Goal: Task Accomplishment & Management: Manage account settings

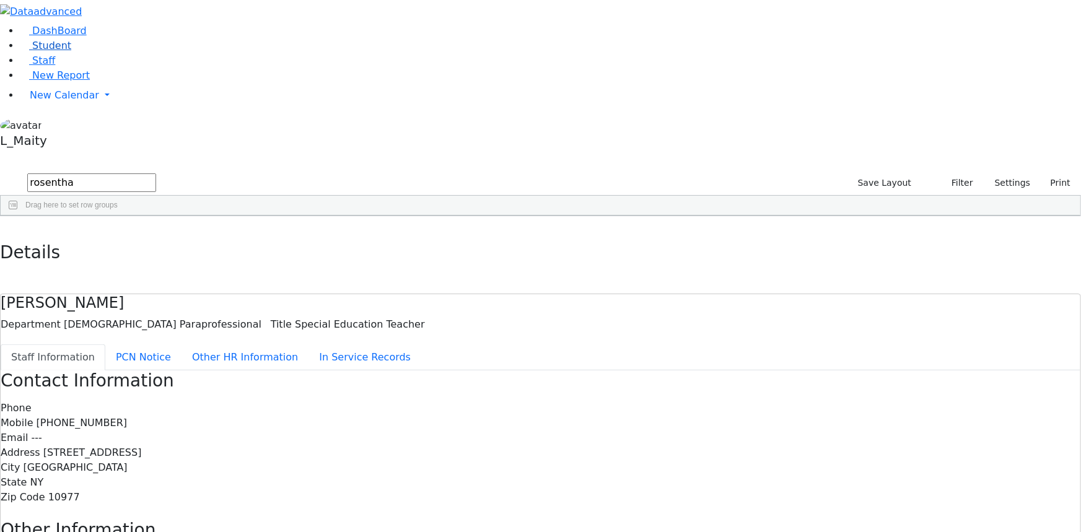
click at [53, 51] on span "Student" at bounding box center [51, 46] width 39 height 12
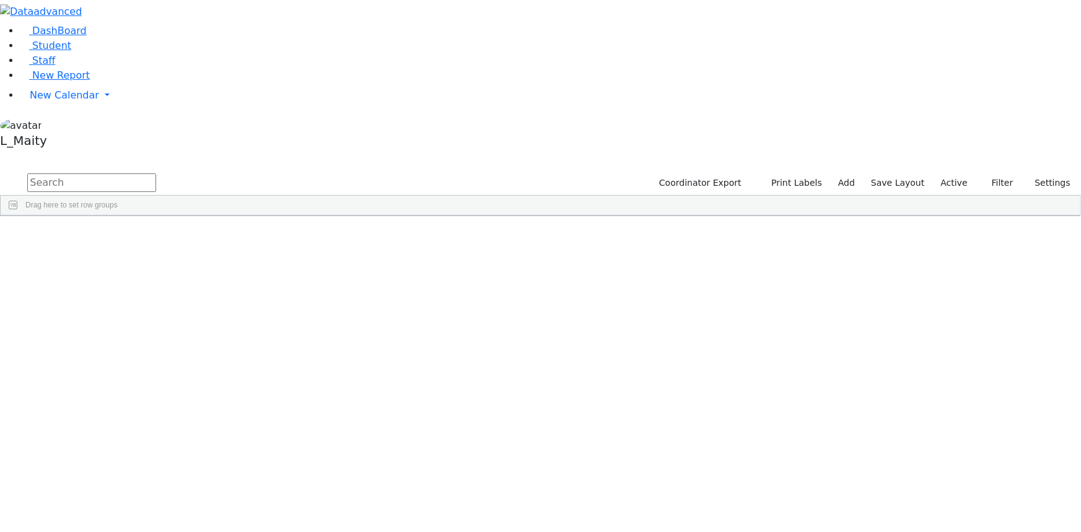
scroll to position [5180, 0]
click at [349, 440] on div "Feigenbaum Avraham (Alan)" at bounding box center [314, 448] width 70 height 17
click at [502, 504] on span "IEP Coordinator" at bounding box center [471, 512] width 63 height 17
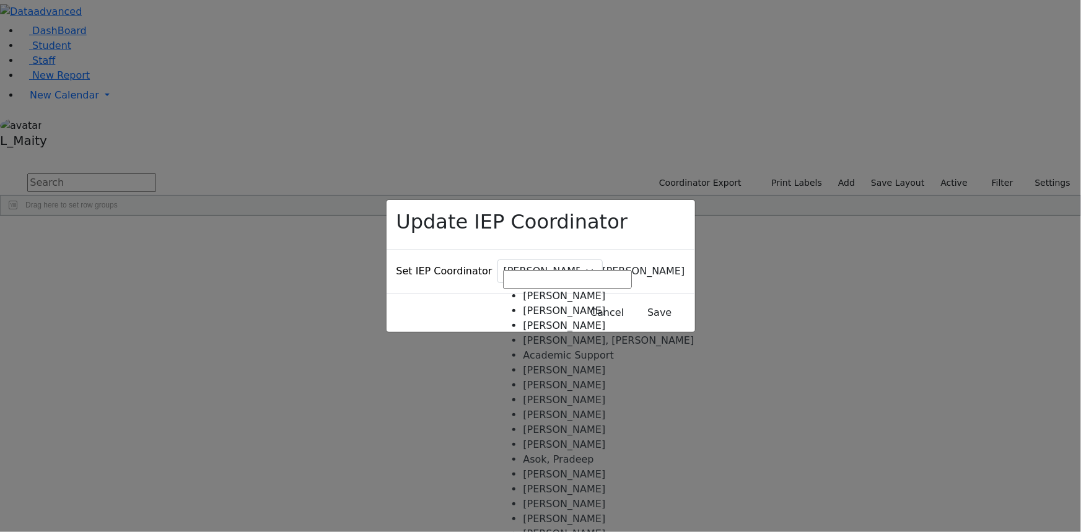
click at [603, 265] on span "[PERSON_NAME]" at bounding box center [644, 271] width 82 height 12
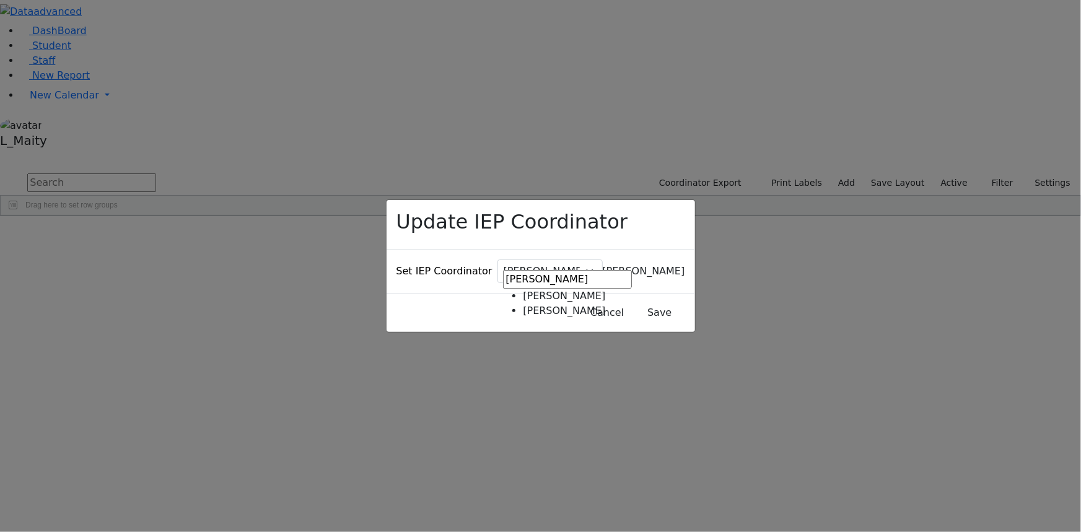
type input "gutt"
select select "119"
click at [632, 301] on button "Save" at bounding box center [659, 313] width 55 height 24
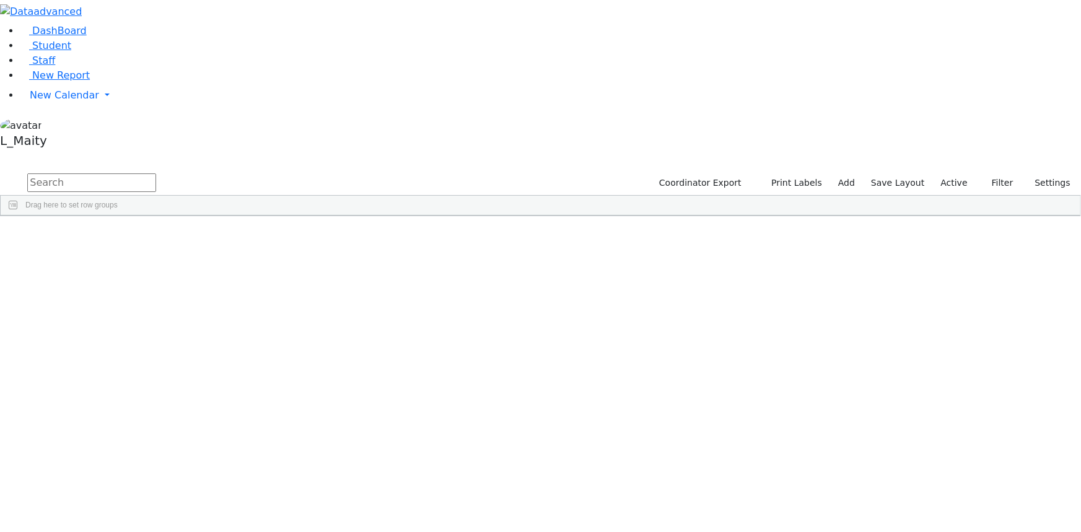
scroll to position [0, 0]
click at [341, 220] on span at bounding box center [336, 225] width 10 height 10
click at [383, 219] on span "filter" at bounding box center [372, 227] width 21 height 16
click at [347, 292] on input "checkbox" at bounding box center [343, 297] width 10 height 10
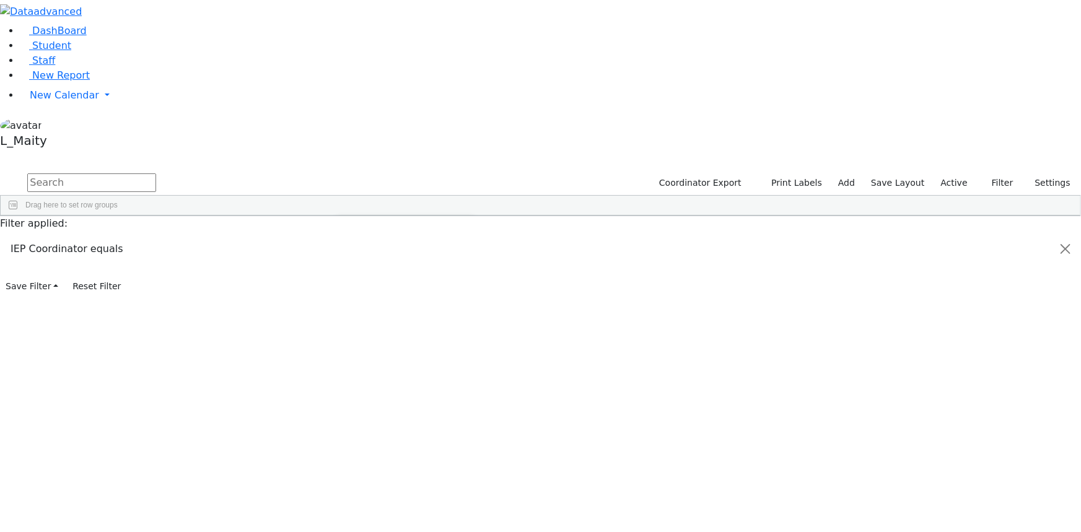
click at [347, 345] on input "checkbox" at bounding box center [343, 350] width 10 height 10
click at [366, 408] on div "6509744 Anshin Shmuel 01/17/2015 Volfman Dovid ML Special Class - K12 Kiryas Jo…" at bounding box center [534, 352] width 1067 height 234
click at [504, 426] on span "IEP Coordinator" at bounding box center [473, 434] width 63 height 17
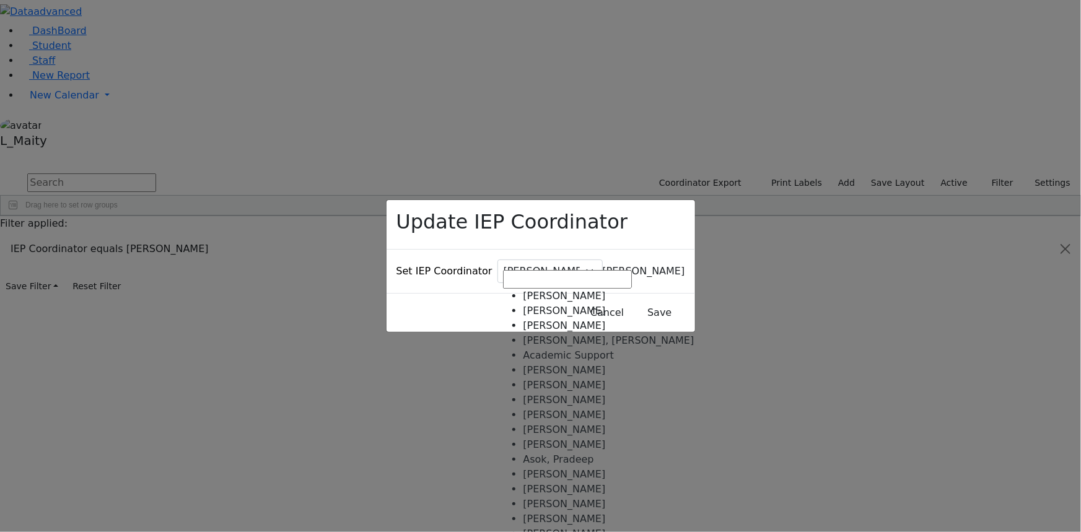
click at [603, 265] on span "[PERSON_NAME]" at bounding box center [644, 271] width 82 height 12
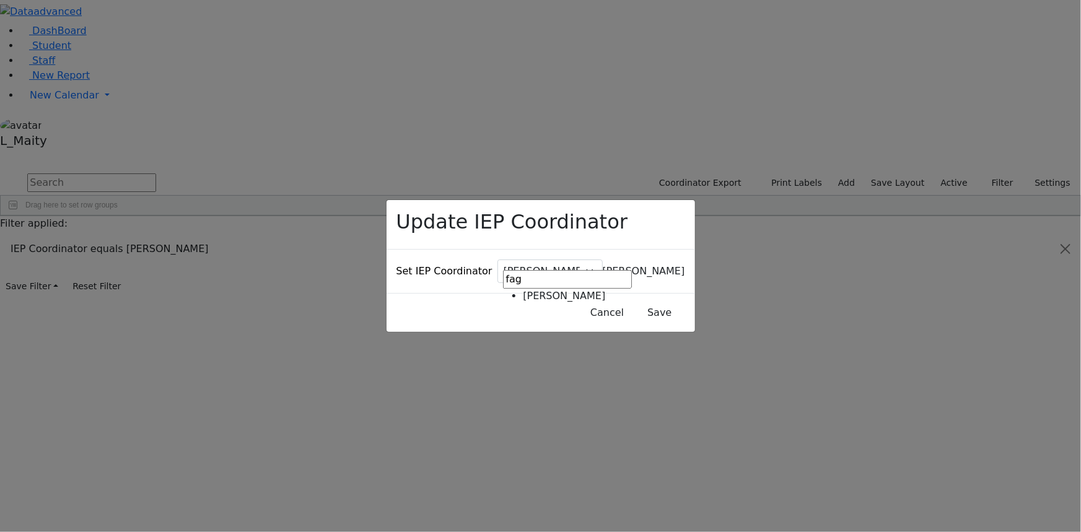
click at [521, 278] on input "fag" at bounding box center [567, 279] width 129 height 19
drag, startPoint x: 533, startPoint y: 280, endPoint x: 519, endPoint y: 279, distance: 13.7
click at [519, 279] on input "fag" at bounding box center [567, 279] width 129 height 19
type input "[PERSON_NAME]"
select select "314"
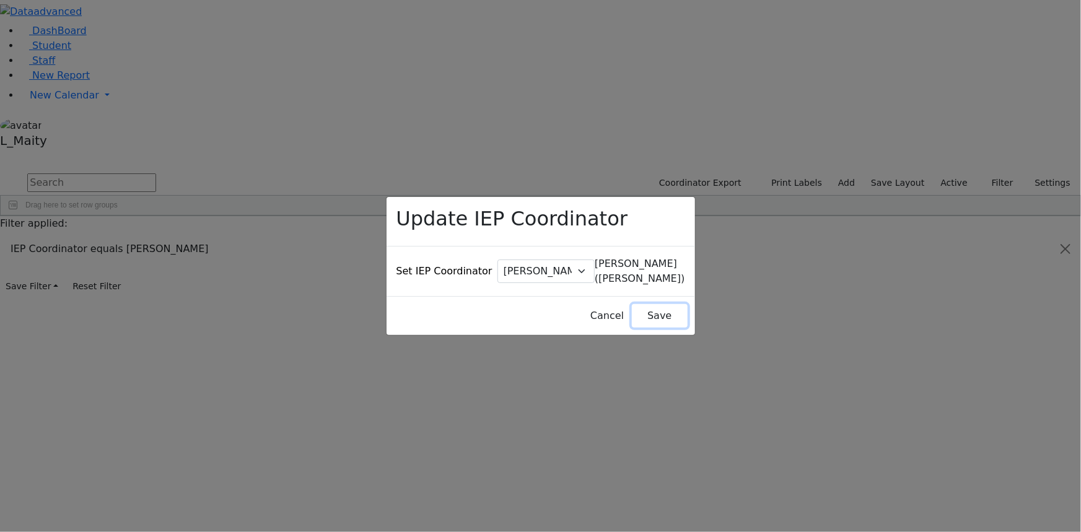
click at [632, 304] on button "Save" at bounding box center [659, 316] width 55 height 24
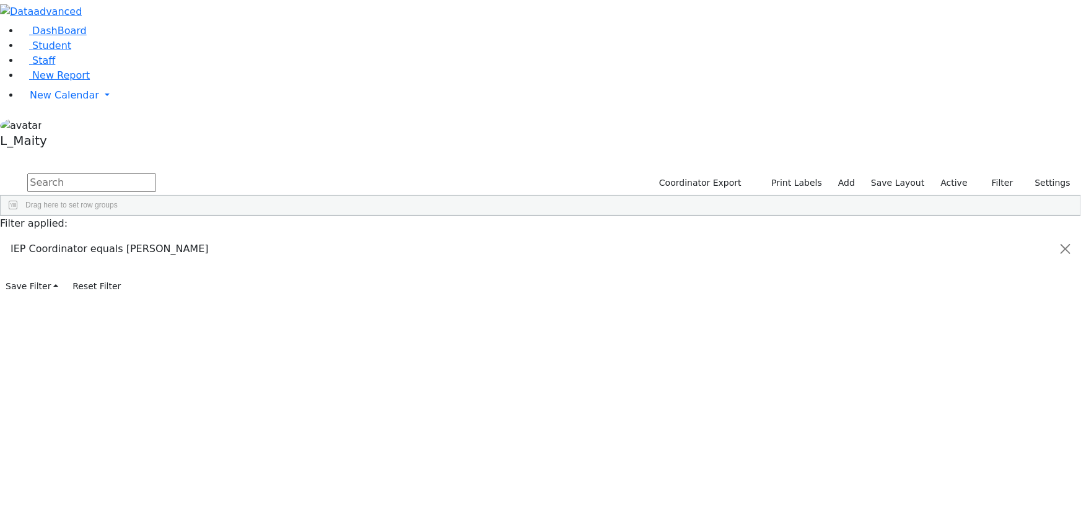
click at [511, 426] on span "IEP Coordinator" at bounding box center [479, 434] width 63 height 17
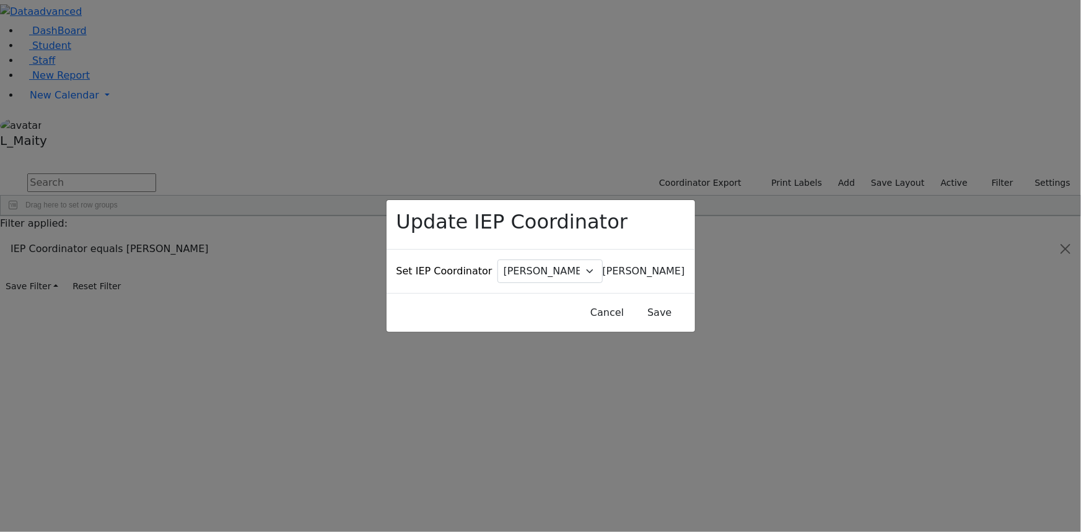
click at [603, 265] on span "[PERSON_NAME]" at bounding box center [644, 271] width 82 height 12
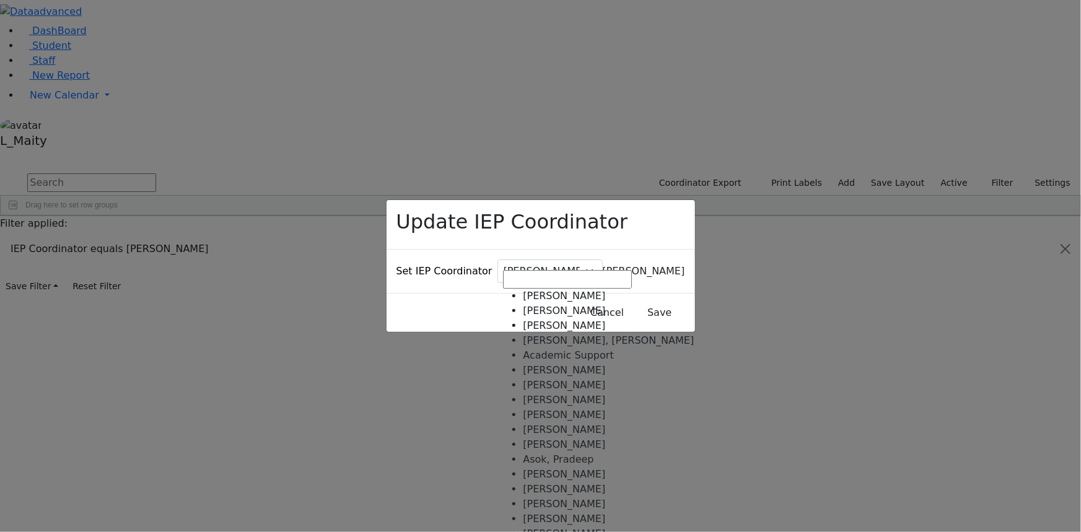
click at [546, 199] on div "Update IEP Coordinator Set IEP Coordinator [PERSON_NAME] [PERSON_NAME], [PERSON…" at bounding box center [540, 266] width 1081 height 532
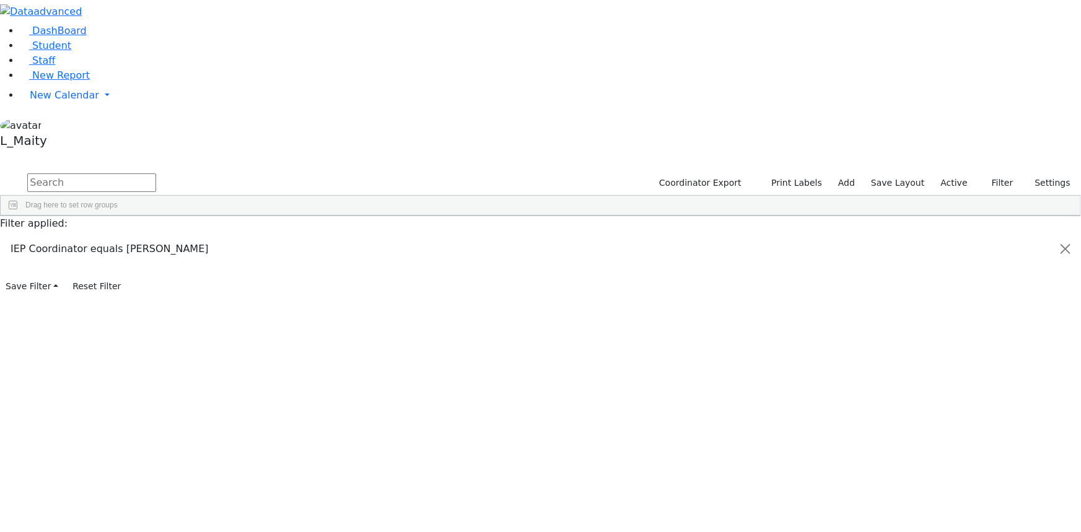
click at [349, 269] on div "[PERSON_NAME]" at bounding box center [314, 277] width 70 height 17
click at [156, 173] on input "text" at bounding box center [91, 182] width 129 height 19
type input "falk"
click at [41, 51] on span "Student" at bounding box center [51, 46] width 39 height 12
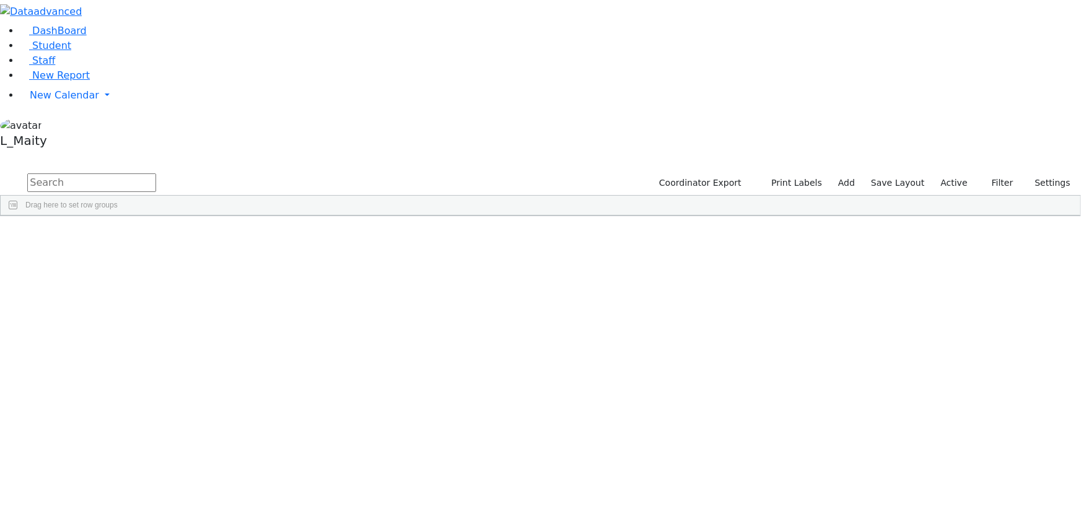
click at [156, 173] on input "text" at bounding box center [91, 182] width 129 height 19
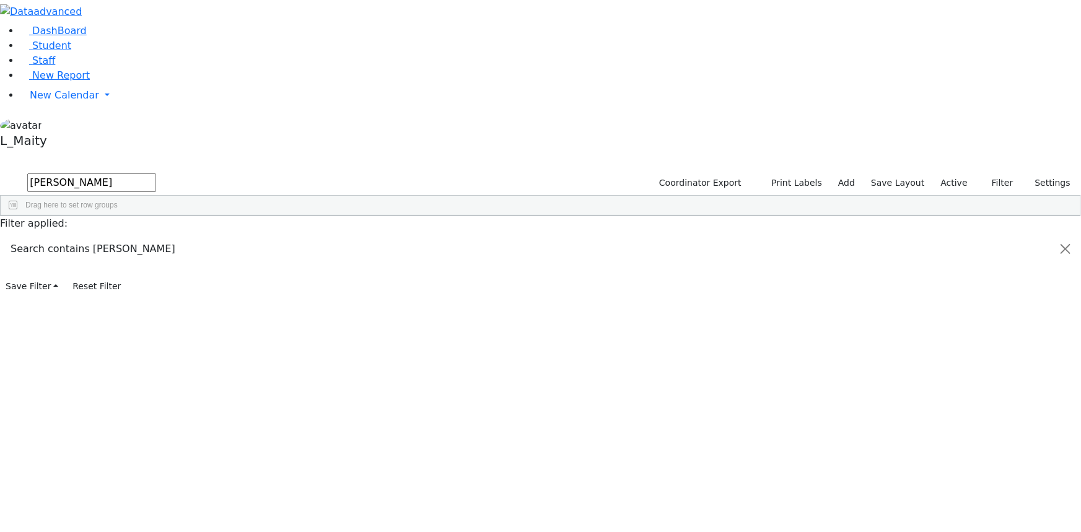
type input "falk"
click at [349, 286] on div "[PERSON_NAME]" at bounding box center [314, 294] width 70 height 17
click at [518, 455] on span "IEP Coordinator" at bounding box center [487, 463] width 63 height 17
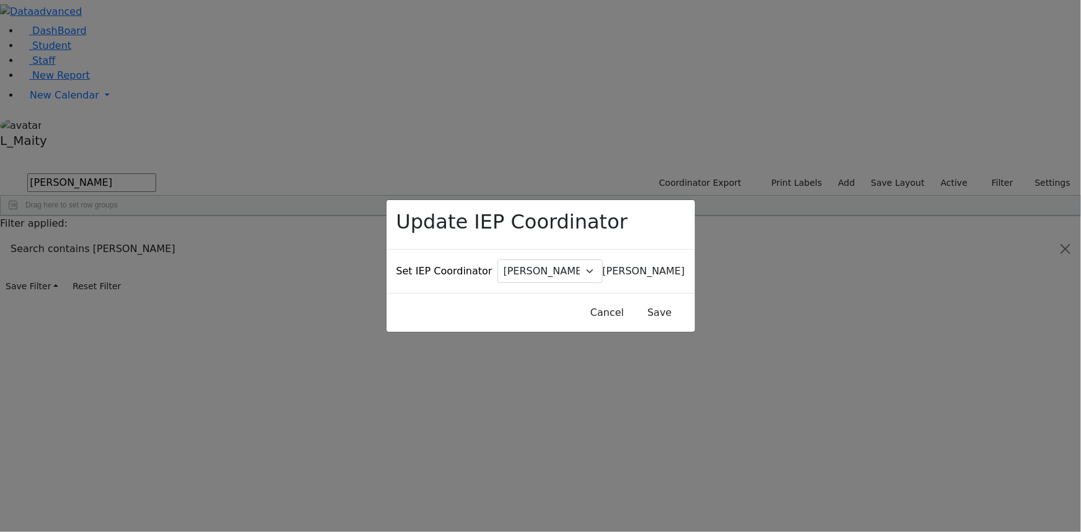
click at [603, 265] on span "[PERSON_NAME]" at bounding box center [644, 271] width 82 height 12
type input "vol"
select select "313"
click at [644, 301] on button "Save" at bounding box center [659, 313] width 55 height 24
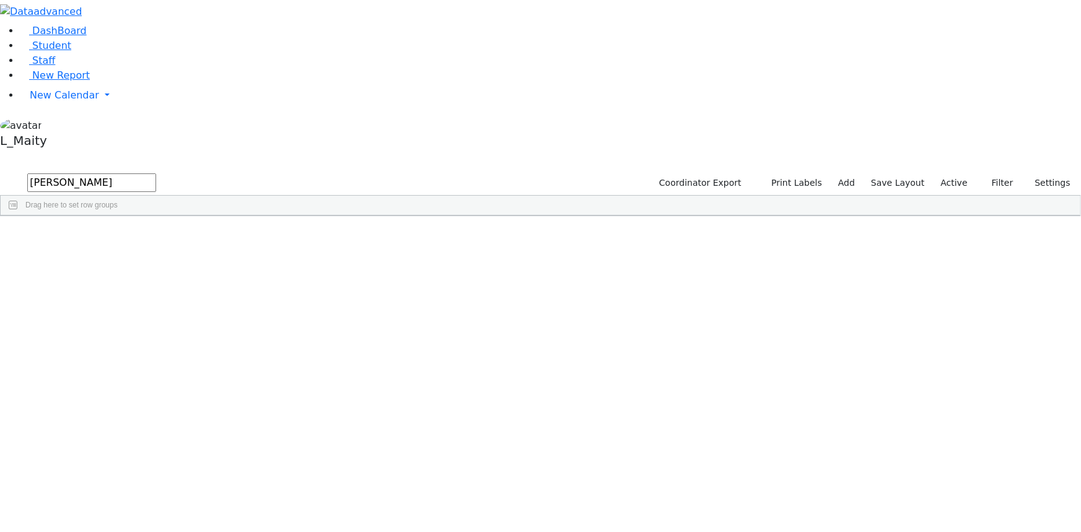
click at [156, 173] on input "falk" at bounding box center [91, 182] width 129 height 19
click at [156, 173] on input "feldm" at bounding box center [91, 182] width 129 height 19
click at [156, 173] on input "fis" at bounding box center [91, 182] width 129 height 19
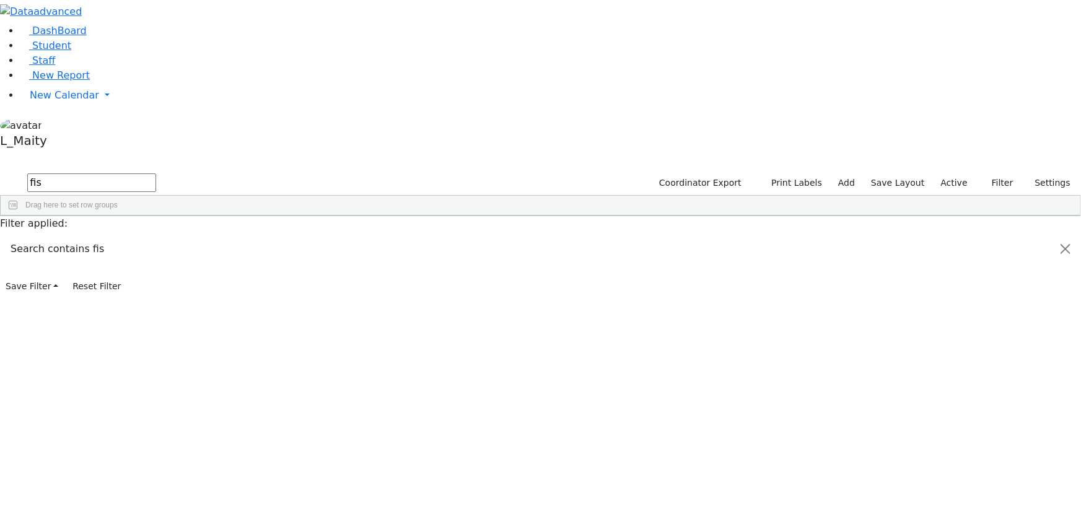
click at [156, 173] on input "fis" at bounding box center [91, 182] width 129 height 19
click at [156, 173] on input "kra" at bounding box center [91, 182] width 129 height 19
click at [156, 173] on input "leb" at bounding box center [91, 182] width 129 height 19
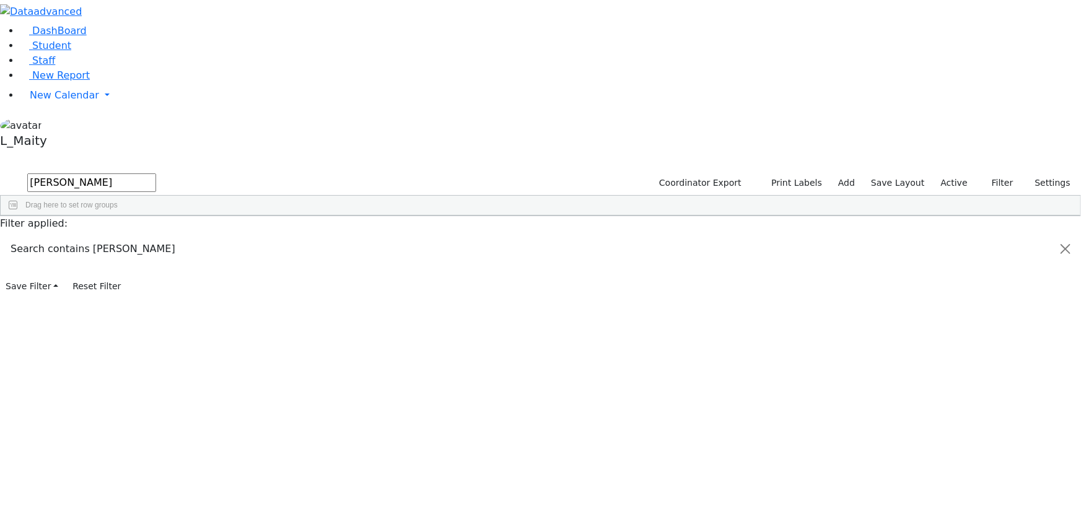
click at [156, 173] on input "leif" at bounding box center [91, 182] width 129 height 19
type input "lowy"
click at [525, 457] on span "IEP Coordinator" at bounding box center [494, 465] width 63 height 17
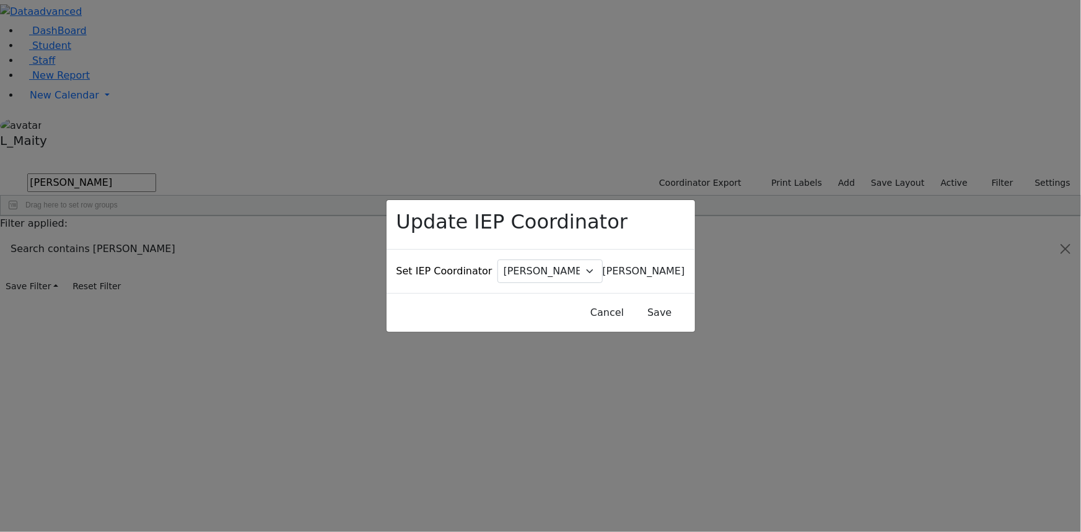
click at [603, 265] on span "[PERSON_NAME]" at bounding box center [644, 271] width 82 height 12
type input "katz"
select select "243"
click at [632, 301] on button "Save" at bounding box center [659, 313] width 55 height 24
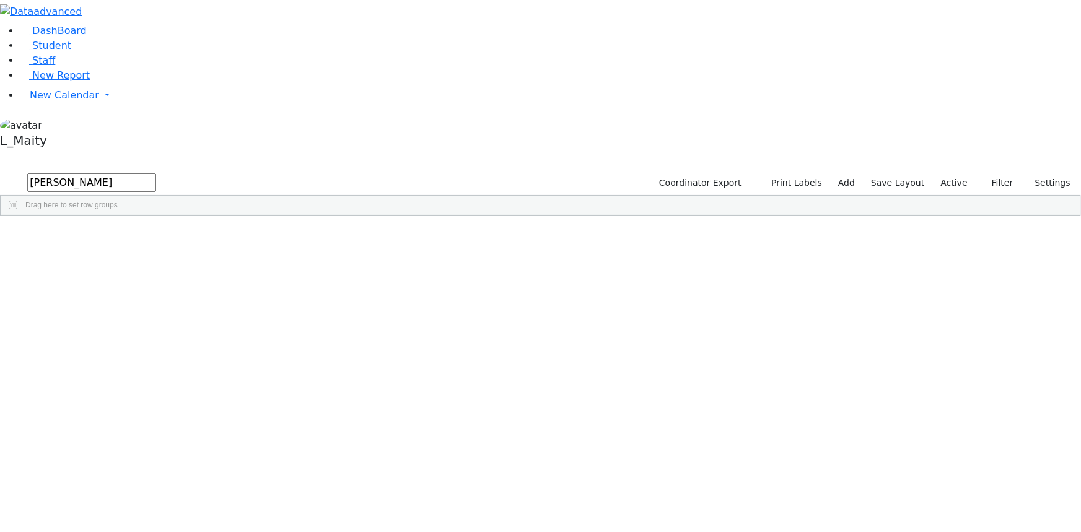
click at [156, 173] on input "lowy" at bounding box center [91, 182] width 129 height 19
type input "rol"
click at [511, 455] on span "IEP Coordinator" at bounding box center [479, 463] width 63 height 17
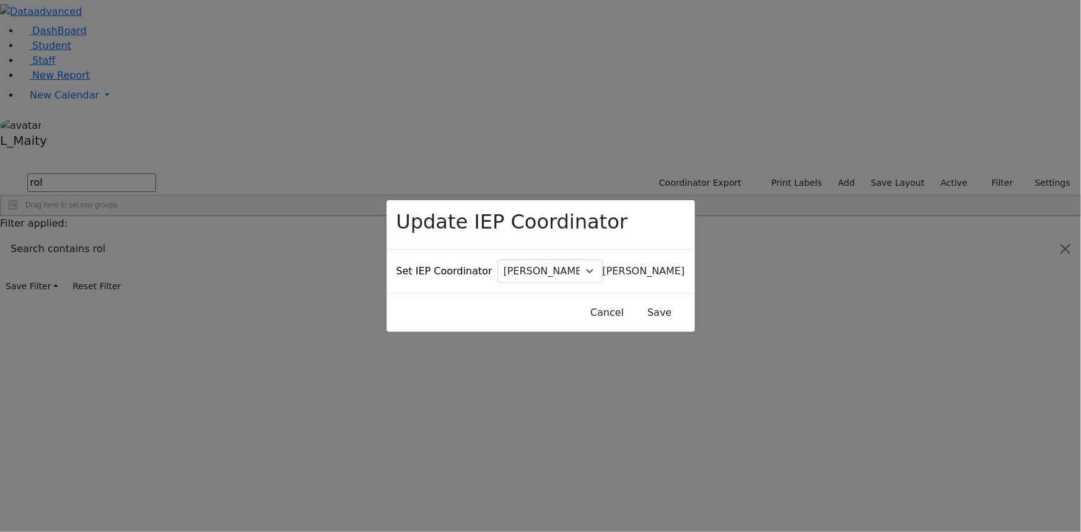
click at [603, 265] on span "[PERSON_NAME]" at bounding box center [644, 271] width 82 height 12
type input "kat"
click at [632, 301] on button "Save" at bounding box center [659, 313] width 55 height 24
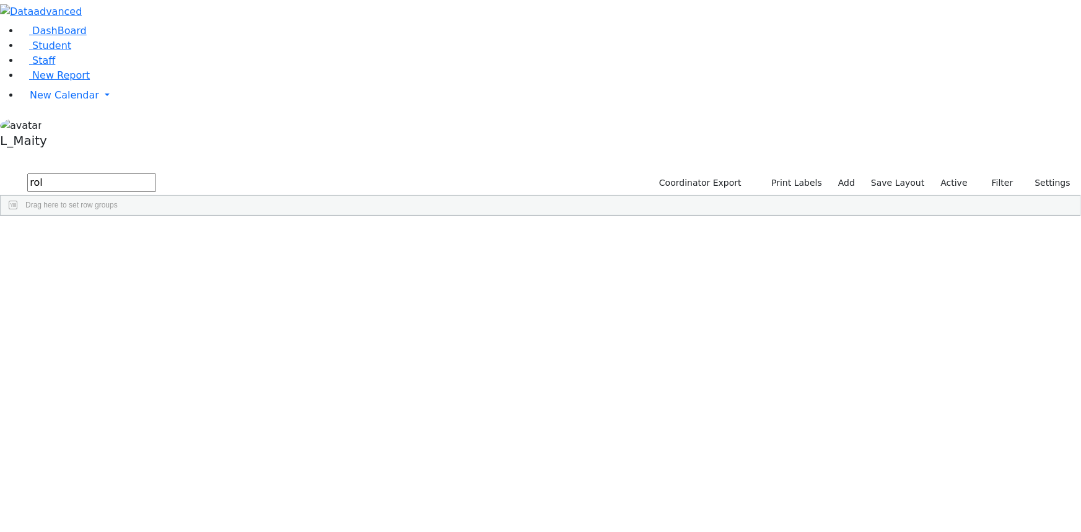
click at [156, 173] on input "rol" at bounding box center [91, 182] width 129 height 19
type input "schwa"
click at [513, 504] on span "IEP Coordinator" at bounding box center [482, 512] width 63 height 17
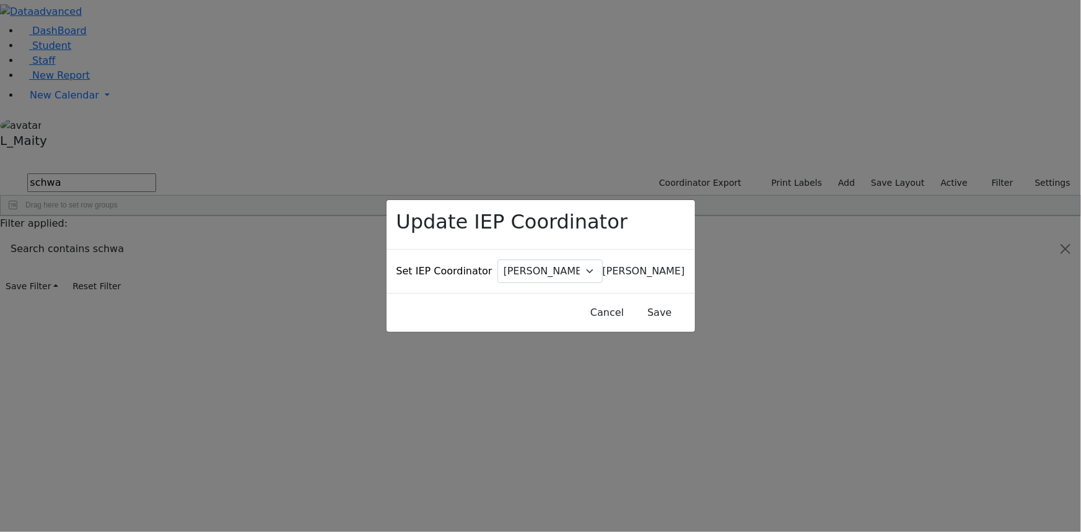
click at [603, 268] on span "[PERSON_NAME]" at bounding box center [644, 271] width 82 height 12
type input "katz"
click at [632, 301] on button "Save" at bounding box center [659, 313] width 55 height 24
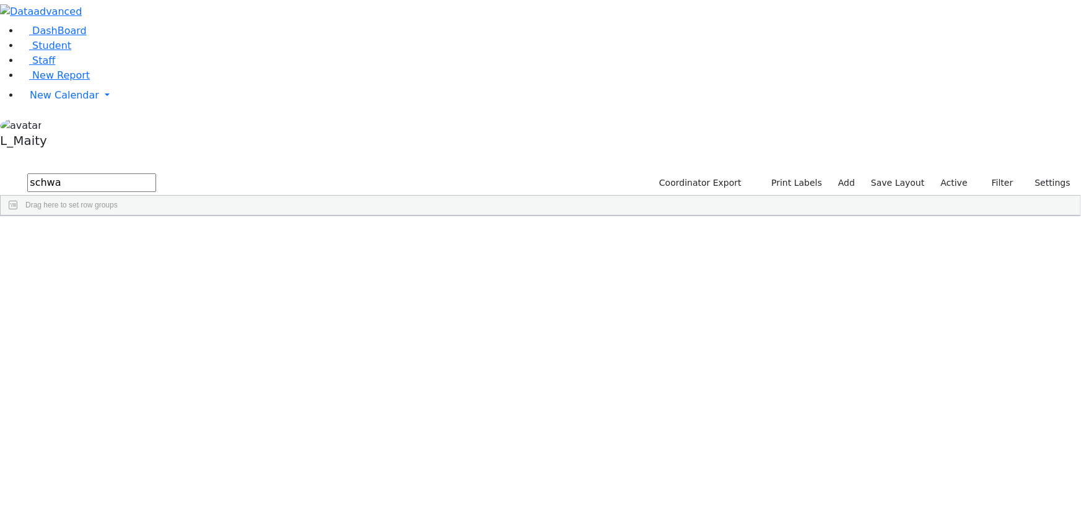
click at [156, 173] on input "schwa" at bounding box center [91, 182] width 129 height 19
type input "stern"
click at [349, 352] on div "[PERSON_NAME] (Laibel)" at bounding box center [314, 360] width 70 height 17
click at [505, 504] on span "IEP Coordinator" at bounding box center [473, 512] width 63 height 17
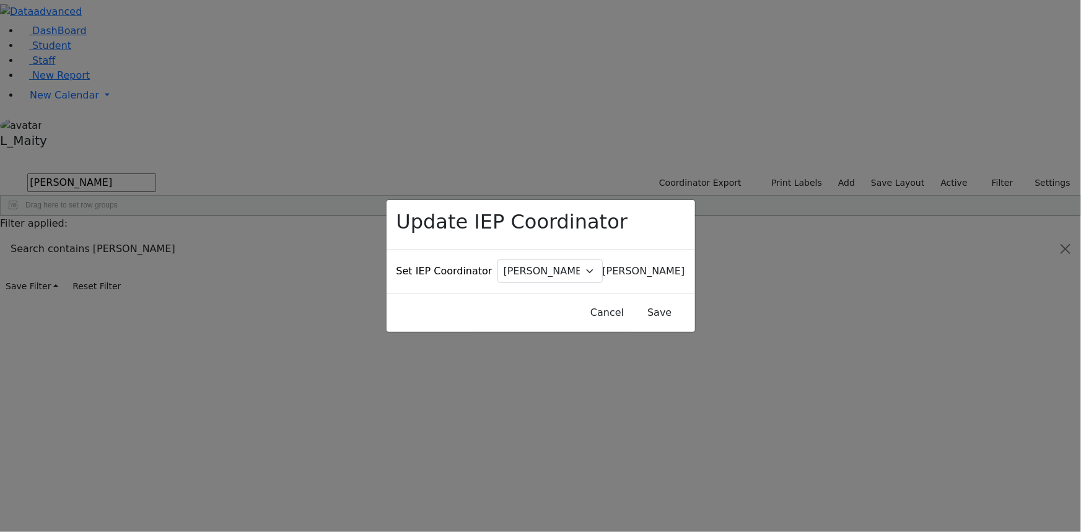
click at [523, 271] on div "Set IEP Coordinator Baker, Hadassah Abboudi, Elisheva Abramczyk ZC Abramsky, Su…" at bounding box center [540, 271] width 308 height 43
click at [603, 265] on span "Baker, Hadassah" at bounding box center [644, 271] width 82 height 12
type input "katz"
click at [632, 301] on button "Save" at bounding box center [659, 313] width 55 height 24
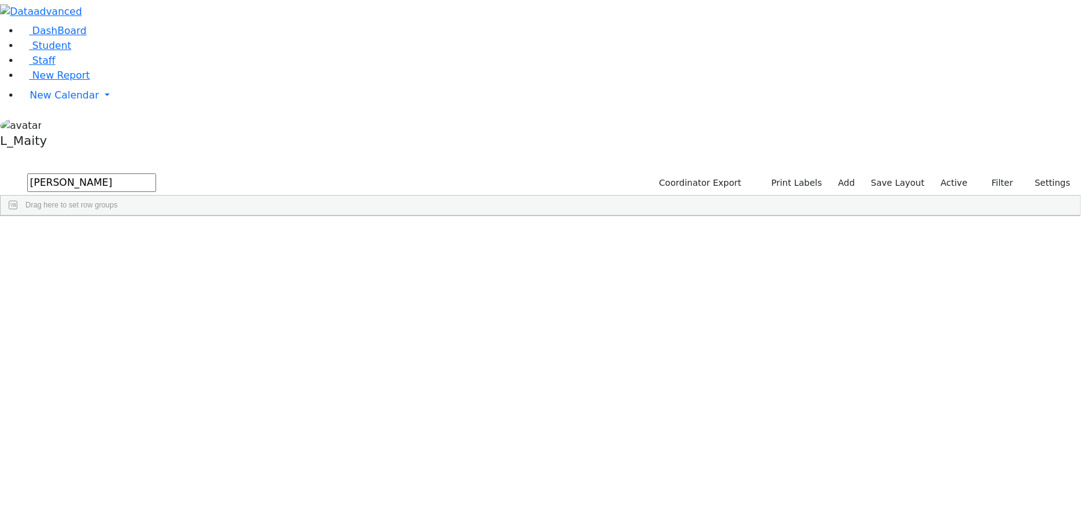
click at [156, 173] on input "stern" at bounding box center [91, 182] width 129 height 19
type input "weins"
click at [349, 386] on div "Orenstein Yisroel (Laibel)" at bounding box center [314, 394] width 70 height 17
click at [507, 504] on span "IEP Coordinator" at bounding box center [475, 512] width 63 height 17
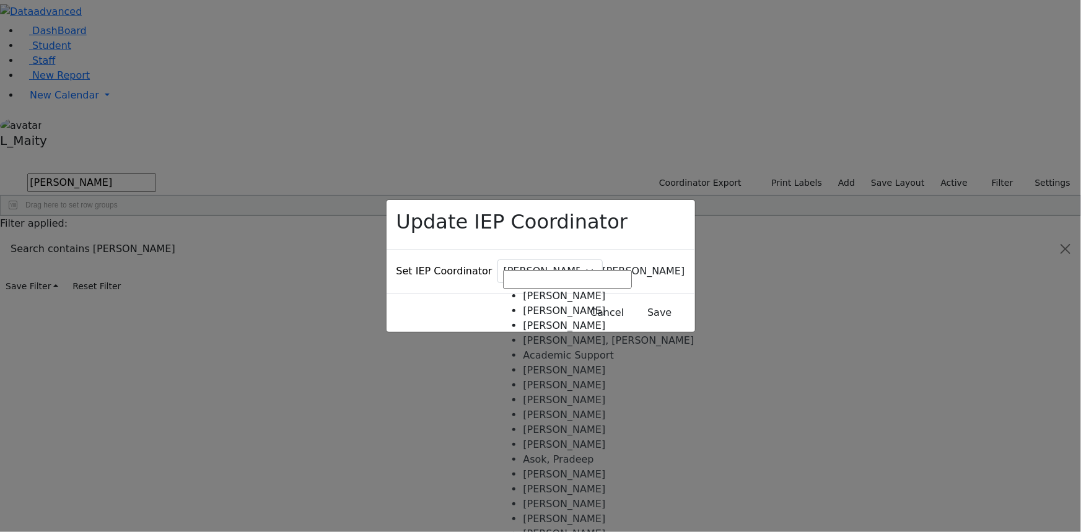
click at [603, 265] on span "Baker, Hadassah" at bounding box center [644, 271] width 82 height 12
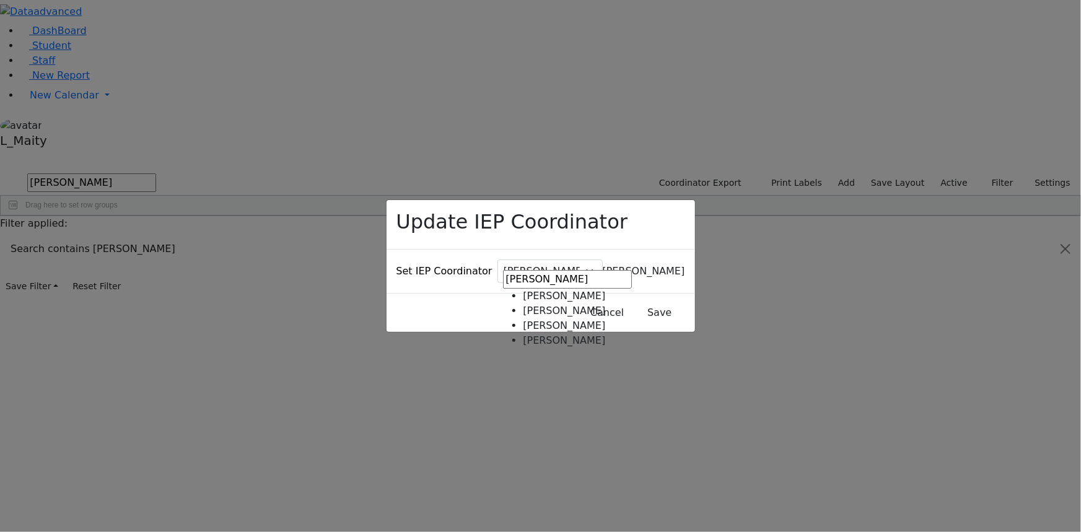
type input "katz"
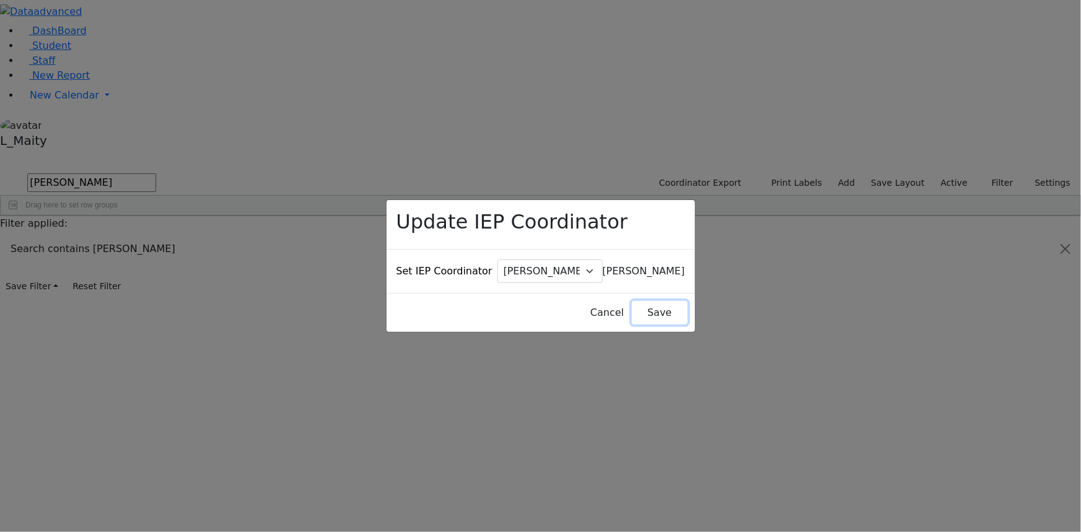
click at [632, 301] on button "Save" at bounding box center [659, 313] width 55 height 24
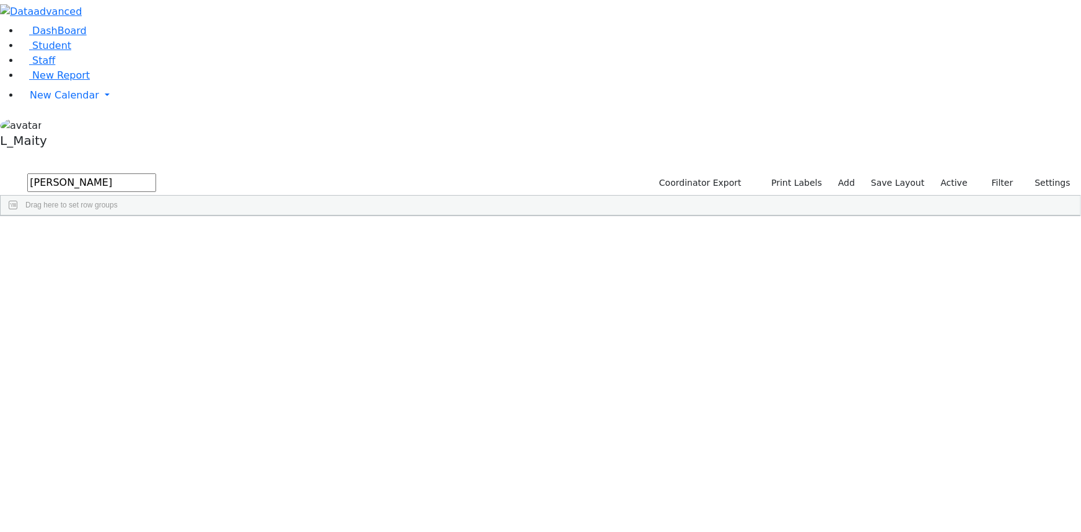
click at [156, 173] on input "weins" at bounding box center [91, 182] width 129 height 19
type input "wer"
click at [349, 336] on div "[PERSON_NAME] (Laibel)" at bounding box center [314, 344] width 70 height 17
click at [505, 504] on span "IEP Coordinator" at bounding box center [473, 512] width 63 height 17
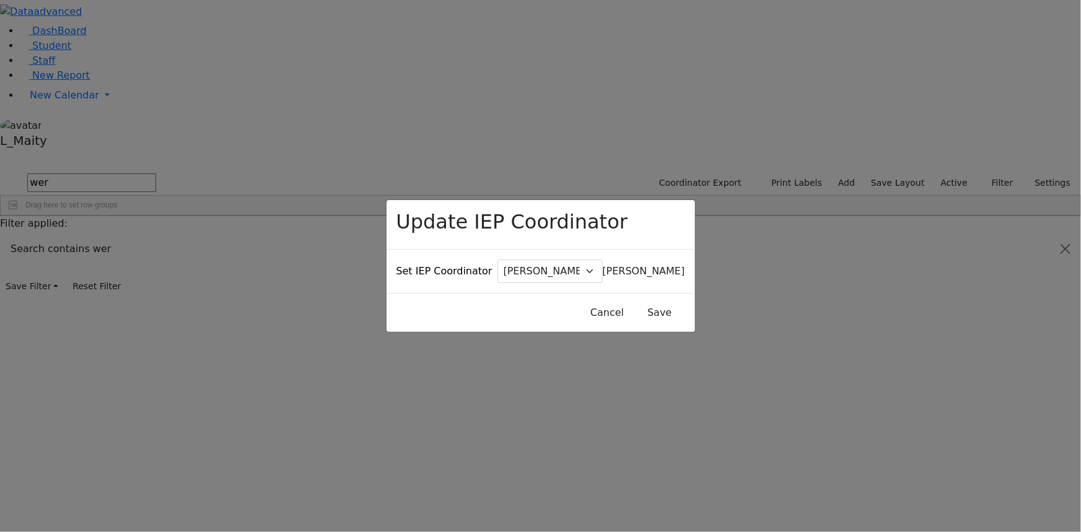
click at [533, 275] on div "Set IEP Coordinator Baker, Hadassah Abboudi, Elisheva Abramczyk ZC Abramsky, Su…" at bounding box center [540, 271] width 308 height 43
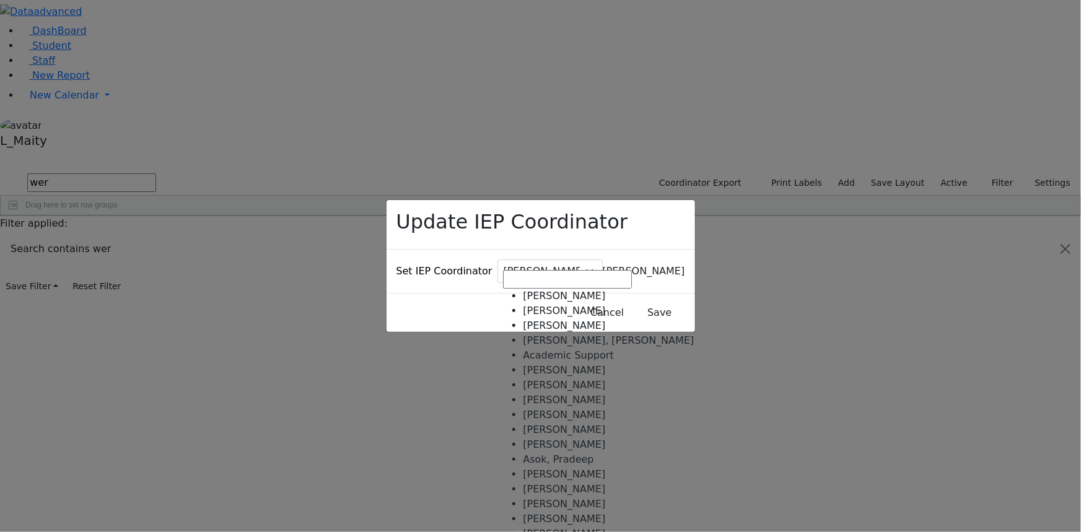
click at [603, 265] on span "Baker, Hadassah" at bounding box center [644, 271] width 82 height 12
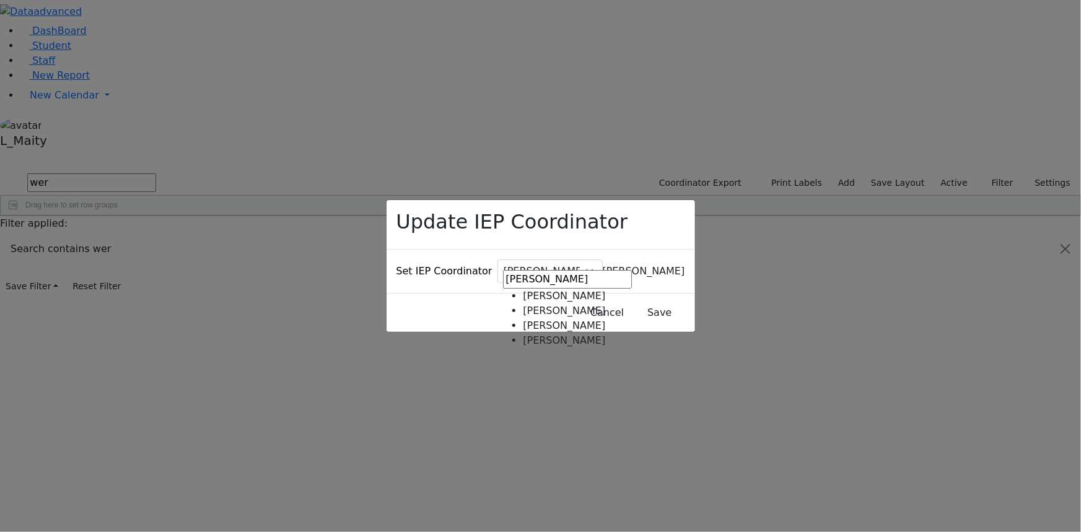
type input "katz"
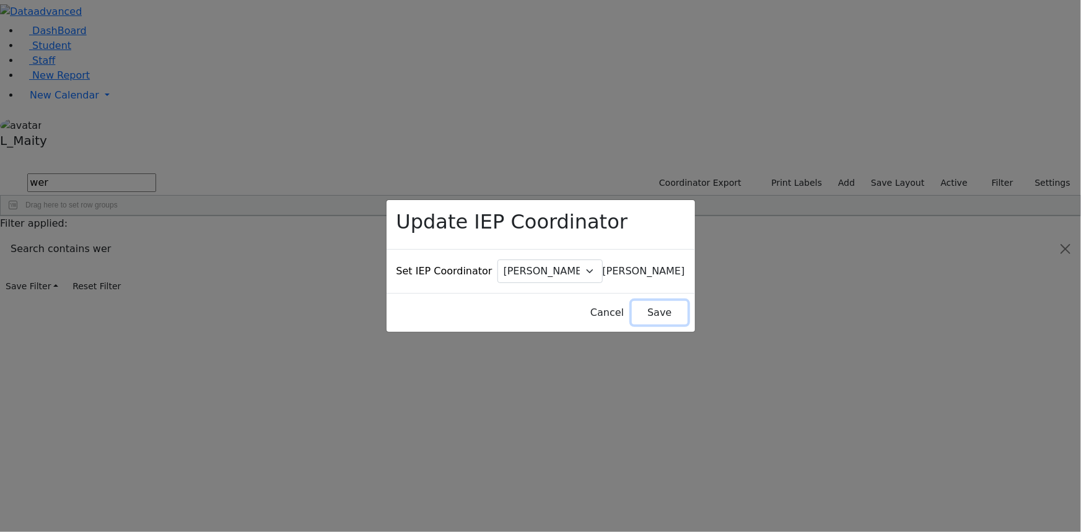
click at [632, 301] on button "Save" at bounding box center [659, 313] width 55 height 24
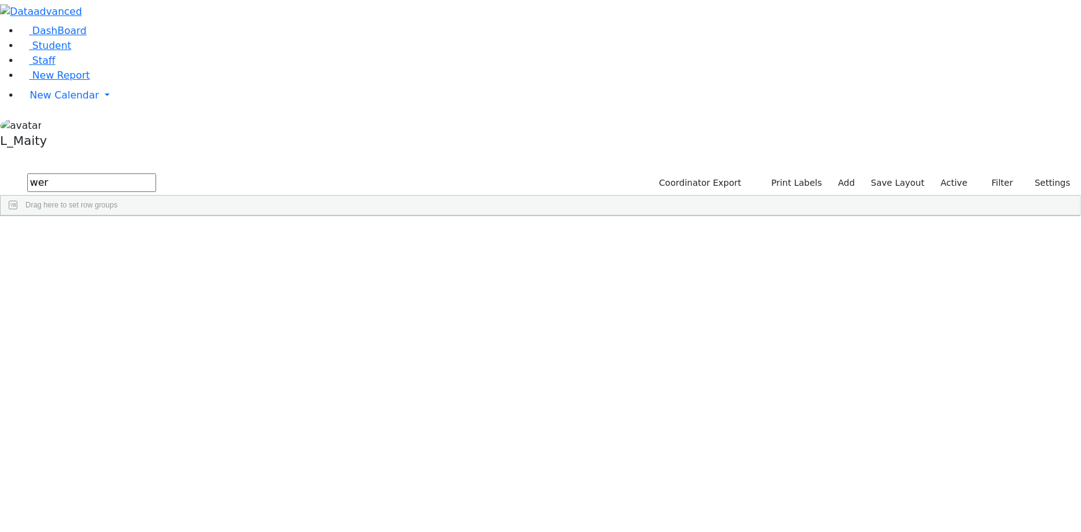
click at [156, 173] on input "wer" at bounding box center [91, 182] width 129 height 19
type input "hell"
click at [349, 302] on div "[PERSON_NAME]" at bounding box center [314, 310] width 70 height 17
click at [442, 473] on span at bounding box center [437, 481] width 10 height 17
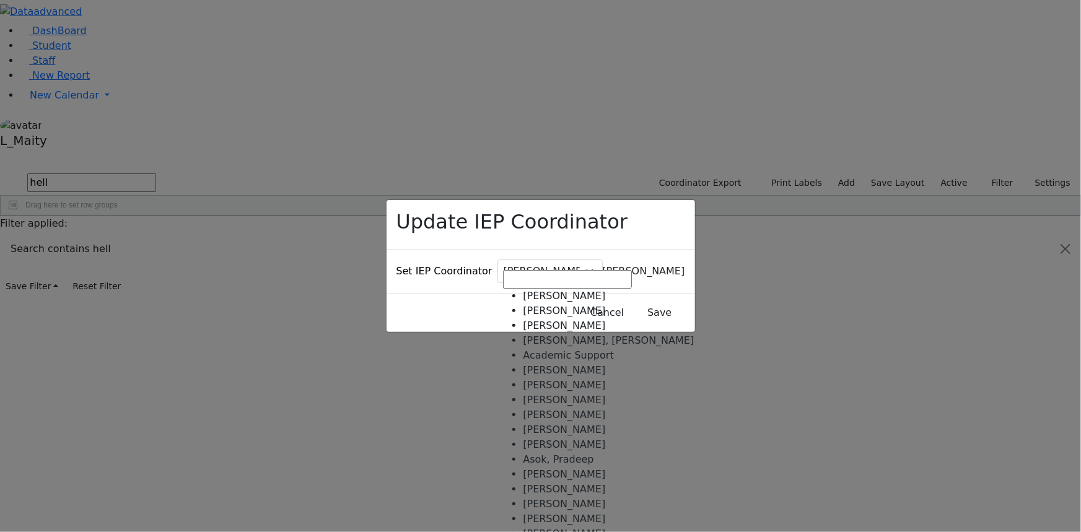
click at [603, 265] on span "Baker, Hadassah" at bounding box center [644, 271] width 82 height 12
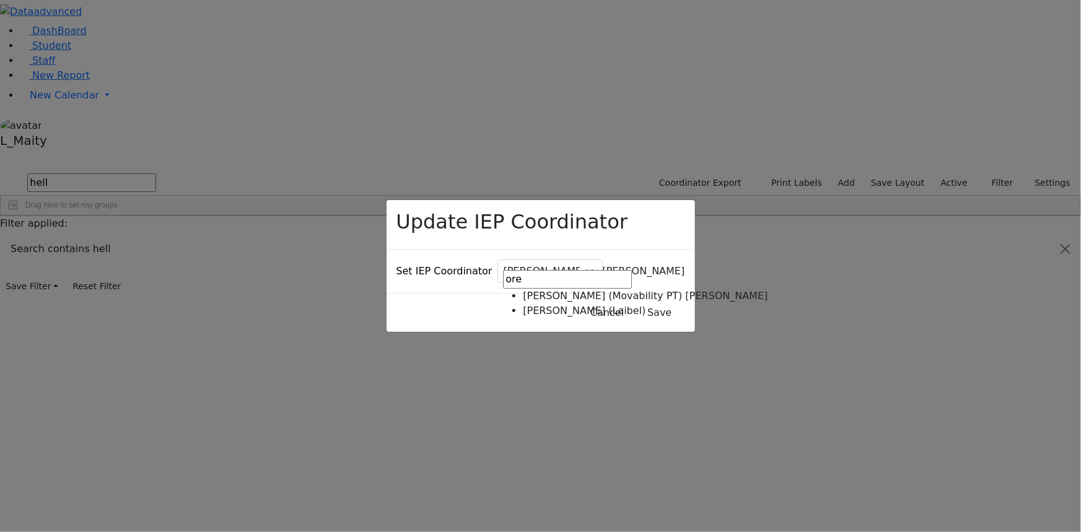
type input "ore"
select select "327"
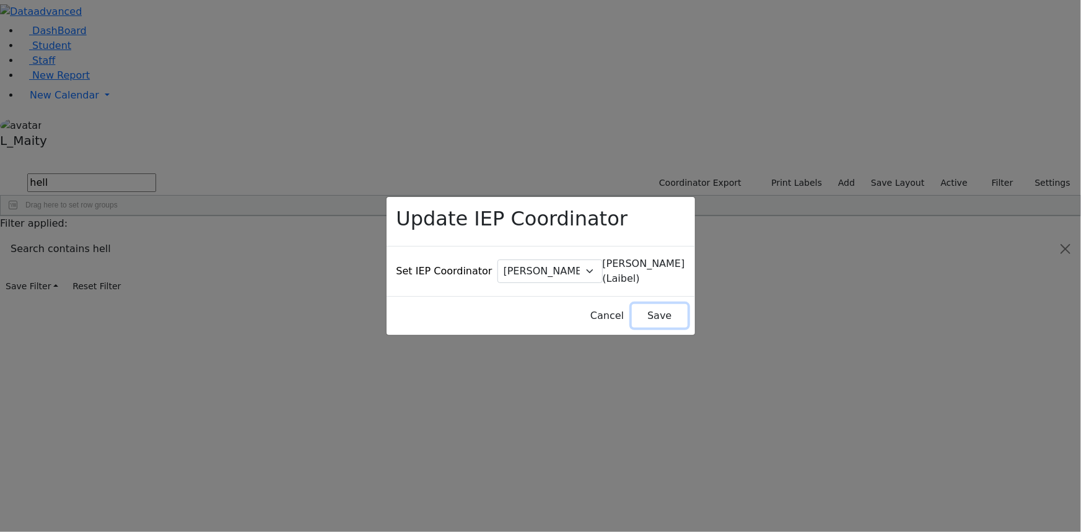
click at [637, 304] on button "Save" at bounding box center [659, 316] width 55 height 24
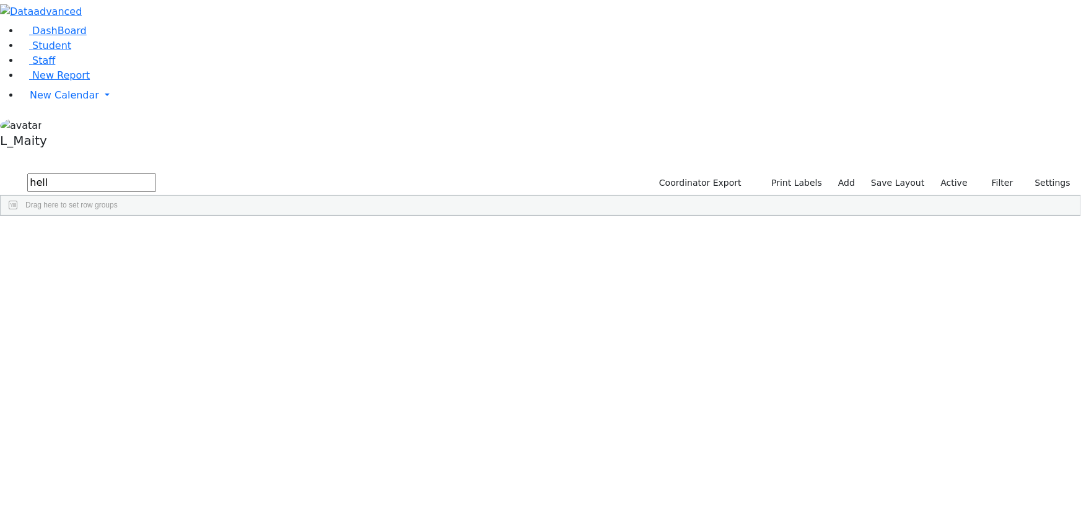
click at [156, 173] on input "hell" at bounding box center [91, 182] width 129 height 19
type input "kirz"
click at [349, 235] on div "[PERSON_NAME]" at bounding box center [314, 243] width 70 height 17
click at [509, 405] on span "IEP Coordinator" at bounding box center [477, 413] width 63 height 17
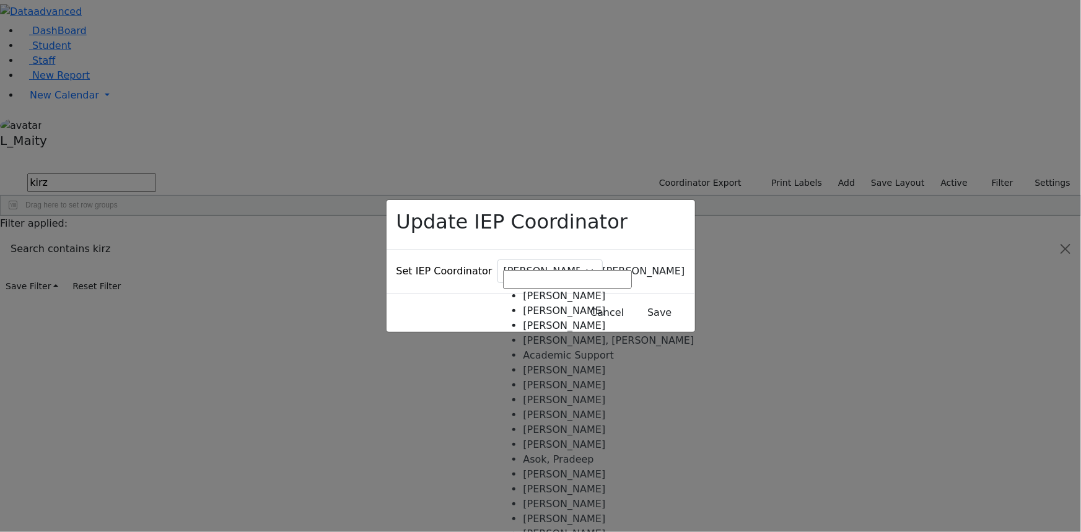
click at [603, 265] on span "Baker, Hadassah" at bounding box center [644, 271] width 82 height 12
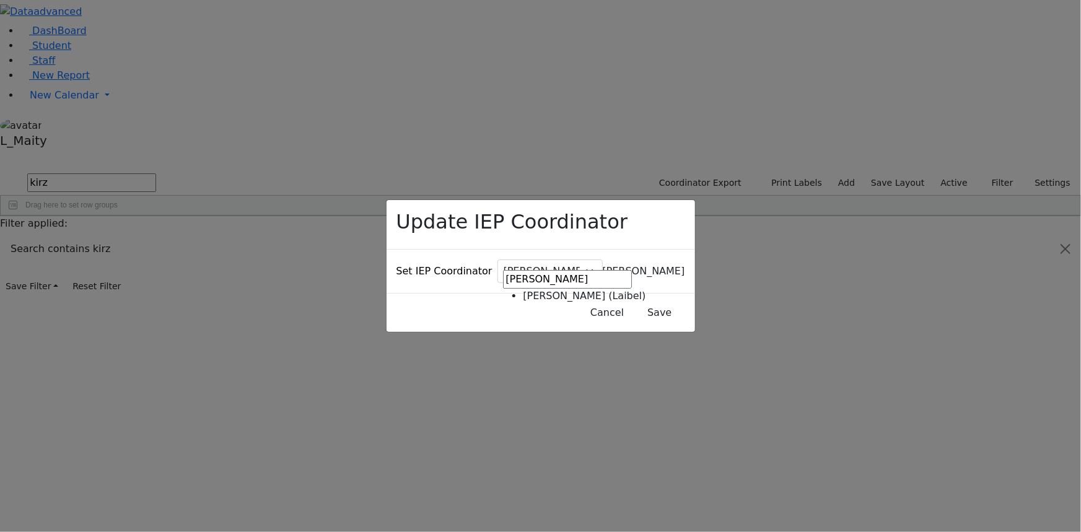
type input "oren"
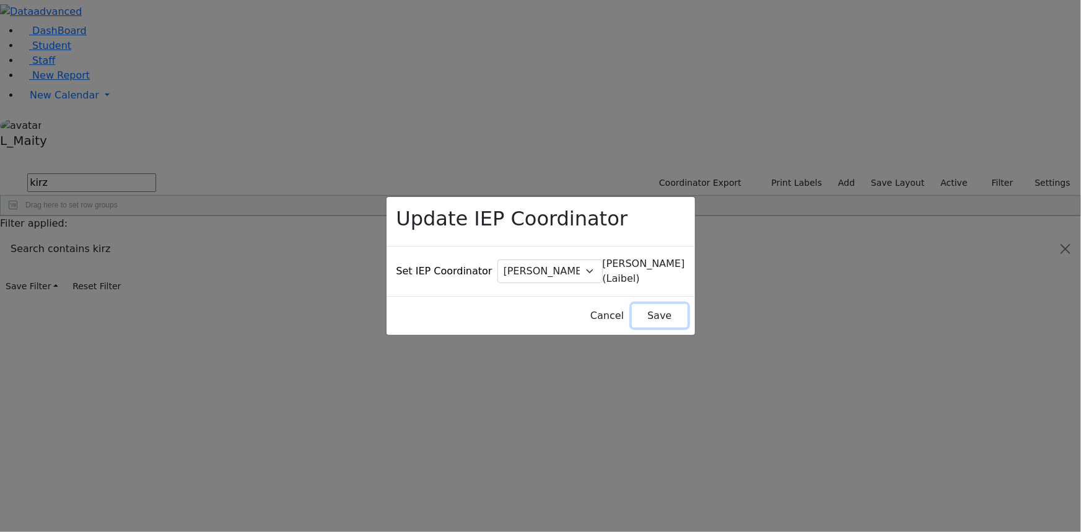
click at [632, 304] on button "Save" at bounding box center [659, 316] width 55 height 24
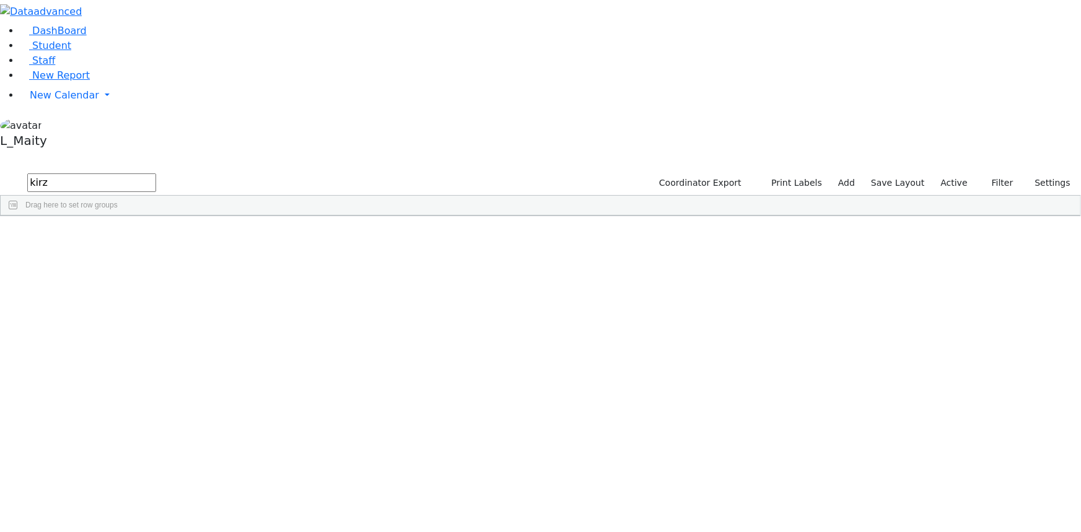
click at [156, 173] on input "kirz" at bounding box center [91, 182] width 129 height 19
click at [341, 220] on span at bounding box center [336, 225] width 10 height 10
click at [378, 222] on span "filter" at bounding box center [373, 227] width 10 height 10
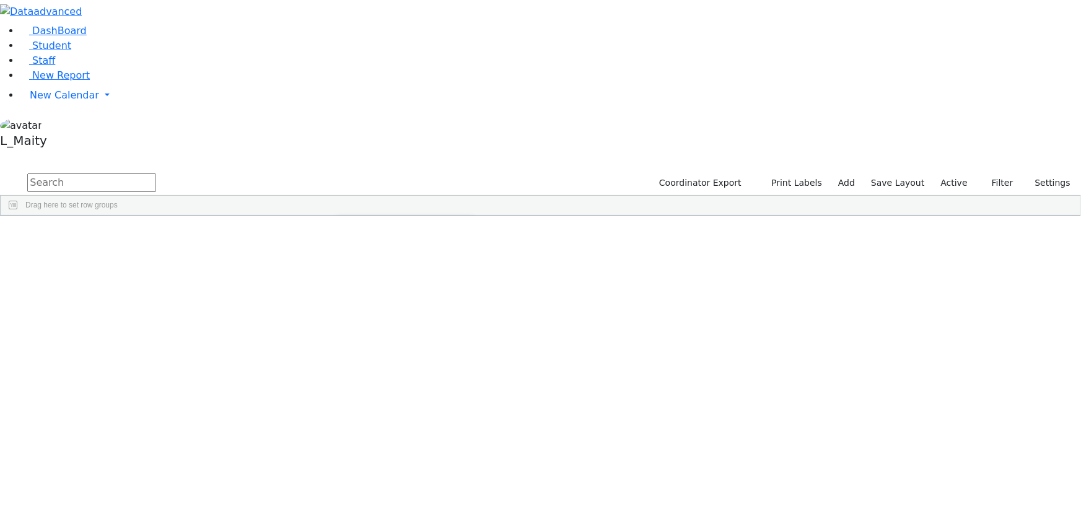
click at [347, 292] on input "checkbox" at bounding box center [343, 297] width 10 height 10
click at [347, 326] on input "checkbox" at bounding box center [343, 331] width 10 height 10
click at [463, 288] on div "4330 Lowy Yehuda 07/22/2005 Katz, Steven ML Special Class - K12 East Ramapo Hig…" at bounding box center [534, 318] width 1067 height 167
click at [349, 252] on div "[PERSON_NAME]" at bounding box center [314, 260] width 70 height 17
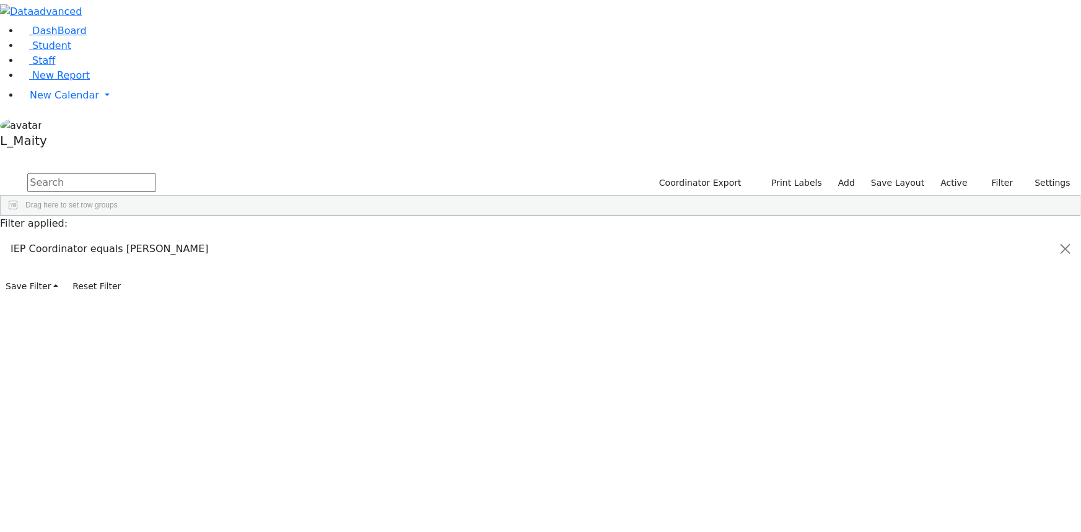
click at [513, 423] on span "IEP Coordinator" at bounding box center [482, 431] width 63 height 17
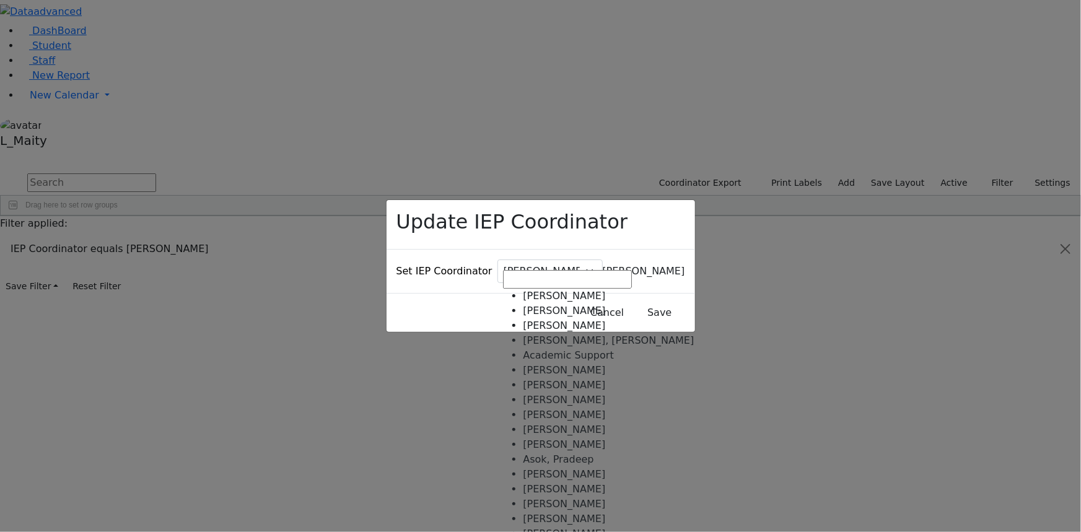
click at [603, 265] on span "Baker, Hadassah" at bounding box center [644, 271] width 82 height 12
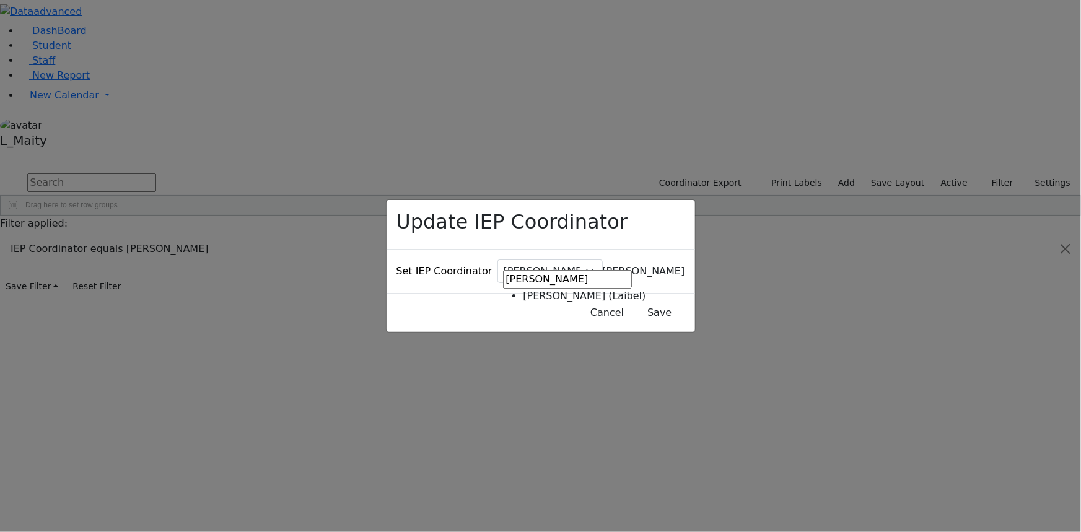
type input "oren"
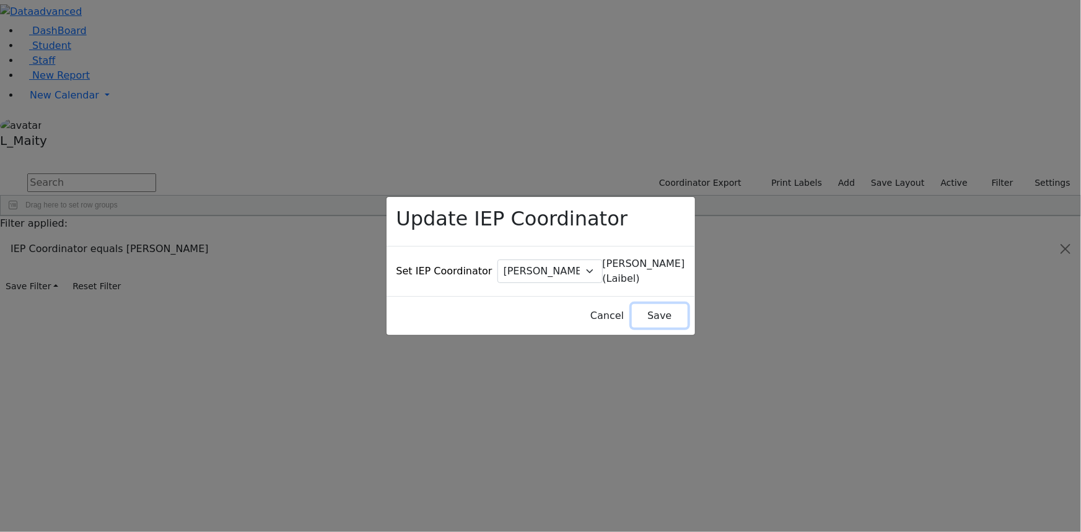
click at [632, 304] on button "Save" at bounding box center [659, 316] width 55 height 24
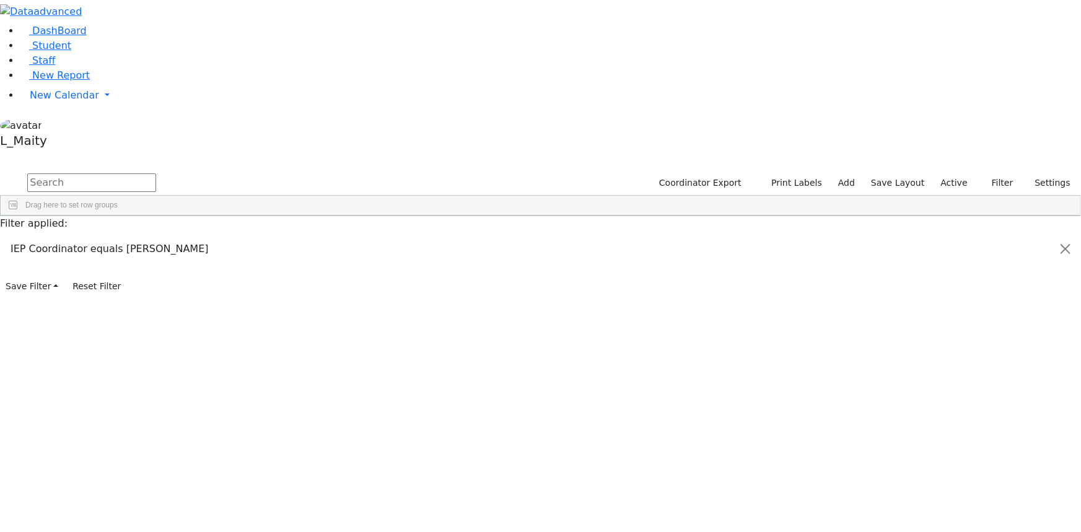
click at [349, 269] on div "[PERSON_NAME]" at bounding box center [314, 277] width 70 height 17
click at [507, 441] on span "IEP Coordinator" at bounding box center [475, 449] width 63 height 17
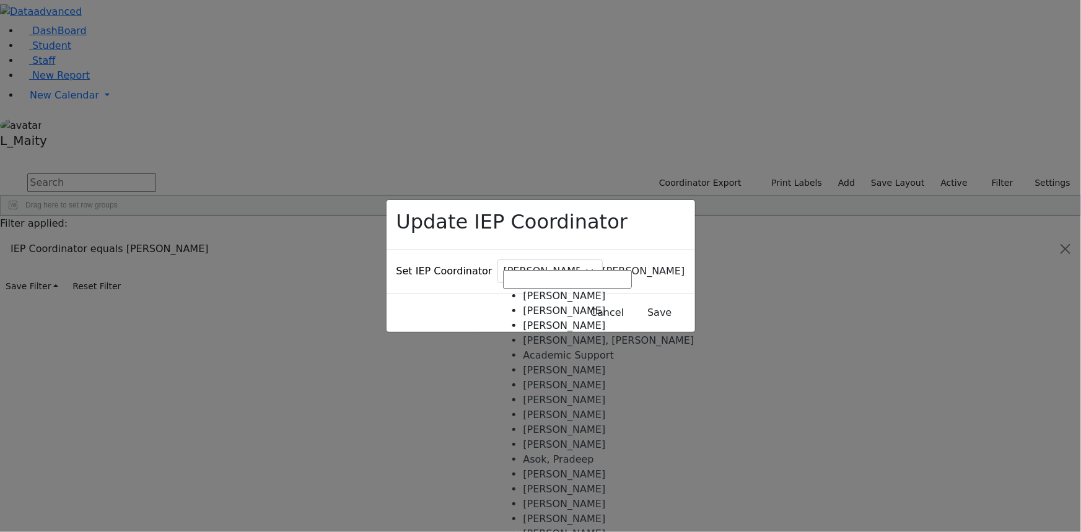
click at [603, 265] on span "Baker, Hadassah" at bounding box center [644, 271] width 82 height 12
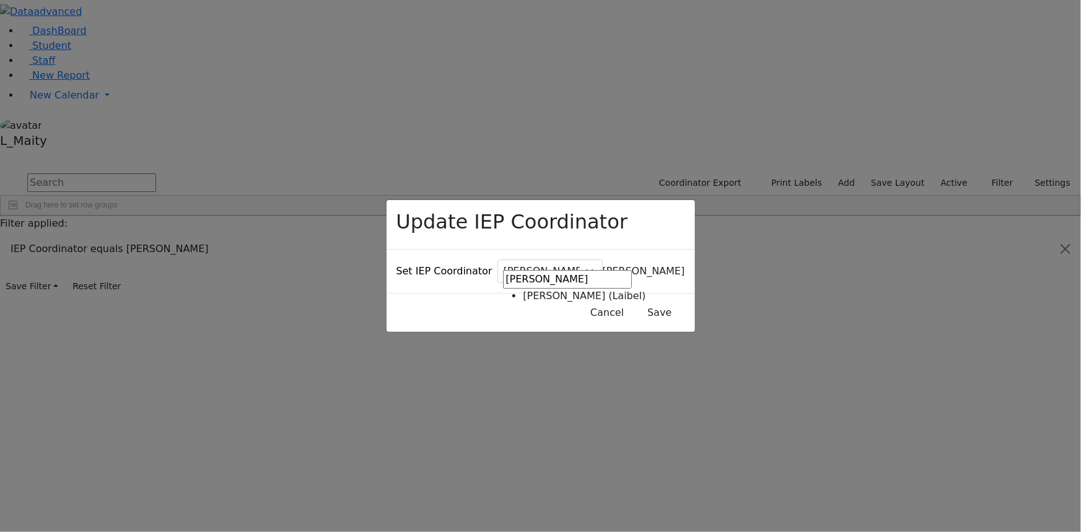
type input "oren"
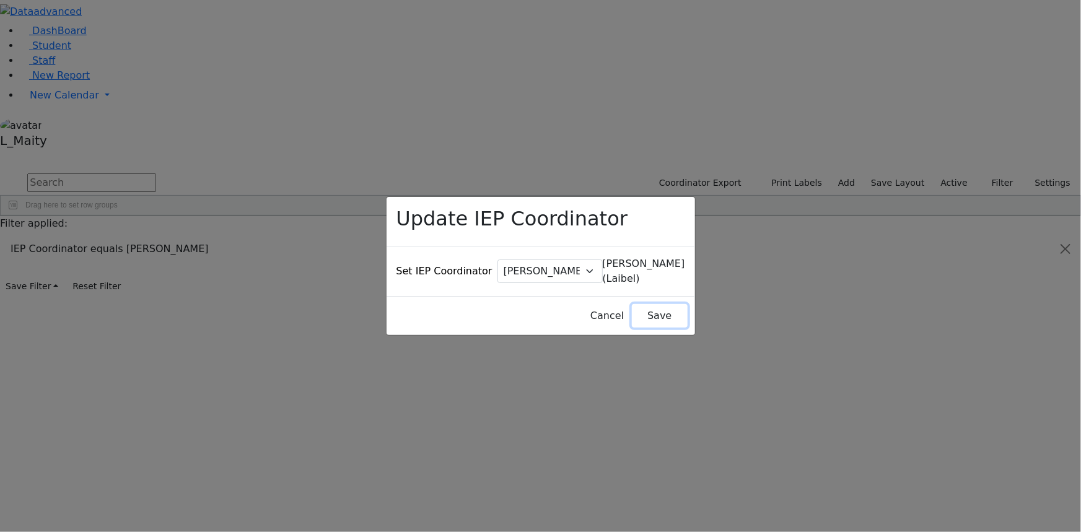
click at [632, 304] on button "Save" at bounding box center [659, 316] width 55 height 24
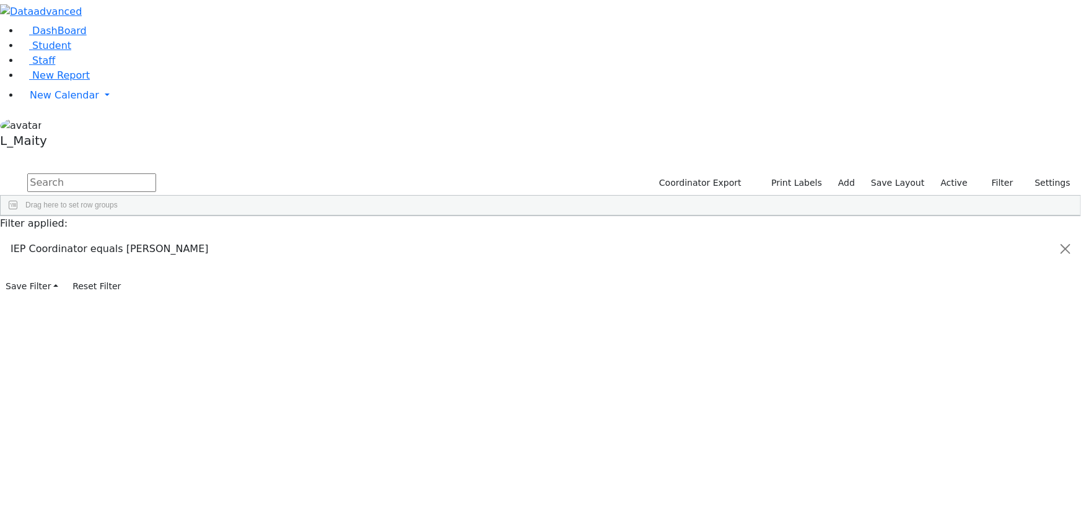
click at [349, 269] on div "[PERSON_NAME]" at bounding box center [314, 277] width 70 height 17
click at [504, 436] on span "IEP Coordinator" at bounding box center [472, 444] width 63 height 17
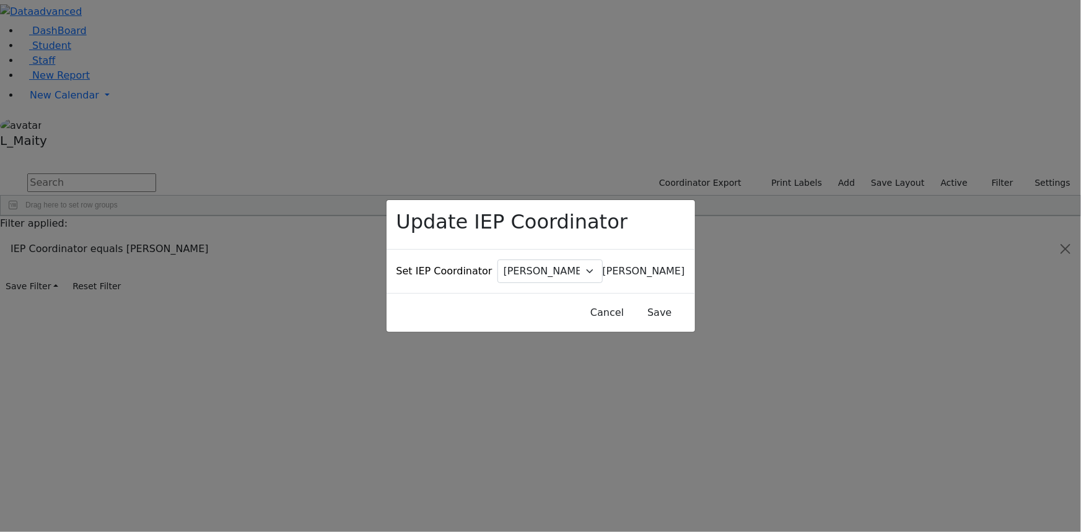
click at [603, 265] on span "[PERSON_NAME]" at bounding box center [644, 271] width 82 height 12
type input "oren"
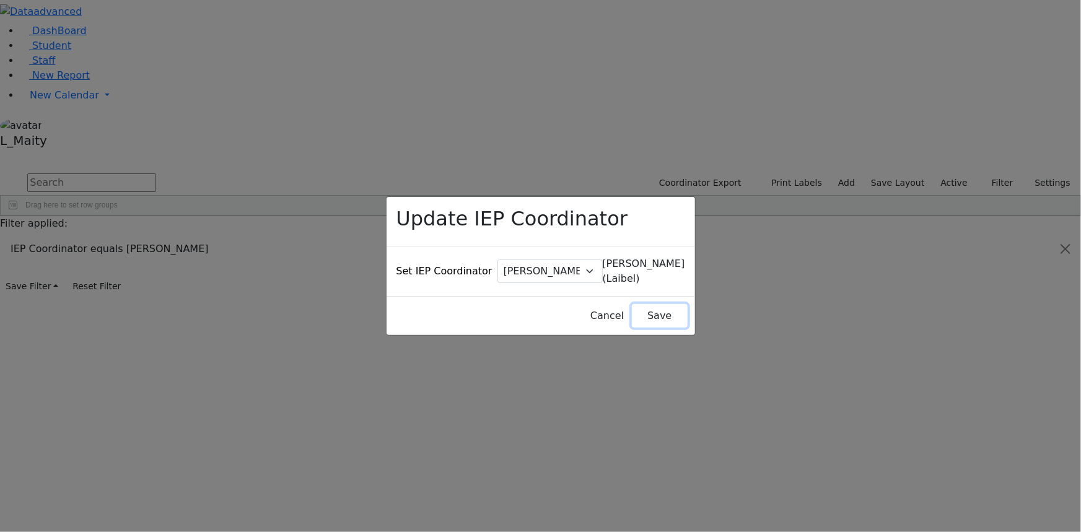
click at [632, 304] on button "Save" at bounding box center [659, 316] width 55 height 24
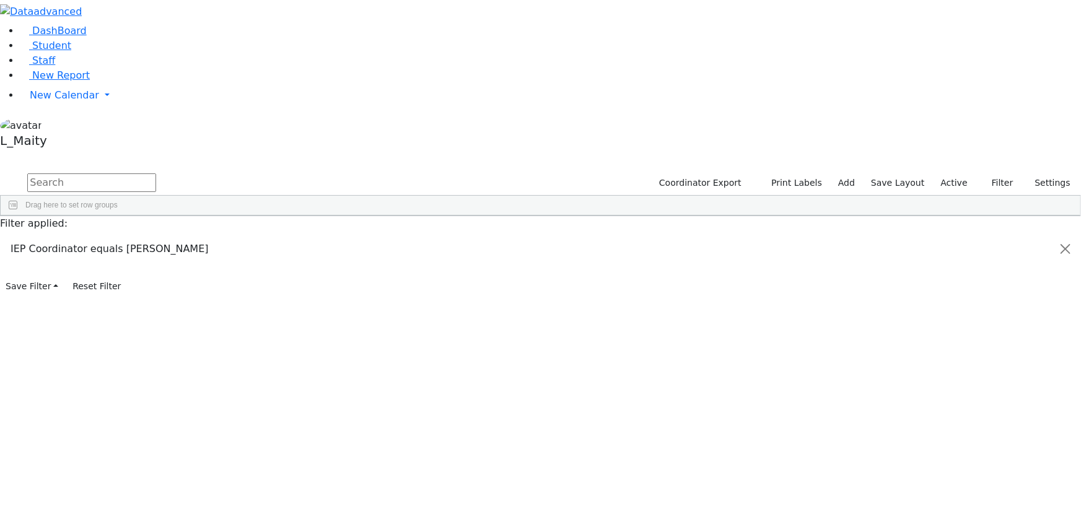
click at [349, 302] on div "[PERSON_NAME]" at bounding box center [314, 310] width 70 height 17
click at [512, 473] on span "IEP Coordinator" at bounding box center [481, 481] width 63 height 17
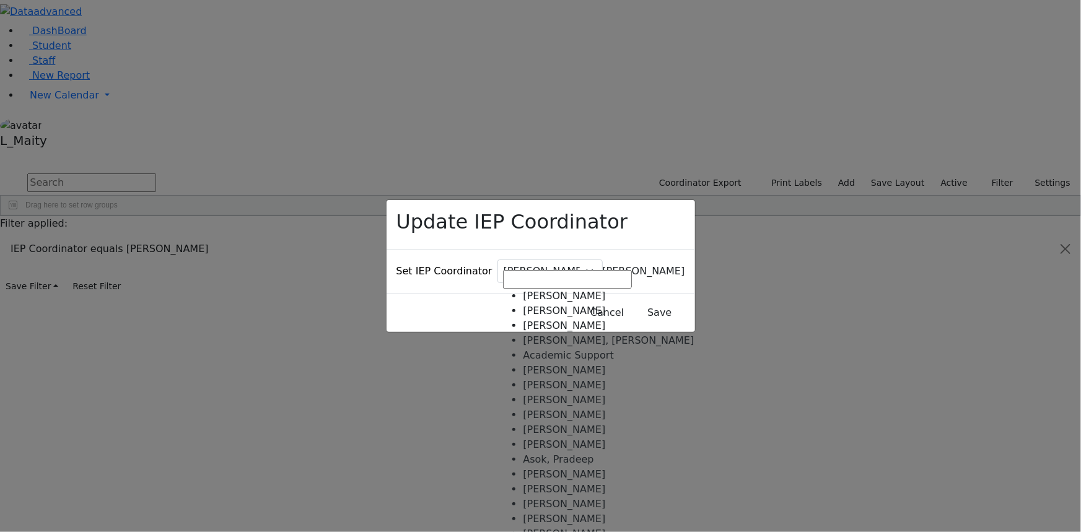
click at [603, 265] on span "[PERSON_NAME]" at bounding box center [644, 271] width 82 height 12
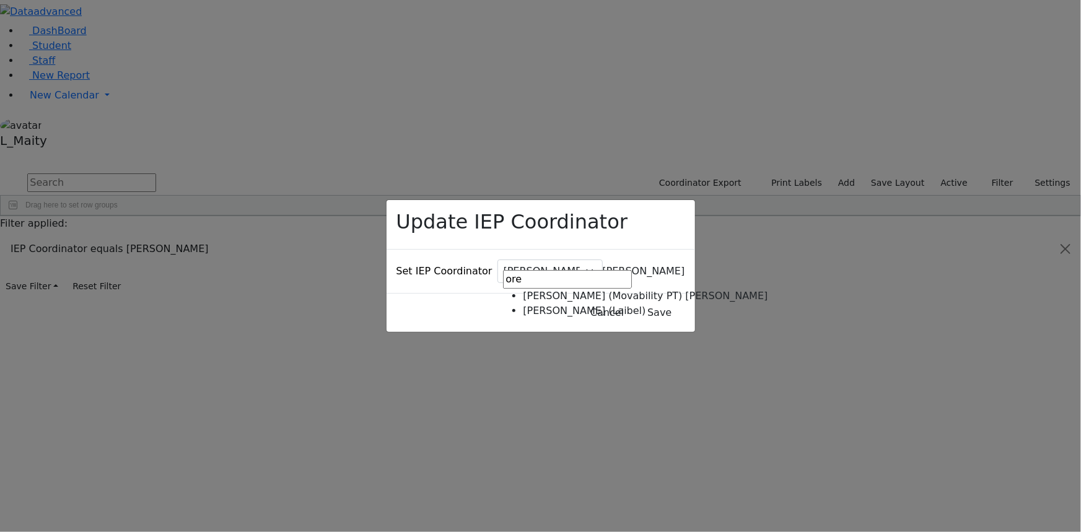
type input "ore"
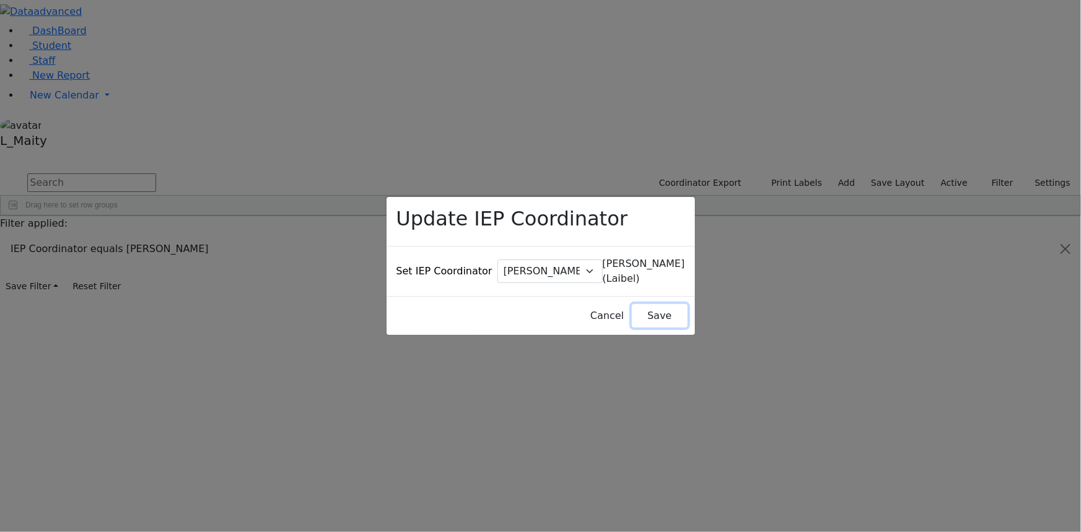
click at [640, 304] on button "Save" at bounding box center [659, 316] width 55 height 24
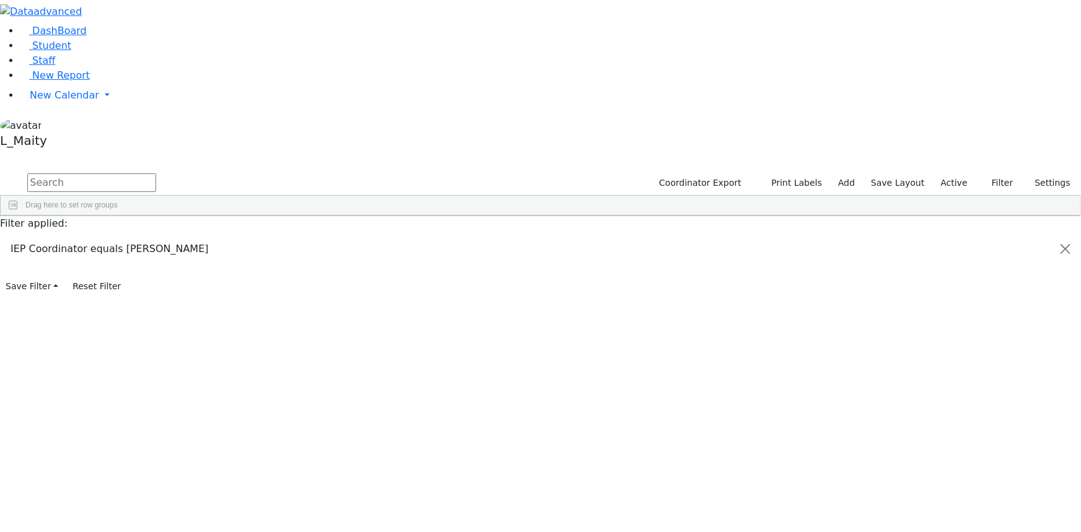
click at [156, 173] on input "text" at bounding box center [91, 182] width 129 height 19
click at [156, 173] on input "schwar" at bounding box center [91, 182] width 129 height 19
drag, startPoint x: 217, startPoint y: 53, endPoint x: 167, endPoint y: 48, distance: 49.7
click at [156, 173] on input "schwar" at bounding box center [91, 182] width 129 height 19
click at [279, 235] on div "4330 Lowy Yehuda 07/22/2005 Katz, Steven ML Special Class - K12 East Ramapo Hig…" at bounding box center [534, 285] width 1067 height 100
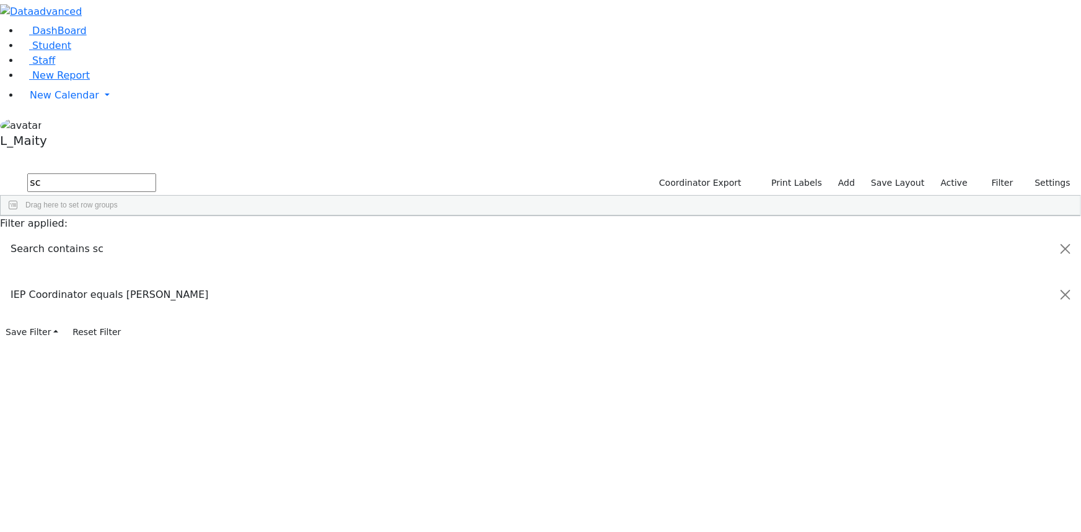
drag, startPoint x: 481, startPoint y: 90, endPoint x: 481, endPoint y: 100, distance: 9.9
click at [331, 220] on span at bounding box center [326, 225] width 10 height 10
click at [319, 220] on span at bounding box center [314, 225] width 10 height 10
click at [331, 220] on span at bounding box center [326, 225] width 10 height 10
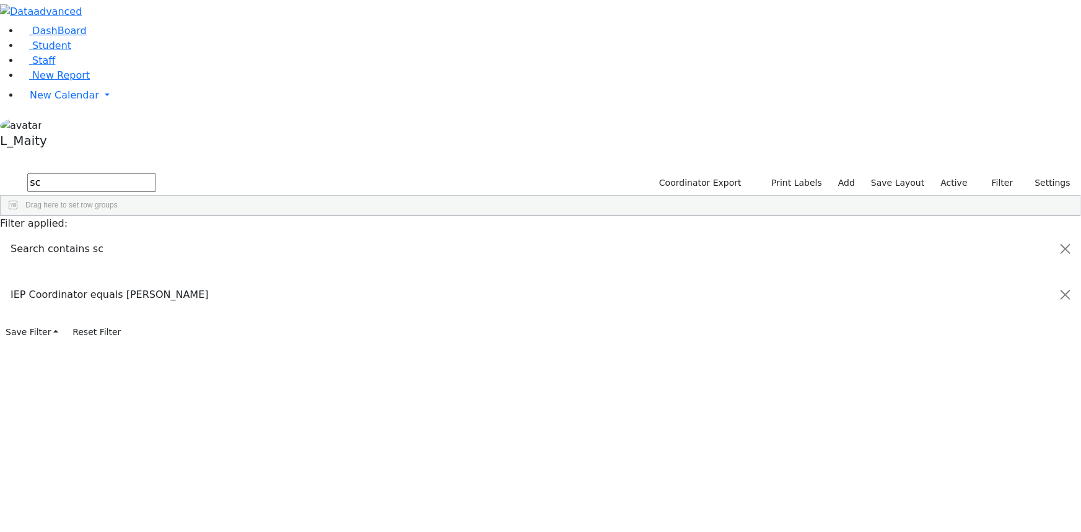
click at [351, 216] on div at bounding box center [348, 225] width 5 height 19
click at [341, 220] on span at bounding box center [336, 225] width 10 height 10
click at [347, 292] on input "checkbox" at bounding box center [343, 297] width 10 height 10
click at [156, 173] on input "sc" at bounding box center [91, 182] width 129 height 19
type input "schwa"
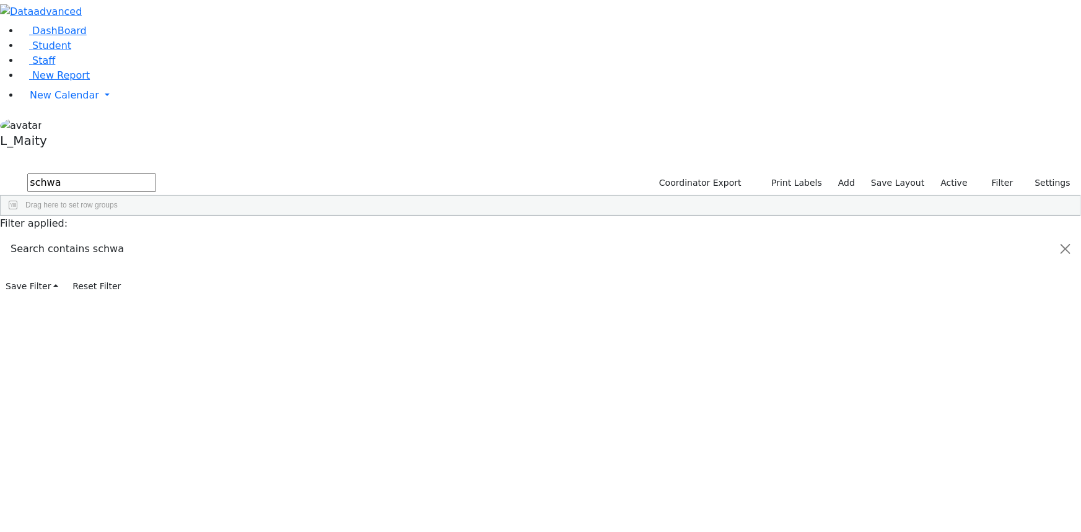
click at [349, 386] on div "Orenstein Yisroel (Laibel)" at bounding box center [314, 394] width 70 height 17
click at [341, 220] on span at bounding box center [336, 225] width 10 height 10
click at [347, 292] on input "checkbox" at bounding box center [343, 297] width 10 height 10
click at [347, 323] on input "checkbox" at bounding box center [343, 328] width 10 height 10
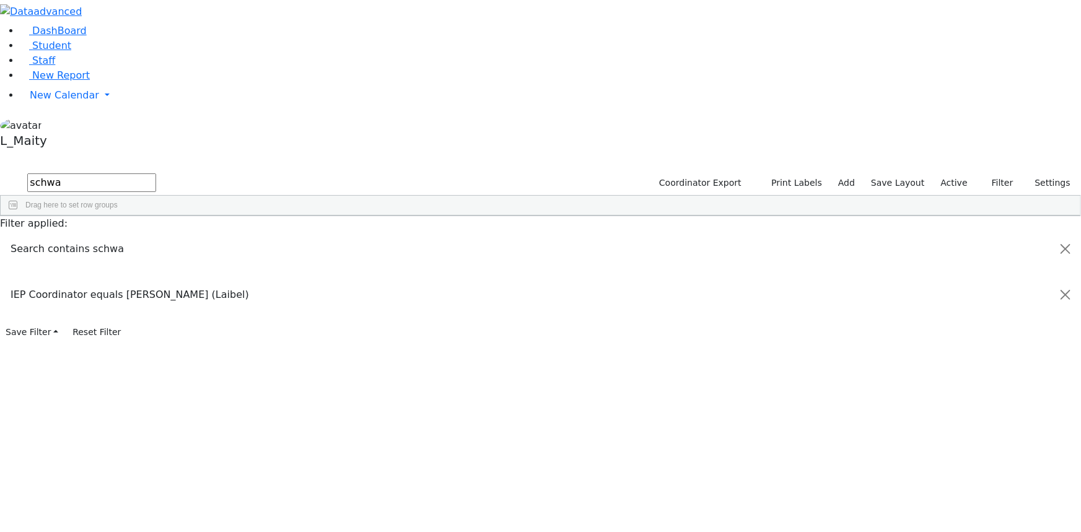
click at [338, 235] on div "6508833 Schwartz Jacob 02/04/2014 Orenstein Yisroel (Laibel) ML Special Class -…" at bounding box center [534, 243] width 1067 height 17
click at [341, 220] on span at bounding box center [336, 225] width 10 height 10
click at [347, 322] on input "checkbox" at bounding box center [343, 327] width 10 height 10
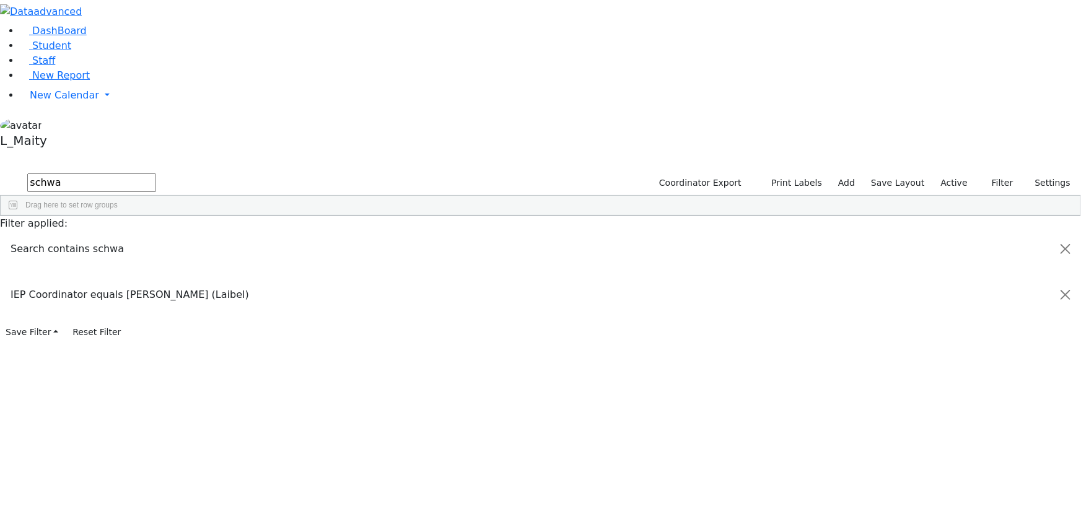
click at [402, 252] on div "6508833 Schwartz Jacob 02/04/2014 Orenstein Yisroel (Laibel) ML Special Class -…" at bounding box center [534, 243] width 1067 height 17
click at [341, 220] on span at bounding box center [336, 225] width 10 height 10
click at [347, 323] on input "checkbox" at bounding box center [343, 328] width 10 height 10
click at [473, 235] on div at bounding box center [534, 235] width 1067 height 1
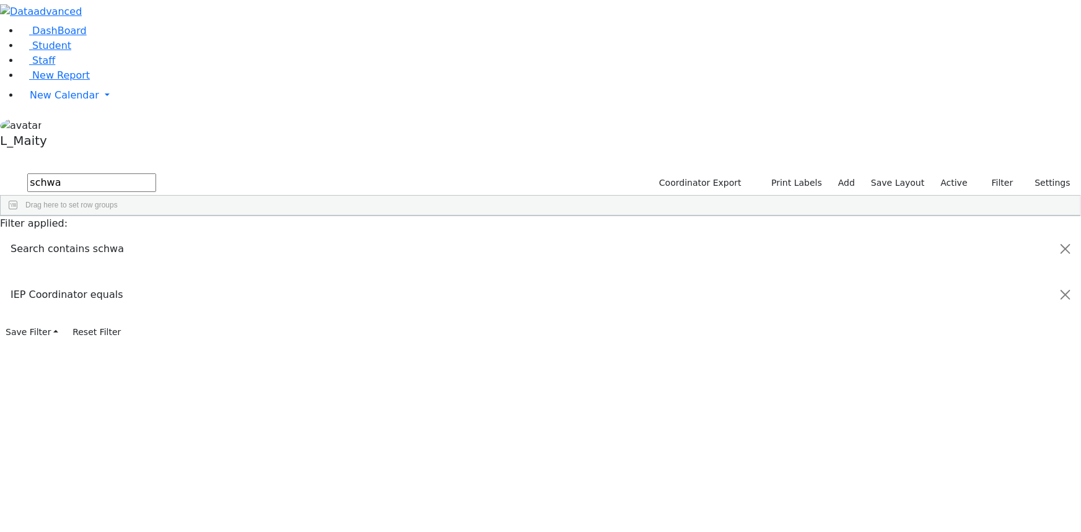
drag, startPoint x: 206, startPoint y: 52, endPoint x: 158, endPoint y: 48, distance: 48.5
click at [156, 172] on form "schwa" at bounding box center [78, 184] width 156 height 24
click at [354, 235] on div at bounding box center [534, 235] width 1067 height 1
click at [341, 220] on span at bounding box center [336, 225] width 10 height 10
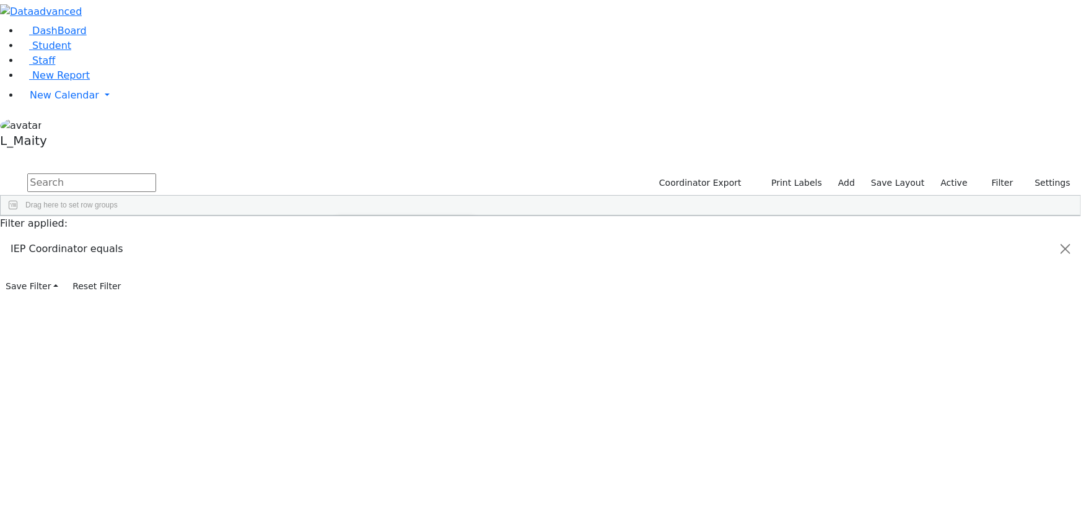
click at [347, 342] on input "checkbox" at bounding box center [343, 347] width 10 height 10
click at [429, 248] on div "6511231 Heller Yehoshua 08/26/2010 Orenstein Yisroel (Laibel) ML Special Class …" at bounding box center [534, 285] width 1067 height 100
click at [156, 173] on input "text" at bounding box center [91, 182] width 129 height 19
click at [156, 173] on input "klei" at bounding box center [91, 182] width 129 height 19
type input "klei"
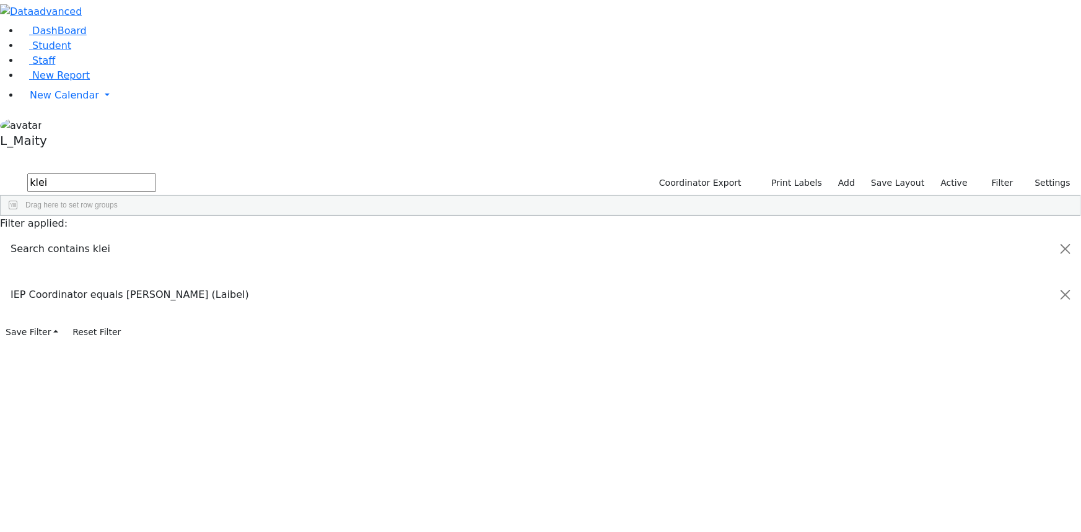
click at [341, 220] on span at bounding box center [336, 225] width 10 height 10
click at [156, 173] on input "klei" at bounding box center [91, 182] width 129 height 19
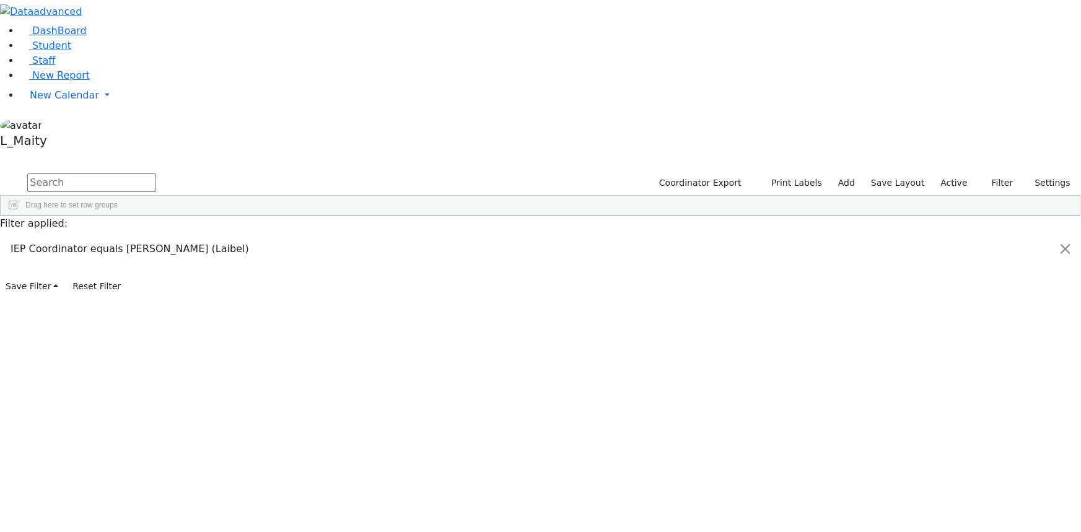
click at [341, 220] on span at bounding box center [336, 225] width 10 height 10
click at [347, 342] on input "checkbox" at bounding box center [343, 347] width 10 height 10
click at [425, 235] on div at bounding box center [534, 235] width 1067 height 1
click at [156, 173] on input "text" at bounding box center [91, 182] width 129 height 19
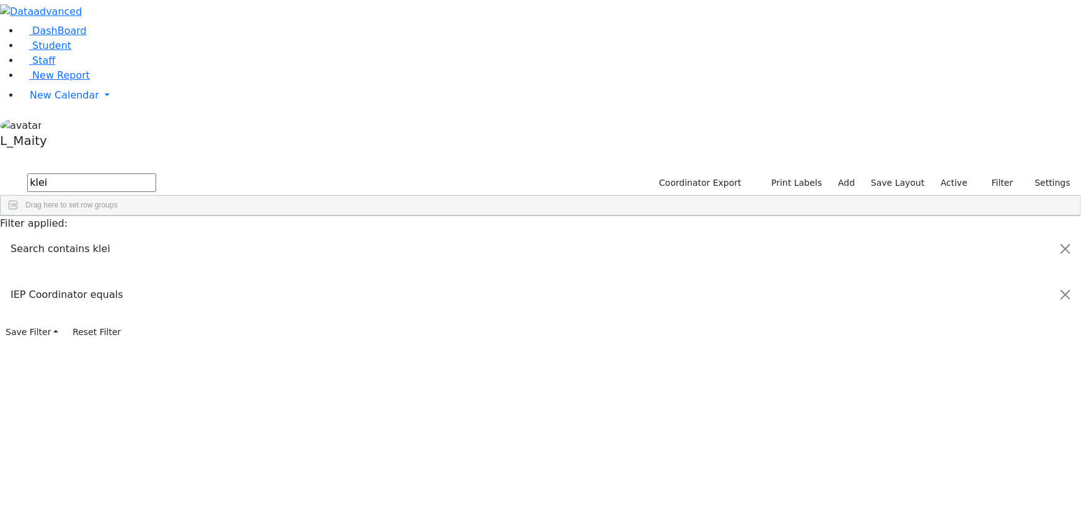
click at [156, 173] on input "klei" at bounding box center [91, 182] width 129 height 19
click at [484, 235] on div at bounding box center [534, 235] width 1067 height 1
click at [331, 220] on span at bounding box center [326, 225] width 10 height 10
click at [341, 220] on span at bounding box center [336, 225] width 10 height 10
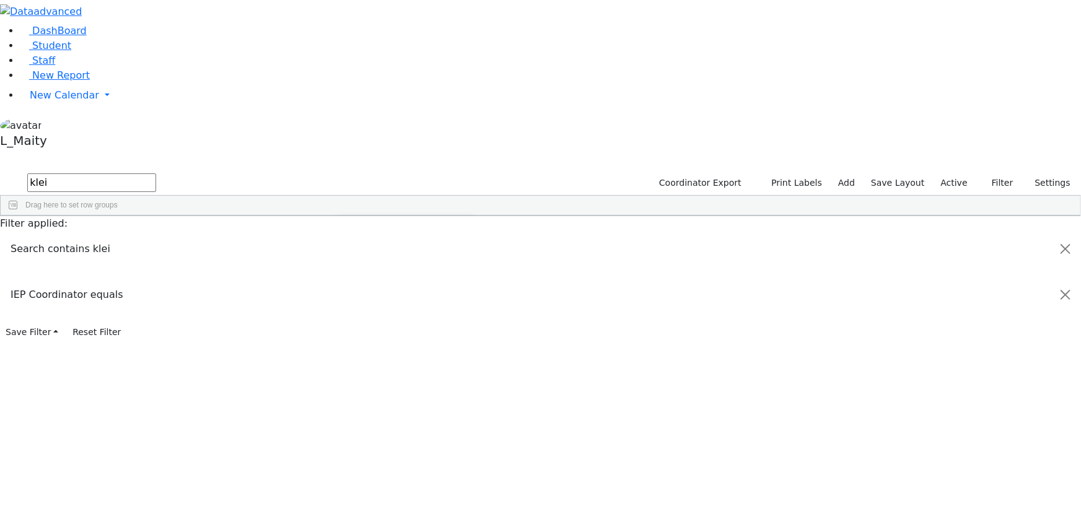
click at [347, 292] on input "checkbox" at bounding box center [343, 297] width 10 height 10
click at [279, 302] on div "04/22/2016" at bounding box center [244, 310] width 70 height 17
drag, startPoint x: 204, startPoint y: 46, endPoint x: 211, endPoint y: 53, distance: 9.6
click at [156, 173] on input "klei" at bounding box center [91, 182] width 129 height 19
type input "klein"
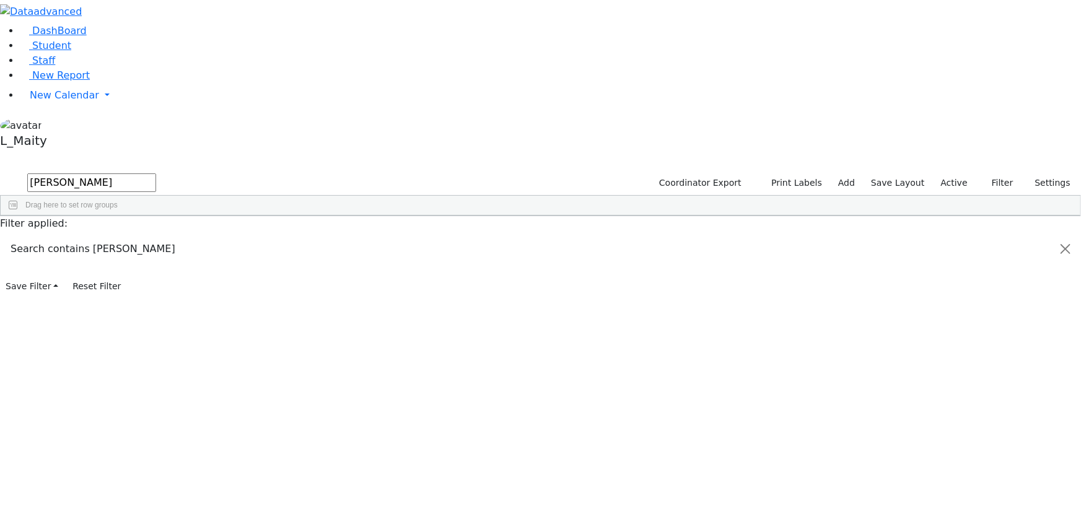
click at [209, 252] on div "Chaim Zvi" at bounding box center [174, 260] width 70 height 17
click at [508, 504] on span "IEP Coordinator" at bounding box center [476, 512] width 63 height 17
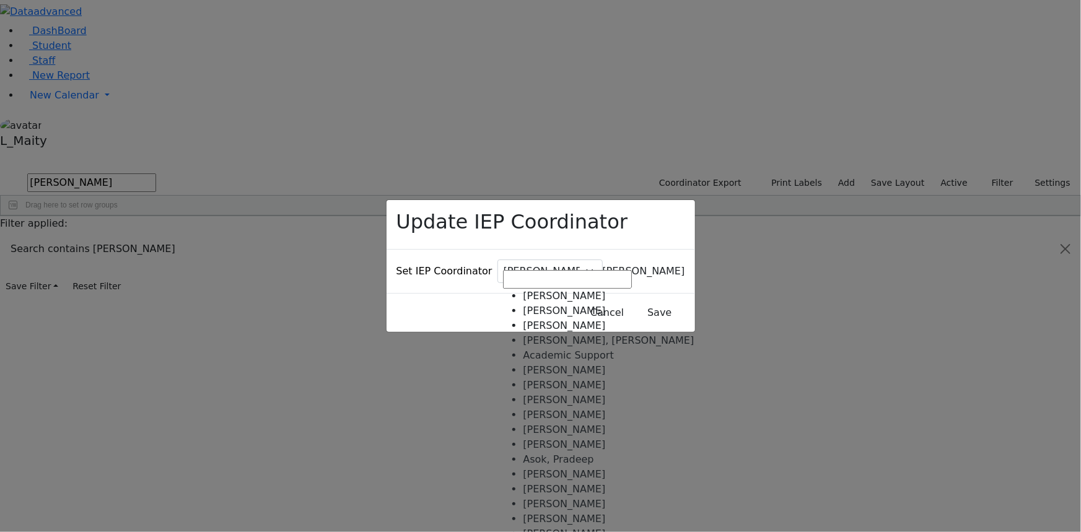
click at [603, 265] on span "Baker, Hadassah" at bounding box center [644, 271] width 82 height 12
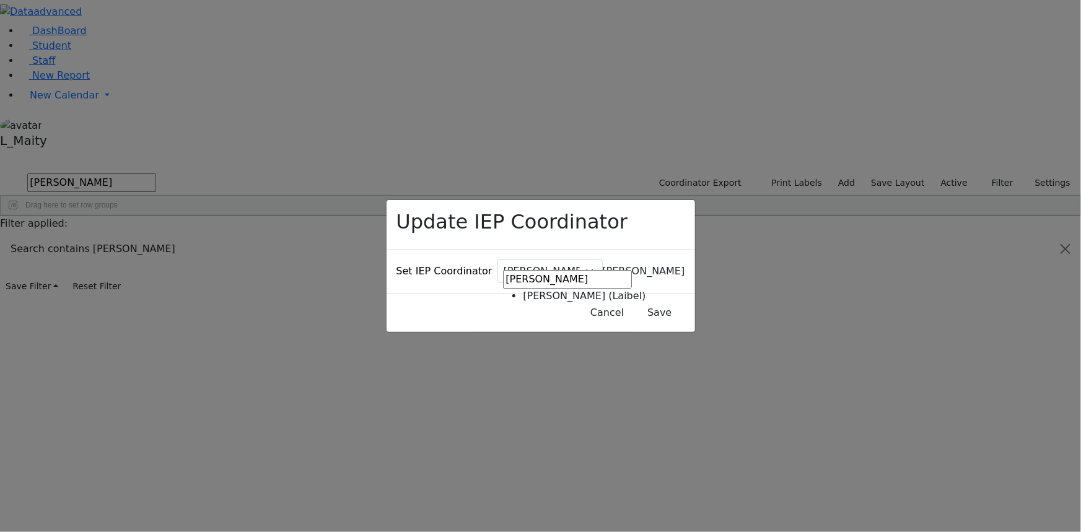
type input "oren"
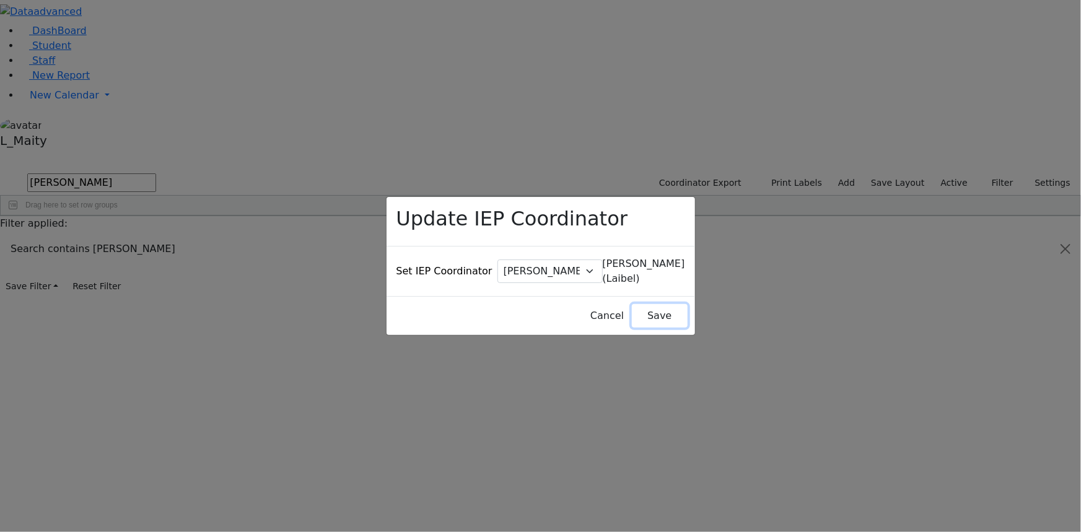
click at [641, 304] on button "Save" at bounding box center [659, 316] width 55 height 24
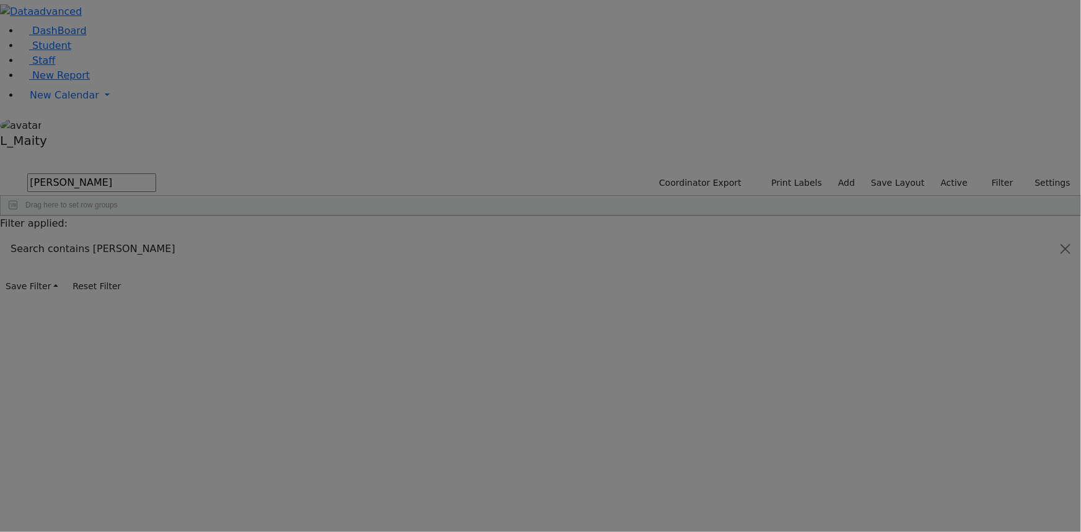
scroll to position [0, 0]
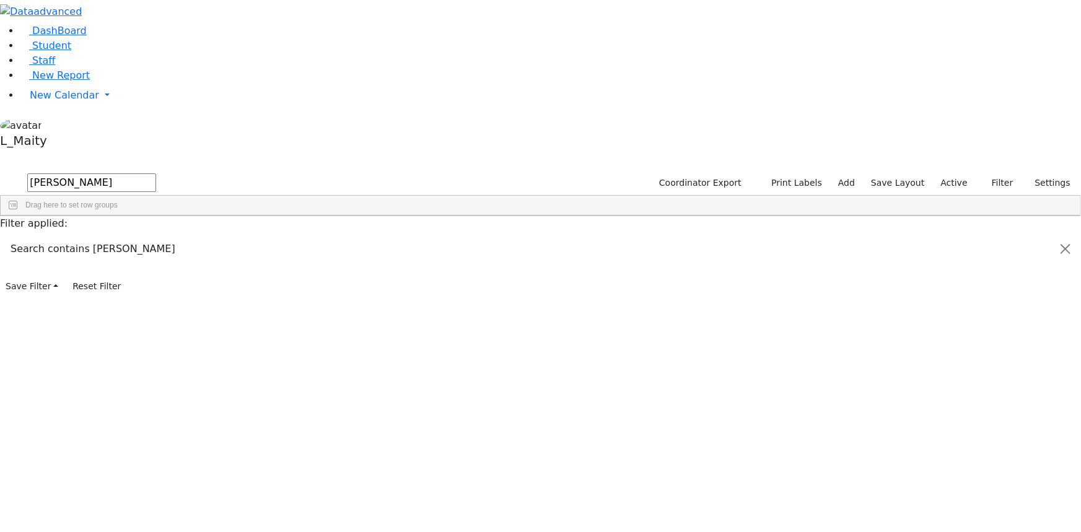
click at [156, 173] on input "klein" at bounding box center [91, 182] width 129 height 19
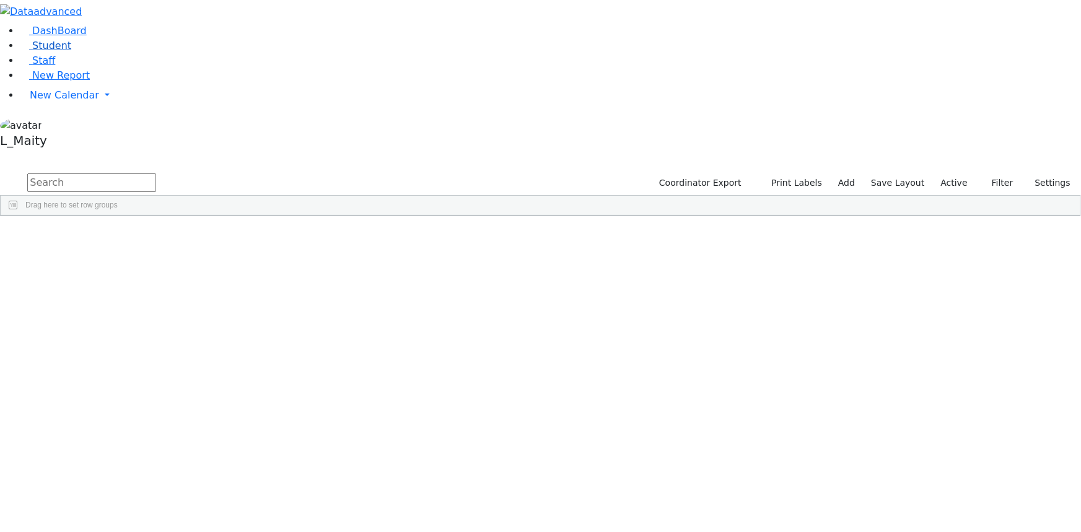
click at [71, 51] on link "Student" at bounding box center [45, 46] width 51 height 12
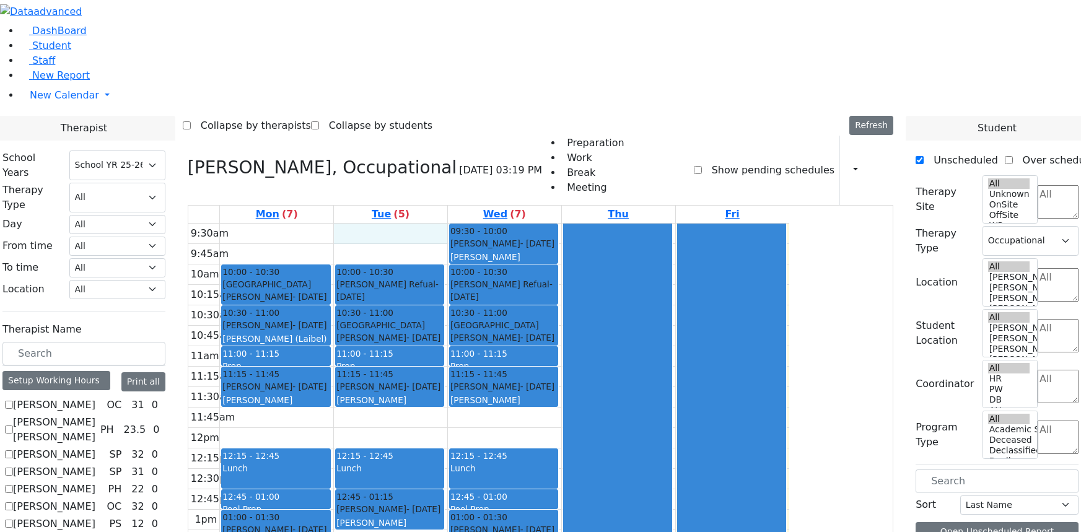
select select "212"
select select "1"
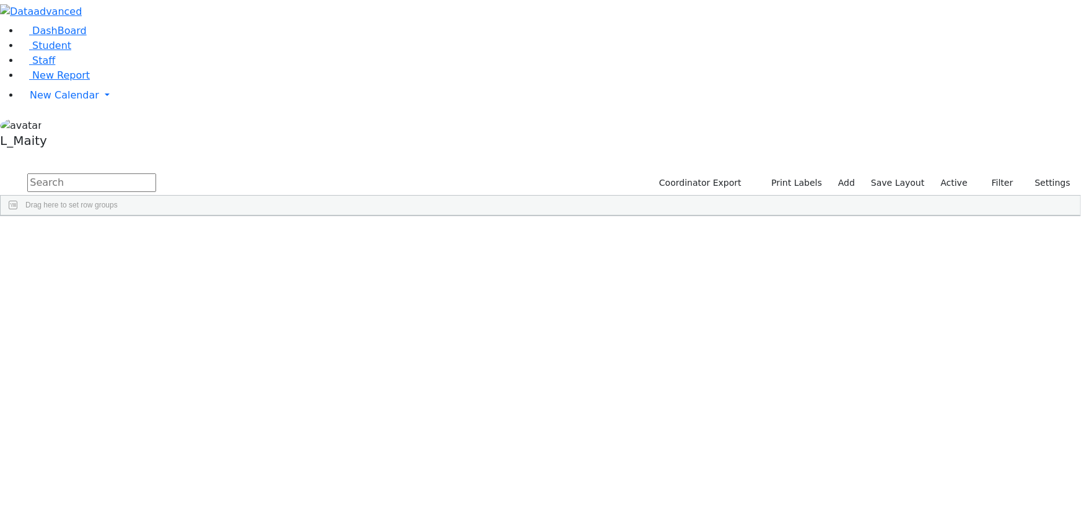
scroll to position [450, 0]
click at [349, 471] on div "[PERSON_NAME]" at bounding box center [314, 479] width 70 height 17
click at [509, 504] on span "IEP Coordinator" at bounding box center [477, 512] width 63 height 17
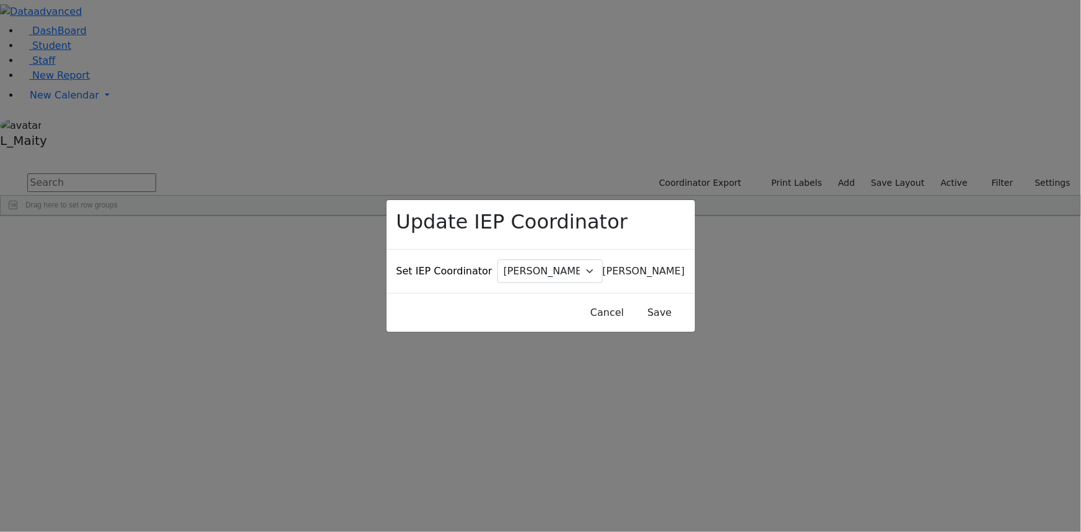
click at [603, 265] on span "[PERSON_NAME]" at bounding box center [644, 271] width 82 height 12
type input "gutt"
select select "119"
click at [632, 301] on button "Save" at bounding box center [659, 313] width 55 height 24
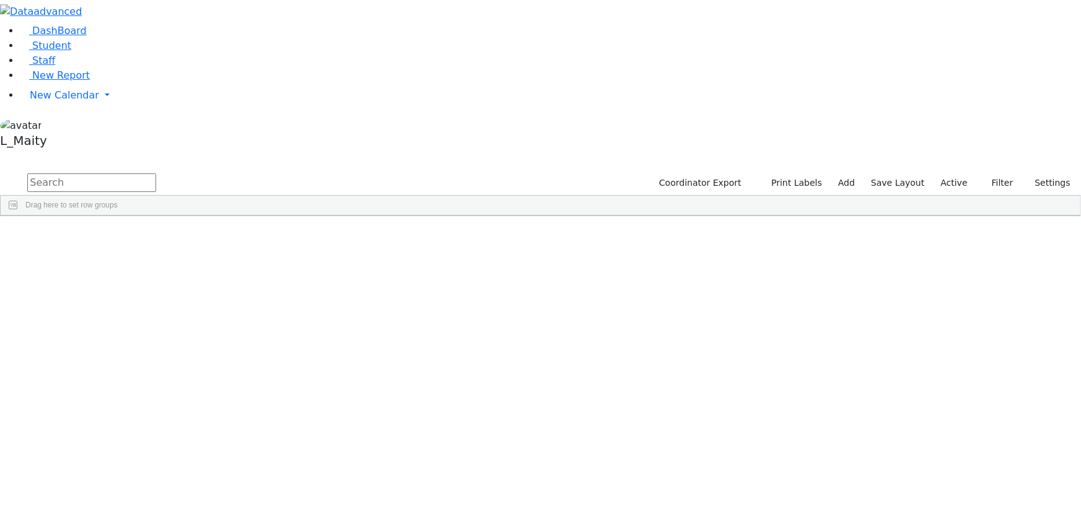
scroll to position [1295, 0]
click at [538, 504] on span "IEP Coordinator" at bounding box center [506, 512] width 63 height 17
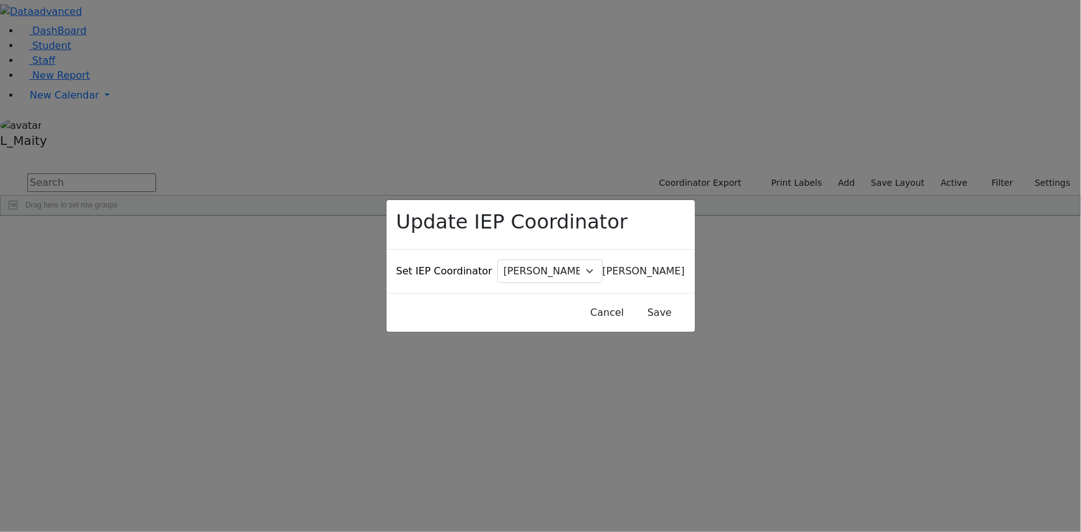
click at [603, 265] on span "[PERSON_NAME]" at bounding box center [644, 271] width 82 height 12
type input "gutt"
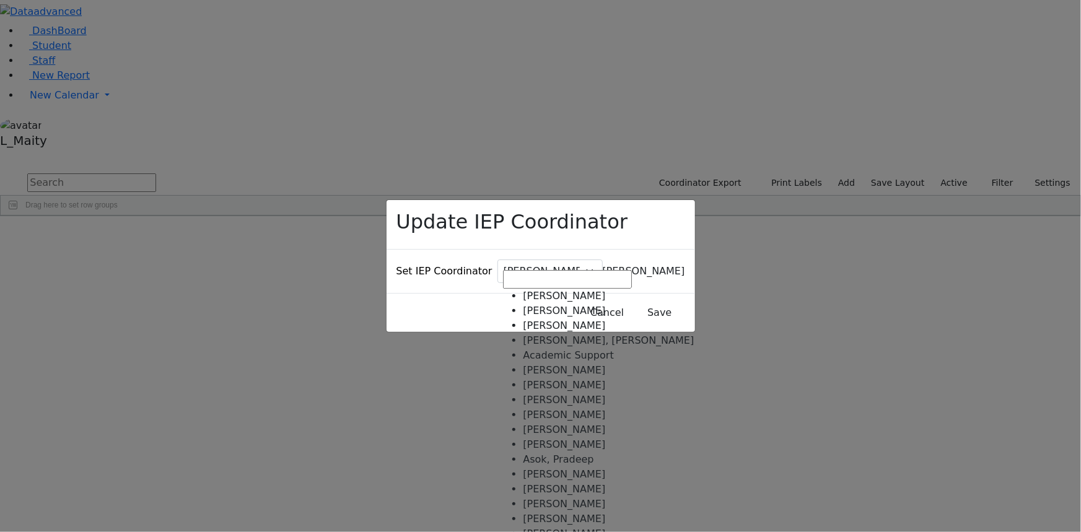
click at [603, 265] on span "[PERSON_NAME]" at bounding box center [644, 271] width 82 height 12
select select "119"
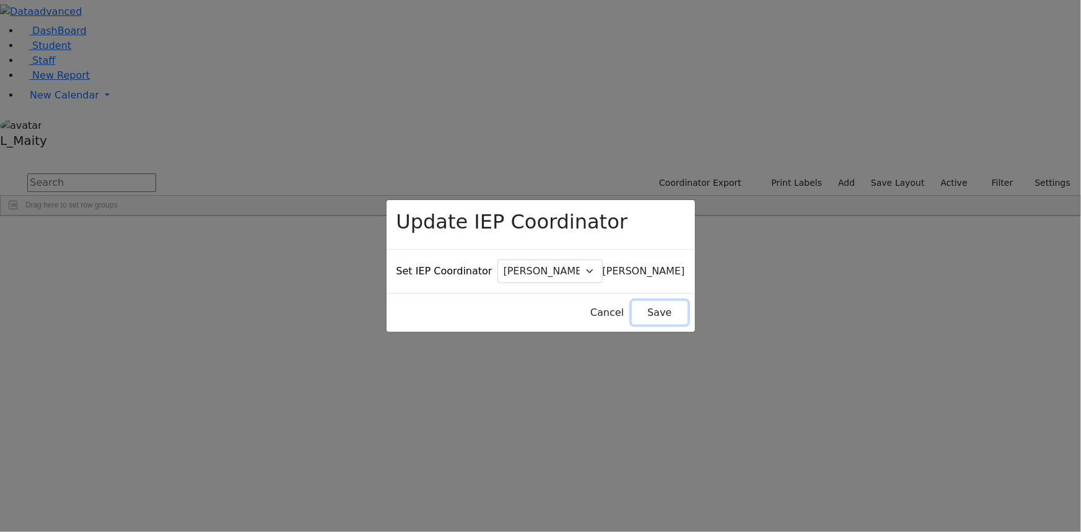
click at [634, 301] on button "Save" at bounding box center [659, 313] width 55 height 24
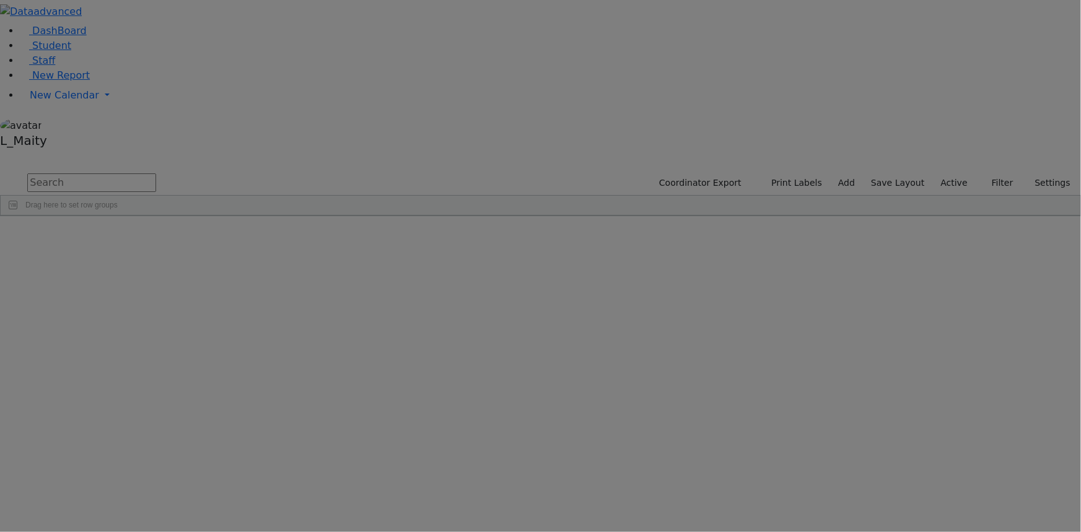
scroll to position [0, 0]
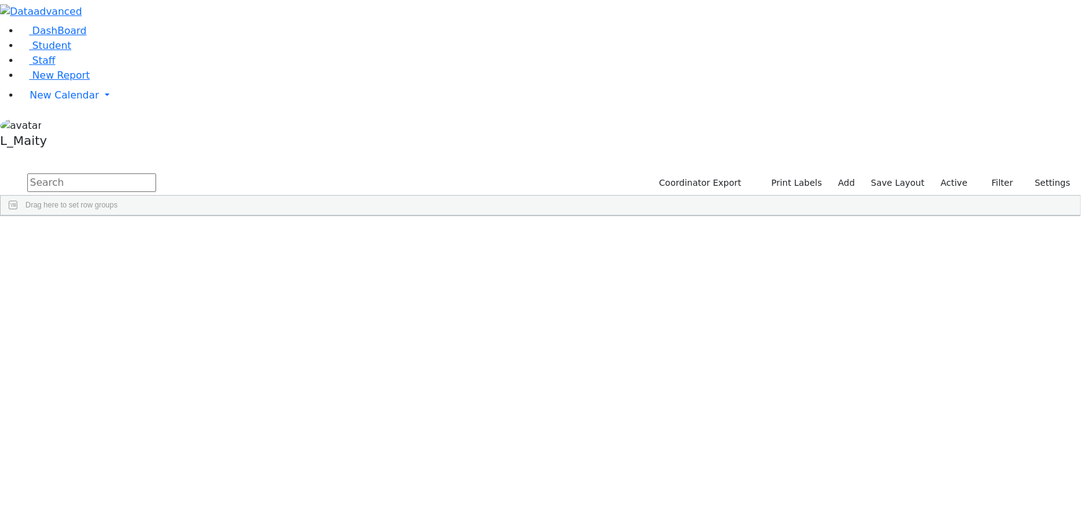
click at [156, 173] on input "text" at bounding box center [91, 182] width 129 height 19
type input "halp"
click at [349, 235] on div "Volfman Dovid" at bounding box center [314, 243] width 70 height 17
click at [513, 409] on span "IEP Coordinator" at bounding box center [481, 417] width 63 height 17
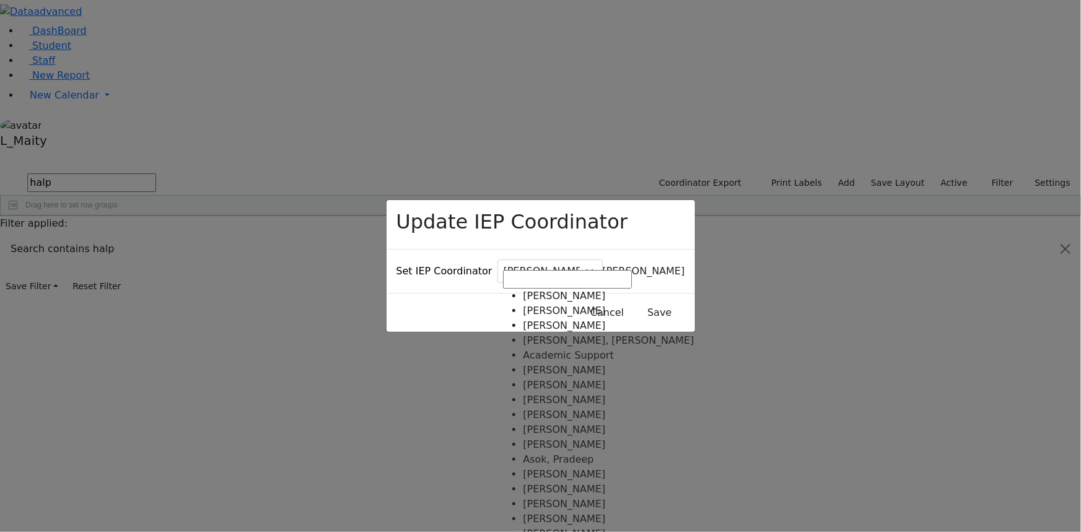
click at [603, 265] on span "Baker, Hadassah" at bounding box center [644, 271] width 82 height 12
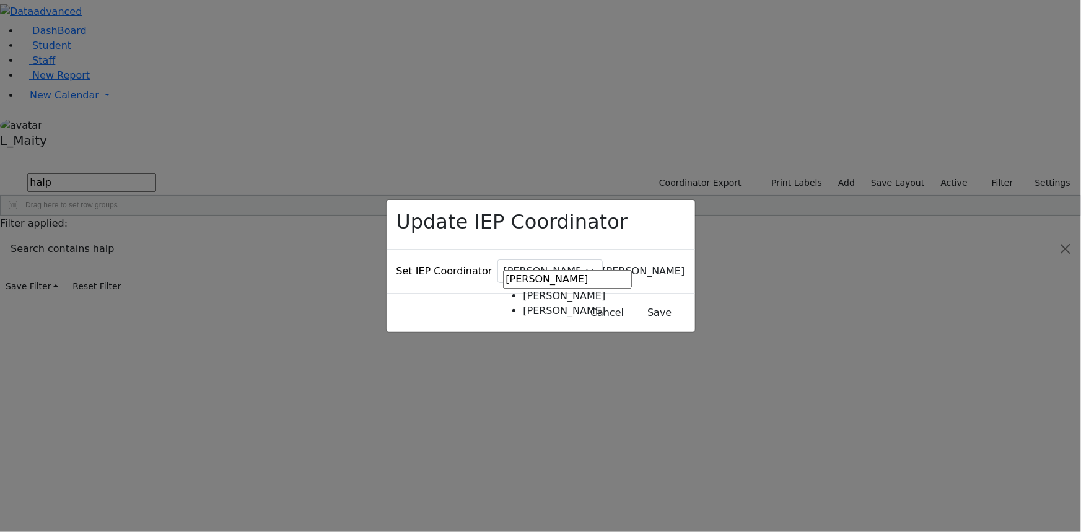
type input "gutt"
click at [632, 301] on button "Save" at bounding box center [659, 313] width 55 height 24
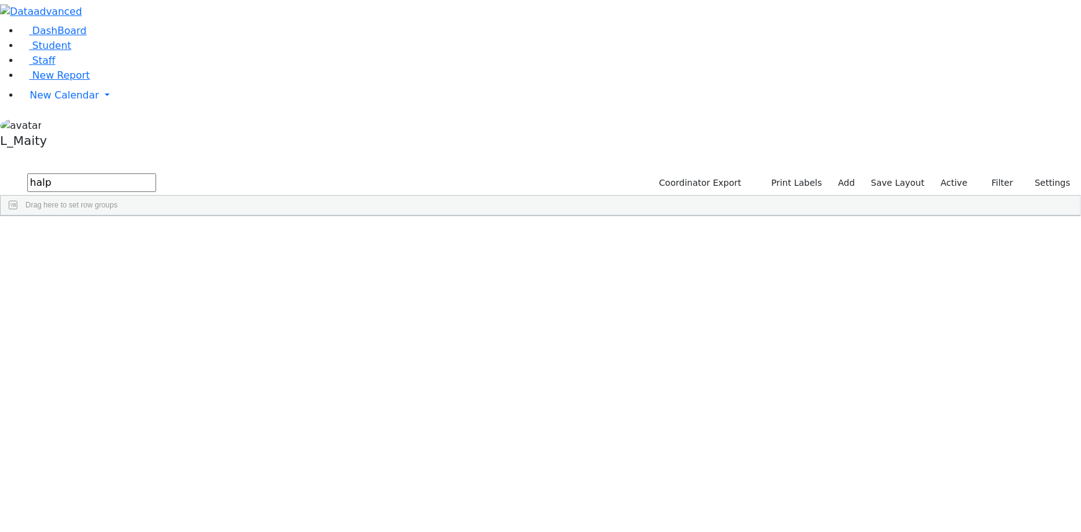
click at [156, 173] on input "halp" at bounding box center [91, 182] width 129 height 19
click at [349, 286] on div "Guttman, Chesky" at bounding box center [314, 294] width 70 height 17
click at [156, 173] on input "kati" at bounding box center [91, 182] width 129 height 19
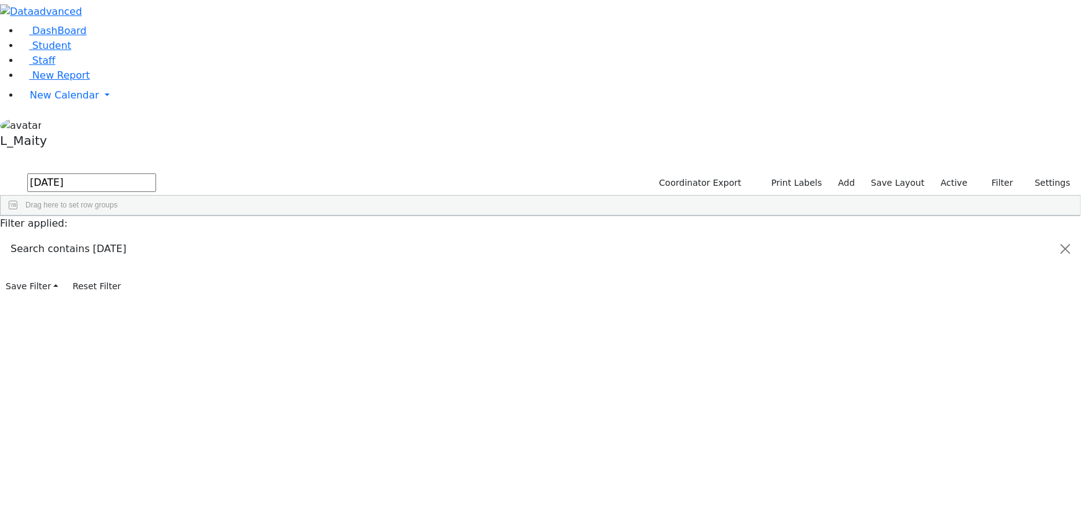
click at [156, 173] on input "pola" at bounding box center [91, 182] width 129 height 19
type input "sand"
click at [349, 269] on div "[PERSON_NAME] ([PERSON_NAME])" at bounding box center [314, 277] width 70 height 17
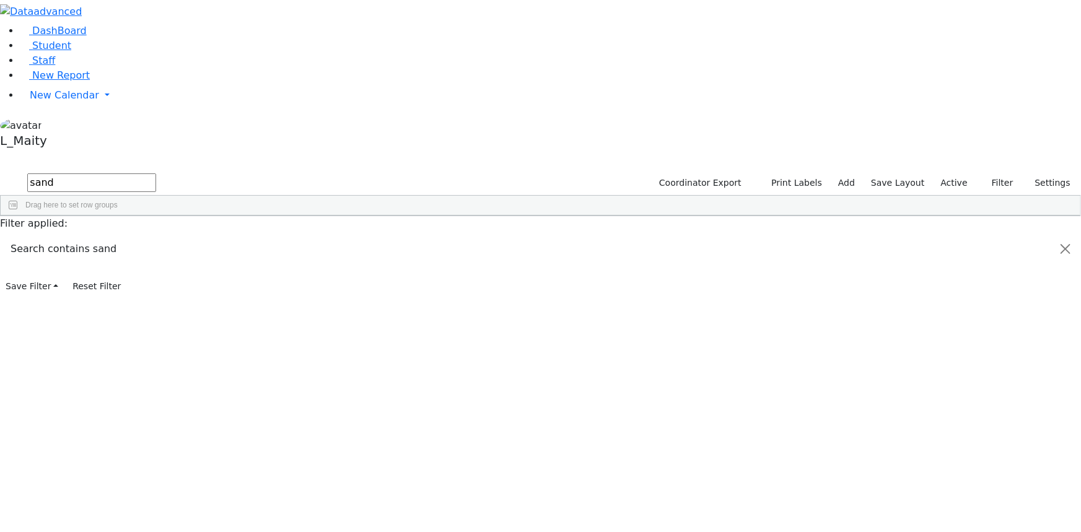
click at [500, 435] on span "IEP Coordinator" at bounding box center [468, 443] width 63 height 17
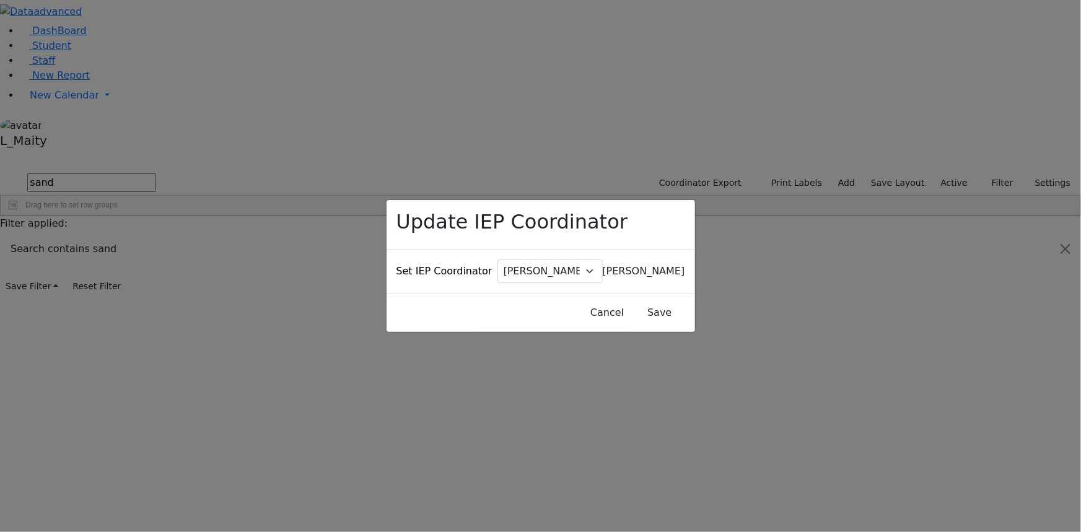
click at [603, 265] on span "Baker, Hadassah" at bounding box center [644, 271] width 82 height 12
type input "gutt"
drag, startPoint x: 552, startPoint y: 286, endPoint x: 557, endPoint y: 300, distance: 14.3
select select "224"
click at [603, 265] on span "[PERSON_NAME]" at bounding box center [644, 271] width 82 height 12
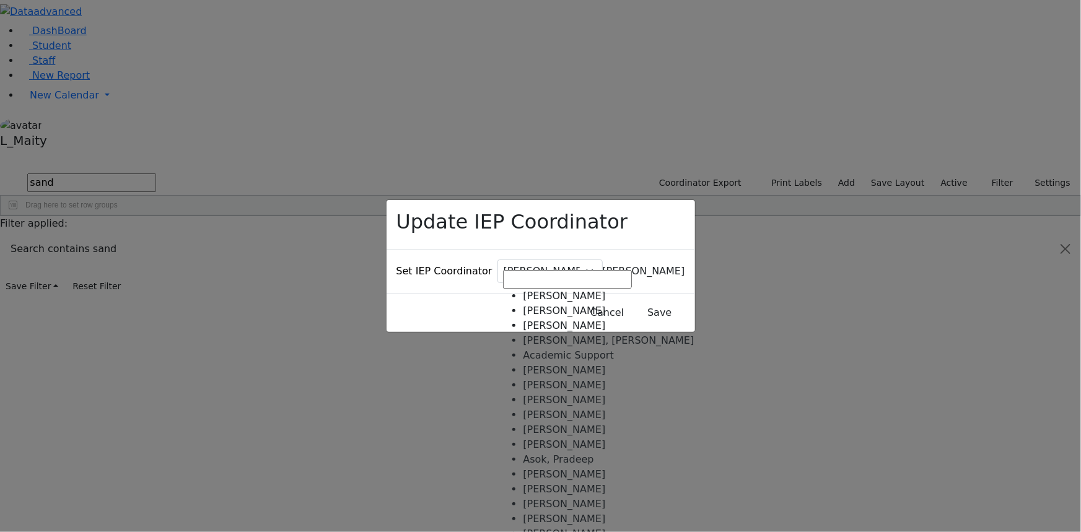
scroll to position [904, 0]
select select "119"
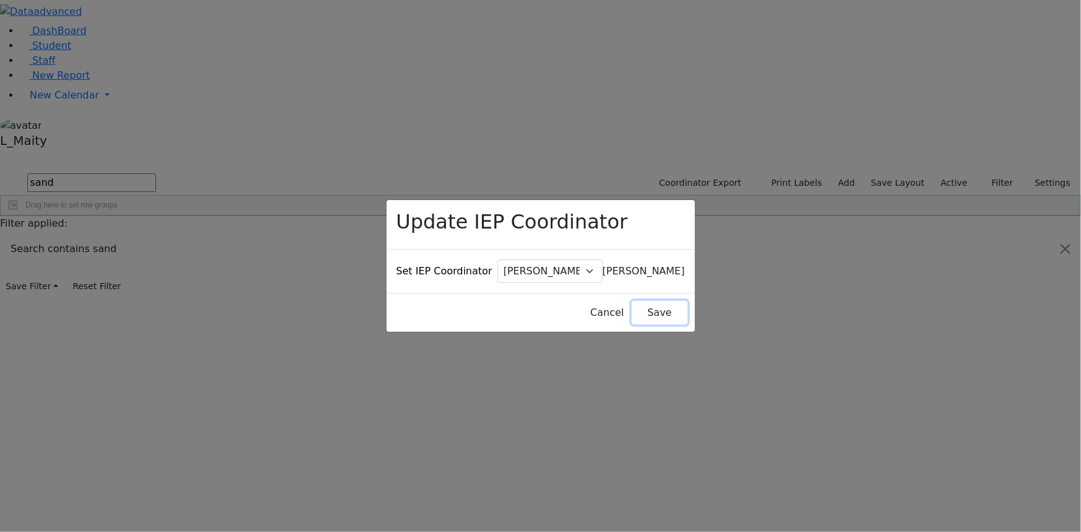
click at [632, 301] on button "Save" at bounding box center [659, 313] width 55 height 24
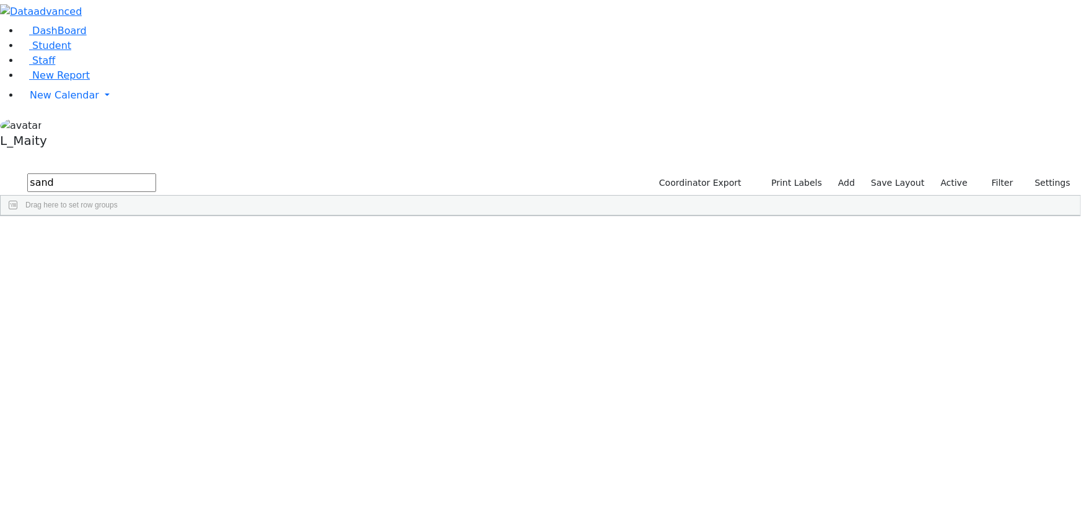
click at [156, 173] on input "sand" at bounding box center [91, 182] width 129 height 19
type input "weiss"
click at [349, 352] on div "[PERSON_NAME]" at bounding box center [314, 360] width 70 height 17
click at [513, 504] on span "IEP Coordinator" at bounding box center [481, 512] width 63 height 17
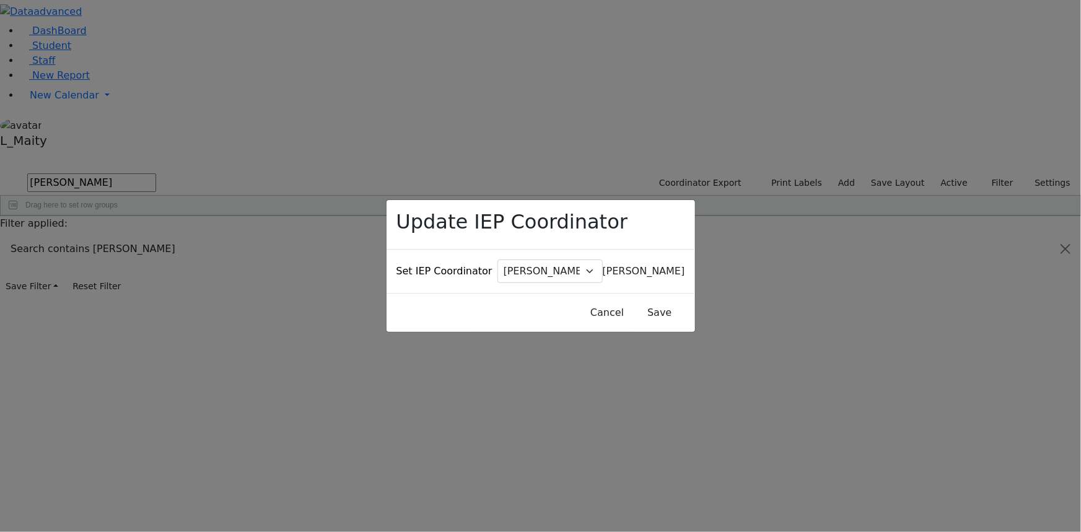
click at [603, 265] on span "Baker, Hadassah" at bounding box center [644, 271] width 82 height 12
type input "gutt"
click at [632, 301] on button "Save" at bounding box center [659, 313] width 55 height 24
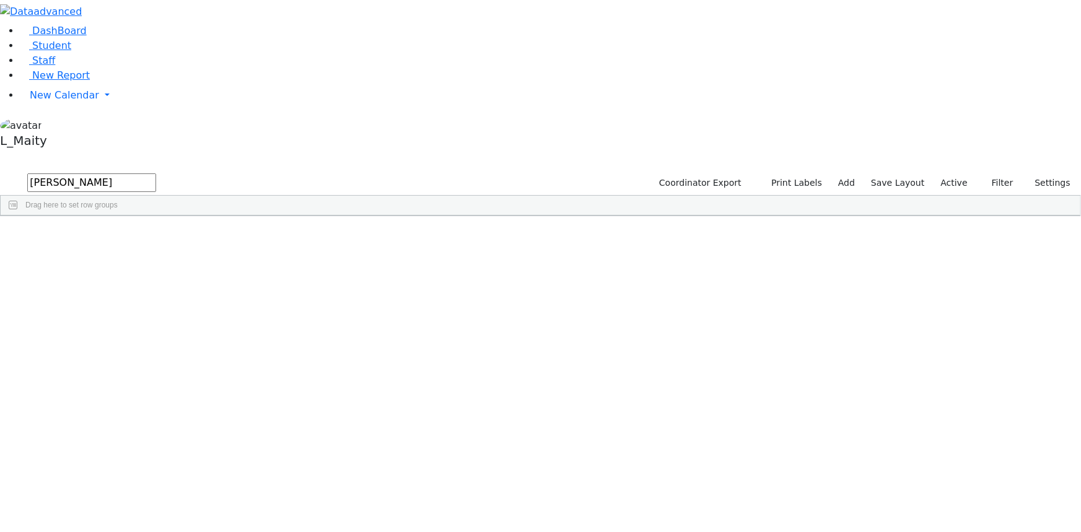
click at [156, 173] on input "weiss" at bounding box center [91, 182] width 129 height 19
type input "wied"
click at [349, 520] on div "Volfman Dovid" at bounding box center [314, 528] width 70 height 17
click at [535, 504] on span "IEP Coordinator" at bounding box center [503, 512] width 63 height 17
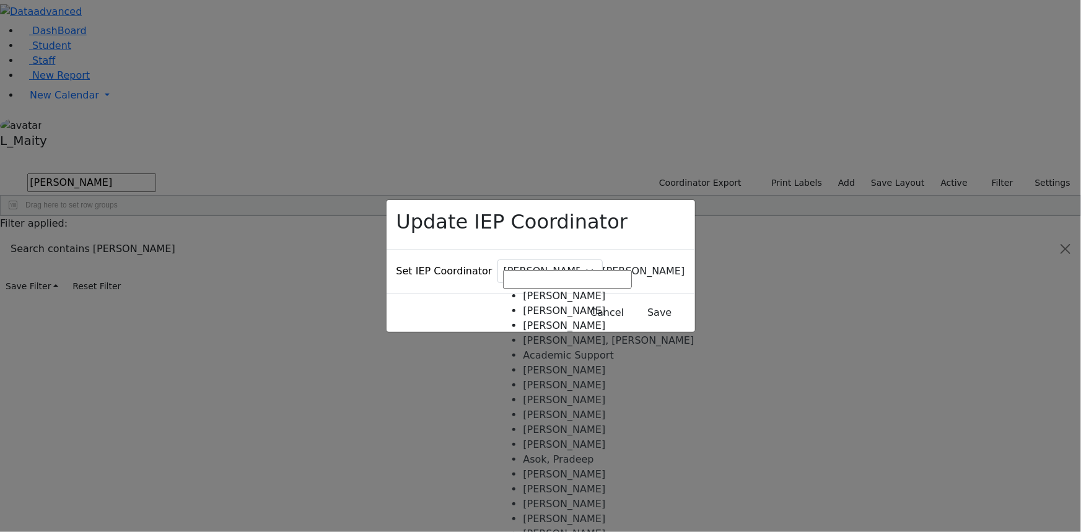
click at [603, 265] on span "Baker, Hadassah" at bounding box center [644, 271] width 82 height 12
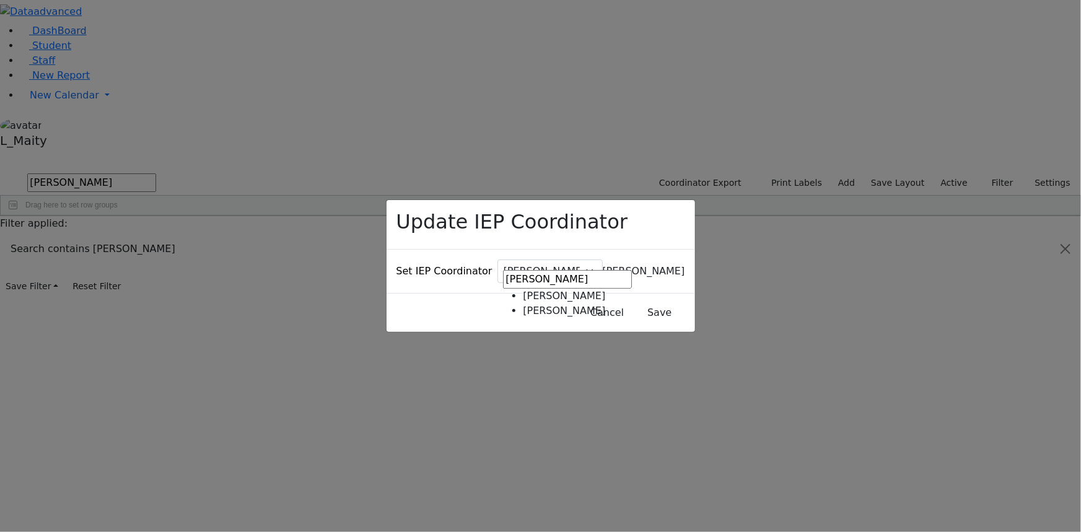
type input "gutt"
click at [632, 302] on button "Save" at bounding box center [659, 313] width 55 height 24
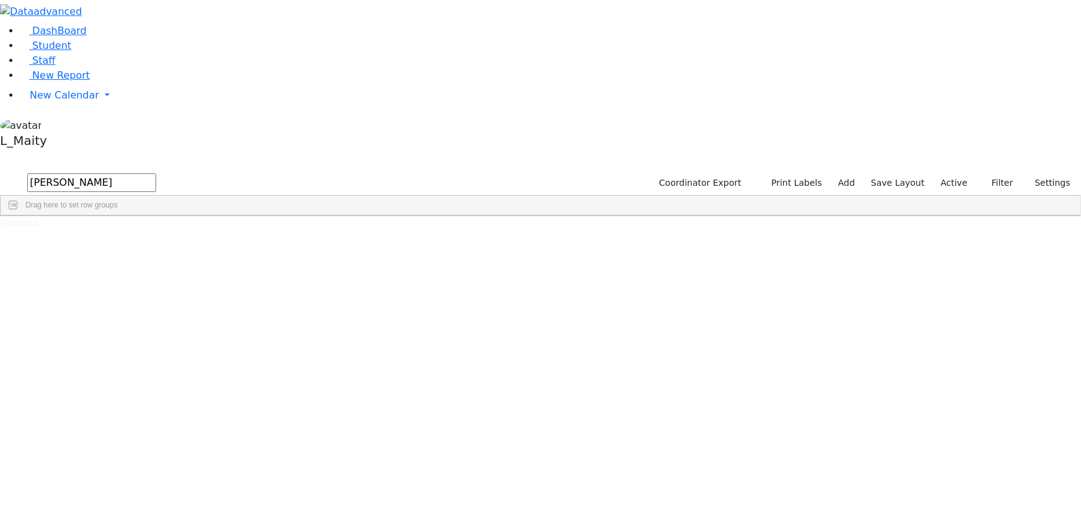
click at [331, 220] on span "IEP Coordinator" at bounding box center [308, 224] width 45 height 9
click at [341, 220] on span at bounding box center [336, 225] width 10 height 10
click at [378, 222] on span "filter" at bounding box center [373, 227] width 10 height 10
click at [347, 292] on input "checkbox" at bounding box center [343, 297] width 10 height 10
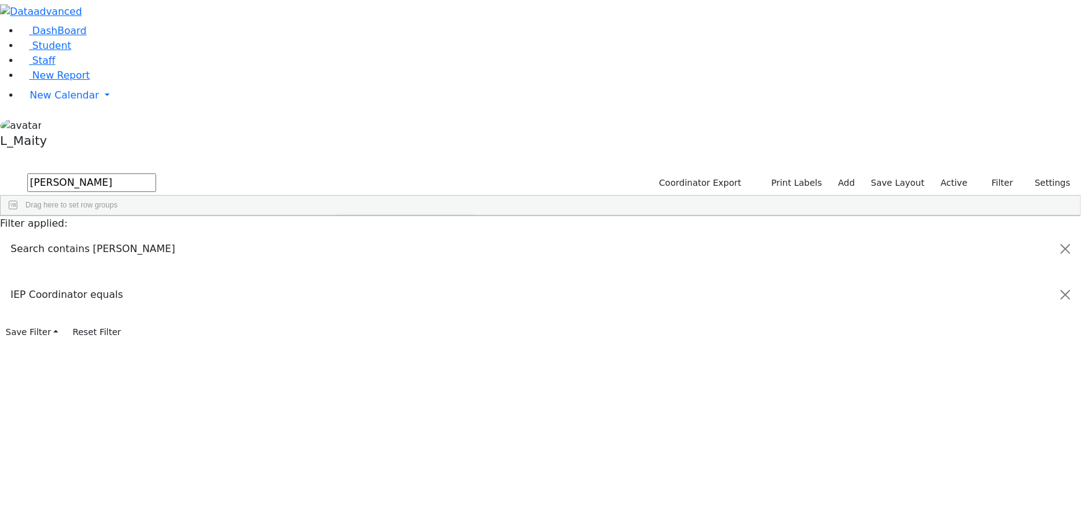
click at [347, 320] on input "checkbox" at bounding box center [343, 325] width 10 height 10
click at [156, 173] on input "wied" at bounding box center [91, 182] width 129 height 19
drag, startPoint x: 195, startPoint y: 49, endPoint x: 157, endPoint y: 50, distance: 38.4
click at [156, 172] on form "wied" at bounding box center [78, 184] width 156 height 24
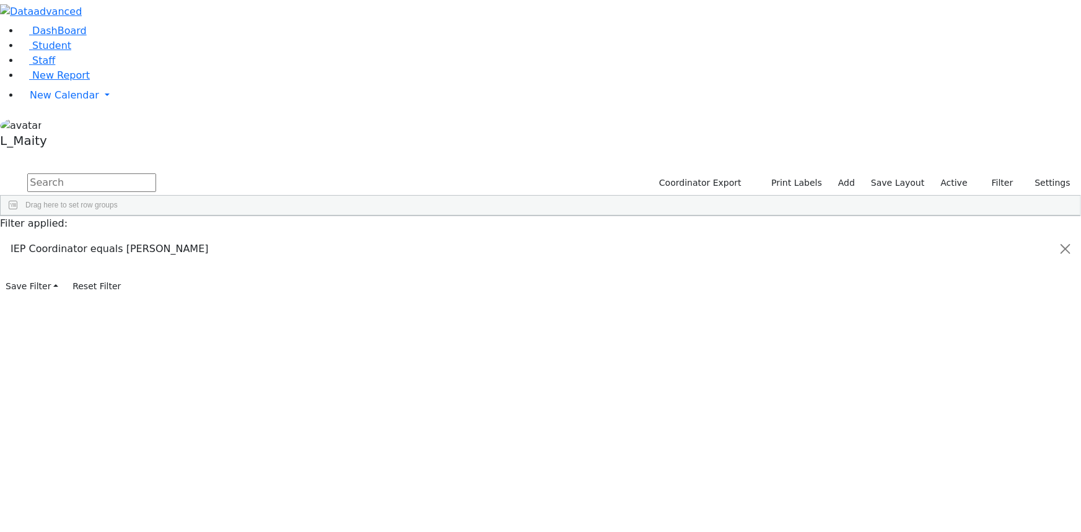
click at [341, 220] on span at bounding box center [336, 225] width 10 height 10
click at [347, 339] on input "checkbox" at bounding box center [343, 344] width 10 height 10
click at [447, 236] on div at bounding box center [534, 235] width 1067 height 1
click at [156, 173] on input "text" at bounding box center [91, 182] width 129 height 19
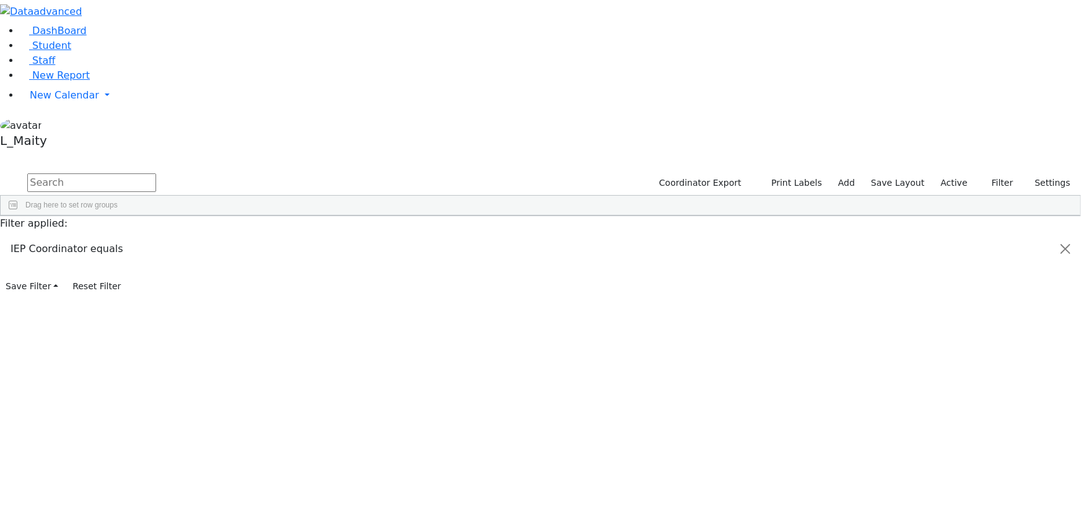
click at [156, 173] on input "text" at bounding box center [91, 182] width 129 height 19
click at [71, 51] on link "Student" at bounding box center [45, 46] width 51 height 12
click at [511, 504] on span "IEP Coordinator" at bounding box center [479, 512] width 63 height 17
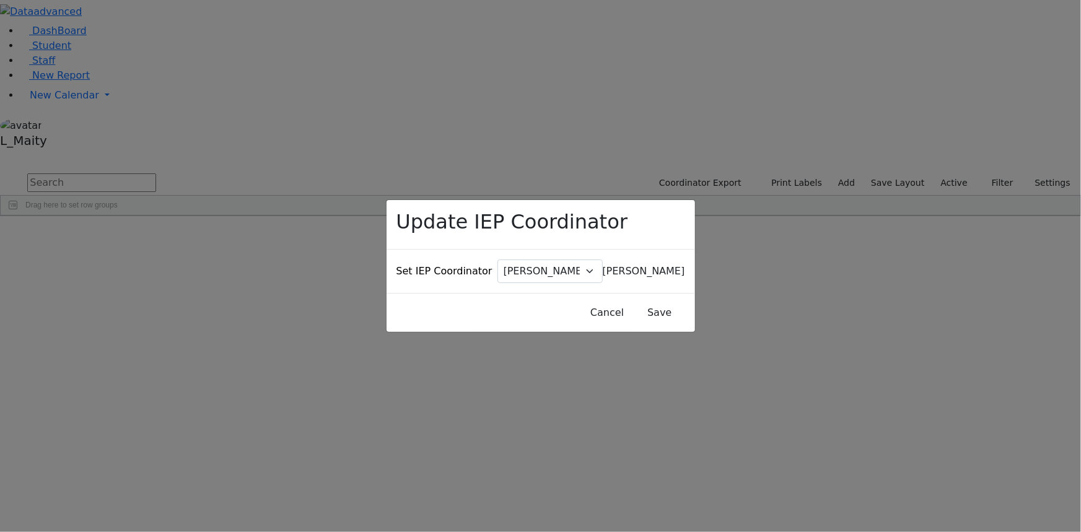
click at [603, 265] on span "[PERSON_NAME]" at bounding box center [644, 271] width 82 height 12
type input "[PERSON_NAME]"
select select "314"
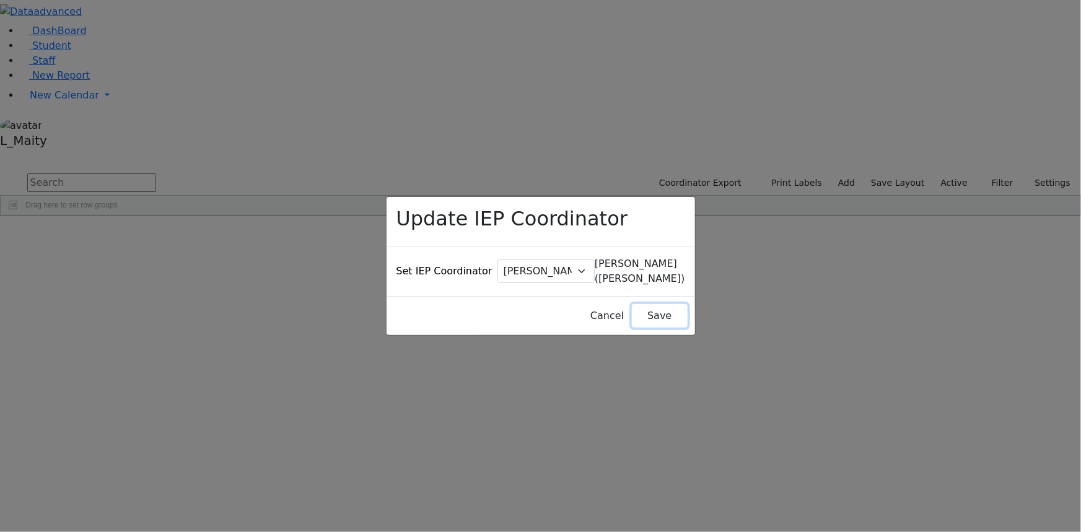
click at [632, 304] on button "Save" at bounding box center [659, 316] width 55 height 24
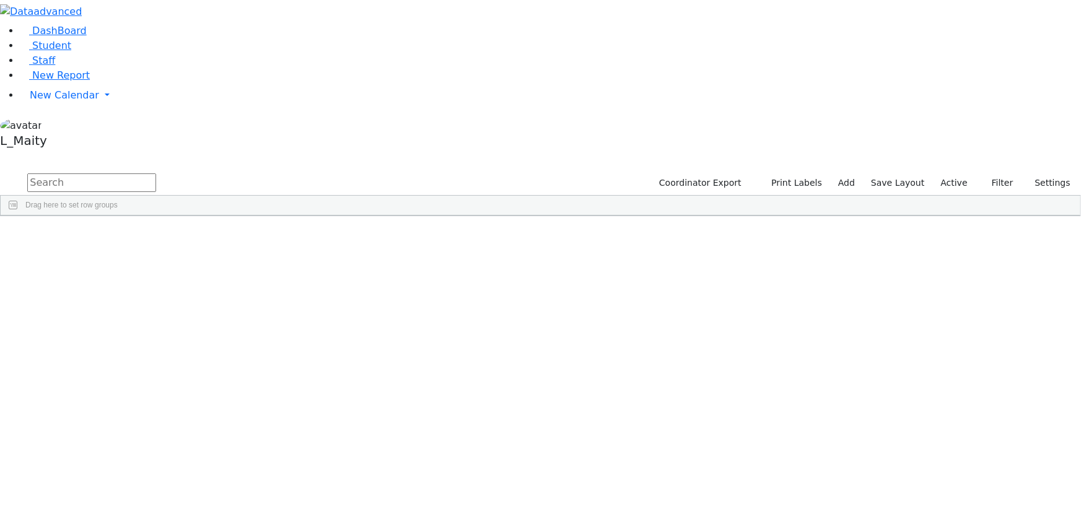
scroll to position [225, 0]
click at [156, 173] on input "text" at bounding box center [91, 182] width 129 height 19
type input "tir"
click at [349, 235] on div "[PERSON_NAME]" at bounding box center [314, 243] width 70 height 17
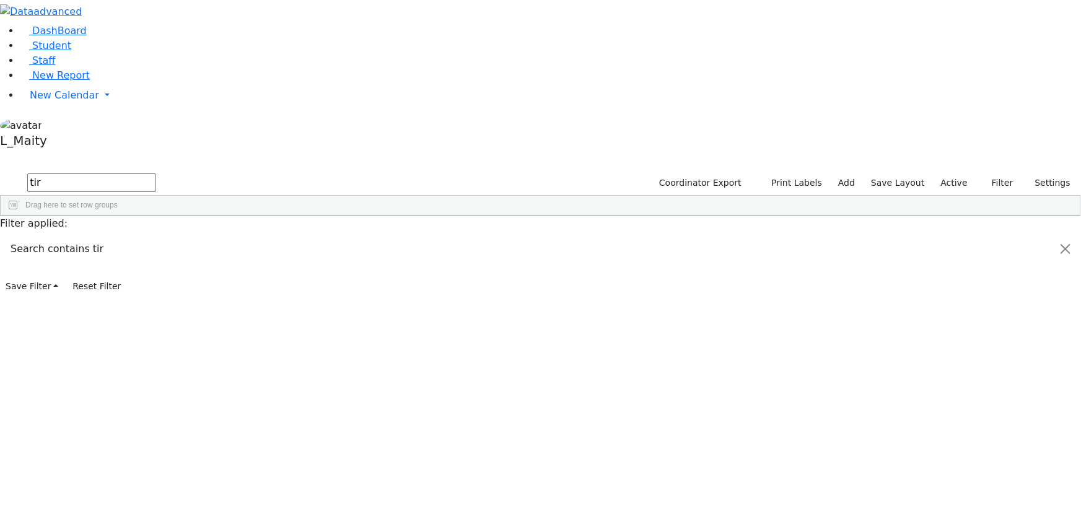
click at [514, 404] on span "IEP Coordinator" at bounding box center [483, 412] width 63 height 17
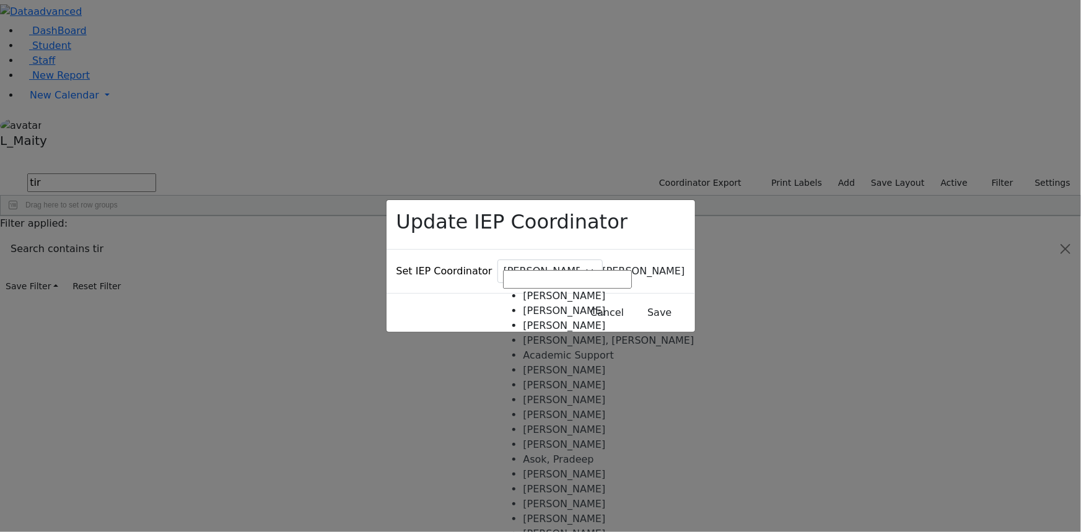
click at [603, 265] on span "[PERSON_NAME]" at bounding box center [644, 271] width 82 height 12
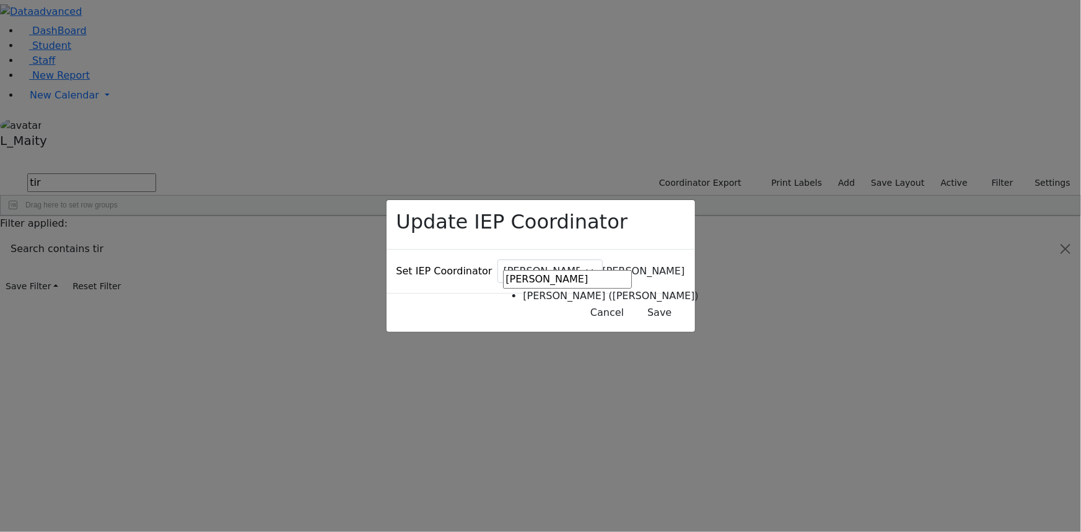
type input "feig"
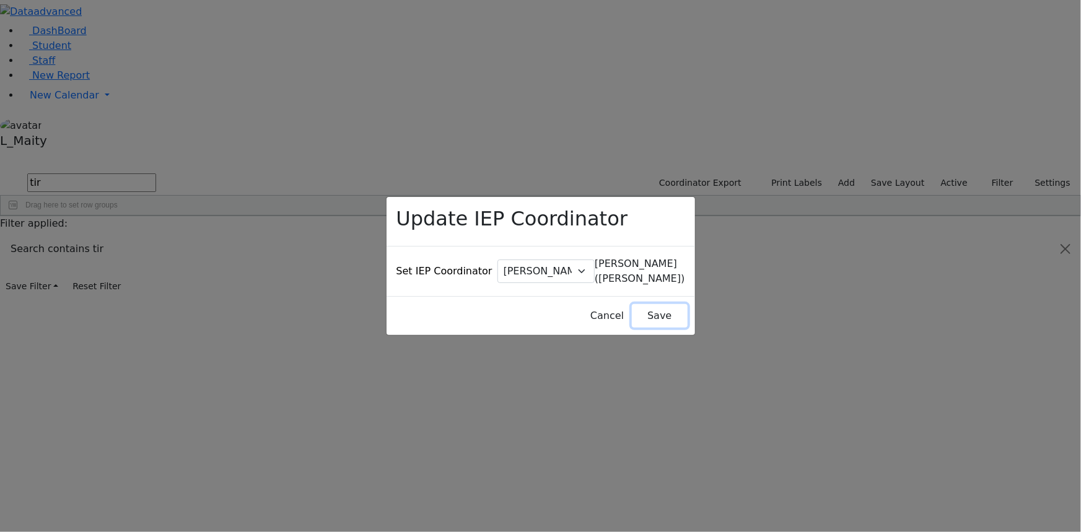
click at [637, 304] on button "Save" at bounding box center [659, 316] width 55 height 24
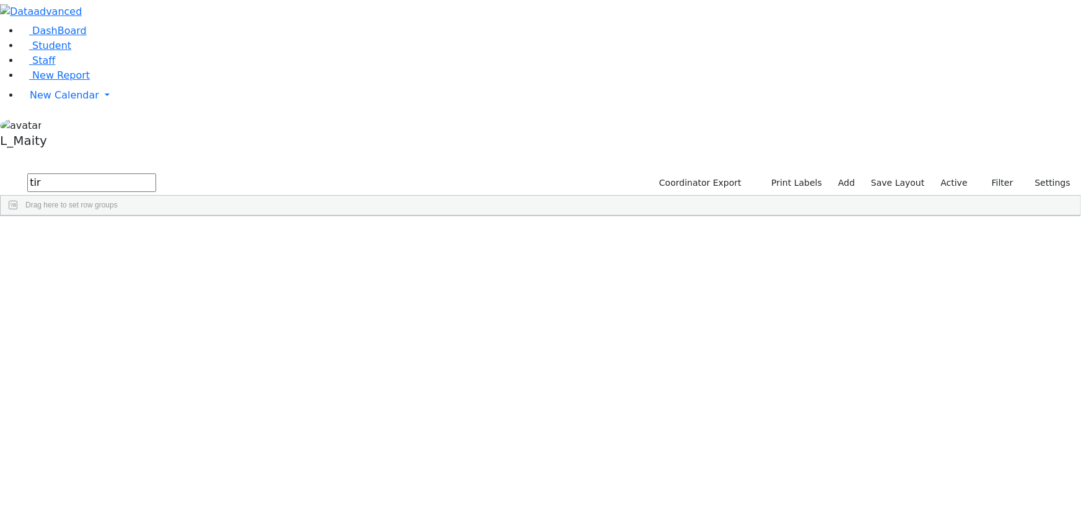
click at [156, 173] on input "tir" at bounding box center [91, 182] width 129 height 19
click at [341, 220] on span at bounding box center [336, 225] width 10 height 10
click at [378, 222] on span "filter" at bounding box center [373, 227] width 10 height 10
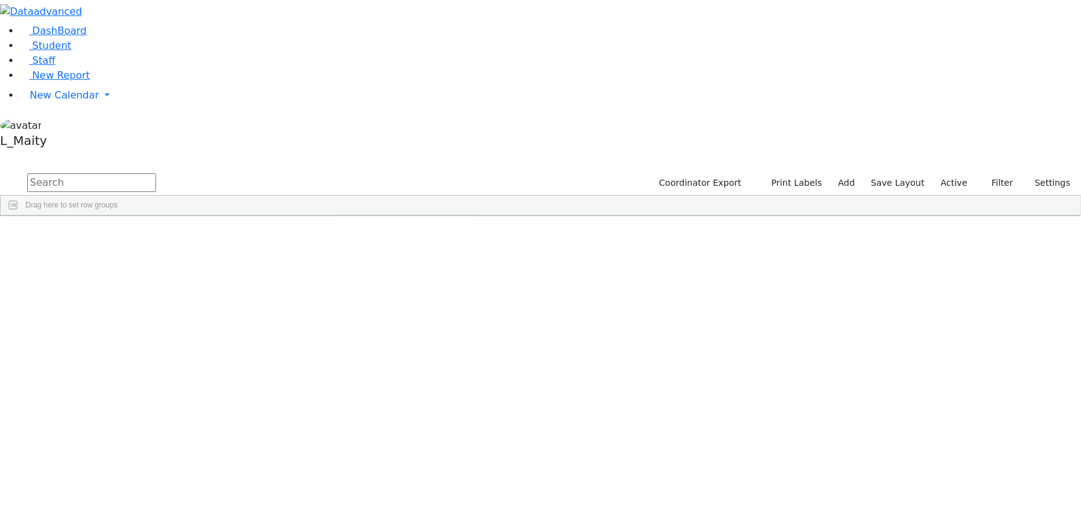
click at [347, 292] on input "checkbox" at bounding box center [343, 297] width 10 height 10
click at [347, 337] on input "checkbox" at bounding box center [343, 342] width 10 height 10
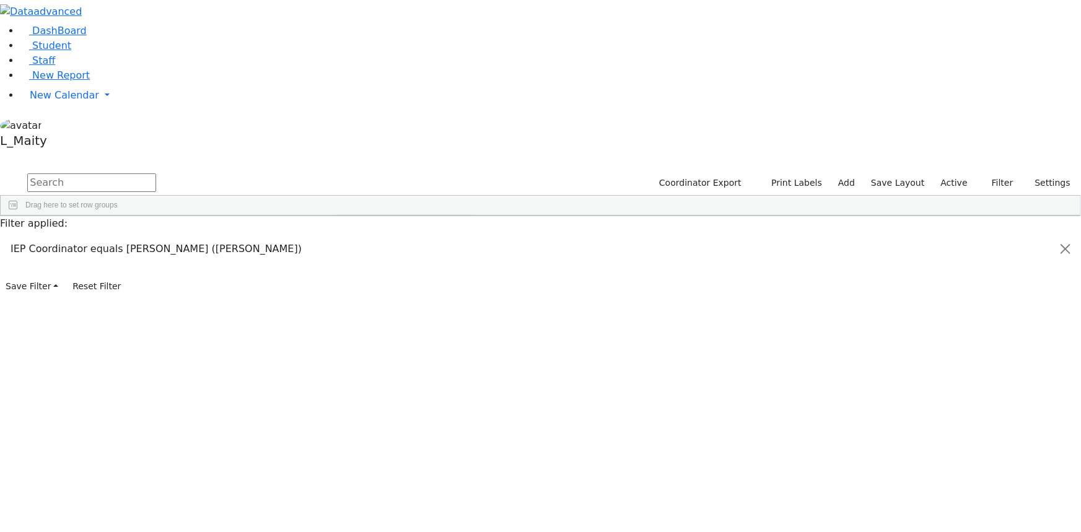
click at [331, 286] on div "3740 Bando Yehuda 06/24/2007 Feigenbaum Avraham (Alan) ML Special Class - K12 K…" at bounding box center [534, 302] width 1067 height 134
click at [156, 173] on input "text" at bounding box center [91, 182] width 129 height 19
click at [341, 220] on span at bounding box center [336, 225] width 10 height 10
click at [347, 292] on input "checkbox" at bounding box center [343, 297] width 10 height 10
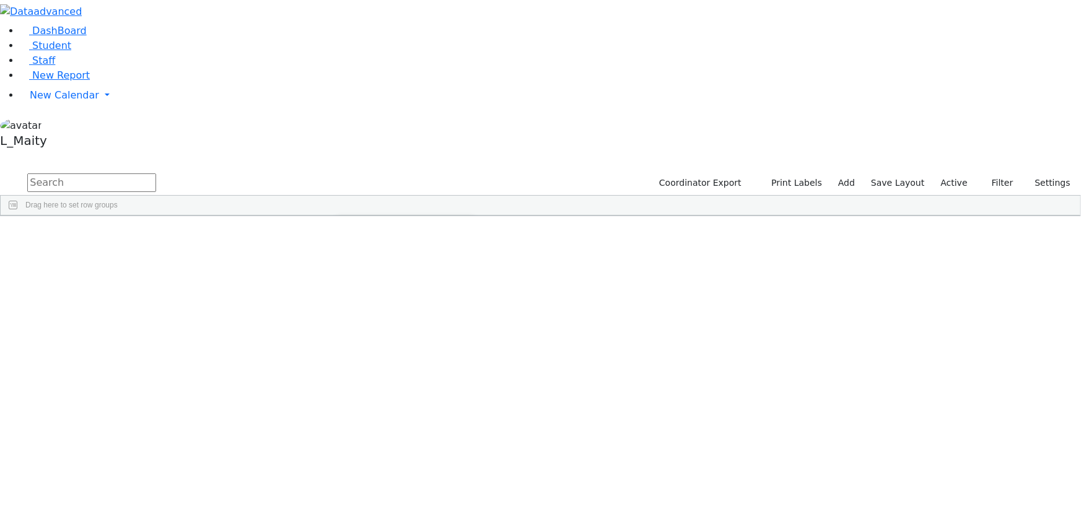
click at [156, 173] on input "text" at bounding box center [91, 182] width 129 height 19
click at [511, 504] on span "IEP Coordinator" at bounding box center [479, 512] width 63 height 17
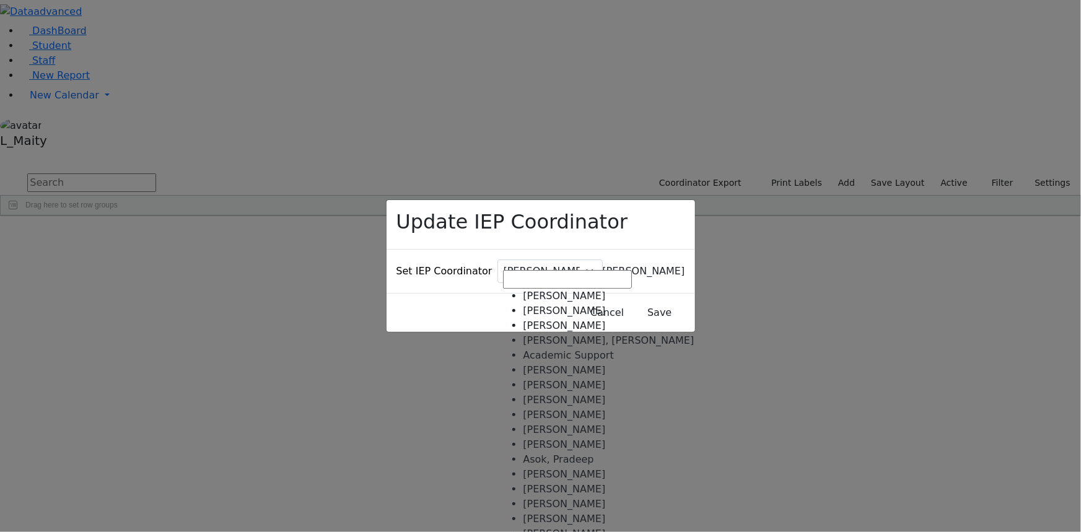
click at [603, 265] on span "[PERSON_NAME]" at bounding box center [644, 271] width 82 height 12
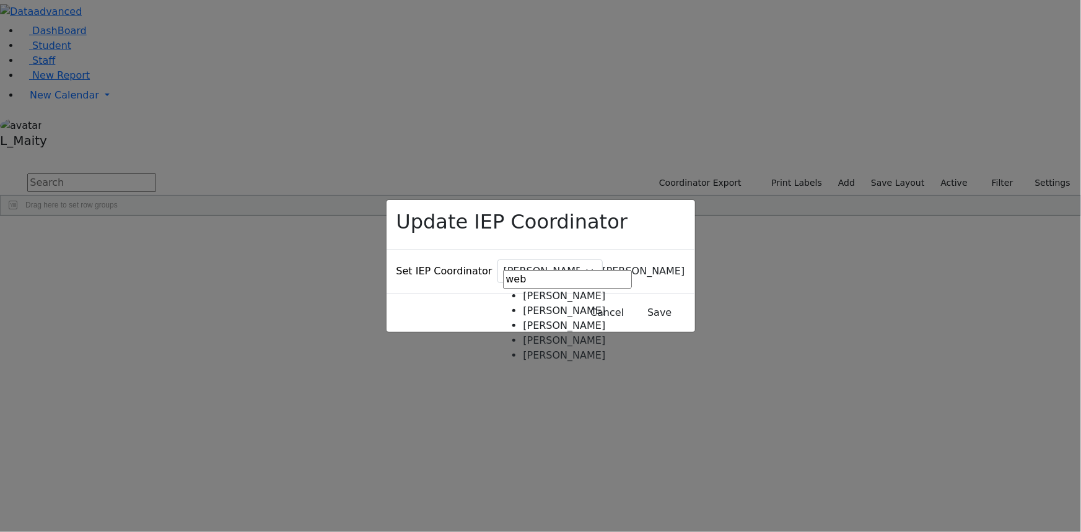
type input "web"
select select "146"
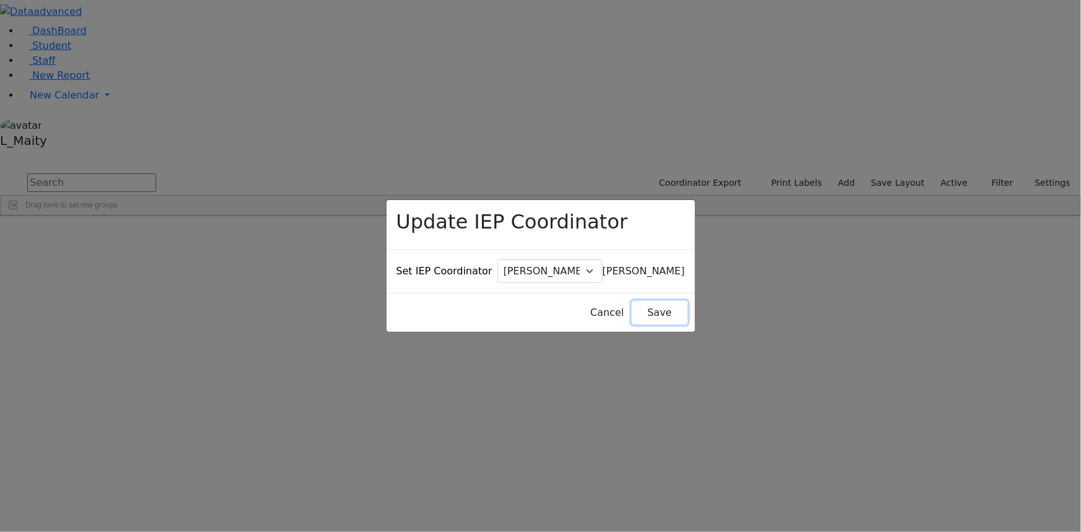
click at [641, 301] on button "Save" at bounding box center [659, 313] width 55 height 24
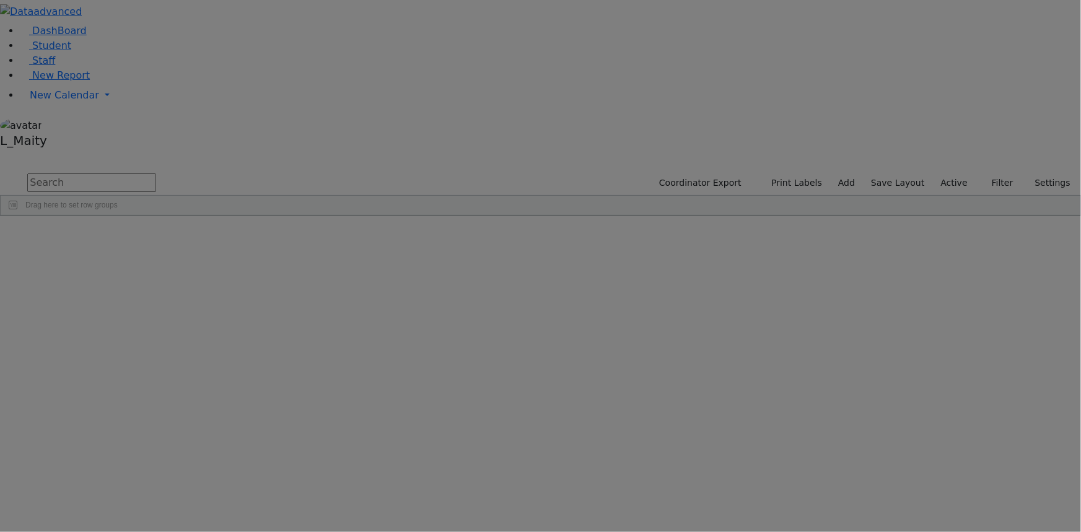
scroll to position [0, 0]
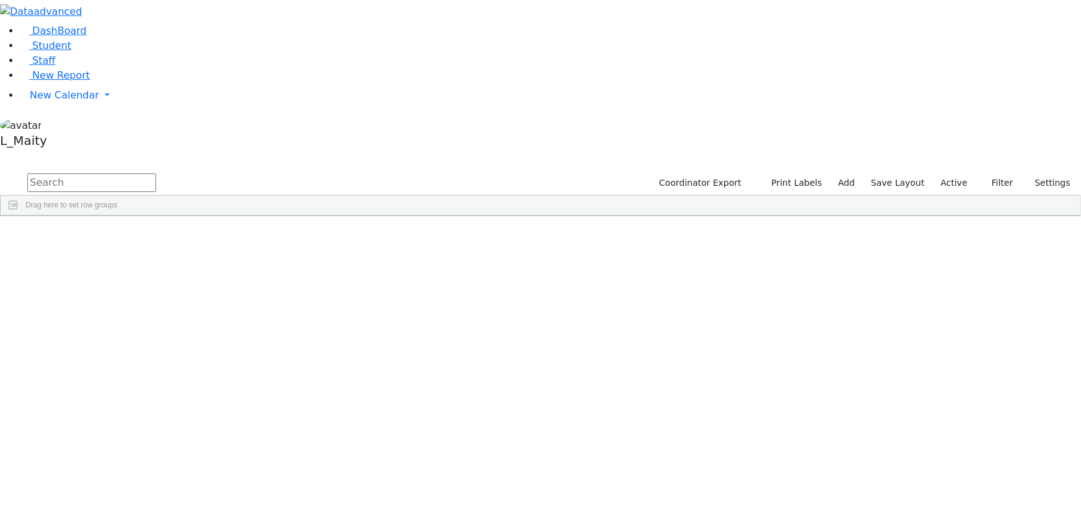
click at [156, 173] on input "text" at bounding box center [91, 182] width 129 height 19
type input "bre"
click at [349, 235] on div "[PERSON_NAME]" at bounding box center [314, 243] width 70 height 17
click at [506, 410] on span "IEP Coordinator" at bounding box center [474, 418] width 63 height 17
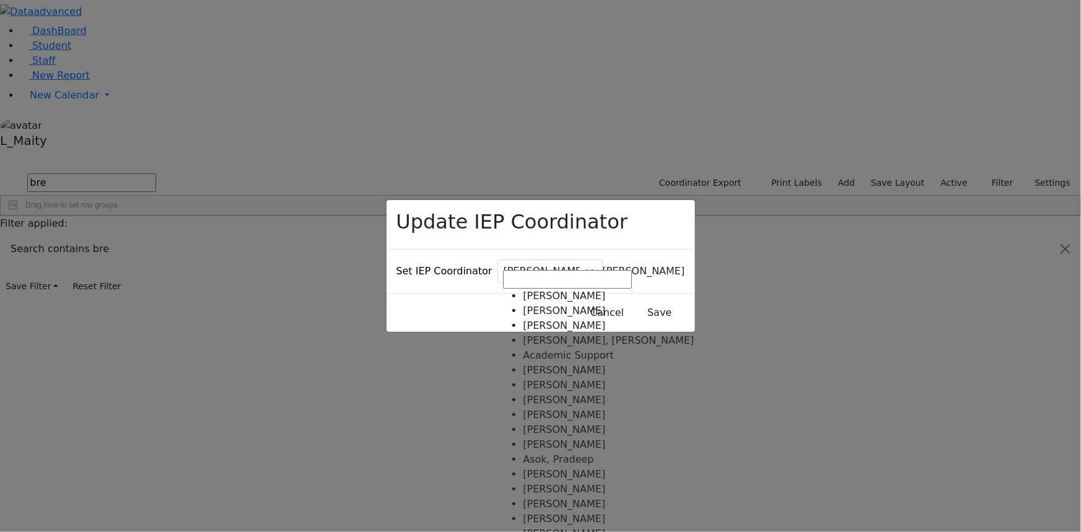
click at [603, 265] on span "[PERSON_NAME]" at bounding box center [644, 271] width 82 height 12
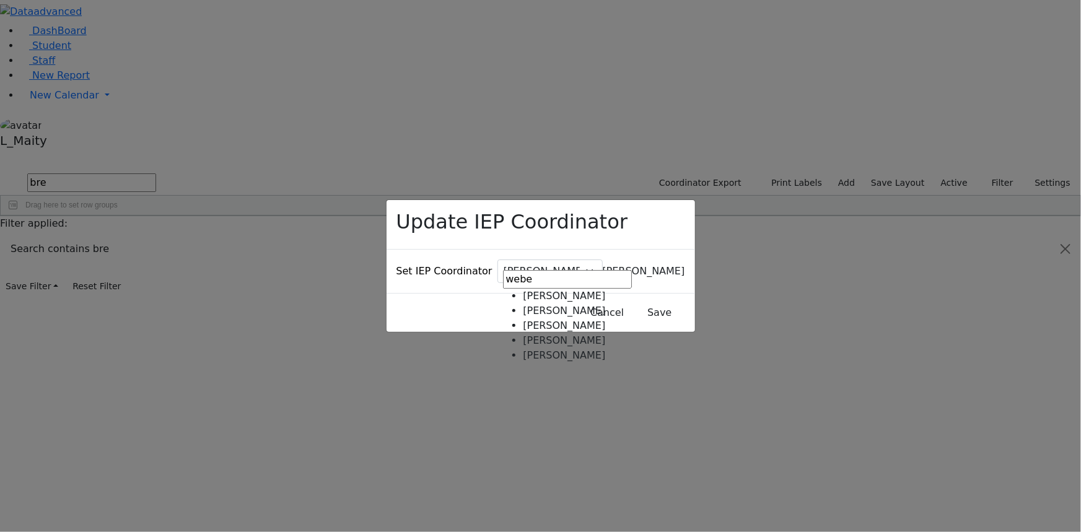
type input "webe"
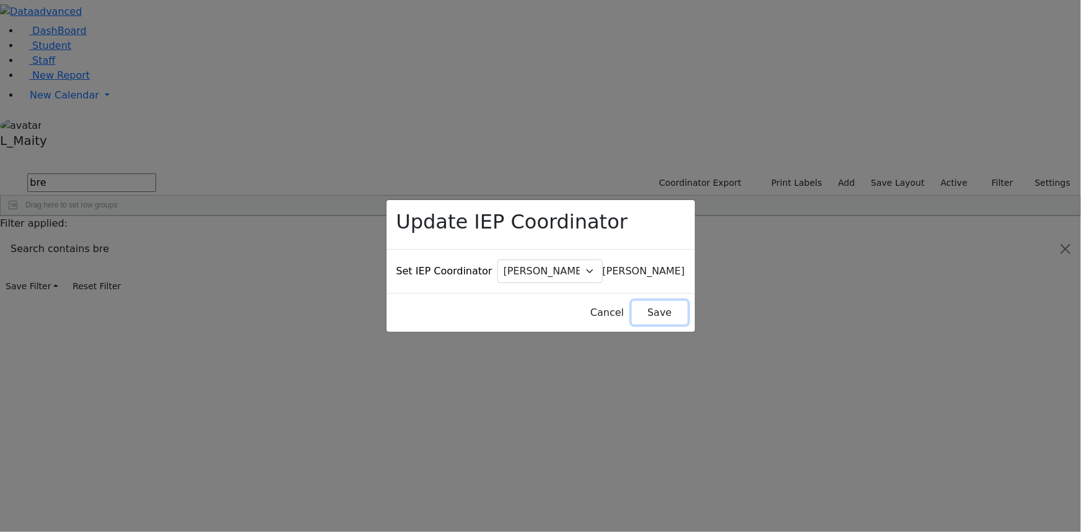
click at [632, 301] on button "Save" at bounding box center [659, 313] width 55 height 24
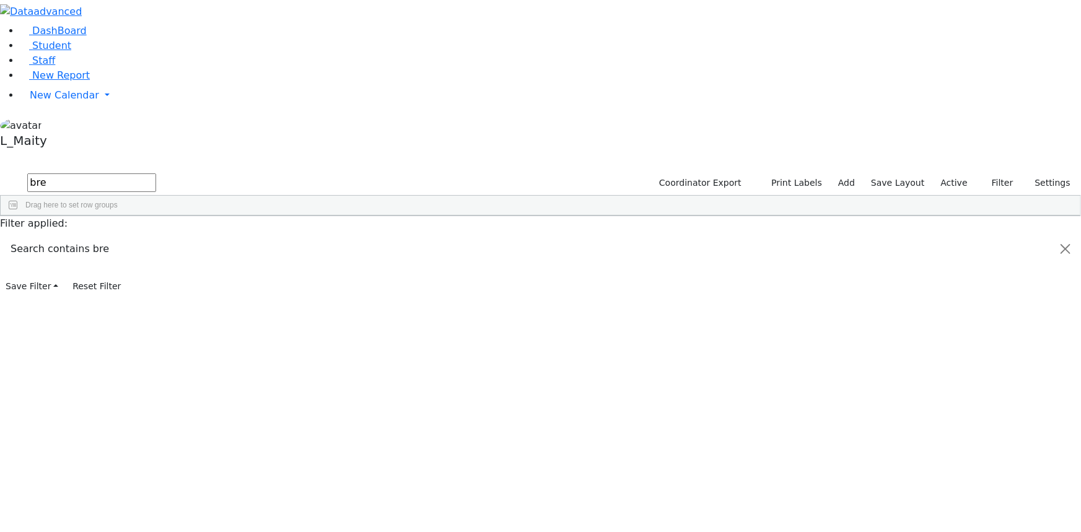
click at [156, 173] on input "bre" at bounding box center [91, 182] width 129 height 19
type input "hers"
click at [349, 453] on div "[PERSON_NAME]" at bounding box center [314, 461] width 70 height 17
click at [506, 504] on span "IEP Coordinator" at bounding box center [474, 512] width 63 height 17
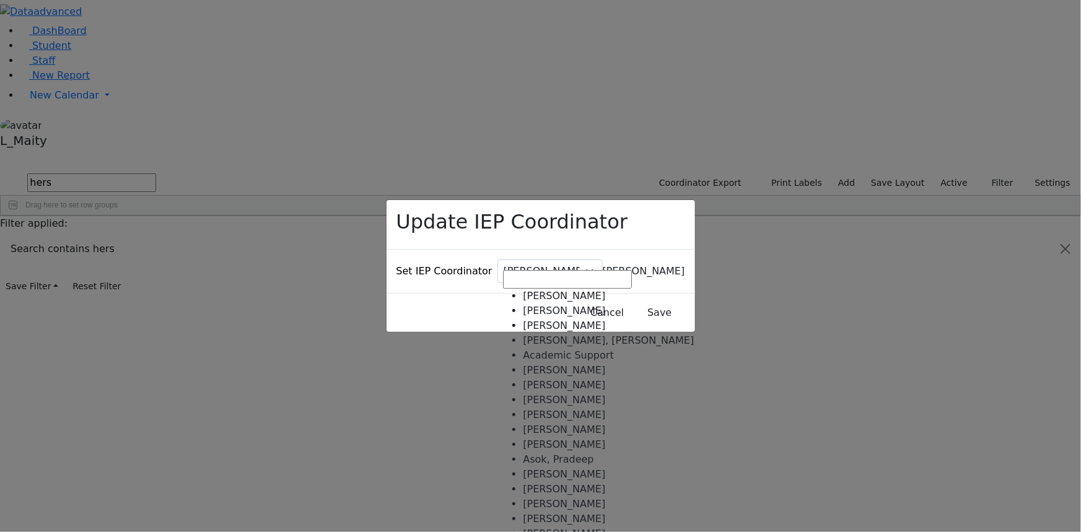
click at [603, 265] on span "[PERSON_NAME]" at bounding box center [644, 271] width 82 height 12
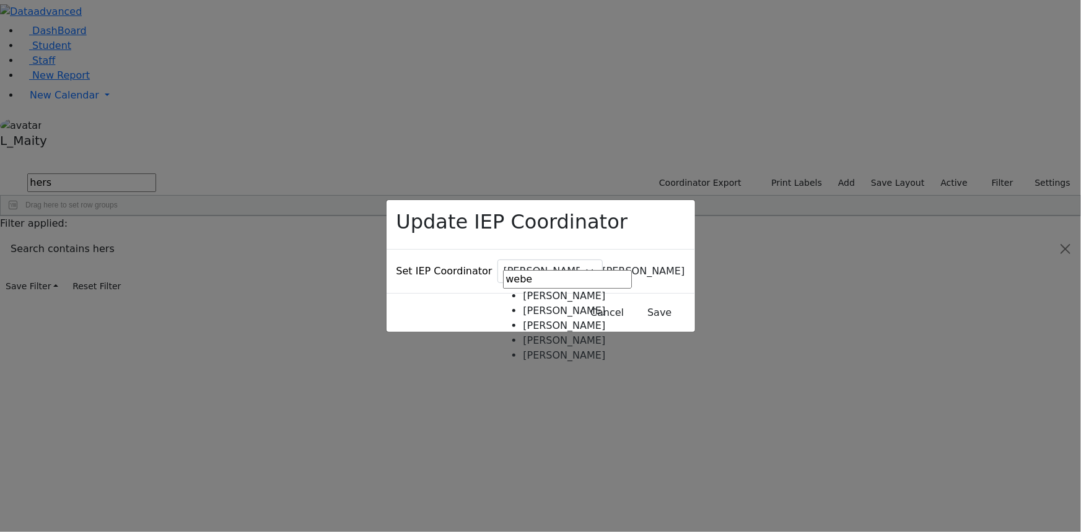
type input "webe"
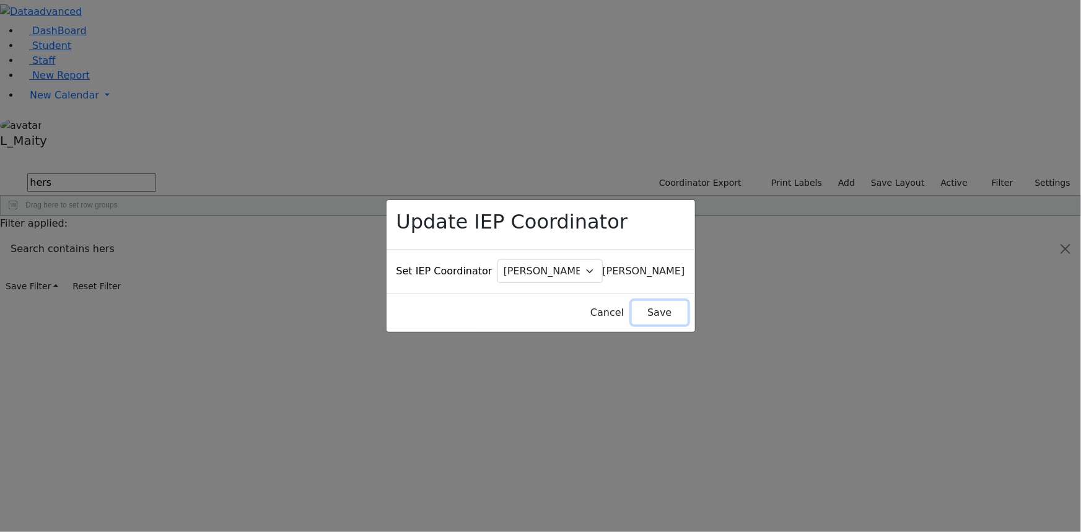
click at [632, 301] on button "Save" at bounding box center [659, 313] width 55 height 24
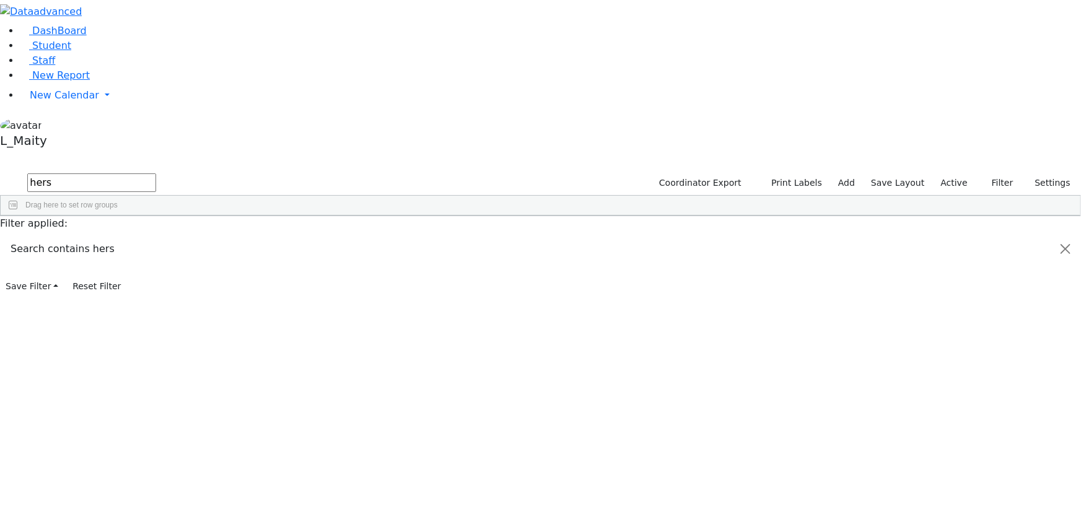
click at [156, 173] on input "hers" at bounding box center [91, 182] width 129 height 19
type input "srug"
click at [349, 235] on div "[PERSON_NAME]" at bounding box center [314, 243] width 70 height 17
click at [513, 404] on span "IEP Coordinator" at bounding box center [481, 412] width 63 height 17
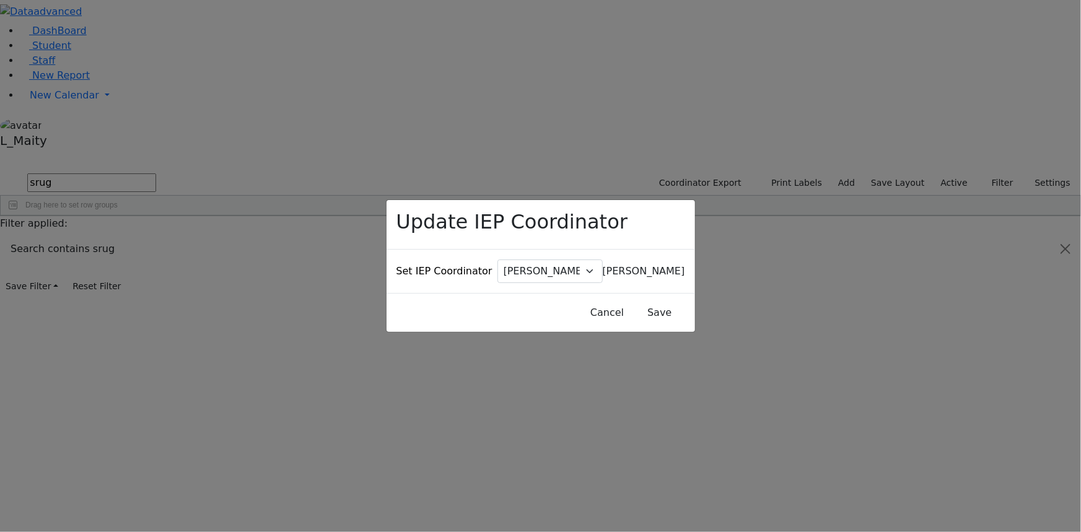
click at [603, 265] on span "[PERSON_NAME]" at bounding box center [644, 271] width 82 height 12
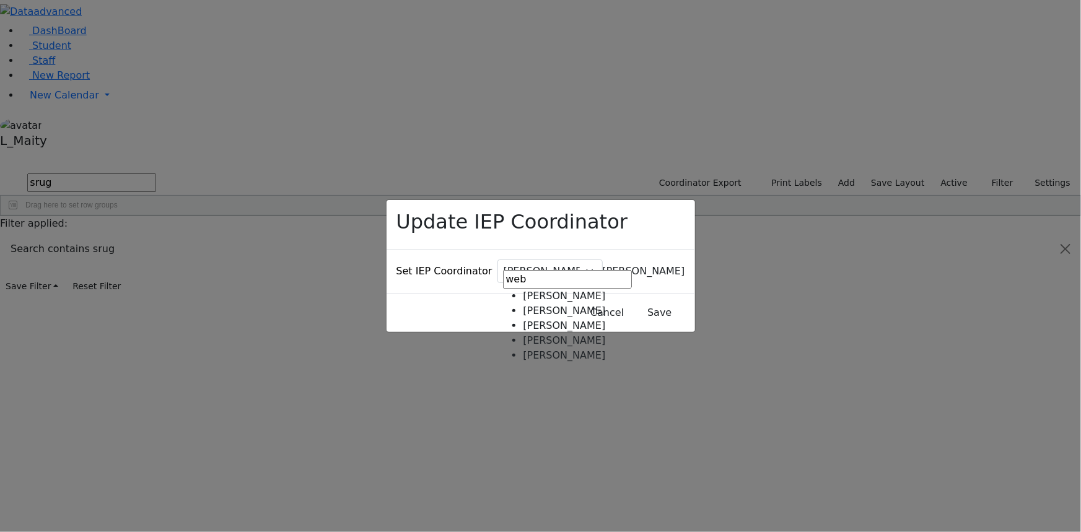
type input "web"
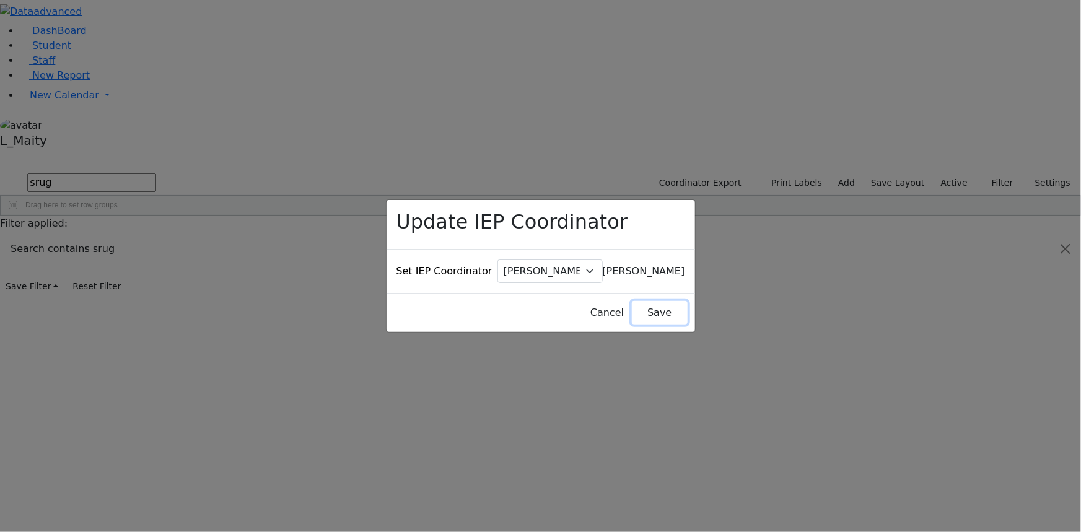
click at [633, 302] on button "Save" at bounding box center [659, 313] width 55 height 24
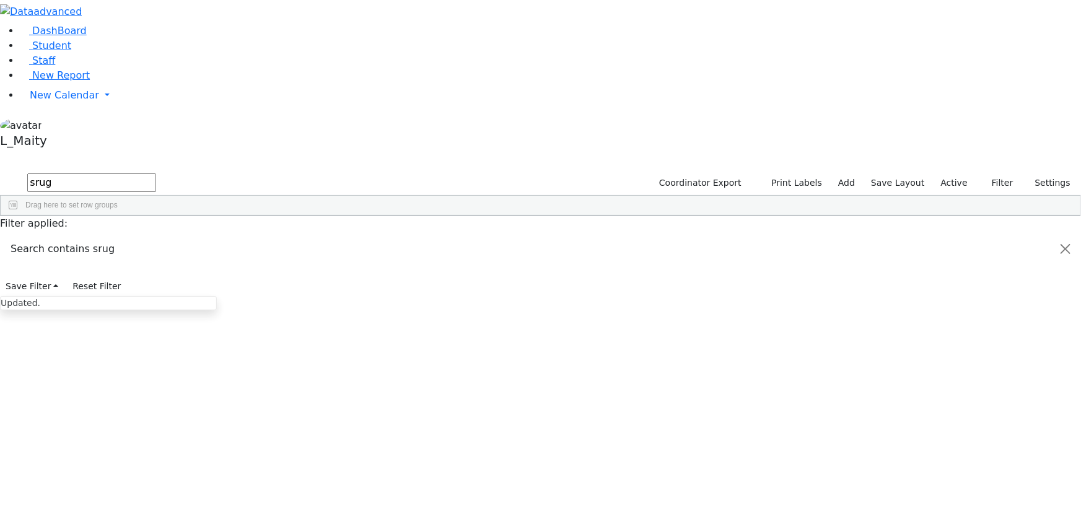
click at [156, 173] on input "srug" at bounding box center [91, 182] width 129 height 19
type input "wein"
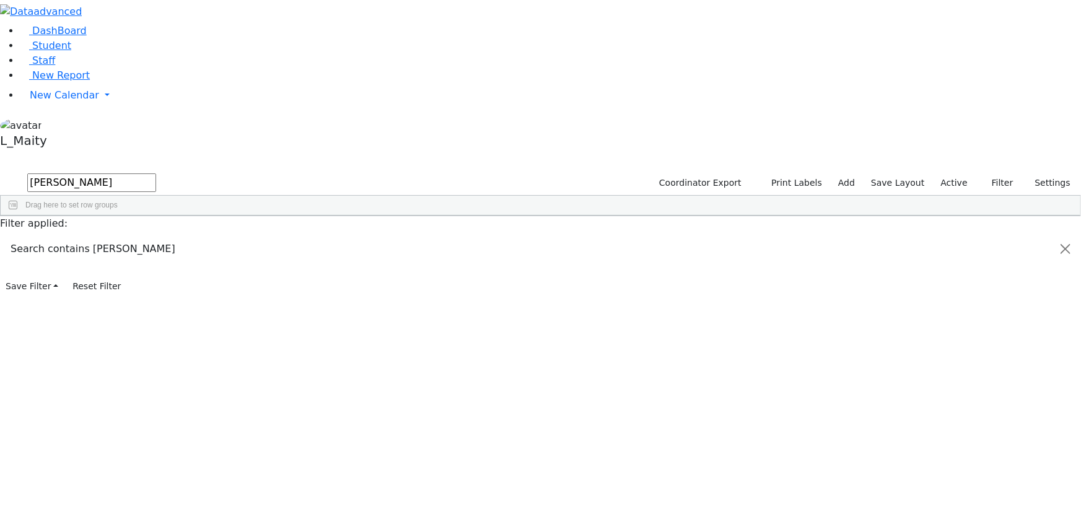
click at [349, 436] on div "[PERSON_NAME]" at bounding box center [314, 444] width 70 height 17
click at [507, 504] on span "IEP Coordinator" at bounding box center [476, 512] width 63 height 17
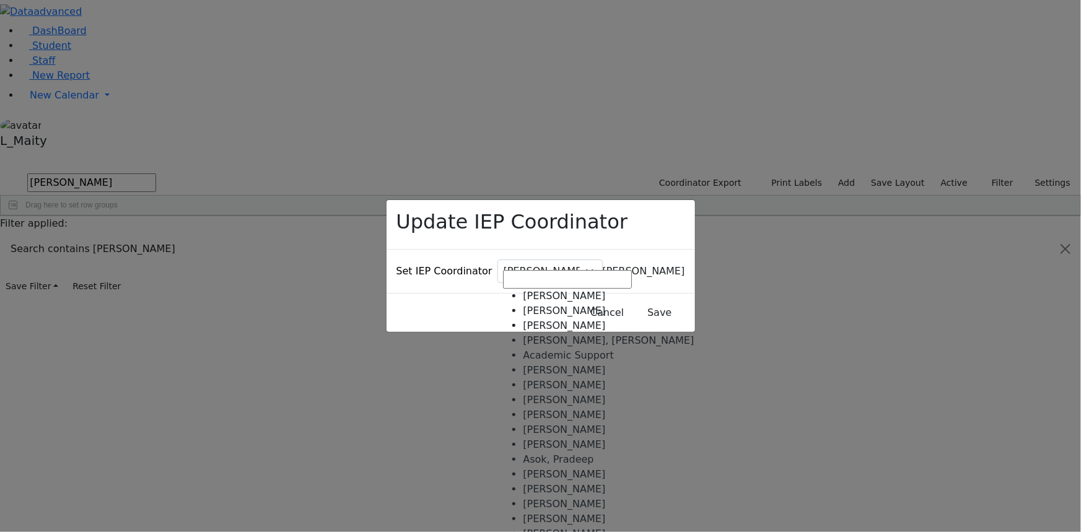
click at [518, 269] on div "Update IEP Coordinator Set IEP Coordinator [PERSON_NAME] [PERSON_NAME], [PERSON…" at bounding box center [540, 266] width 1081 height 532
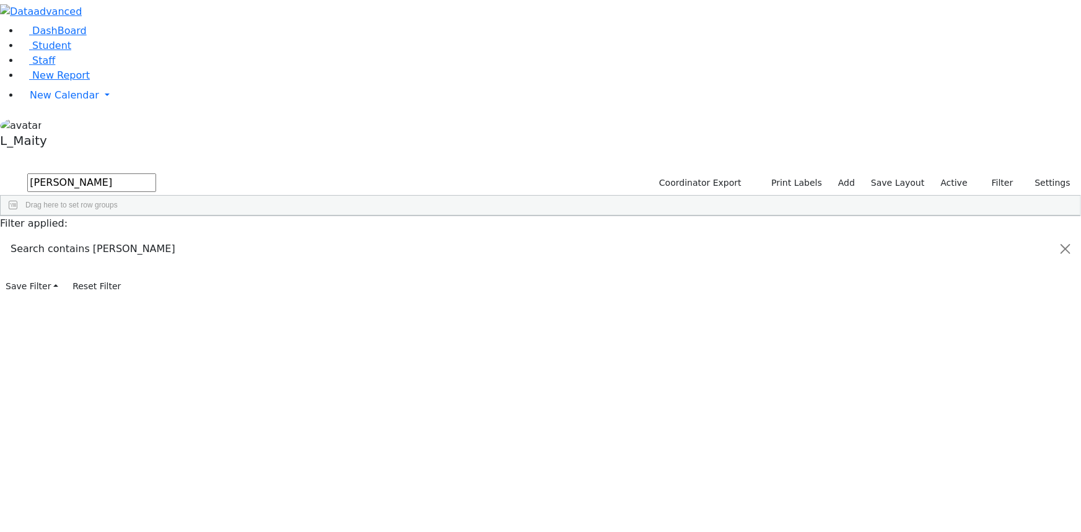
click at [533, 504] on span "IEP Coordinator" at bounding box center [501, 512] width 63 height 17
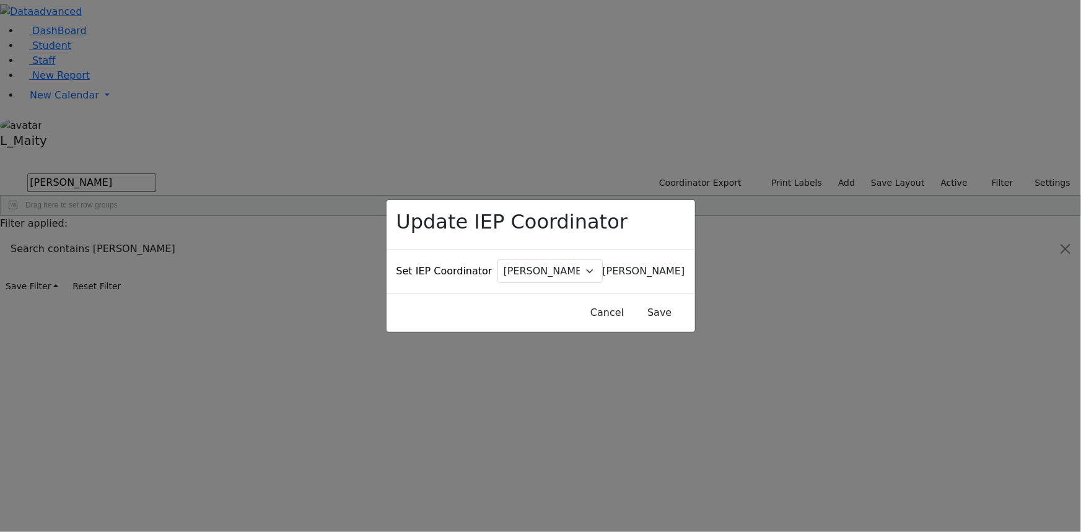
click at [603, 265] on span "[PERSON_NAME]" at bounding box center [644, 271] width 82 height 12
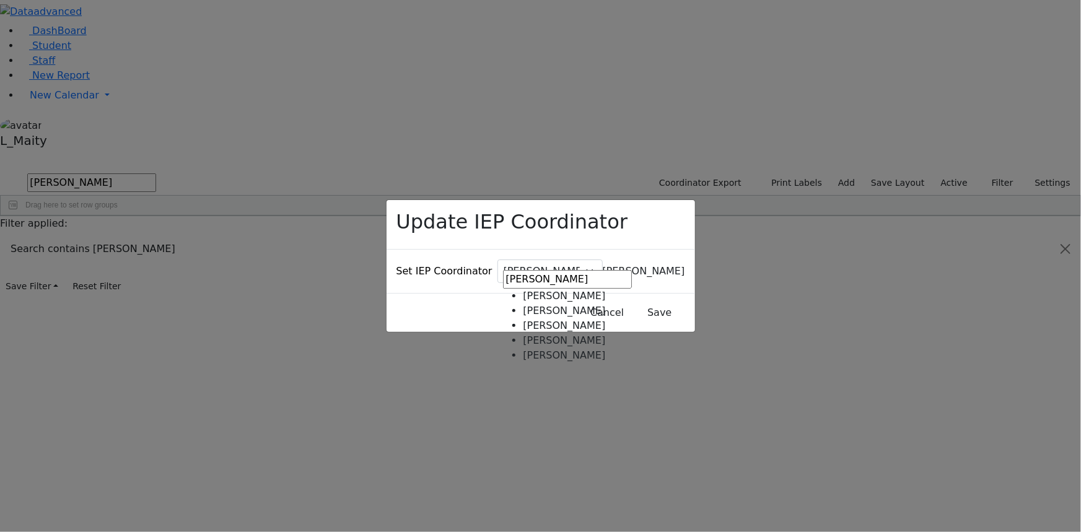
type input "weber"
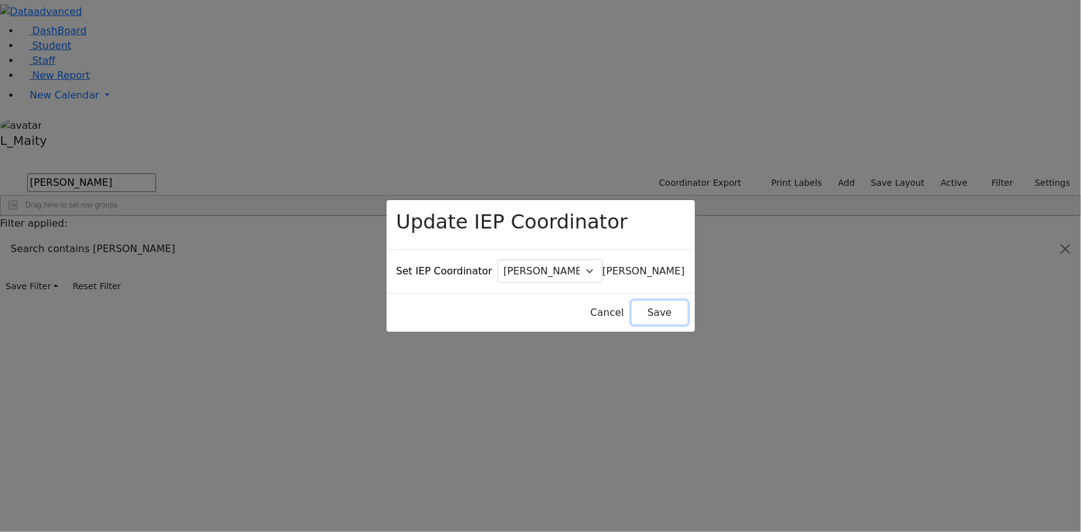
click at [639, 301] on button "Save" at bounding box center [659, 313] width 55 height 24
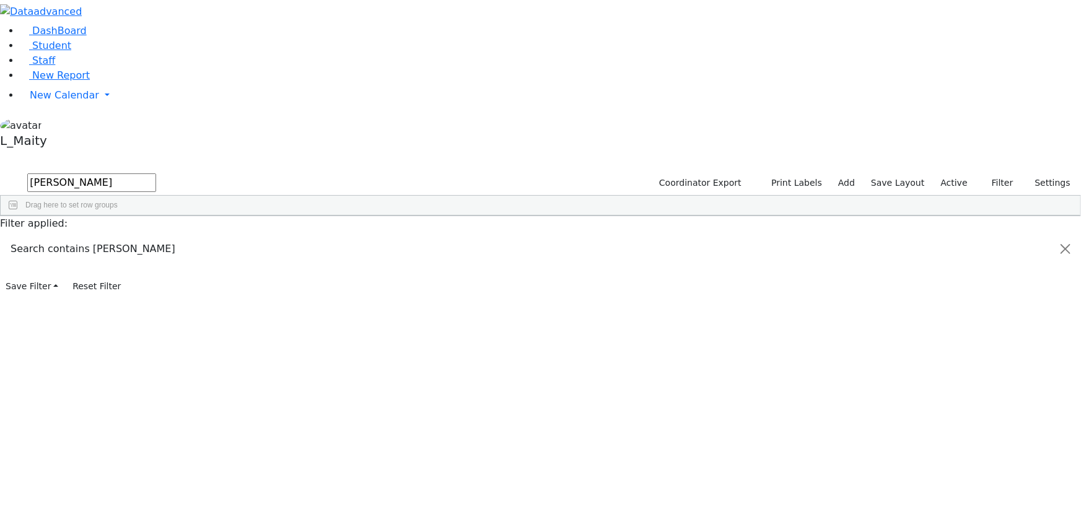
click at [156, 173] on input "wein" at bounding box center [91, 182] width 129 height 19
type input "wer"
click at [349, 403] on div "[PERSON_NAME]" at bounding box center [314, 411] width 70 height 17
click at [533, 504] on span "IEP Coordinator" at bounding box center [501, 512] width 63 height 17
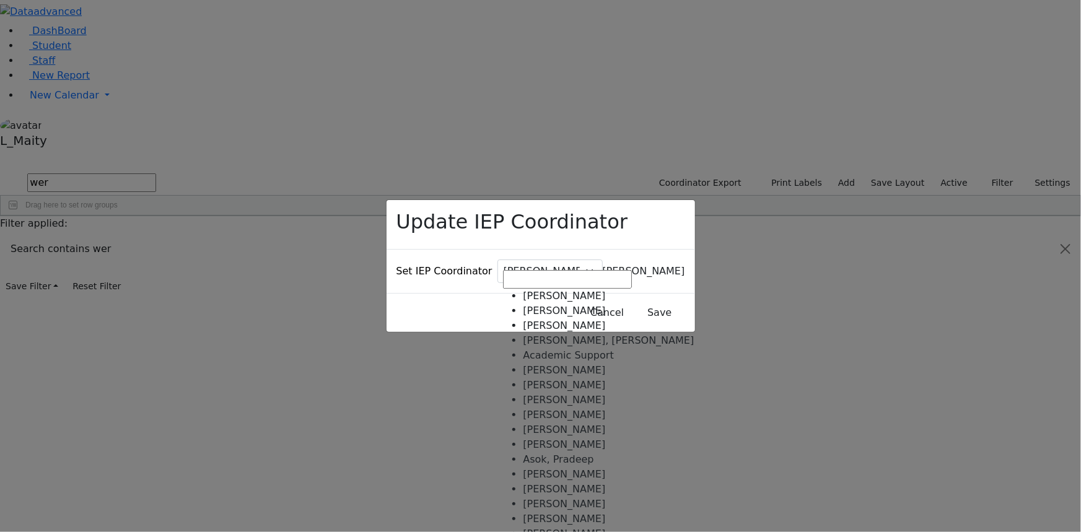
click at [603, 266] on span "[PERSON_NAME]" at bounding box center [644, 271] width 82 height 12
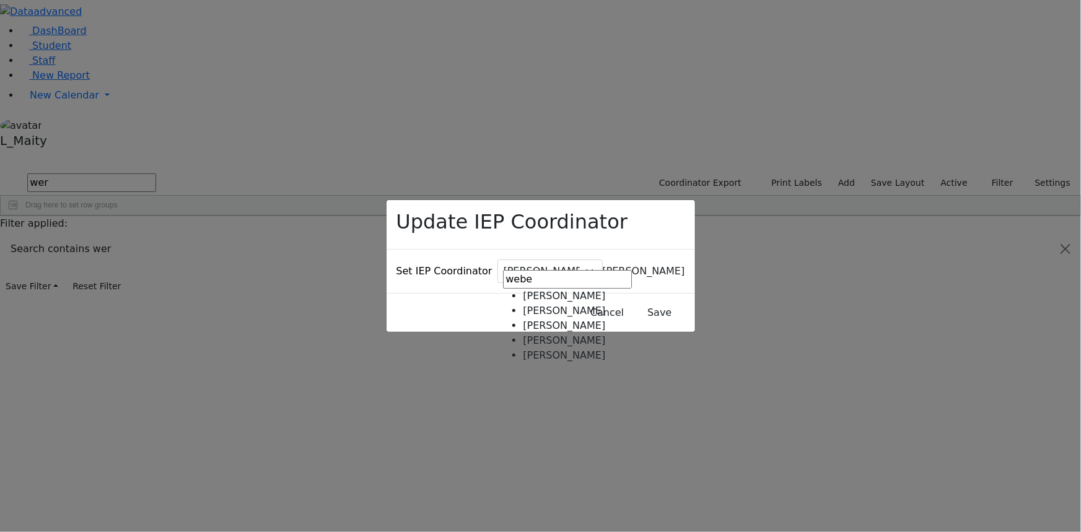
type input "webe"
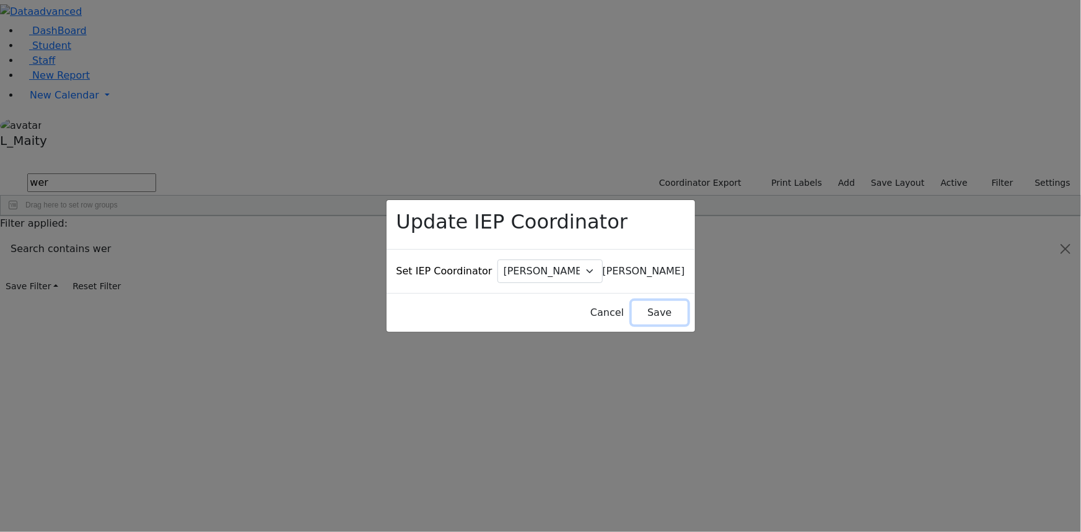
click at [632, 301] on button "Save" at bounding box center [659, 313] width 55 height 24
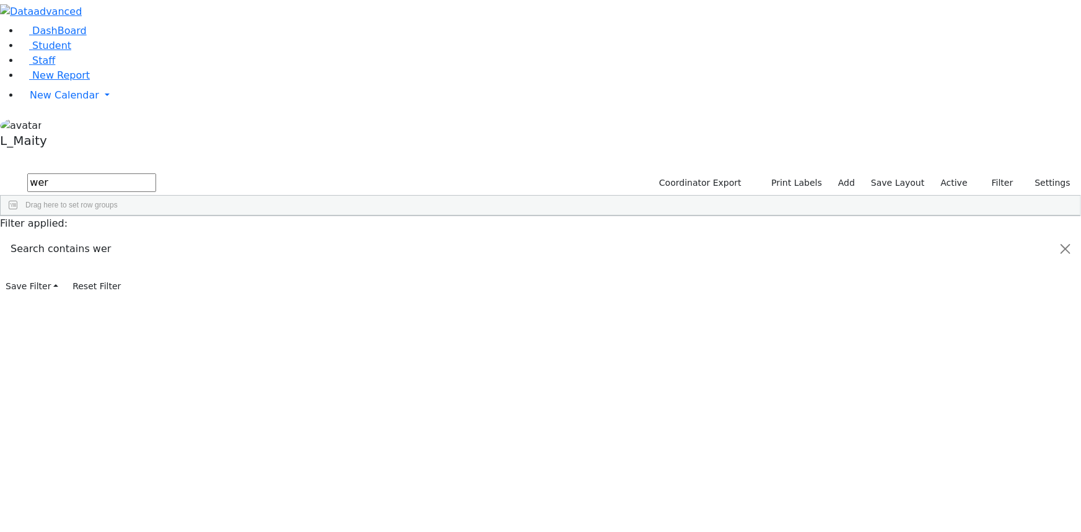
click at [156, 173] on input "wer" at bounding box center [91, 182] width 129 height 19
type input "twer"
click at [349, 252] on div "[PERSON_NAME]" at bounding box center [314, 260] width 70 height 17
click at [498, 427] on span "IEP Coordinator" at bounding box center [466, 435] width 63 height 17
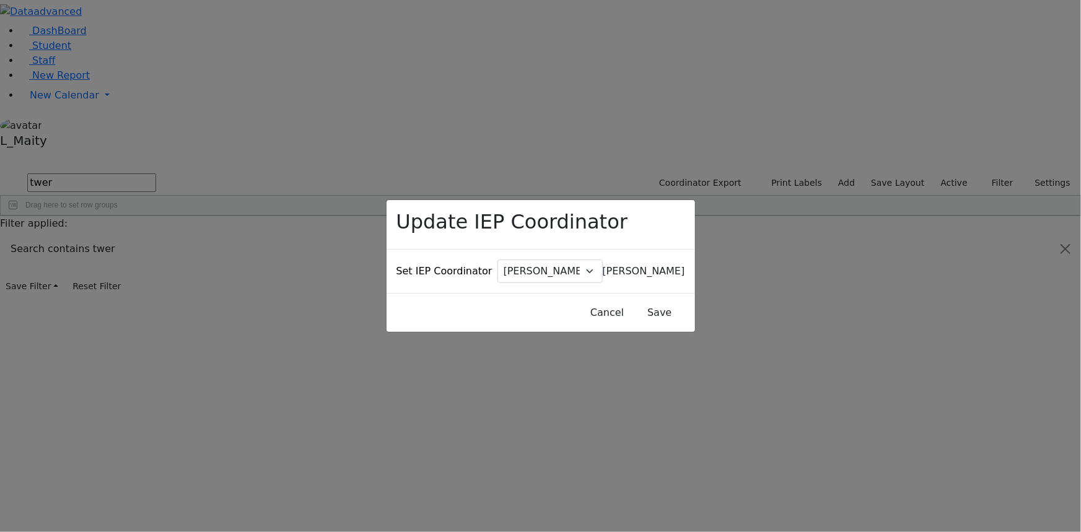
click at [603, 267] on span "[PERSON_NAME]" at bounding box center [644, 271] width 82 height 12
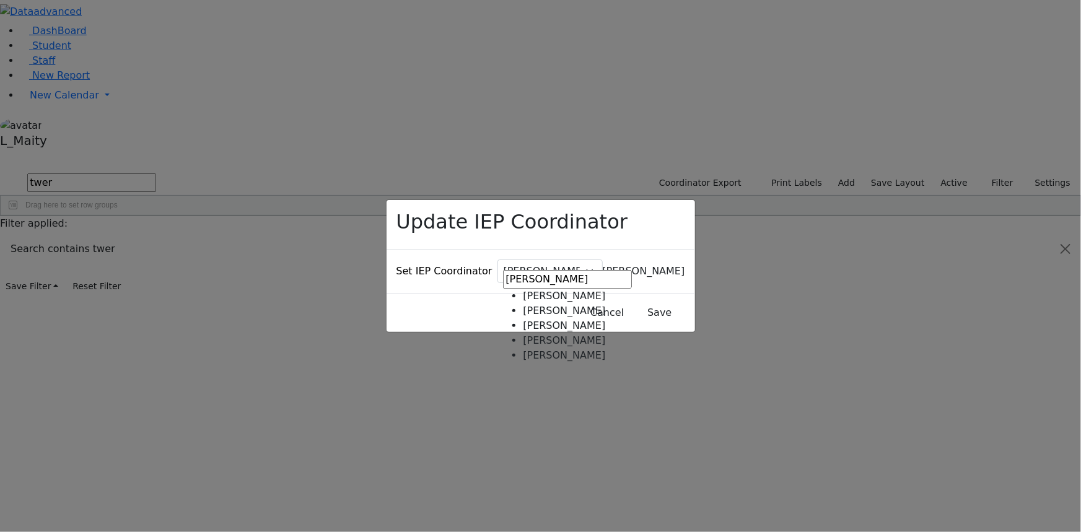
type input "weber"
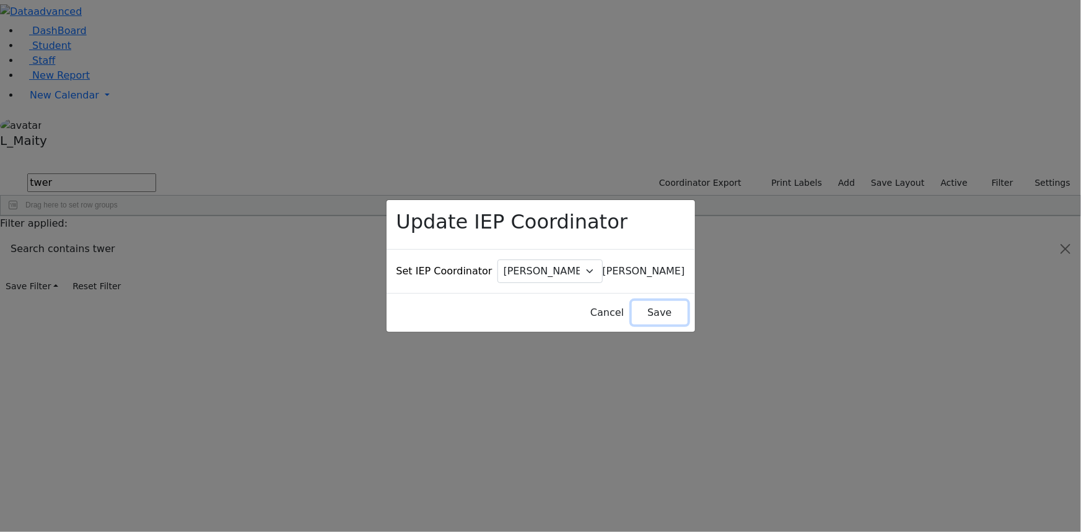
click at [647, 301] on button "Save" at bounding box center [659, 313] width 55 height 24
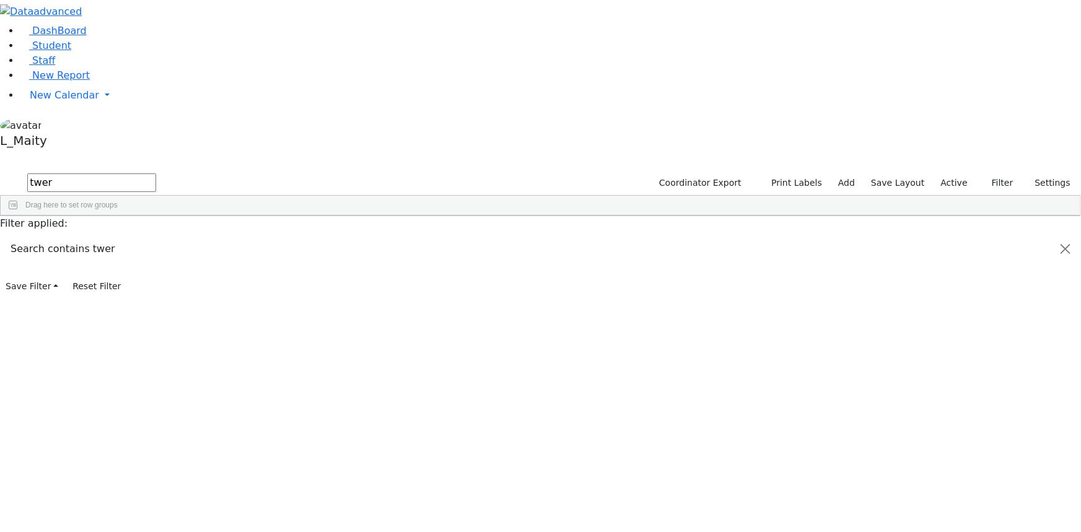
click at [341, 220] on span at bounding box center [336, 225] width 10 height 10
click at [347, 292] on input "checkbox" at bounding box center [343, 297] width 10 height 10
click at [463, 235] on div "6510309 Twerski Ezra 07/21/2013 Gross, Atara ML Special Class - K12 Suffern Ele…" at bounding box center [534, 251] width 1067 height 33
click at [458, 235] on div "6510309 Twerski Ezra 07/21/2013 Gross, Atara ML Special Class - K12 Suffern Ele…" at bounding box center [534, 251] width 1067 height 33
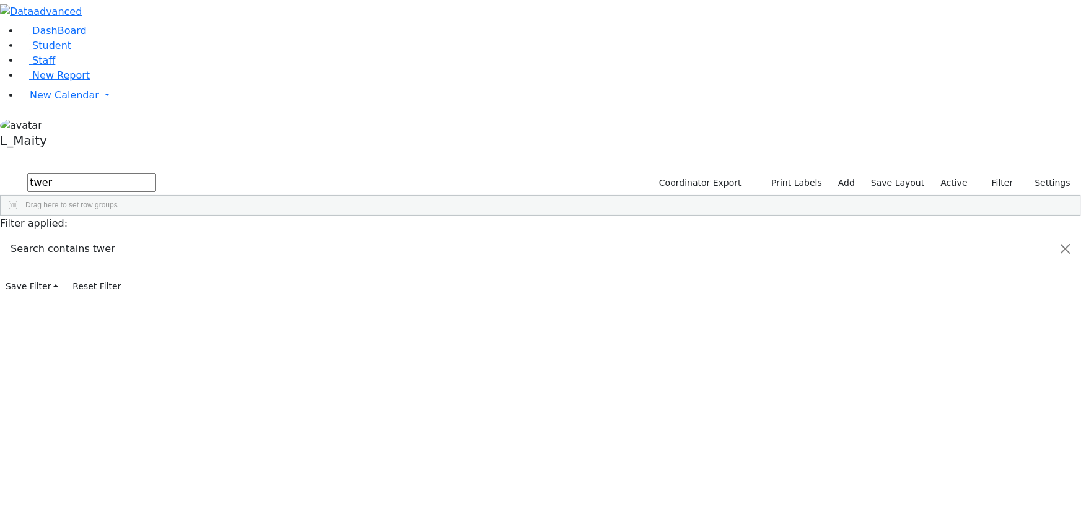
click at [341, 220] on span at bounding box center [336, 225] width 10 height 10
click at [347, 292] on input "checkbox" at bounding box center [343, 297] width 10 height 10
click at [439, 235] on div "6510309 Twerski Ezra 07/21/2013 Gross, Atara ML Special Class - K12 Suffern Ele…" at bounding box center [534, 251] width 1067 height 33
click at [315, 235] on div "6510309 Twerski Ezra 07/21/2013 Gross, Atara ML Special Class - K12 Suffern Ele…" at bounding box center [534, 251] width 1067 height 33
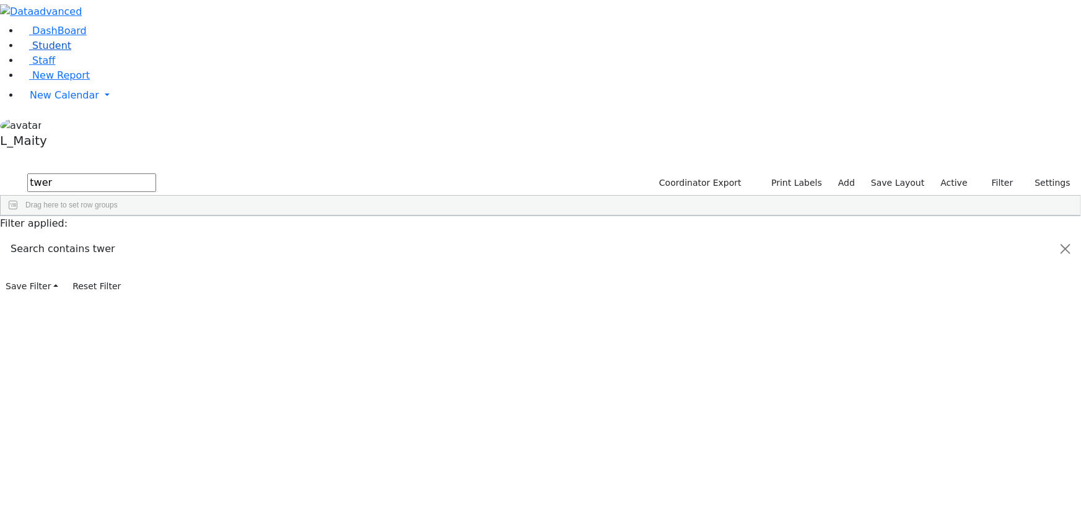
click at [37, 51] on span "Student" at bounding box center [51, 46] width 39 height 12
click at [341, 220] on span at bounding box center [336, 225] width 10 height 10
click at [378, 222] on span "filter" at bounding box center [373, 227] width 10 height 10
click at [347, 292] on input "checkbox" at bounding box center [343, 297] width 10 height 10
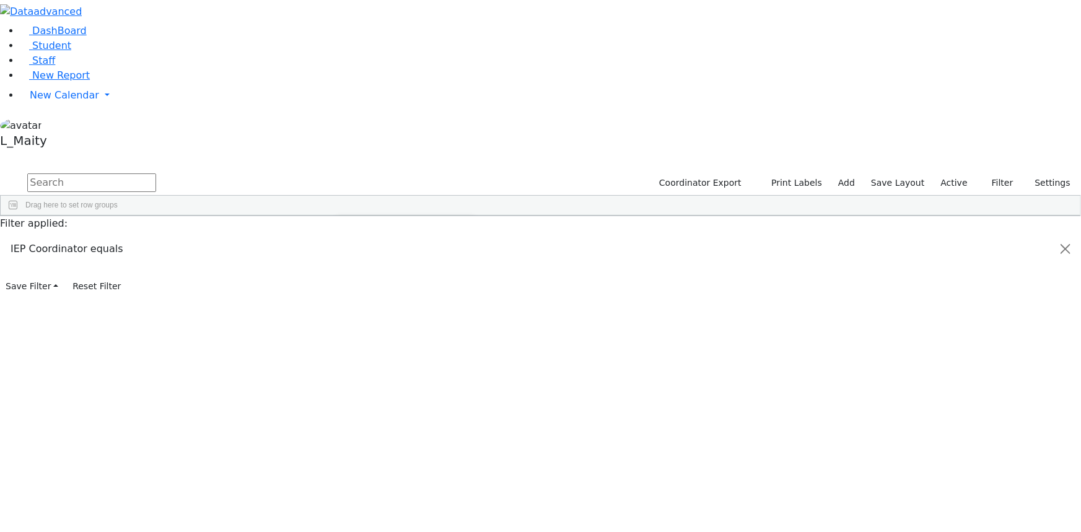
click at [347, 317] on input "checkbox" at bounding box center [343, 322] width 10 height 10
click at [347, 292] on input "checkbox" at bounding box center [343, 297] width 10 height 10
click at [279, 352] on div "[DATE]" at bounding box center [244, 360] width 70 height 17
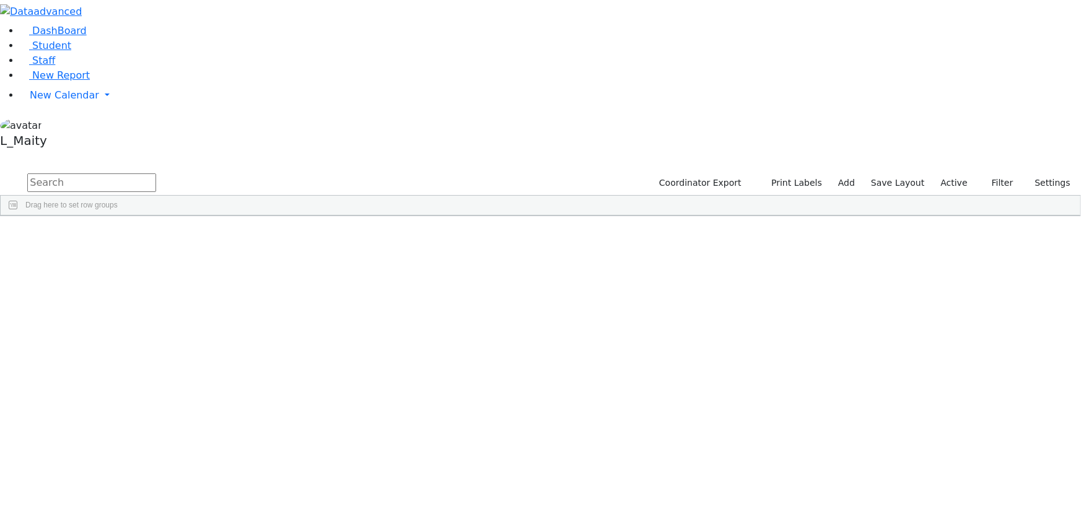
click at [279, 529] on div "[DATE]" at bounding box center [244, 537] width 70 height 17
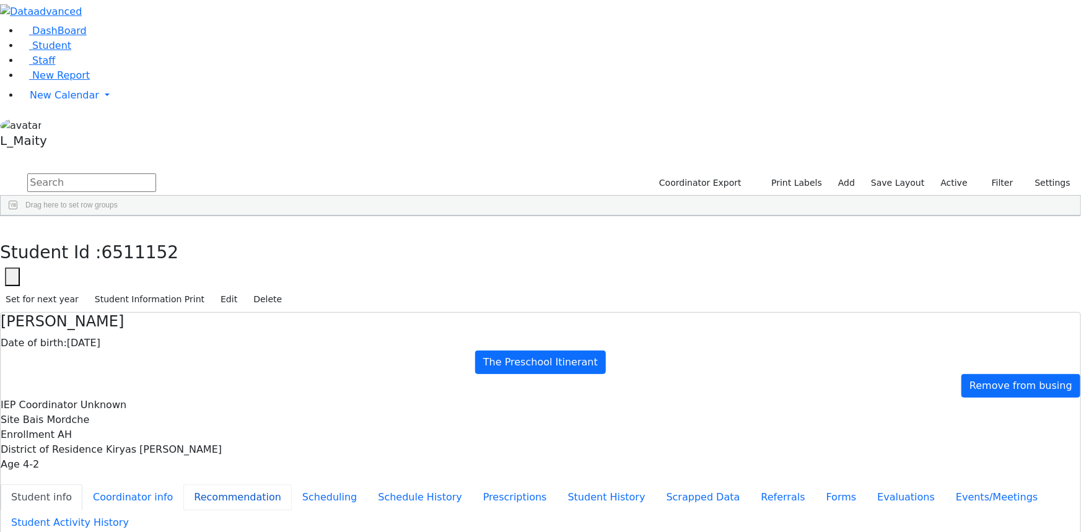
click at [251, 484] on button "Recommendation" at bounding box center [237, 497] width 108 height 26
checkbox input "true"
click at [12, 225] on icon "button" at bounding box center [9, 228] width 7 height 7
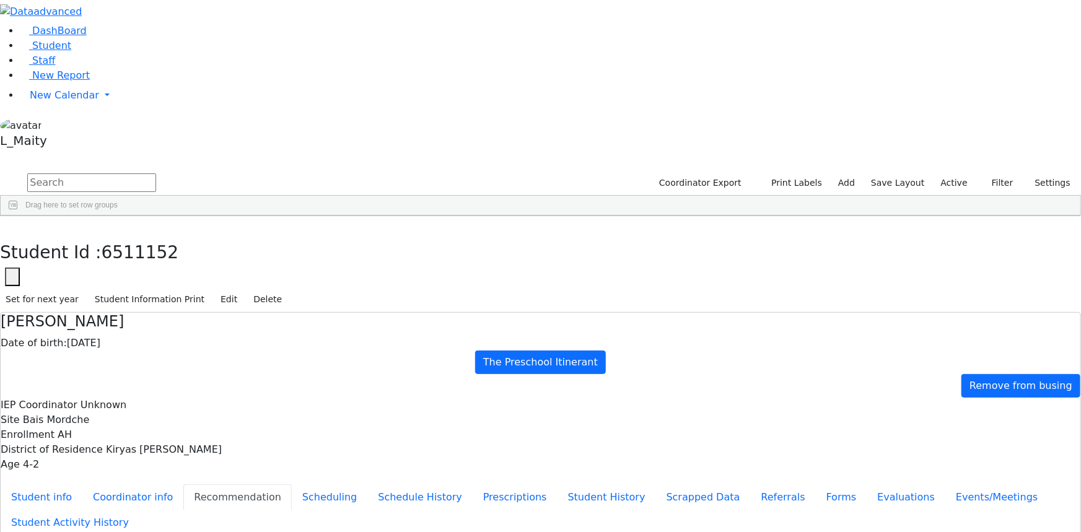
click at [517, 504] on span "IEP Coordinator" at bounding box center [486, 512] width 63 height 17
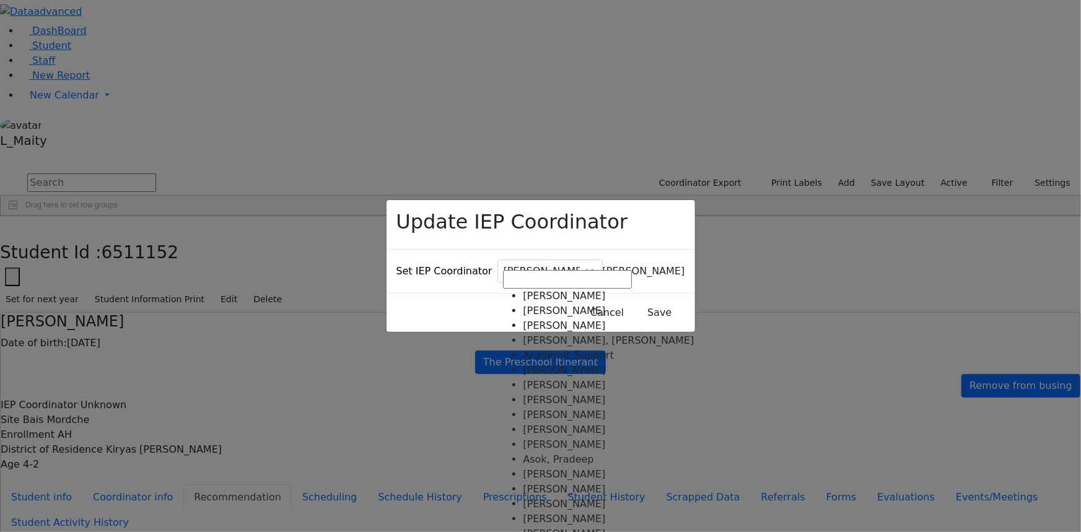
click at [603, 266] on span "[PERSON_NAME]" at bounding box center [644, 271] width 82 height 12
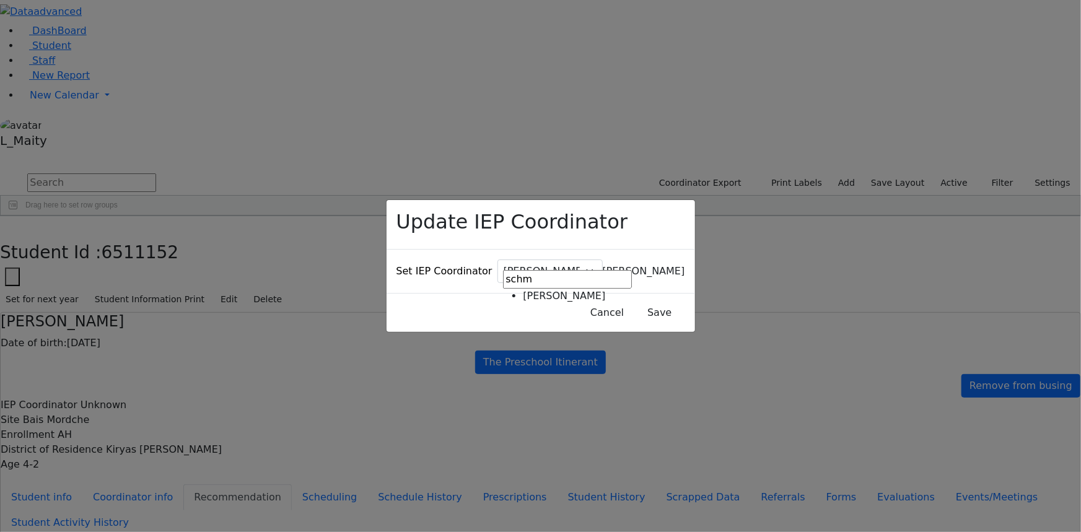
type input "schm"
select select "195"
click at [632, 301] on button "Save" at bounding box center [659, 313] width 55 height 24
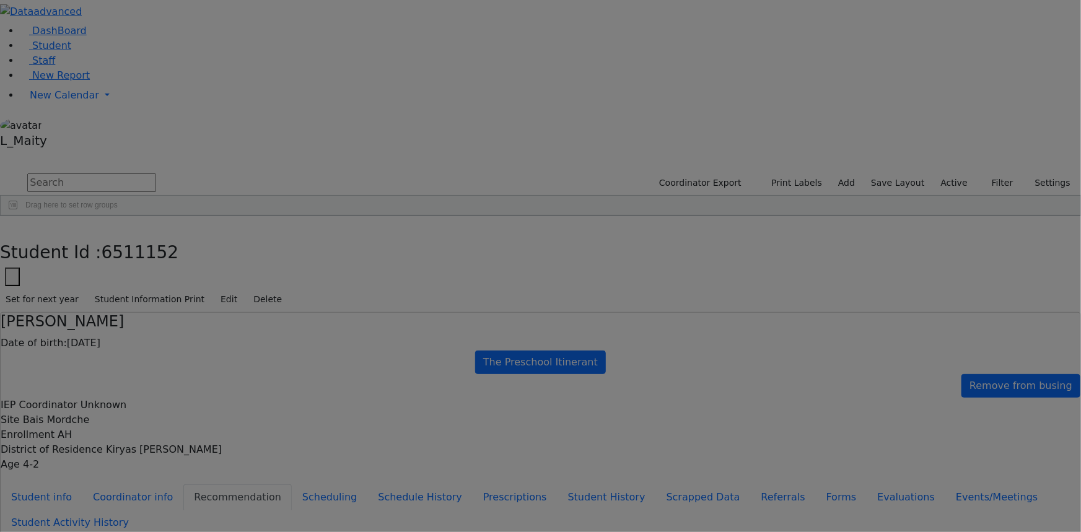
scroll to position [0, 0]
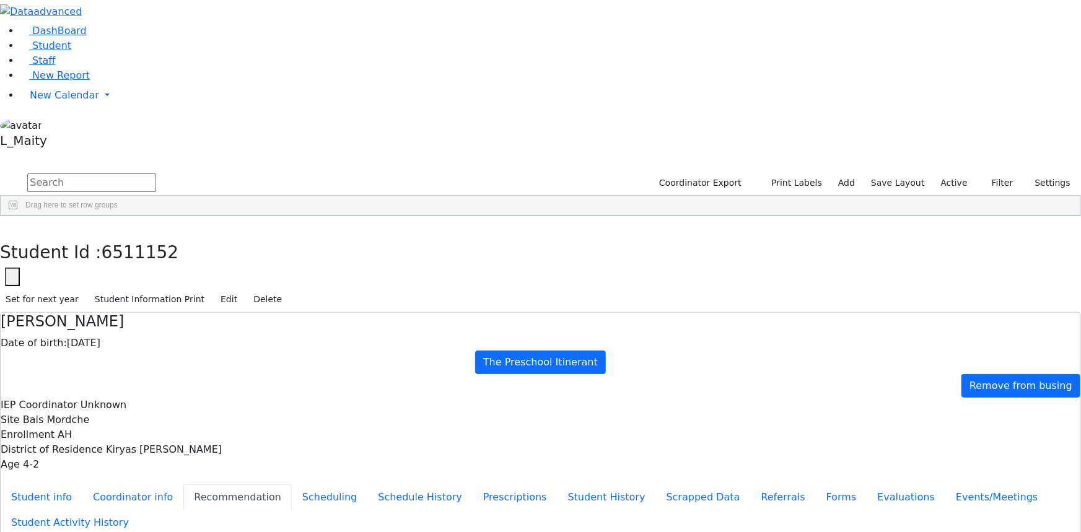
click at [156, 173] on input "text" at bounding box center [91, 182] width 129 height 19
type input "gold"
click at [349, 436] on div "[PERSON_NAME]" at bounding box center [314, 444] width 70 height 17
click at [506, 504] on span "IEP Coordinator" at bounding box center [474, 512] width 63 height 17
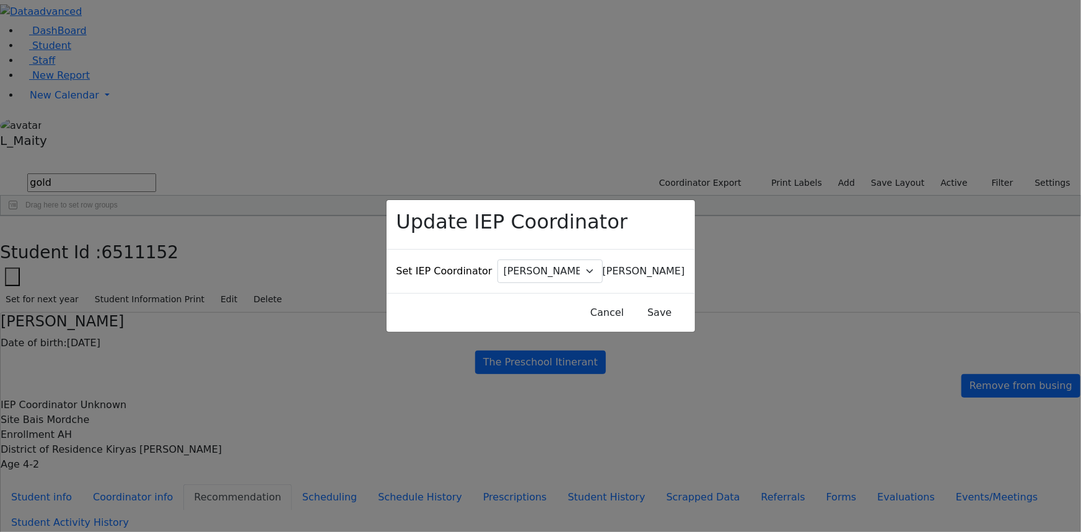
click at [603, 265] on span "[PERSON_NAME]" at bounding box center [644, 271] width 82 height 12
type input "schmu"
click at [636, 301] on button "Save" at bounding box center [659, 313] width 55 height 24
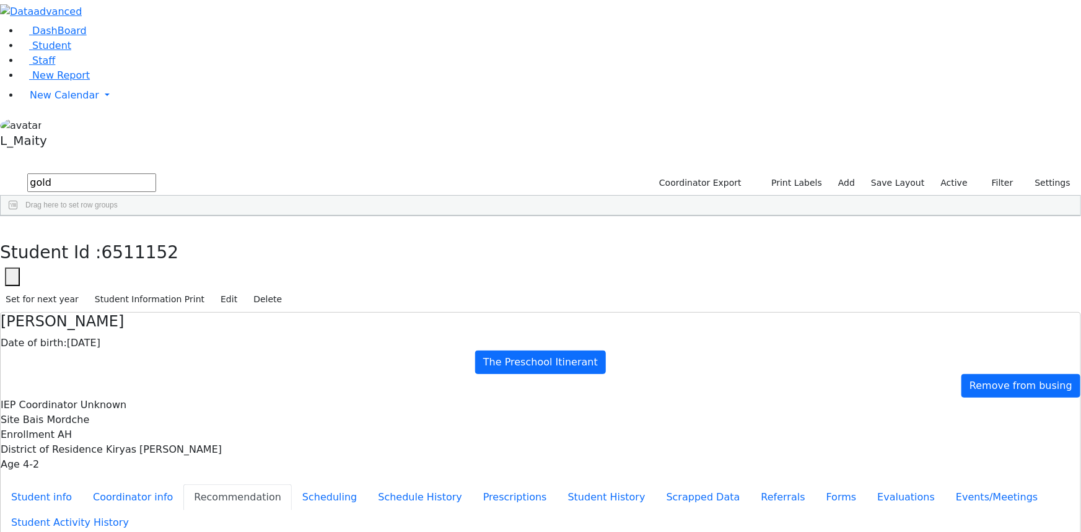
click at [156, 173] on input "gold" at bounding box center [91, 182] width 129 height 19
click at [156, 173] on input "perl" at bounding box center [91, 182] width 129 height 19
type input "pol"
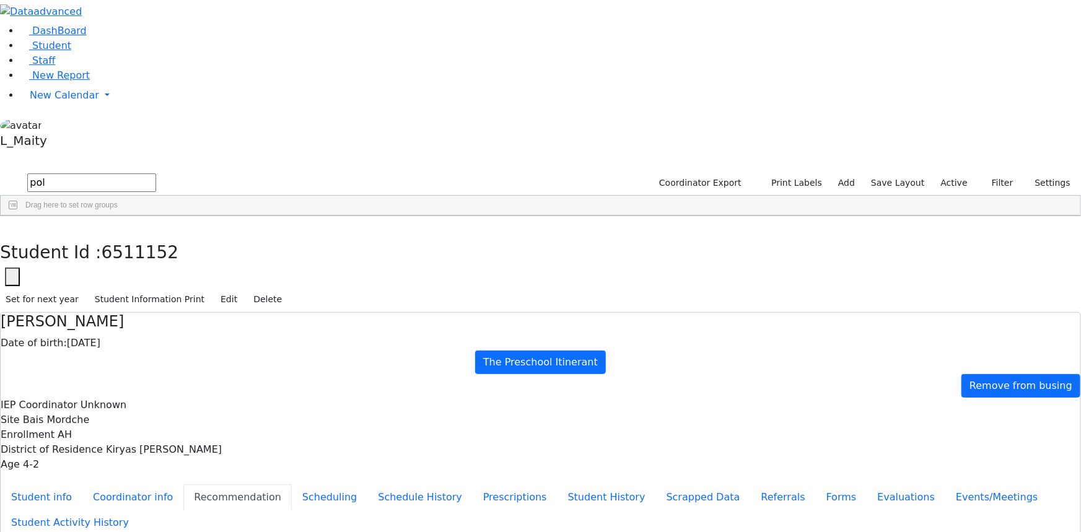
click at [502, 504] on span "IEP Coordinator" at bounding box center [471, 512] width 63 height 17
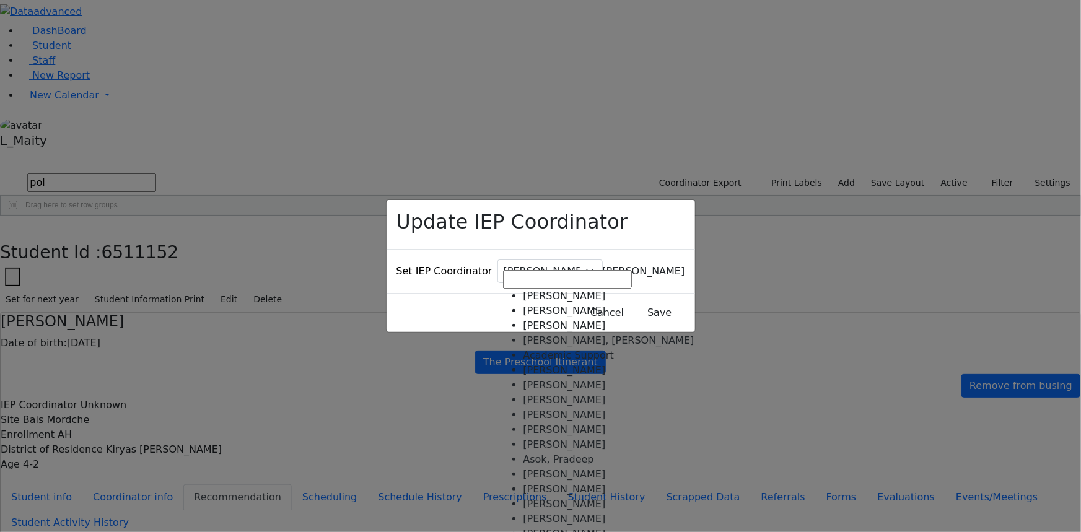
click at [603, 265] on span "Baker, Hadassah" at bounding box center [644, 271] width 82 height 12
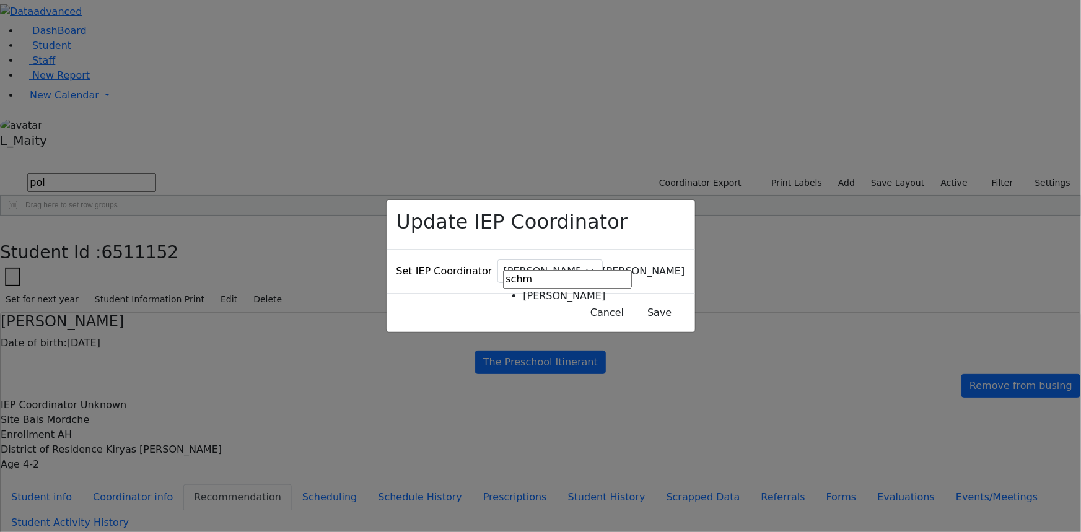
type input "schm"
click at [633, 301] on button "Save" at bounding box center [659, 313] width 55 height 24
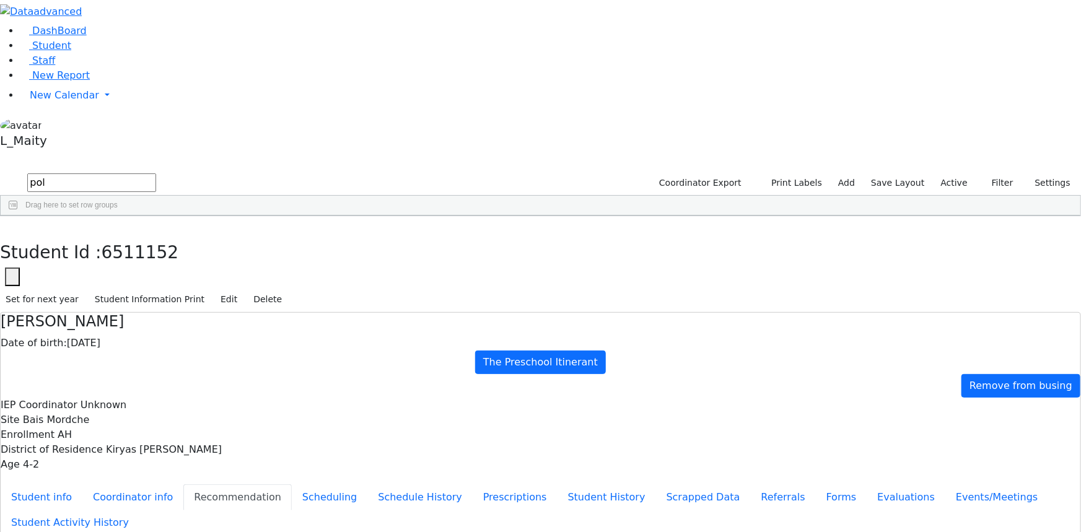
click at [156, 173] on input "pol" at bounding box center [91, 182] width 129 height 19
click at [349, 235] on div "Unknown" at bounding box center [314, 243] width 70 height 17
click at [82, 484] on button "Student info" at bounding box center [42, 497] width 82 height 26
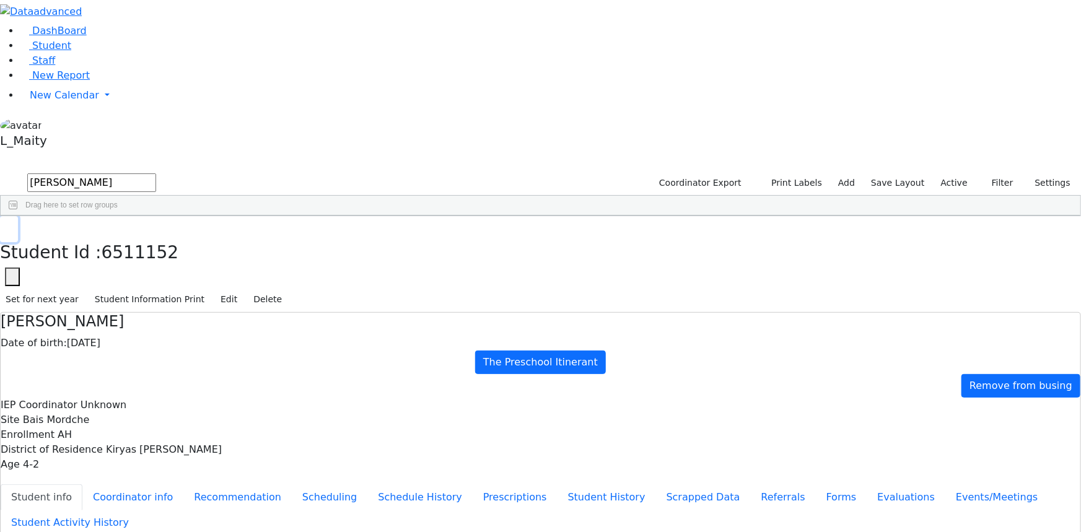
click at [12, 225] on icon "button" at bounding box center [9, 228] width 7 height 7
click at [156, 173] on input "mull" at bounding box center [91, 182] width 129 height 19
click at [156, 173] on input "ruben" at bounding box center [91, 182] width 129 height 19
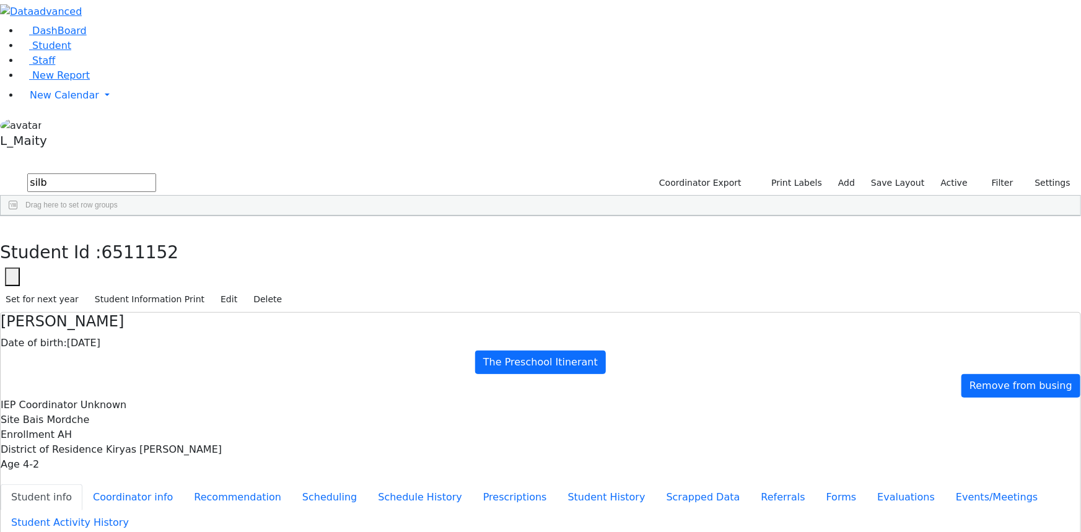
type input "silb"
click at [352, 252] on div "[PERSON_NAME]" at bounding box center [317, 260] width 70 height 17
click at [526, 420] on span "IEP Coordinator" at bounding box center [495, 428] width 63 height 17
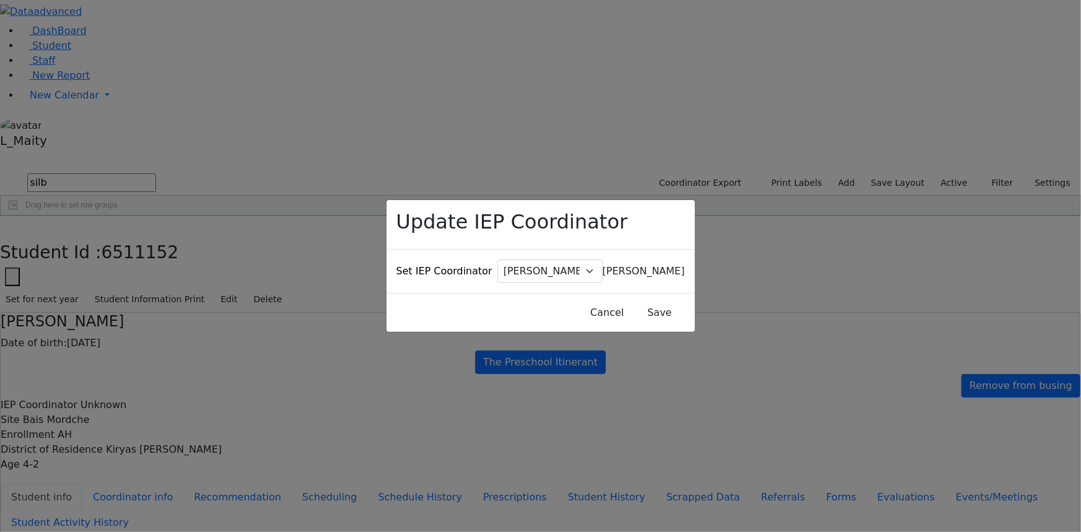
click at [603, 265] on span "Baker, Hadassah" at bounding box center [644, 271] width 82 height 12
type input "schmu"
click at [633, 301] on button "Save" at bounding box center [659, 313] width 55 height 24
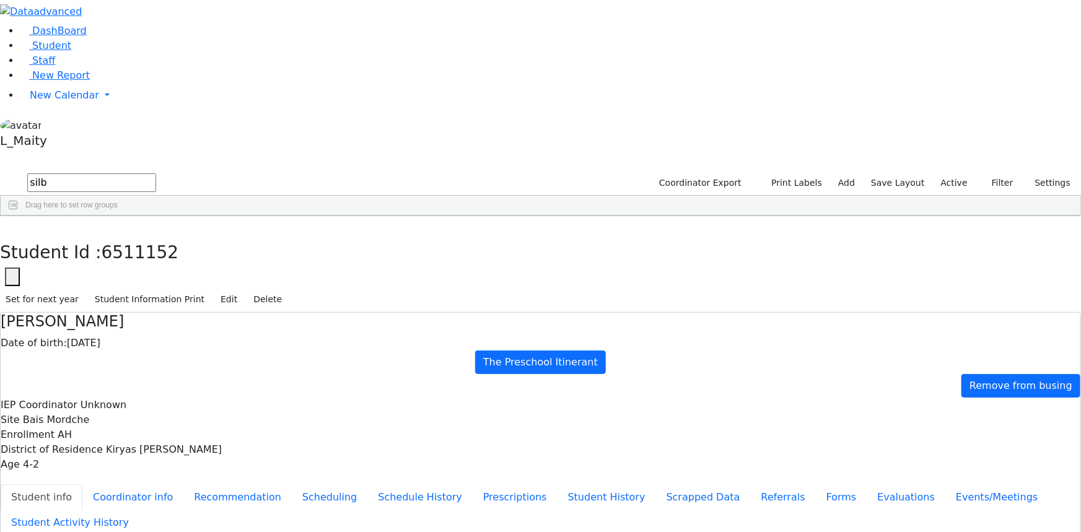
click at [156, 173] on input "silb" at bounding box center [91, 182] width 129 height 19
type input "tyrn"
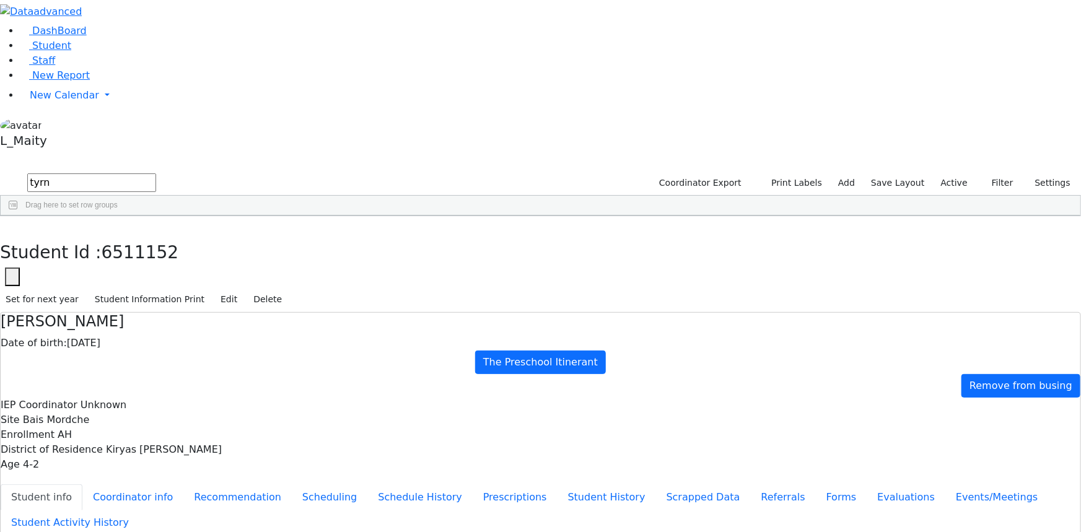
click at [507, 422] on span "IEP Coordinator" at bounding box center [476, 430] width 63 height 17
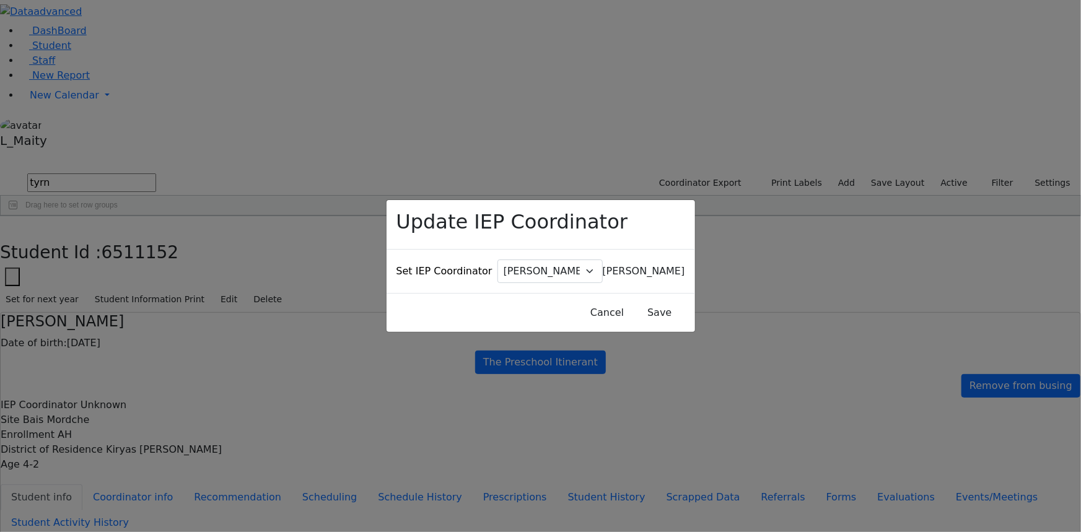
click at [603, 265] on span "Baker, Hadassah" at bounding box center [644, 271] width 82 height 12
type input "schm"
drag, startPoint x: 528, startPoint y: 290, endPoint x: 572, endPoint y: 290, distance: 43.4
click at [632, 301] on button "Save" at bounding box center [659, 313] width 55 height 24
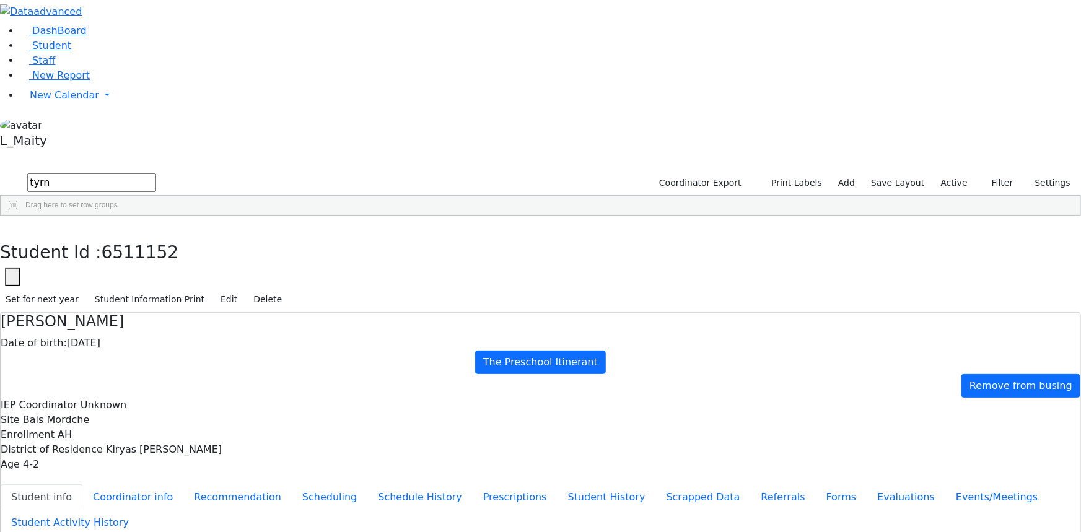
click at [156, 173] on input "tyrn" at bounding box center [91, 182] width 129 height 19
click at [345, 220] on span at bounding box center [340, 225] width 10 height 10
click at [391, 292] on div "(Select All)" at bounding box center [366, 297] width 50 height 10
click at [351, 292] on input "checkbox" at bounding box center [346, 297] width 10 height 10
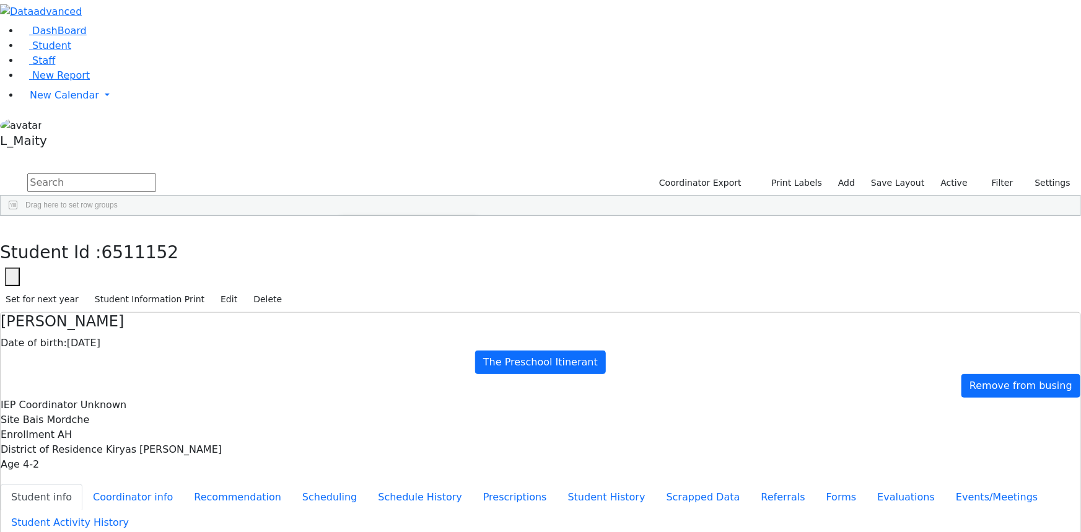
scroll to position [788, 0]
click at [351, 302] on input "checkbox" at bounding box center [346, 307] width 10 height 10
click at [426, 281] on div "6505918 Appel Shimon 01/26/2012 Schmutter, Michoel ML Special Class - K12 Kirya…" at bounding box center [534, 302] width 1067 height 134
click at [345, 220] on span at bounding box center [340, 225] width 10 height 10
click at [351, 292] on input "checkbox" at bounding box center [346, 297] width 10 height 10
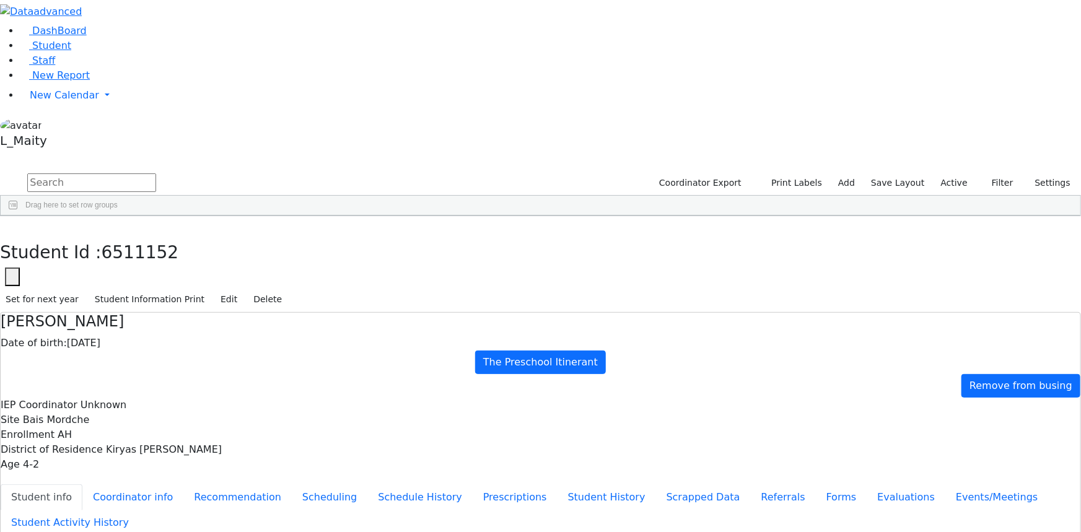
click at [156, 173] on input "text" at bounding box center [91, 182] width 129 height 19
click at [71, 101] on span "New Calendar" at bounding box center [64, 95] width 69 height 12
click at [67, 141] on span "Unscheduled Student Report" at bounding box center [101, 135] width 142 height 12
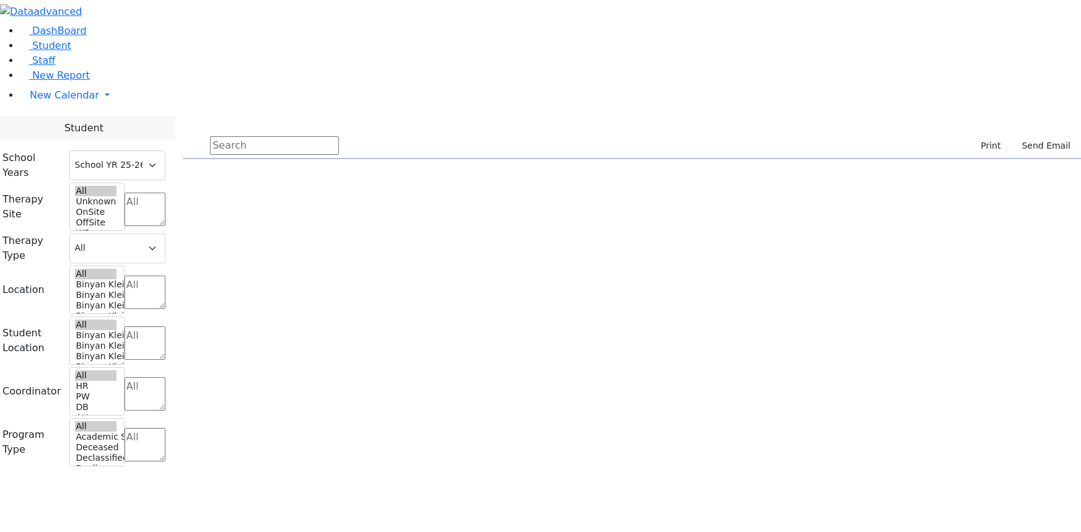
select select "212"
click at [53, 101] on span "New Calendar" at bounding box center [64, 95] width 69 height 12
click at [50, 126] on span "Calendar" at bounding box center [49, 120] width 45 height 12
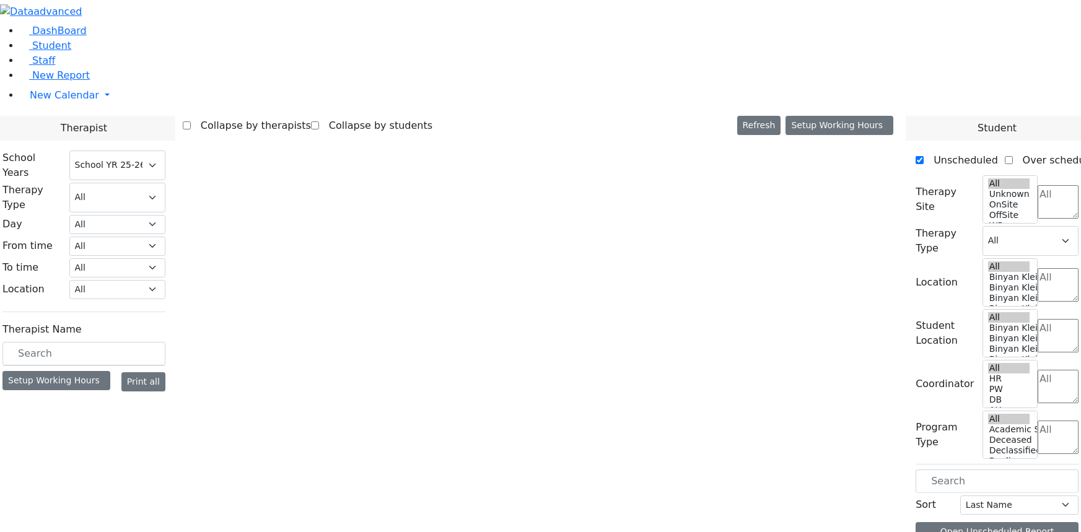
select select "212"
select select "3"
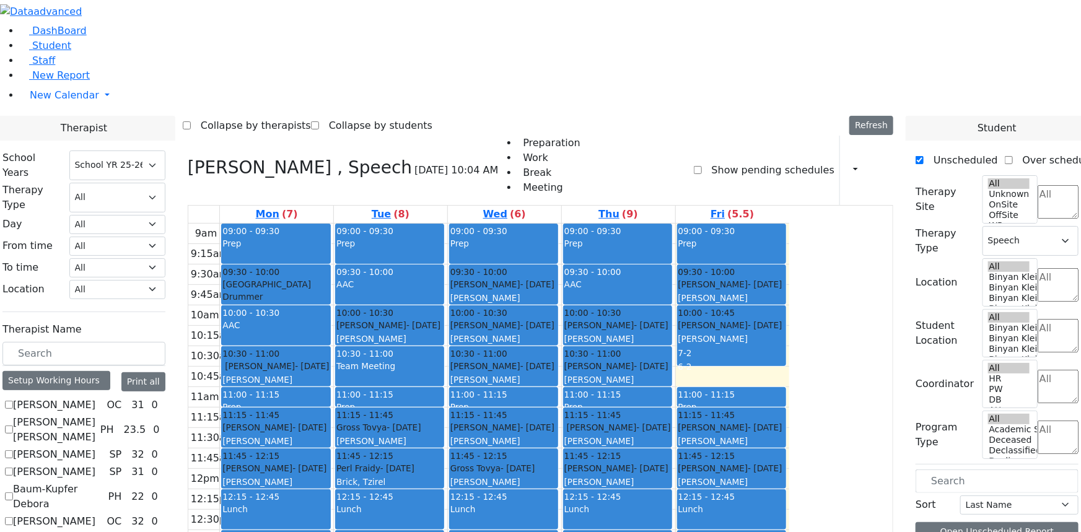
scroll to position [1182, 0]
checkbox input "true"
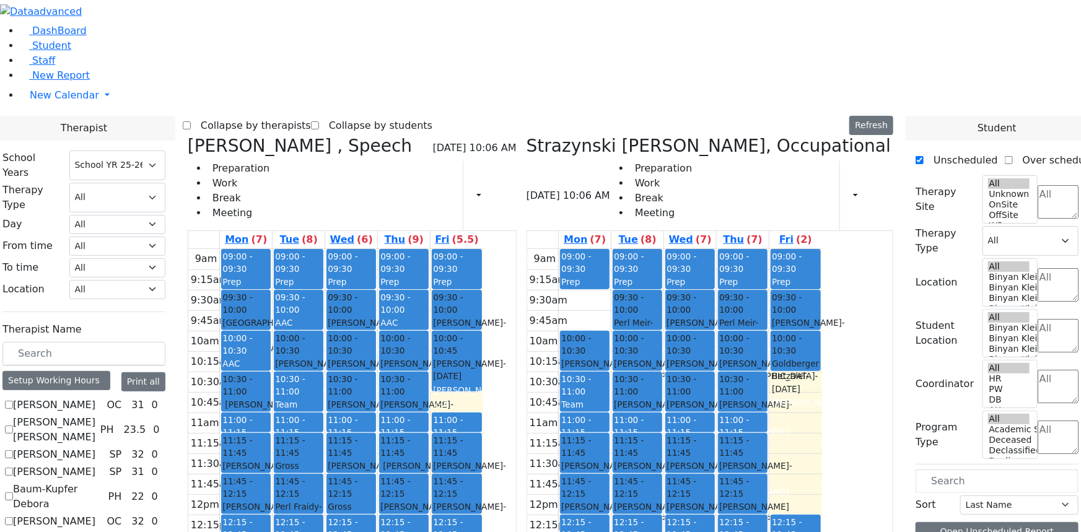
click at [188, 136] on icon at bounding box center [188, 146] width 0 height 20
select select "1"
checkbox input "false"
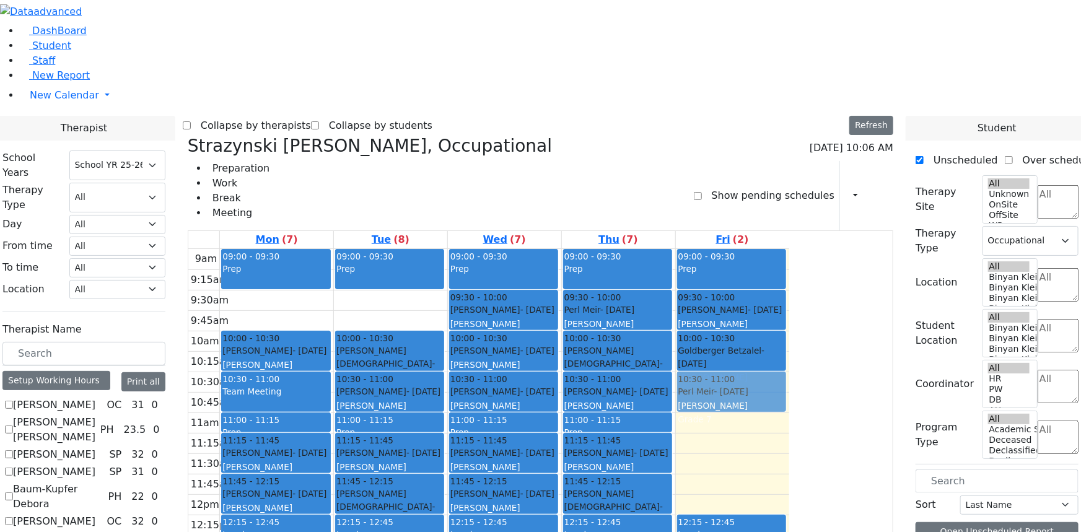
drag, startPoint x: 498, startPoint y: 143, endPoint x: 811, endPoint y: 222, distance: 322.5
click at [789, 249] on tr "09:00 - 09:30 Prep 10:00 - 10:30 [PERSON_NAME] - [DATE] [PERSON_NAME] 10:30 - 1…" at bounding box center [488, 494] width 601 height 491
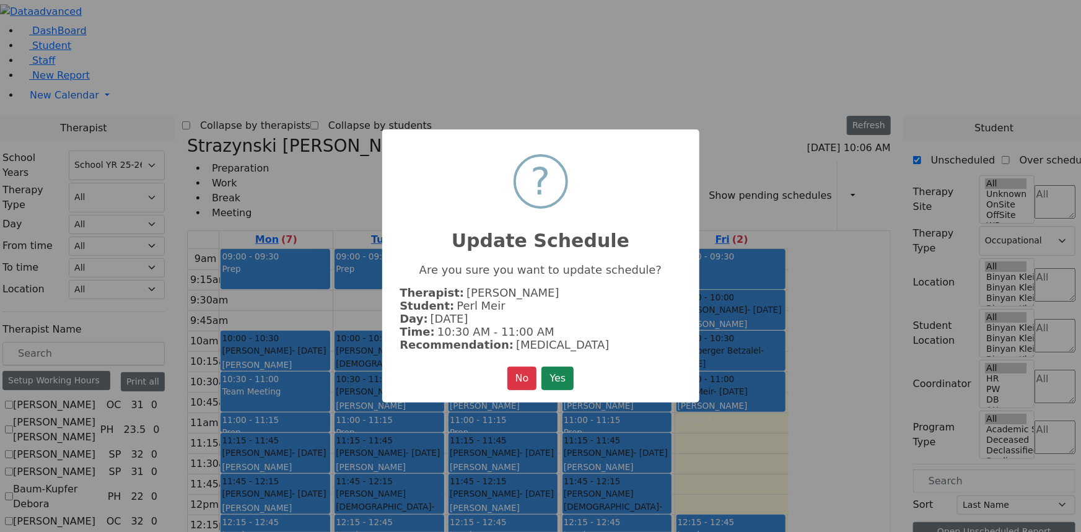
scroll to position [1189, 0]
click at [569, 375] on button "Yes" at bounding box center [557, 379] width 32 height 24
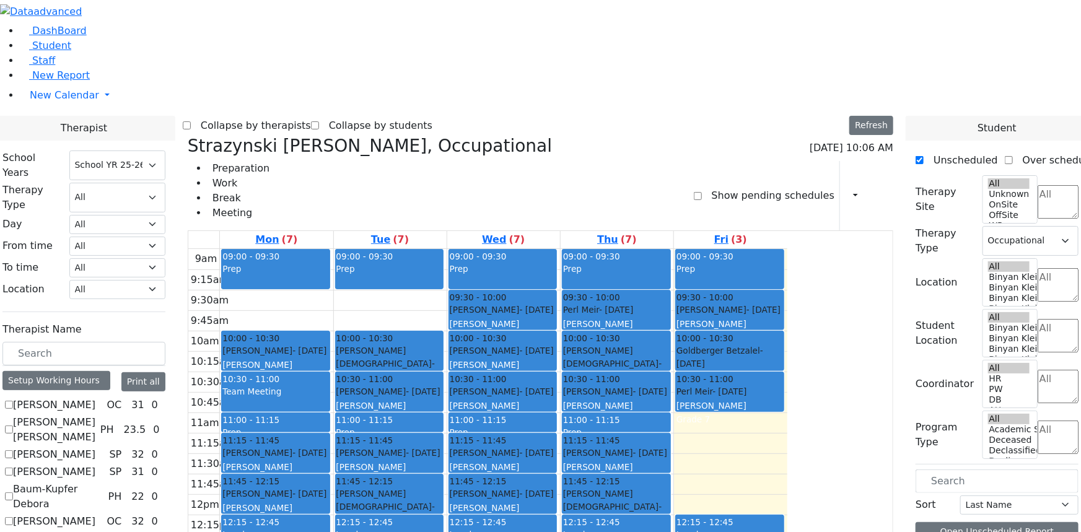
scroll to position [901, 0]
checkbox input "true"
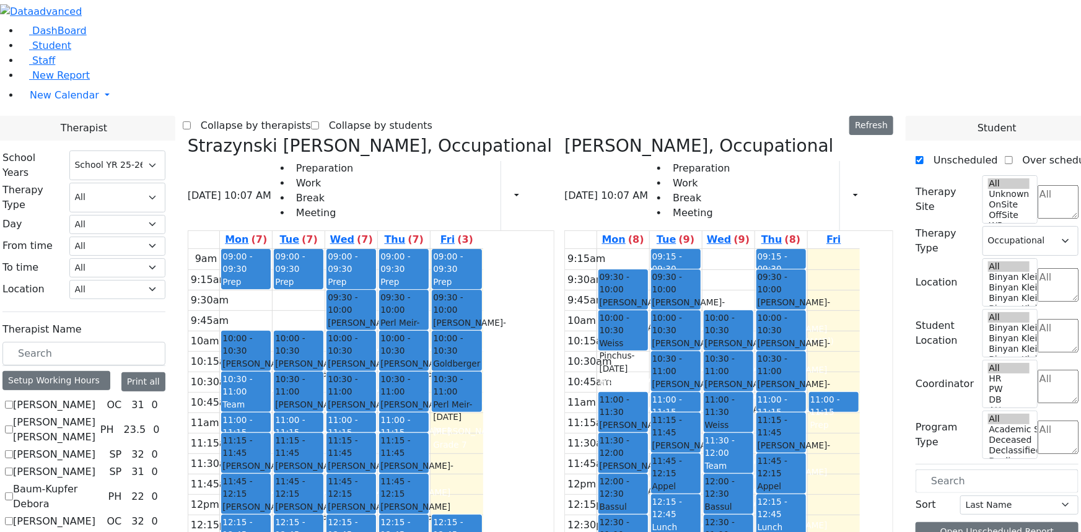
scroll to position [1189, 0]
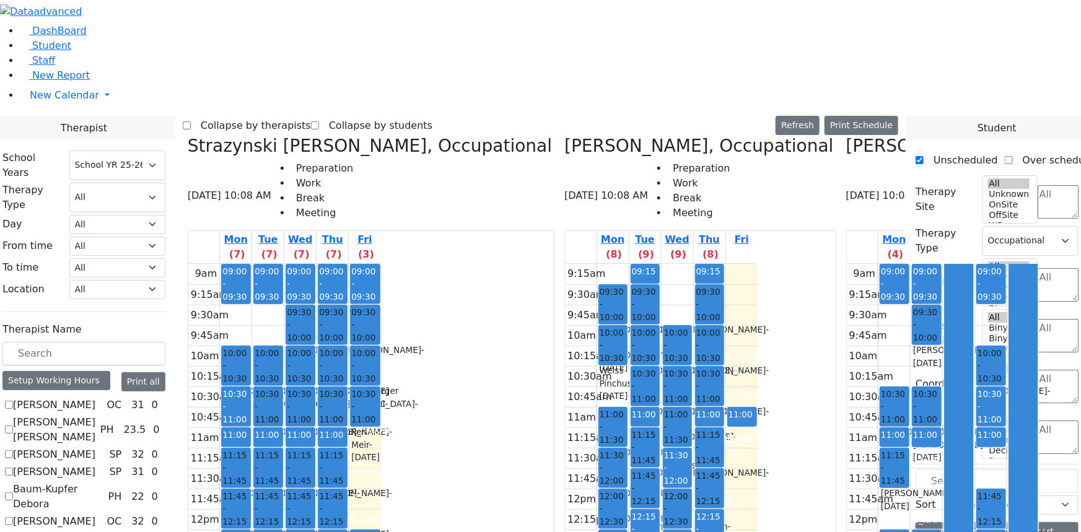
checkbox input "false"
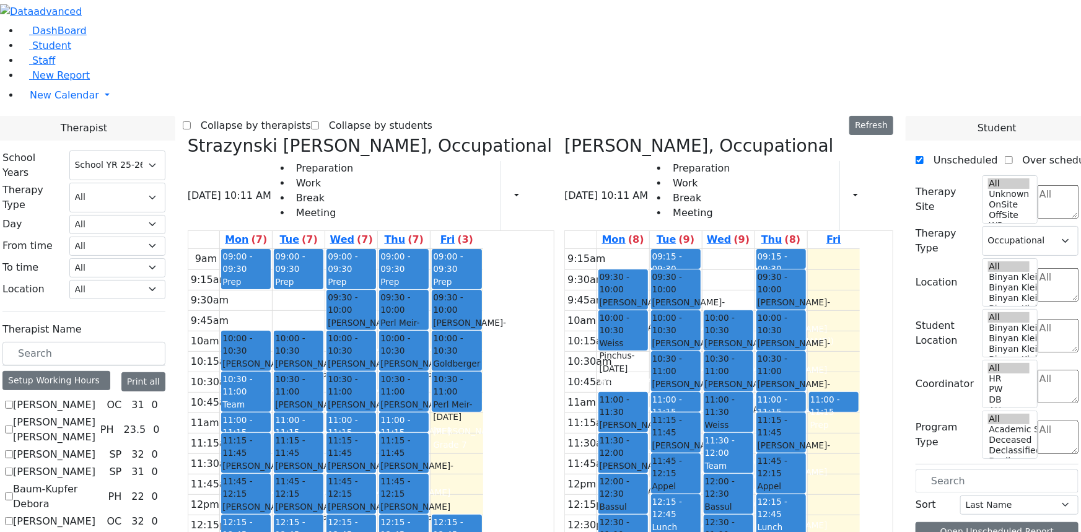
checkbox input "false"
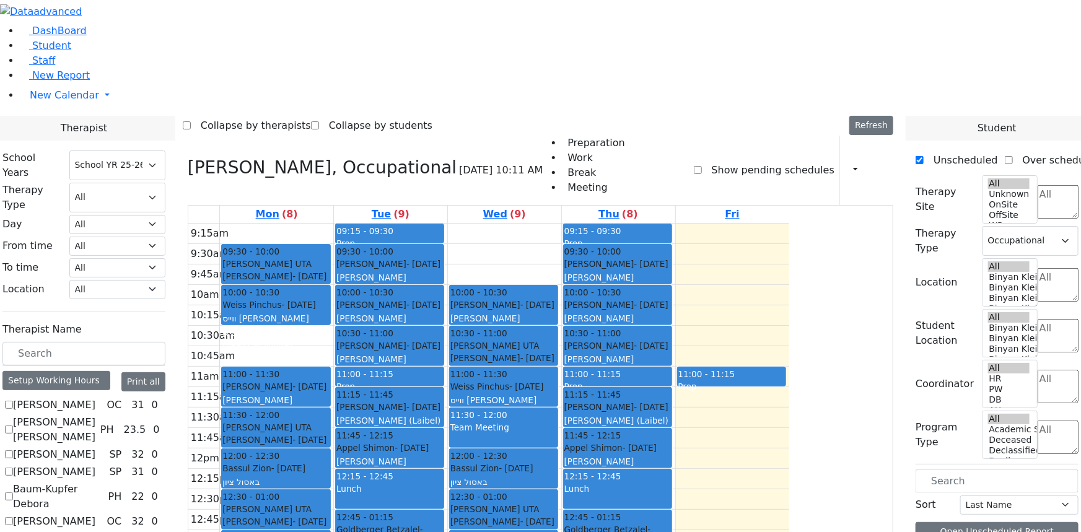
scroll to position [738, 0]
checkbox input "false"
select select
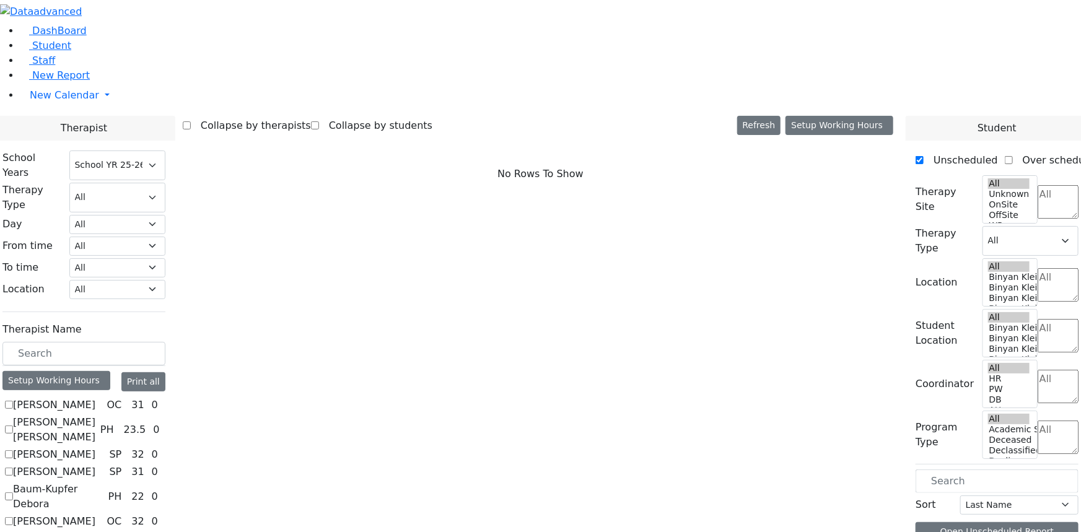
scroll to position [168, 0]
checkbox input "true"
select select "1"
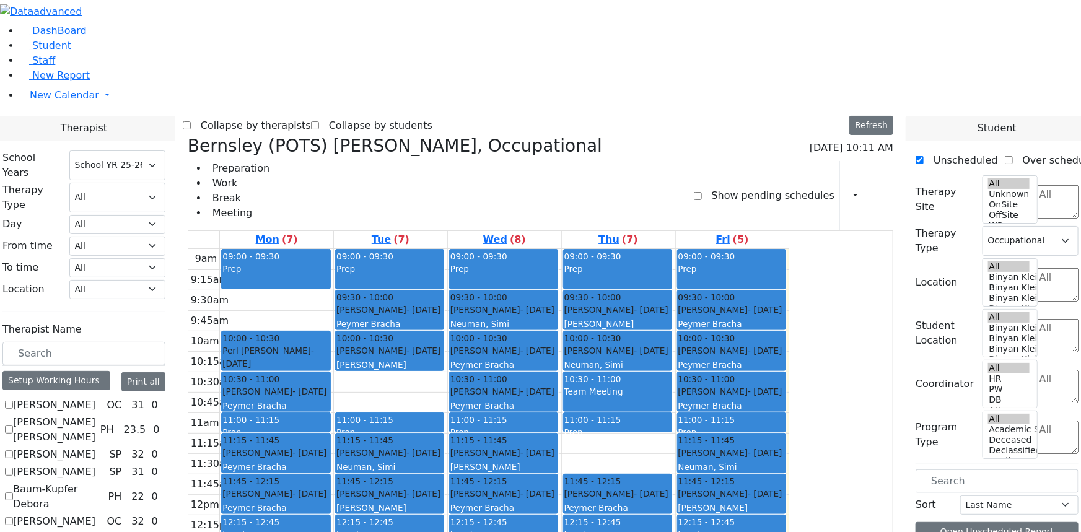
checkbox input "false"
select select
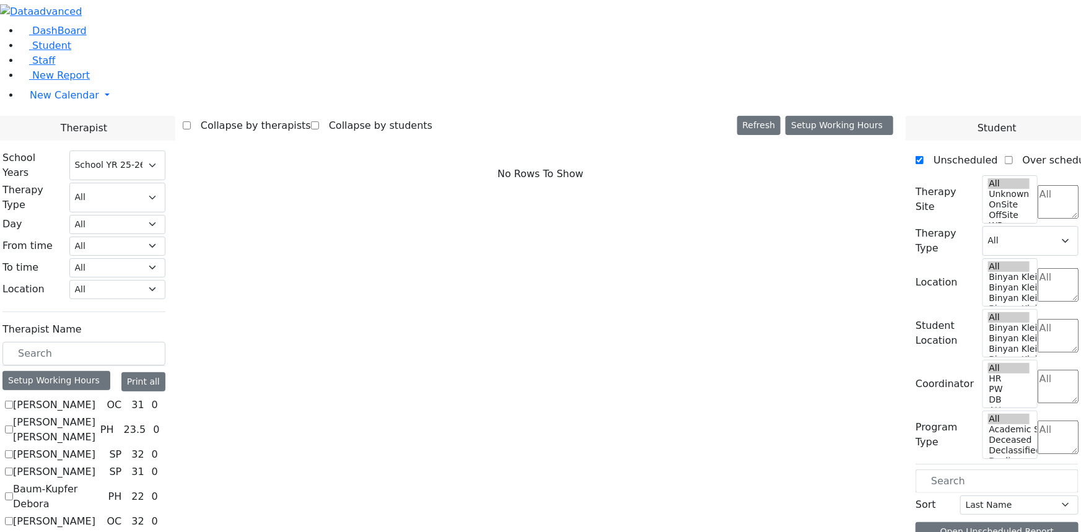
scroll to position [338, 0]
checkbox input "true"
select select "2"
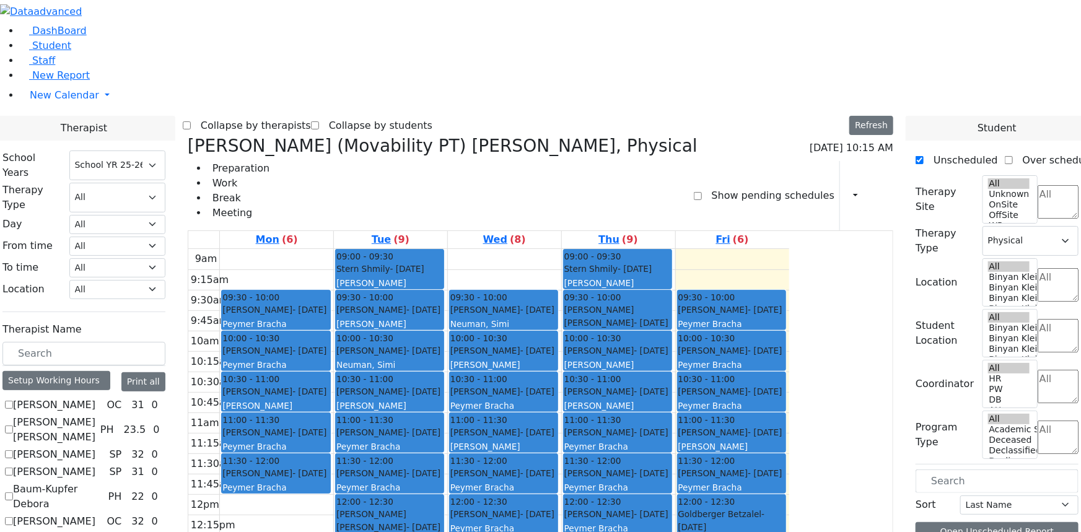
scroll to position [1351, 0]
checkbox input "true"
select select
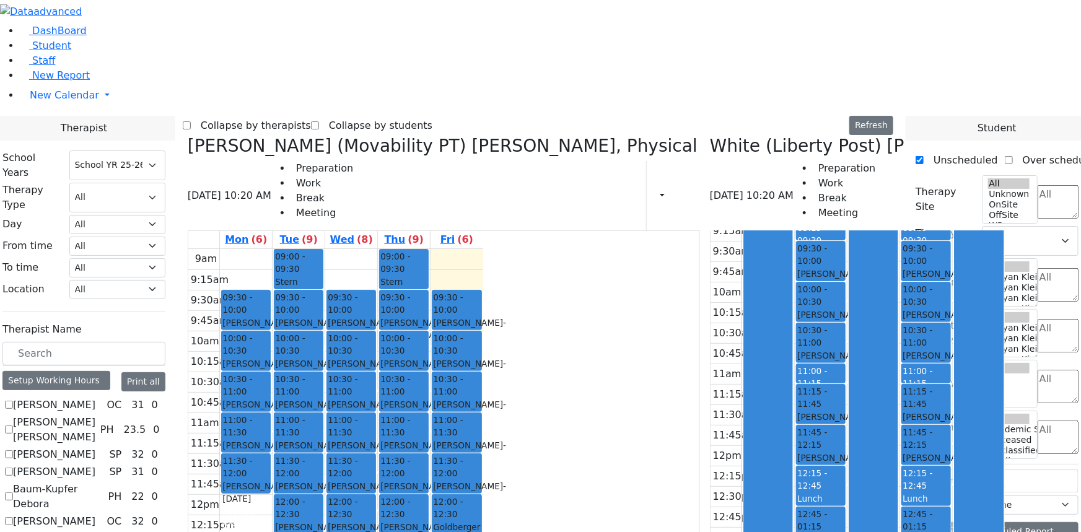
scroll to position [0, 0]
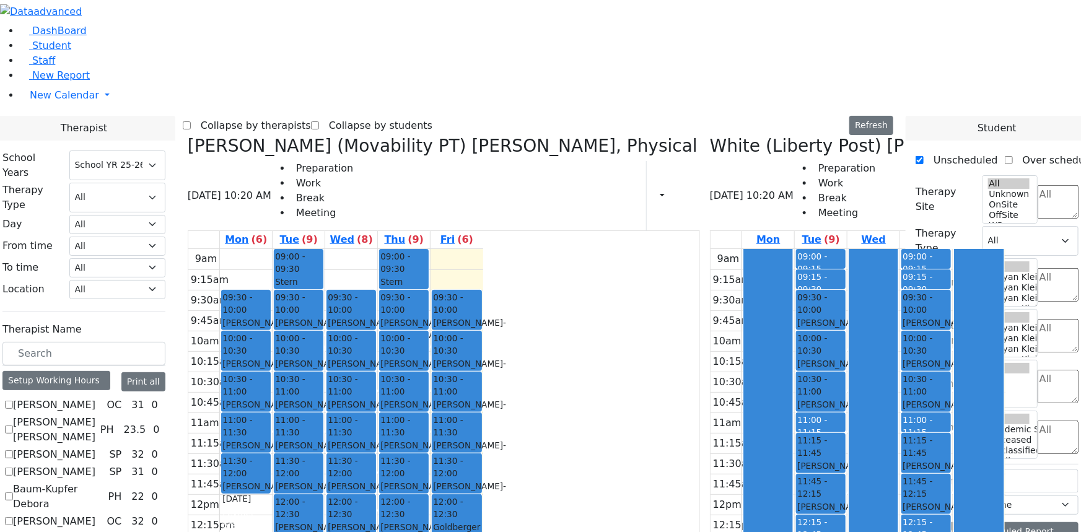
drag, startPoint x: 828, startPoint y: 478, endPoint x: 830, endPoint y: 486, distance: 8.3
click at [830, 486] on div "9am 9:15am 9:30am 9:45am 10am 10:15am 10:30am 10:45am 11am 11:15am 11:30am 11:4…" at bounding box center [857, 494] width 295 height 491
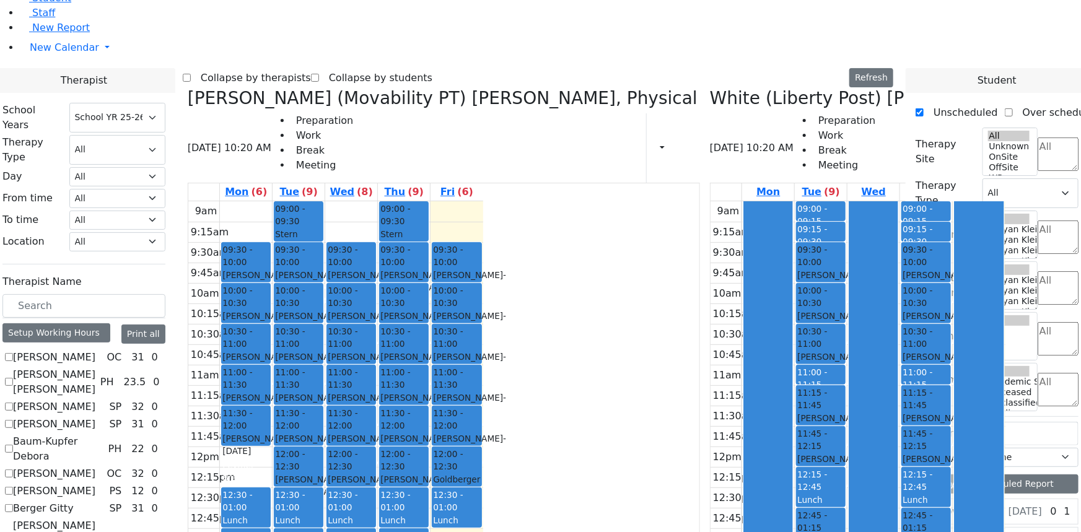
drag, startPoint x: 822, startPoint y: 477, endPoint x: 826, endPoint y: 499, distance: 22.6
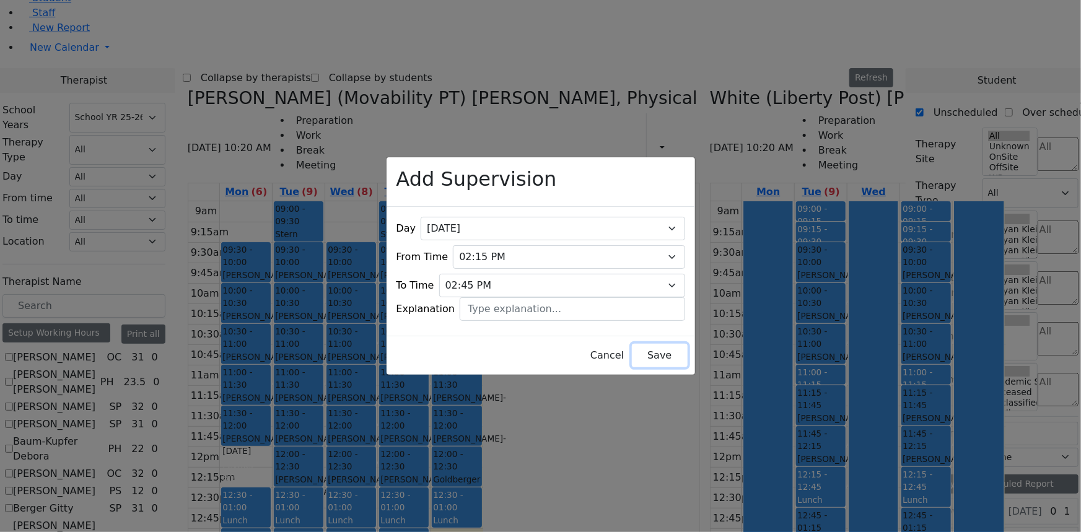
click at [638, 352] on button "Save" at bounding box center [659, 356] width 55 height 24
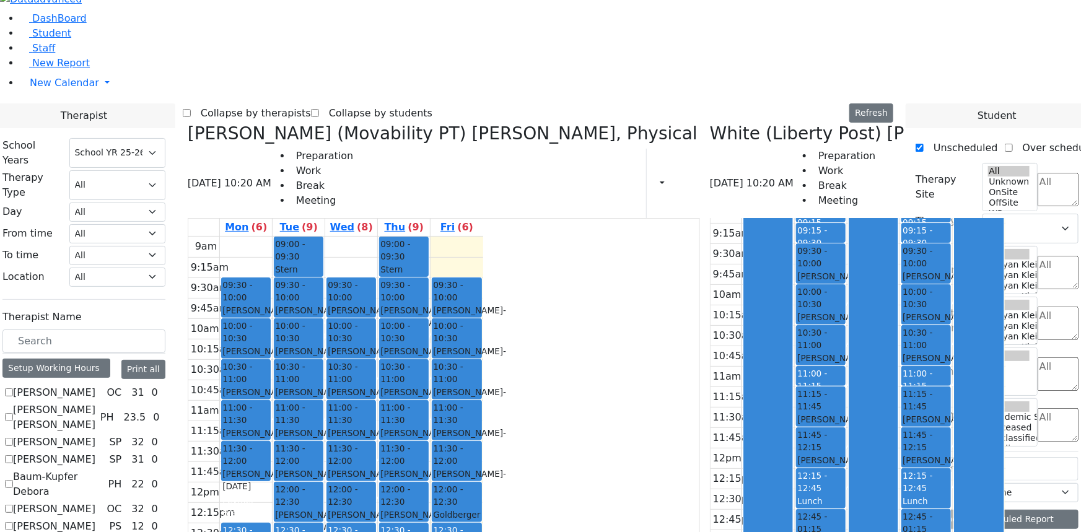
scroll to position [50, 0]
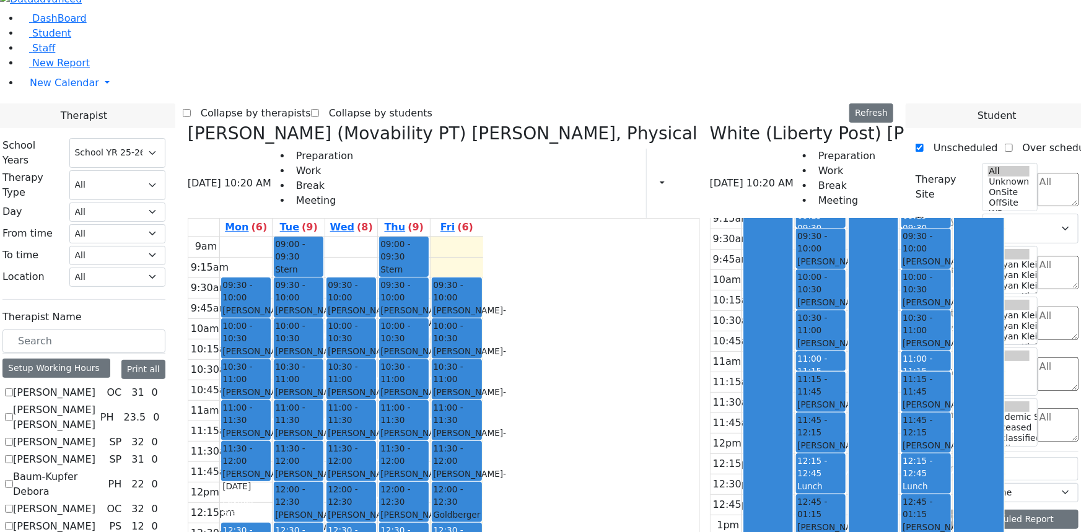
checkbox input "false"
select select "2"
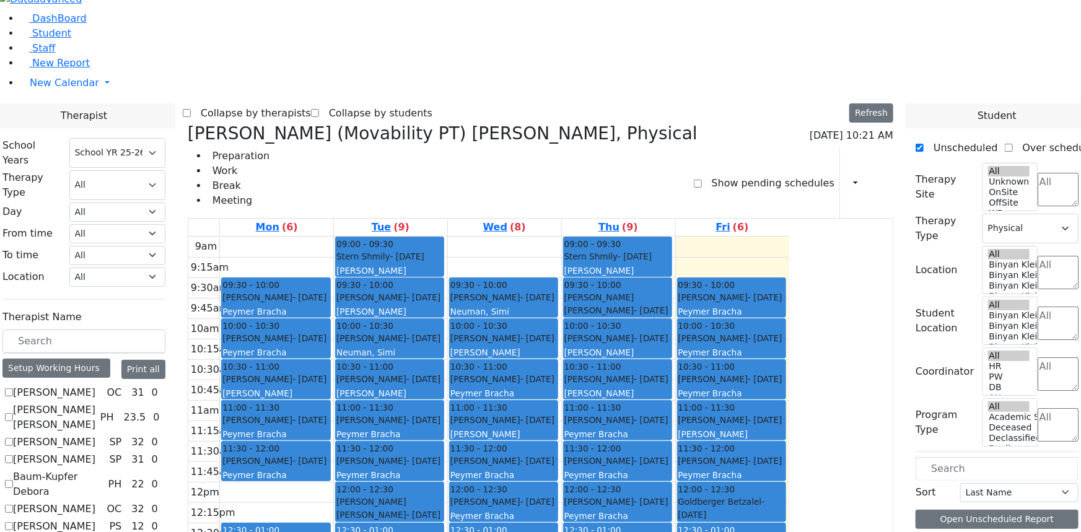
scroll to position [844, 0]
checkbox input "true"
select select
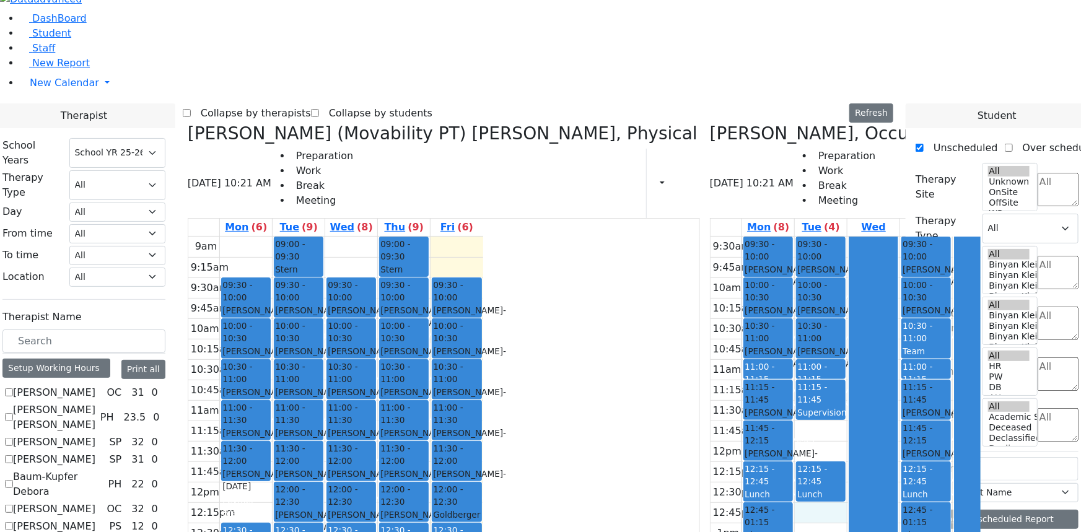
click at [714, 352] on div "9:30am 9:45am 10am 10:15am 10:30am 10:45am 11am 11:15am 11:30am 11:45am 12pm 12…" at bounding box center [857, 462] width 295 height 450
drag, startPoint x: 706, startPoint y: 430, endPoint x: 714, endPoint y: 494, distance: 63.7
click at [714, 494] on div "9:30am 9:45am 10am 10:15am 10:30am 10:45am 11am 11:15am 11:30am 11:45am 12pm 12…" at bounding box center [857, 462] width 295 height 450
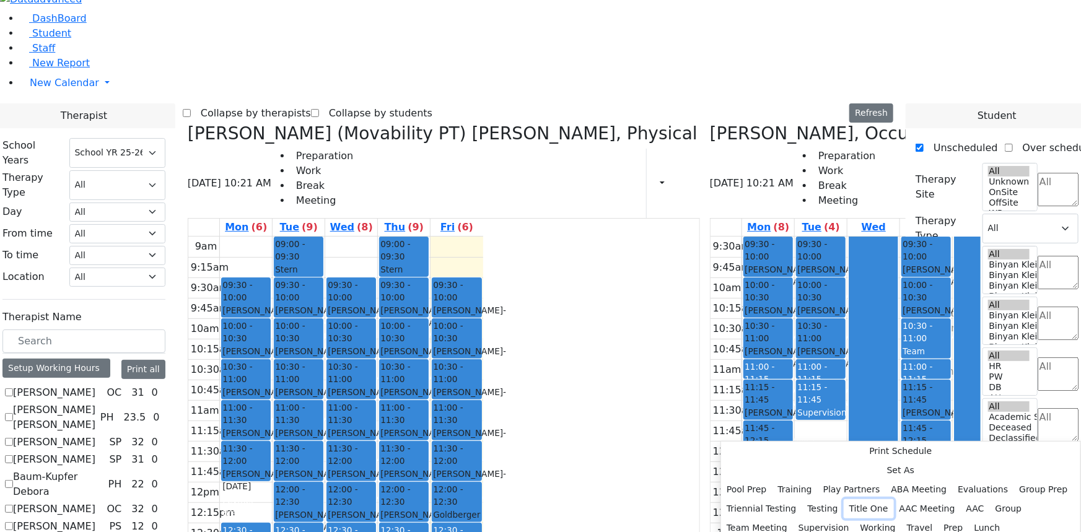
click at [862, 499] on button "Title One" at bounding box center [869, 508] width 50 height 19
select select "2"
select select "13:45:00"
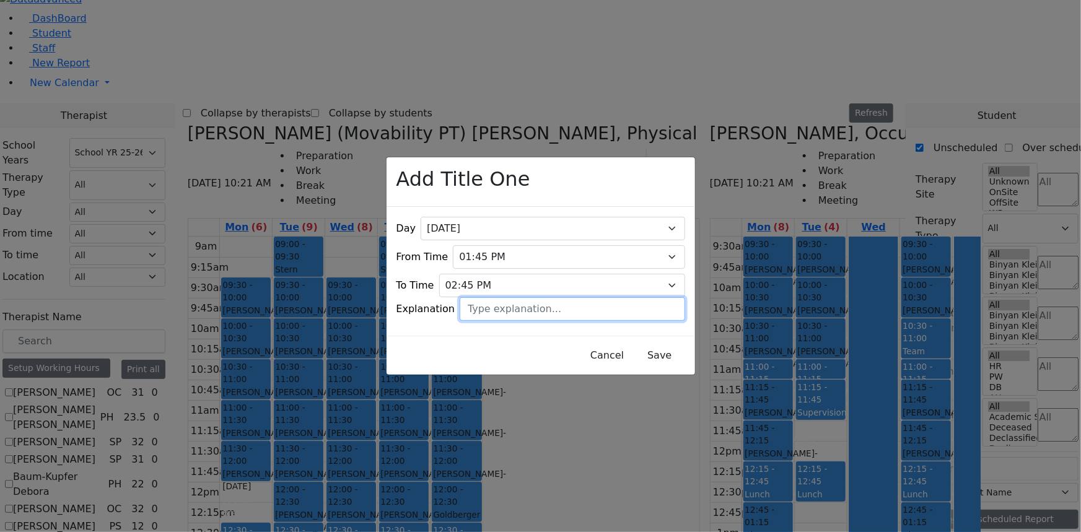
click at [513, 297] on input "text" at bounding box center [572, 309] width 225 height 24
type input "Therapy Coordination"
click at [650, 347] on button "Save" at bounding box center [659, 356] width 55 height 24
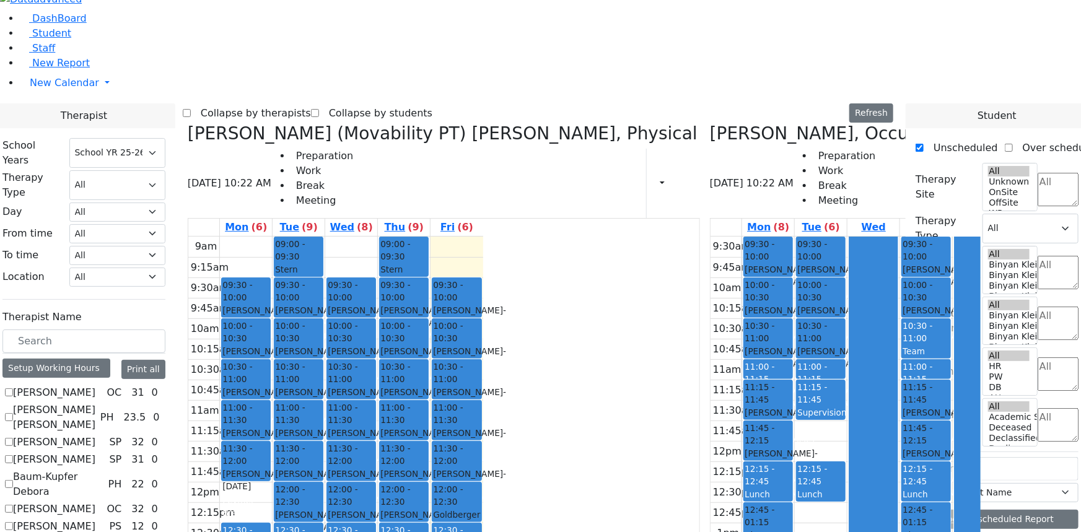
click at [188, 123] on icon at bounding box center [188, 133] width 0 height 20
select select "1"
checkbox input "false"
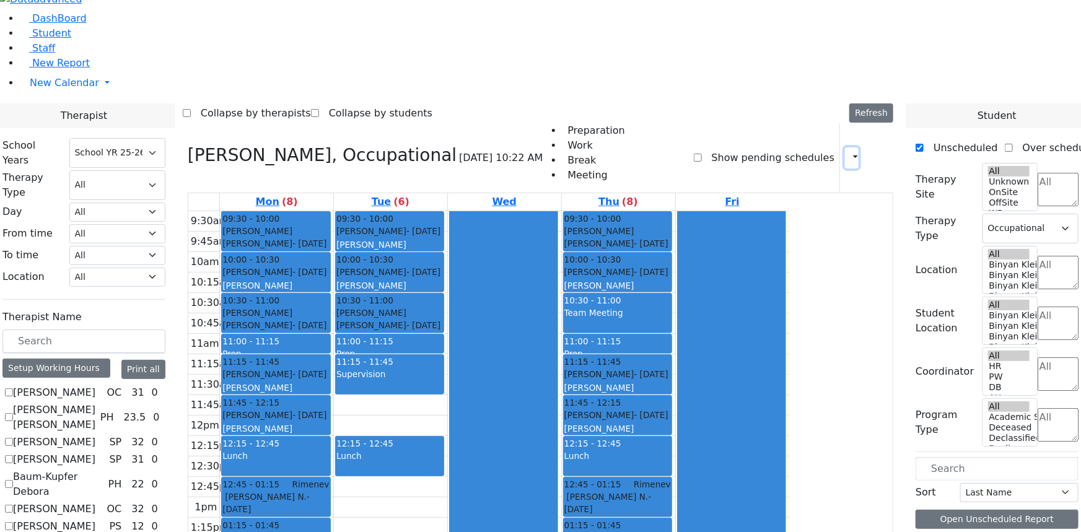
click at [848, 152] on icon "button" at bounding box center [848, 158] width 0 height 12
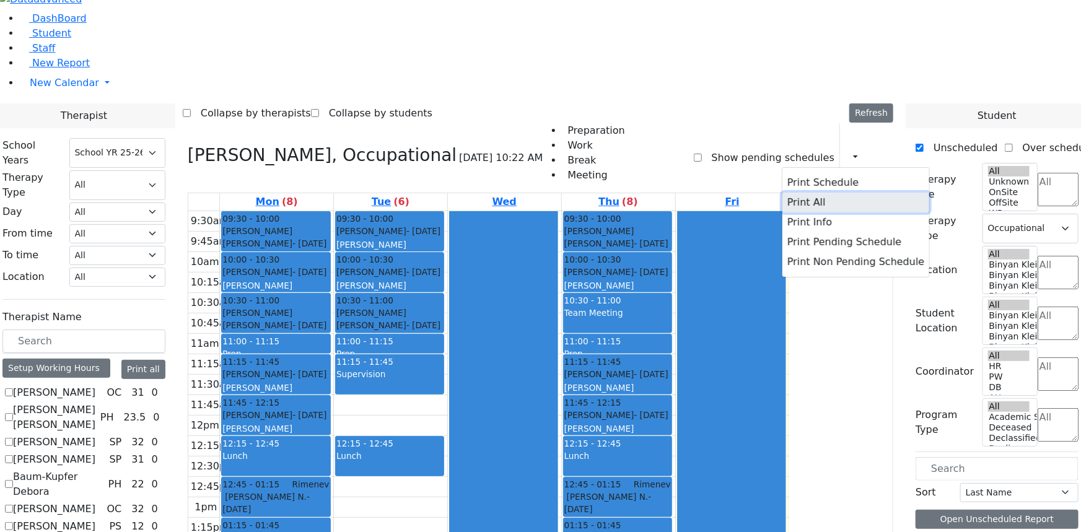
click at [793, 193] on button "Print All" at bounding box center [855, 203] width 147 height 20
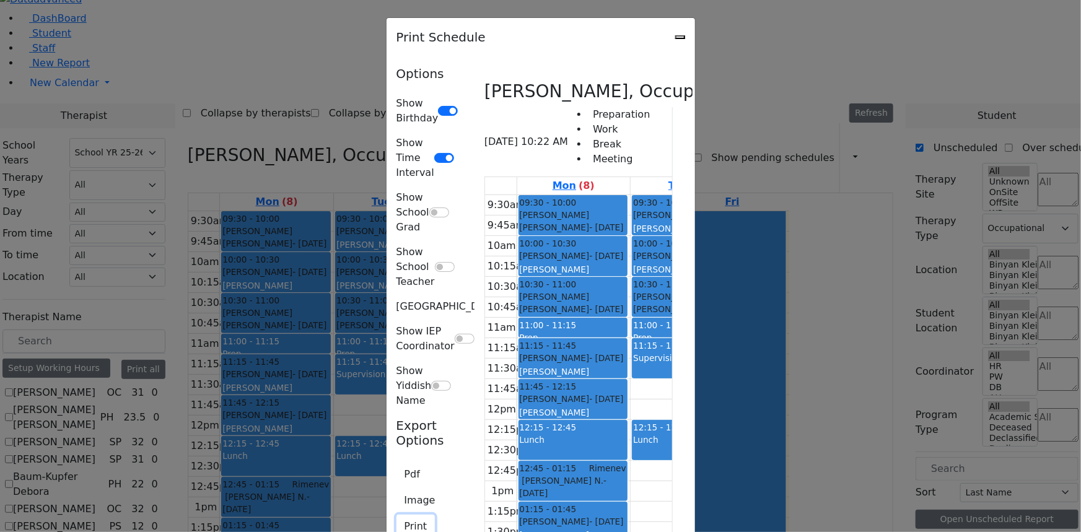
click at [396, 515] on button "Print" at bounding box center [415, 527] width 39 height 24
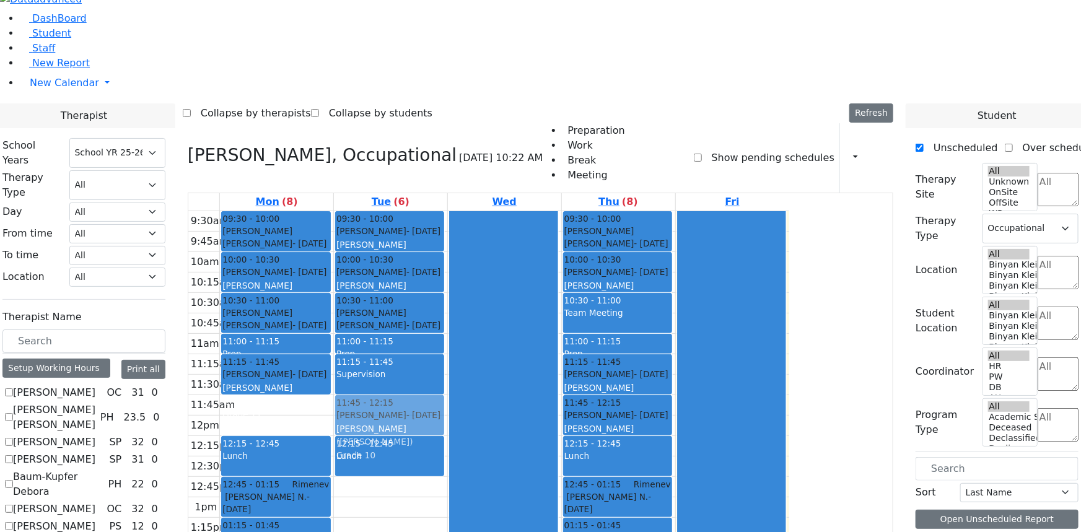
drag, startPoint x: 392, startPoint y: 270, endPoint x: 465, endPoint y: 272, distance: 72.5
click at [465, 272] on tr "09:30 - 10:00 Kraus Usher - 07/13/2011 Volfman Dovid 10:00 - 10:30 Polatsek Yis…" at bounding box center [488, 436] width 601 height 450
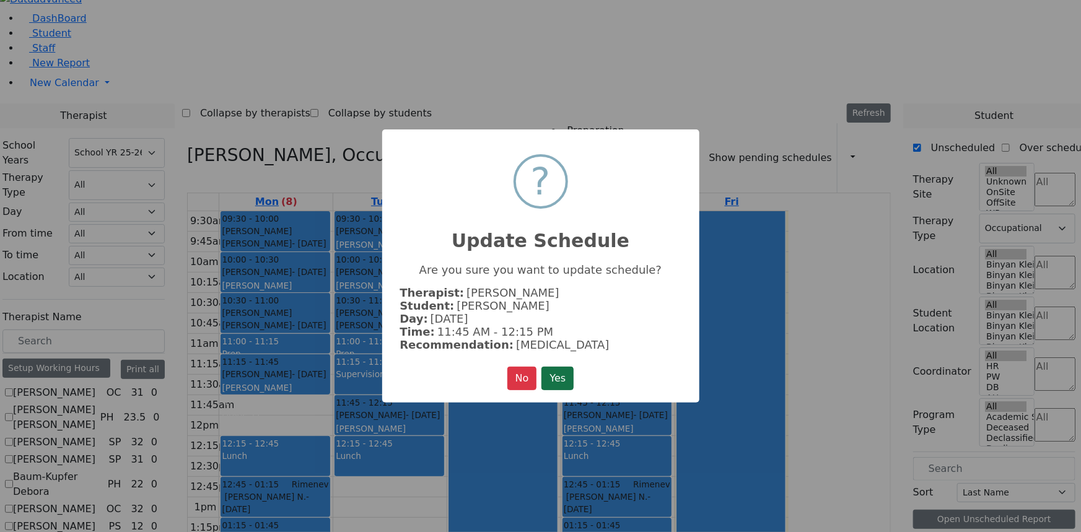
click at [565, 371] on button "Yes" at bounding box center [557, 379] width 32 height 24
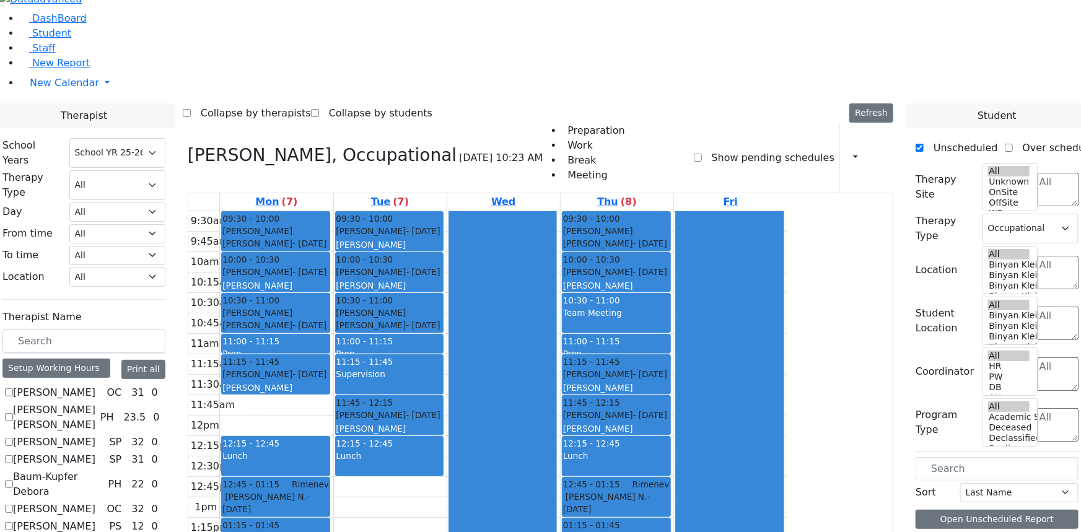
click at [531, 365] on div "9:30am 9:45am 10am 10:15am 10:30am 10:45am 11am 11:15am 11:30am 11:45am 12pm 12…" at bounding box center [487, 436] width 599 height 450
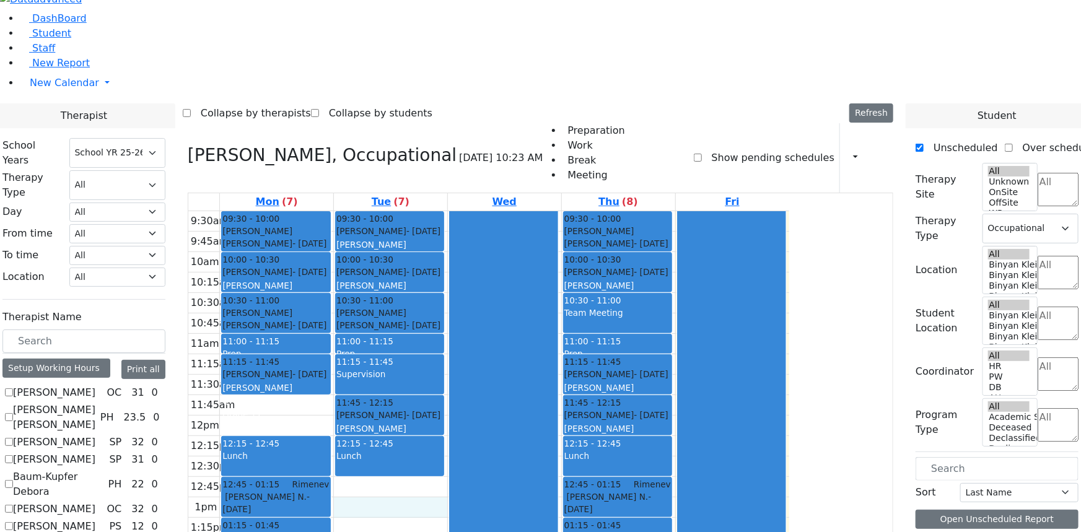
checkbox input "false"
select select
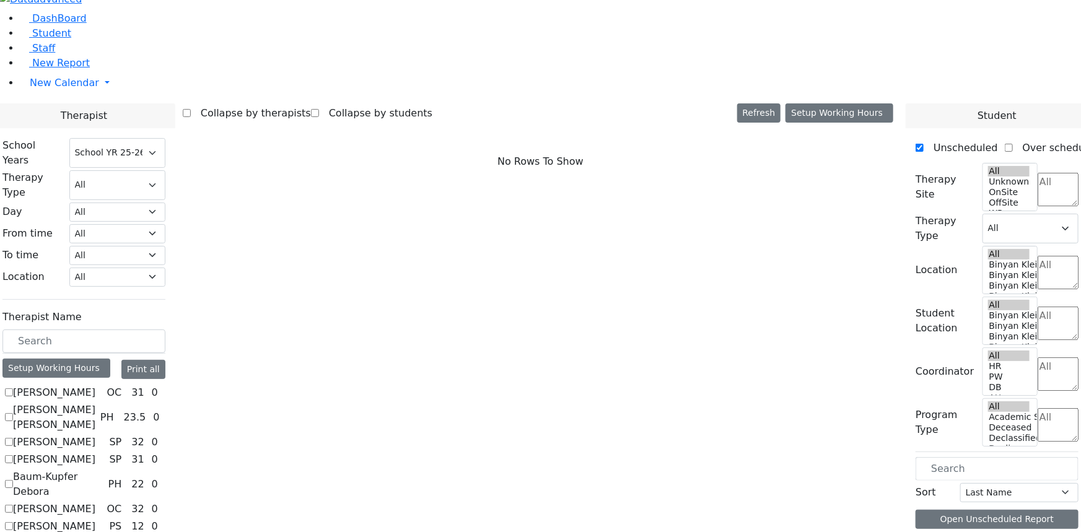
scroll to position [507, 0]
checkbox input "true"
select select "3"
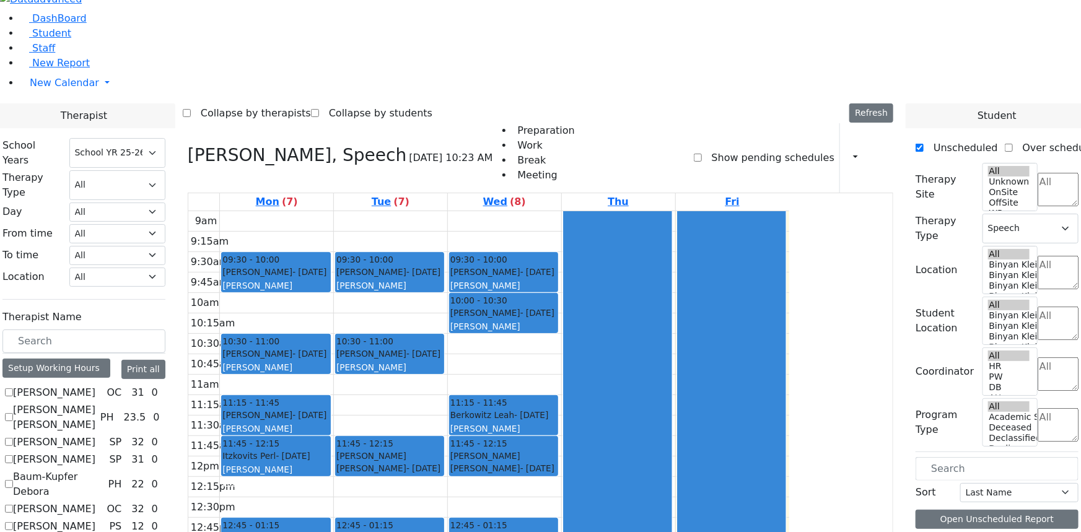
checkbox input "false"
select select
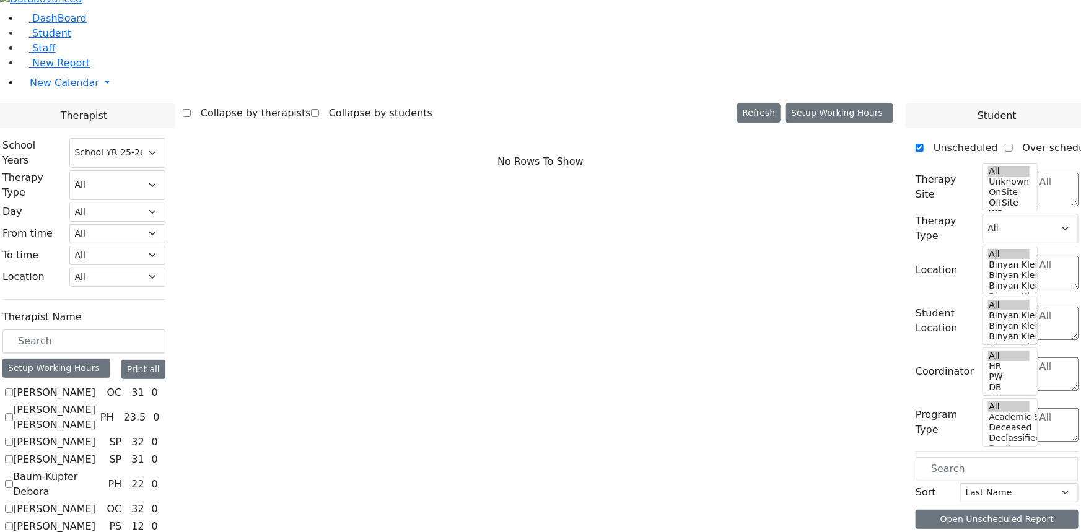
scroll to position [225, 0]
checkbox input "true"
select select "3"
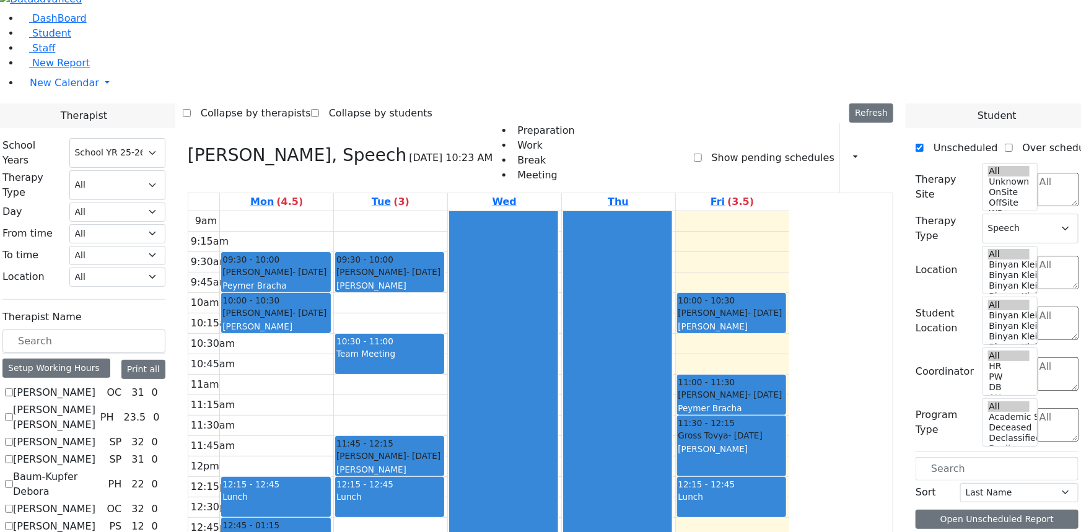
scroll to position [0, 0]
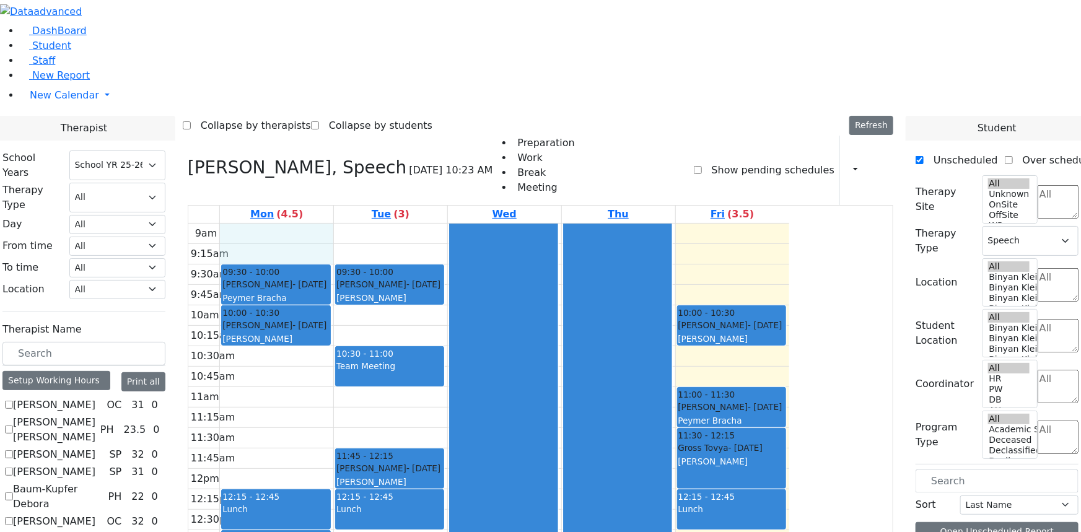
drag, startPoint x: 364, startPoint y: 83, endPoint x: 366, endPoint y: 102, distance: 18.7
click at [366, 224] on div "9am 9:15am 9:30am 9:45am 10am 10:15am 10:30am 10:45am 11am 11:15am 11:30am 11:4…" at bounding box center [488, 469] width 601 height 491
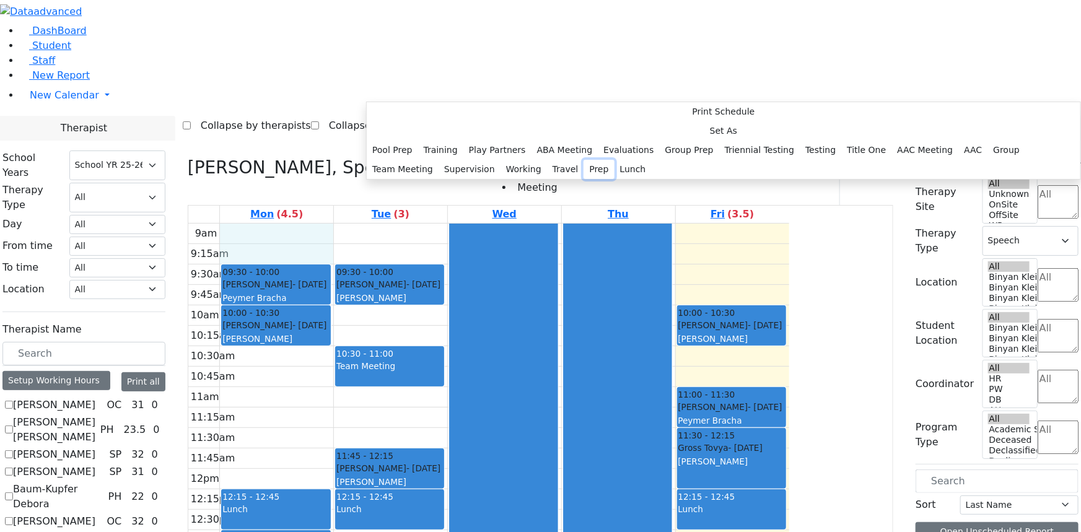
click at [583, 179] on button "Prep" at bounding box center [598, 169] width 30 height 19
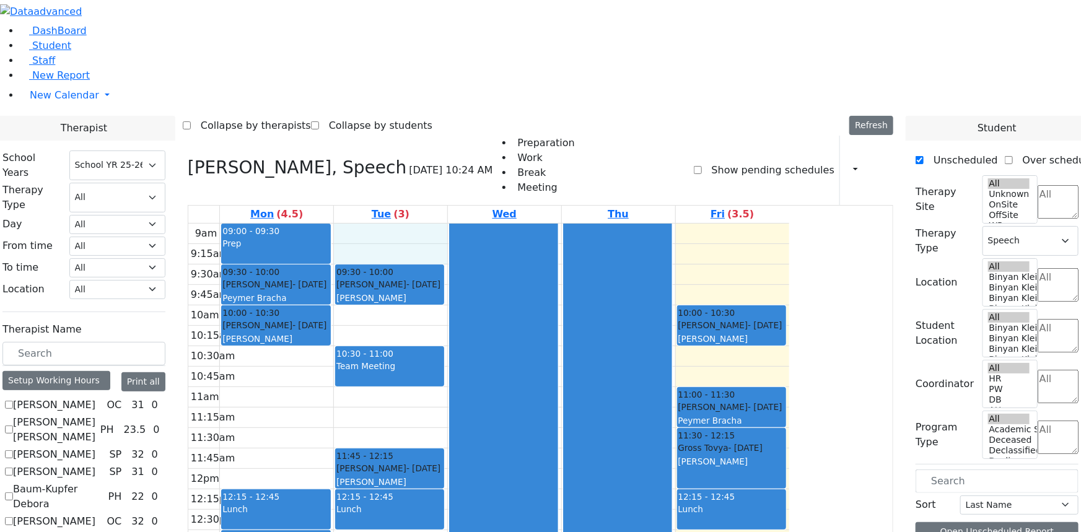
drag, startPoint x: 503, startPoint y: 82, endPoint x: 504, endPoint y: 99, distance: 17.4
click at [504, 224] on div "9am 9:15am 9:30am 9:45am 10am 10:15am 10:30am 10:45am 11am 11:15am 11:30am 11:4…" at bounding box center [488, 469] width 601 height 491
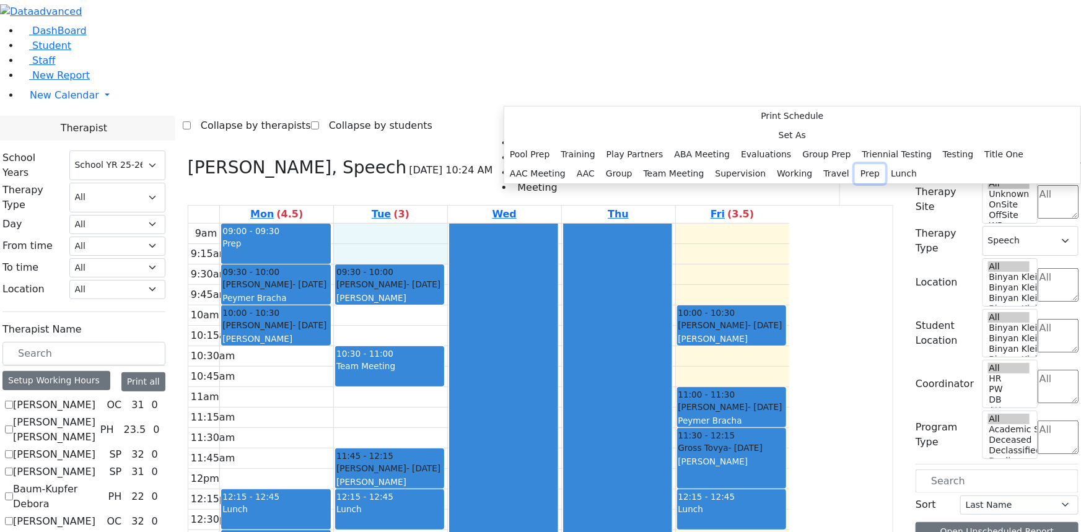
click at [855, 183] on button "Prep" at bounding box center [870, 173] width 30 height 19
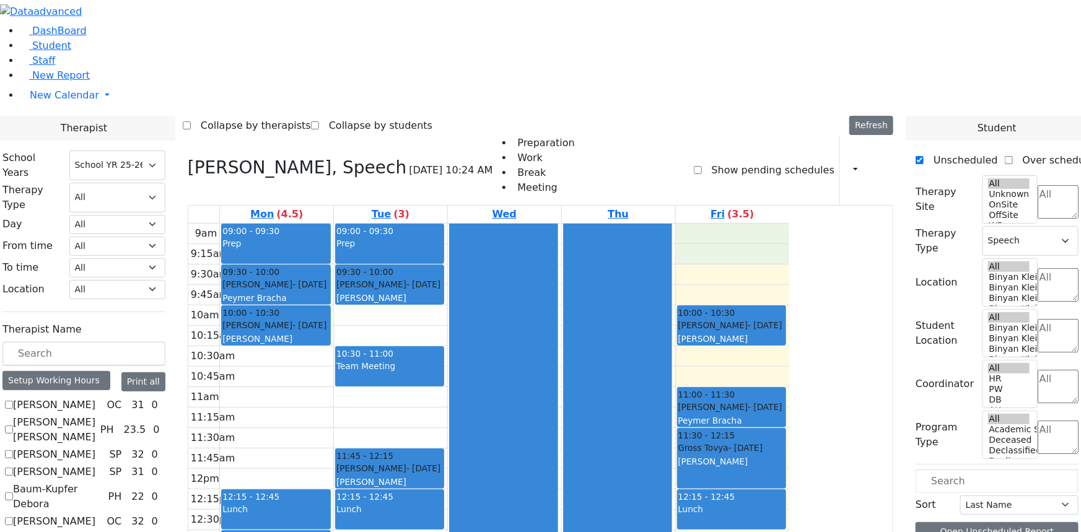
drag, startPoint x: 823, startPoint y: 88, endPoint x: 823, endPoint y: 98, distance: 10.5
click at [789, 224] on div "9am 9:15am 9:30am 9:45am 10am 10:15am 10:30am 10:45am 11am 11:15am 11:30am 11:4…" at bounding box center [488, 469] width 601 height 491
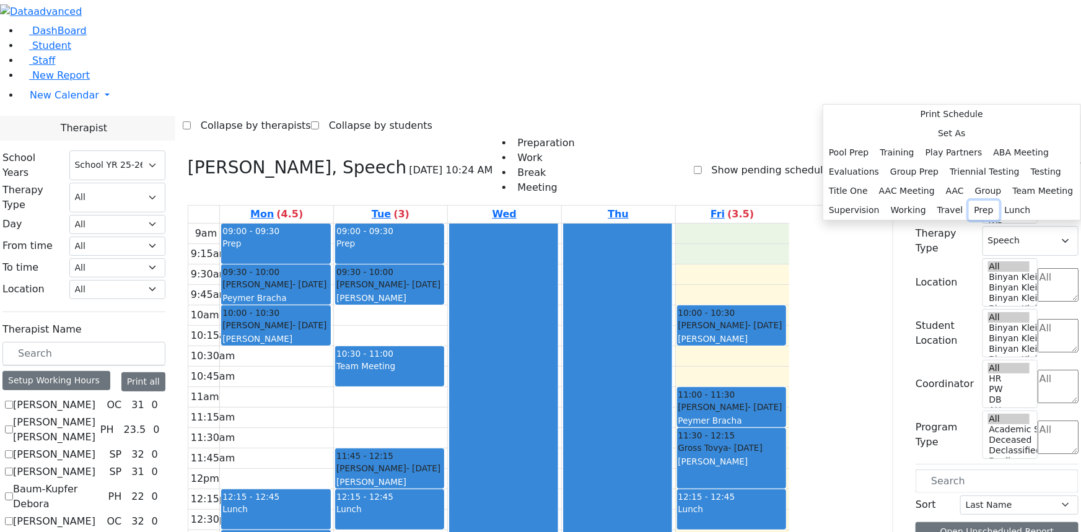
click at [969, 220] on button "Prep" at bounding box center [984, 210] width 30 height 19
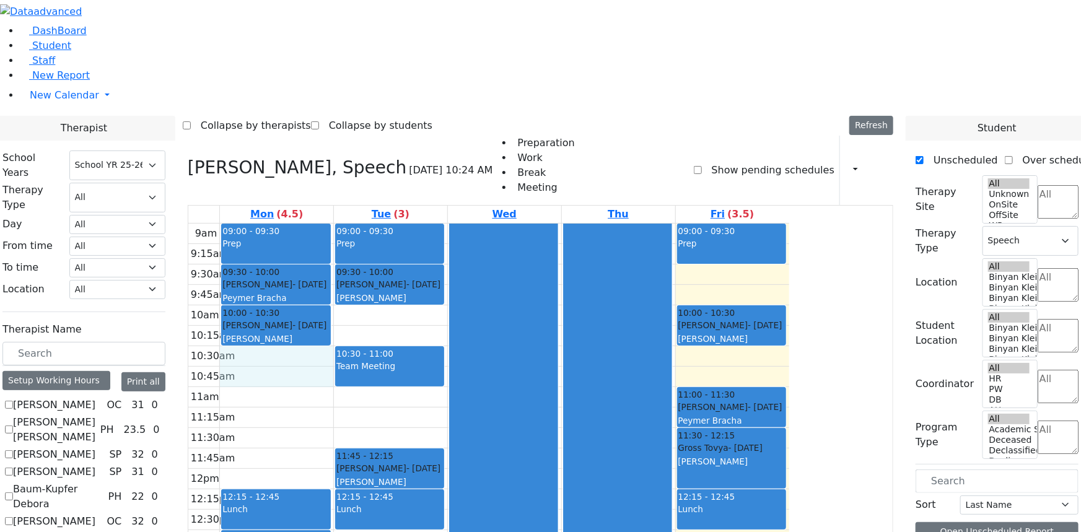
drag, startPoint x: 365, startPoint y: 207, endPoint x: 365, endPoint y: 226, distance: 19.2
click at [365, 226] on div "9am 9:15am 9:30am 9:45am 10am 10:15am 10:30am 10:45am 11am 11:15am 11:30am 11:4…" at bounding box center [488, 469] width 601 height 491
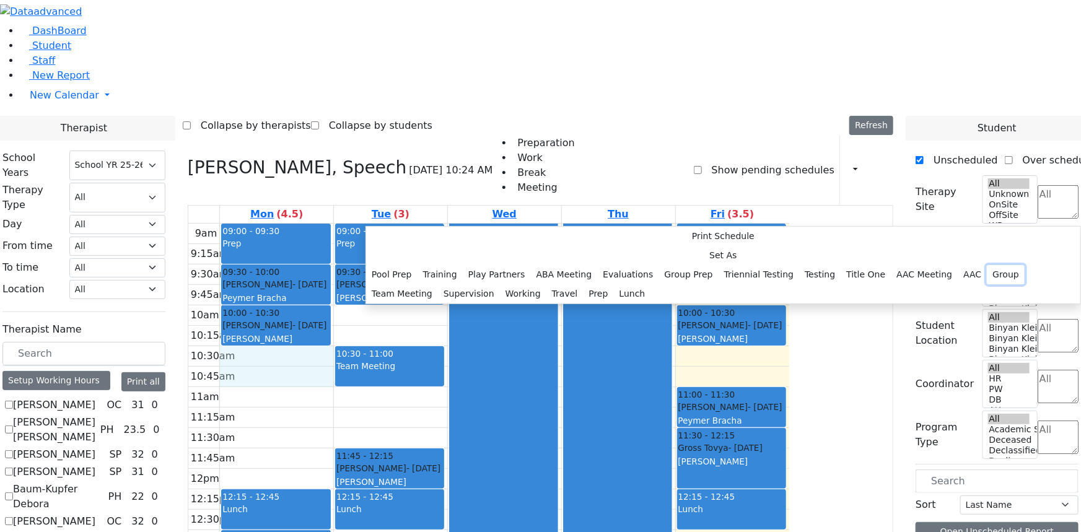
click at [987, 265] on button "Group" at bounding box center [1006, 274] width 38 height 19
select select "1"
select select "10:30:00"
select select "11:00:00"
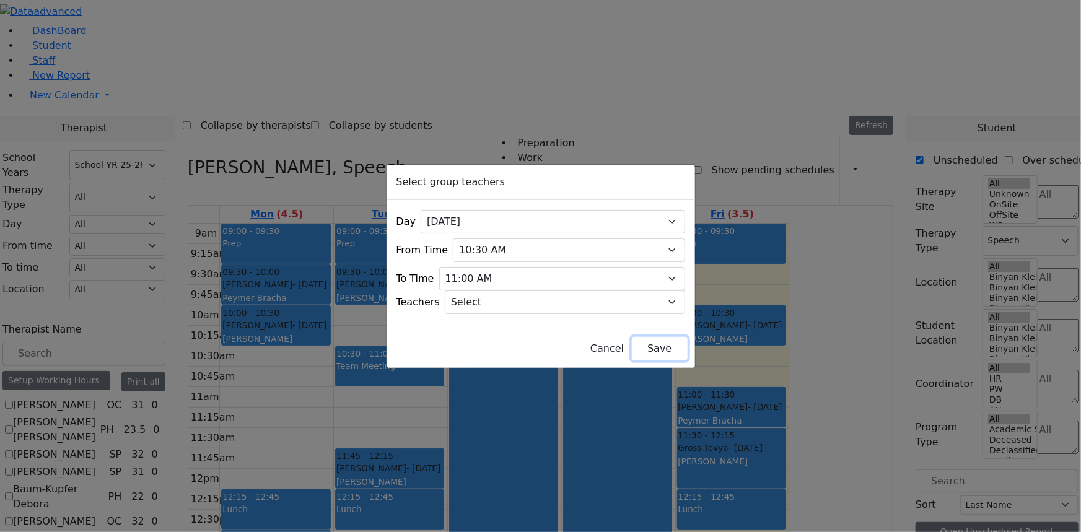
click at [632, 348] on button "Save" at bounding box center [659, 349] width 55 height 24
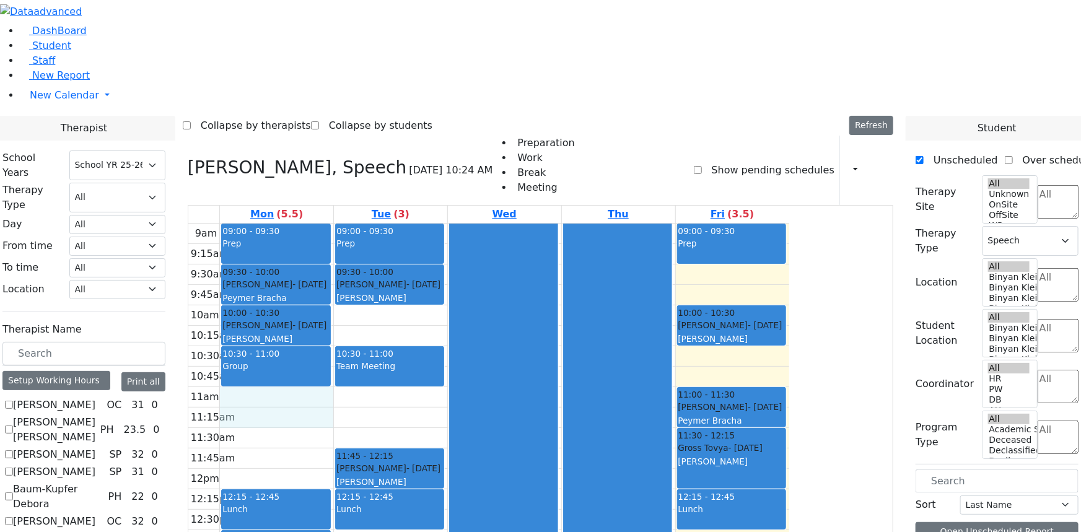
drag, startPoint x: 372, startPoint y: 246, endPoint x: 372, endPoint y: 273, distance: 27.3
click at [372, 273] on div "9am 9:15am 9:30am 9:45am 10am 10:15am 10:30am 10:45am 11am 11:15am 11:30am 11:4…" at bounding box center [488, 469] width 601 height 491
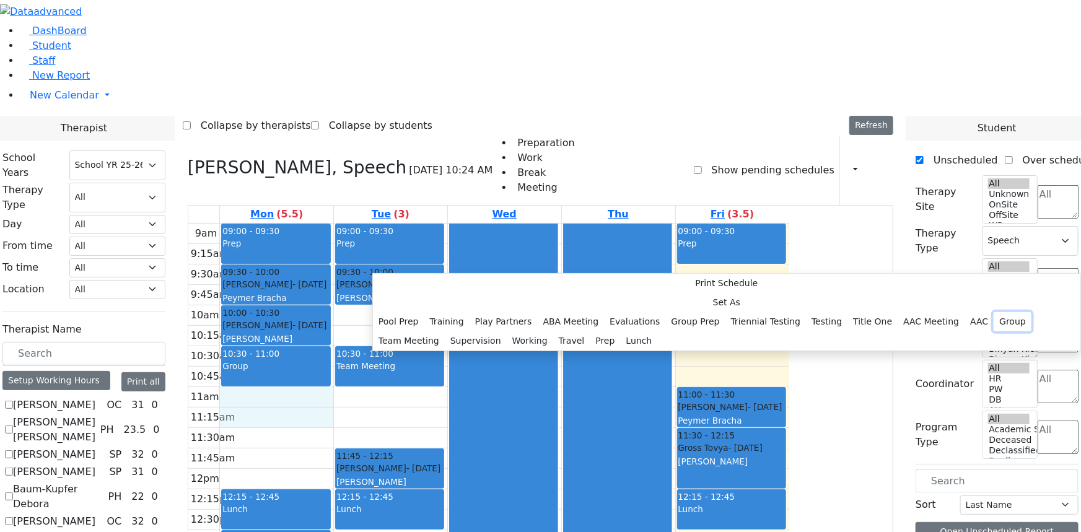
click at [993, 312] on button "Group" at bounding box center [1012, 321] width 38 height 19
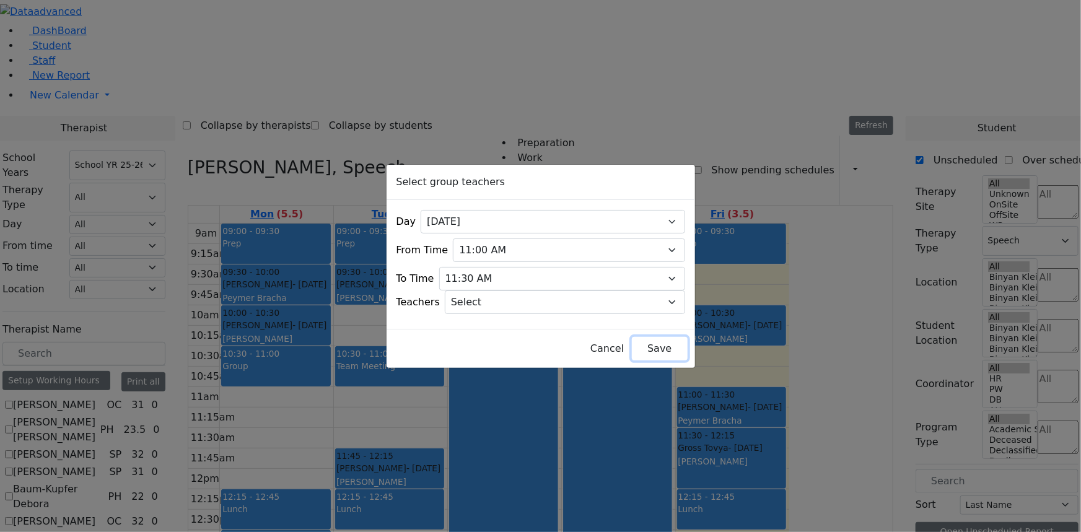
click at [632, 343] on button "Save" at bounding box center [659, 349] width 55 height 24
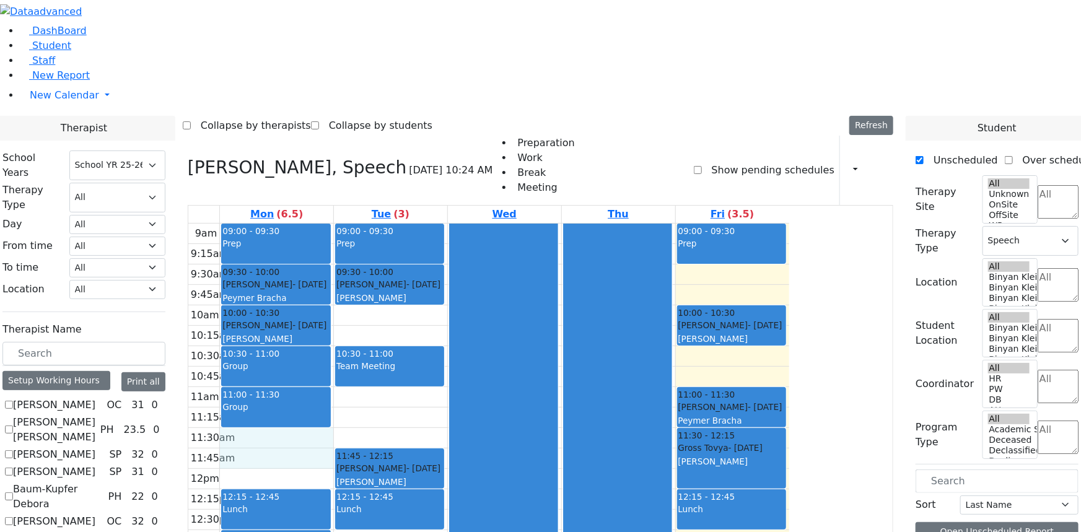
drag, startPoint x: 375, startPoint y: 290, endPoint x: 375, endPoint y: 307, distance: 16.1
click at [375, 307] on div "9am 9:15am 9:30am 9:45am 10am 10:15am 10:30am 10:45am 11am 11:15am 11:30am 11:4…" at bounding box center [488, 469] width 601 height 491
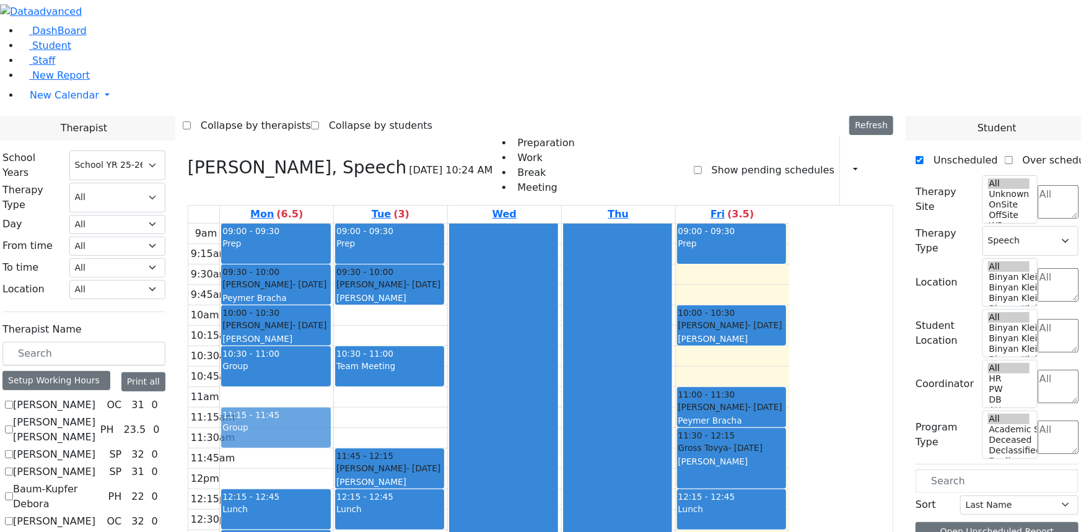
drag, startPoint x: 385, startPoint y: 264, endPoint x: 384, endPoint y: 277, distance: 12.4
click at [333, 286] on div "09:00 - 09:30 Prep 09:30 - 10:00 Greenfield Yehuda - 04/05/2017 Peymer Bracha 1…" at bounding box center [276, 469] width 113 height 491
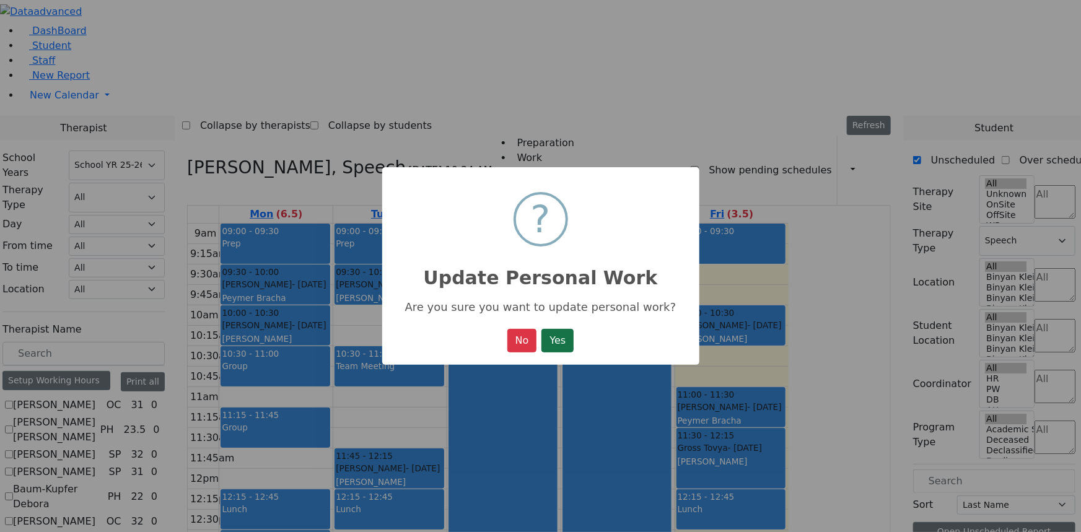
click at [550, 335] on button "Yes" at bounding box center [557, 341] width 32 height 24
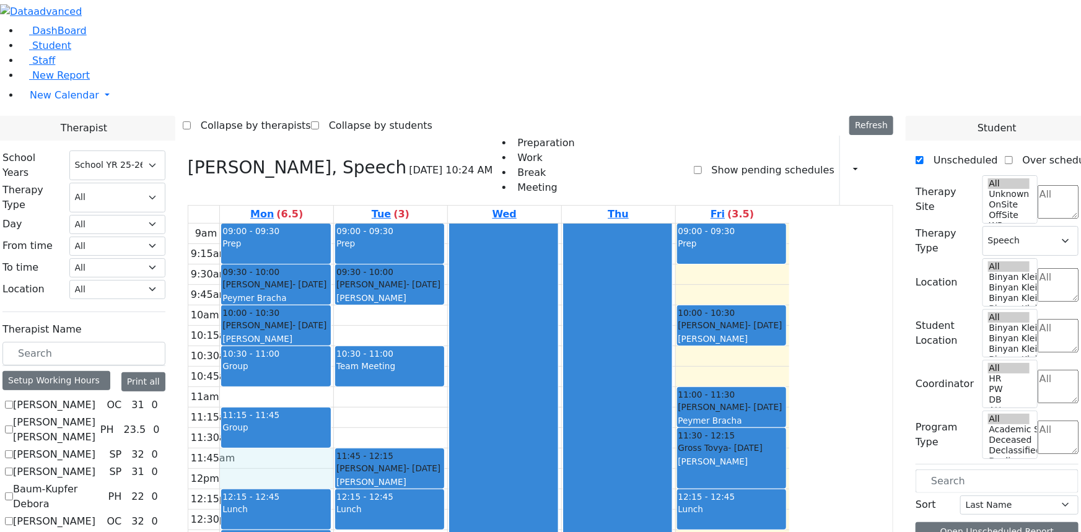
drag, startPoint x: 378, startPoint y: 312, endPoint x: 382, endPoint y: 330, distance: 19.1
click at [382, 330] on div "9am 9:15am 9:30am 9:45am 10am 10:15am 10:30am 10:45am 11am 11:15am 11:30am 11:4…" at bounding box center [488, 469] width 601 height 491
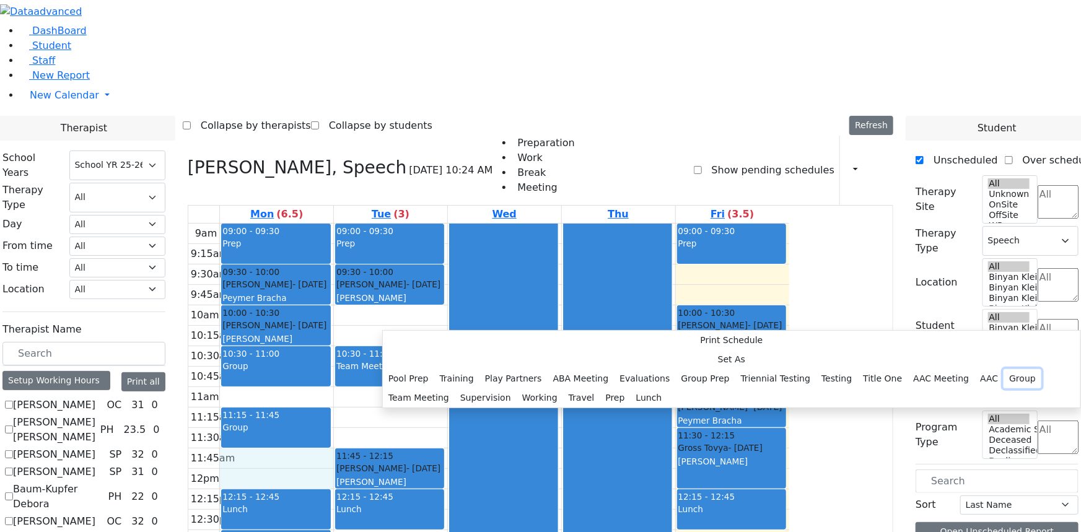
click at [1003, 369] on button "Group" at bounding box center [1022, 378] width 38 height 19
select select "11:45:00"
select select "12:15:00"
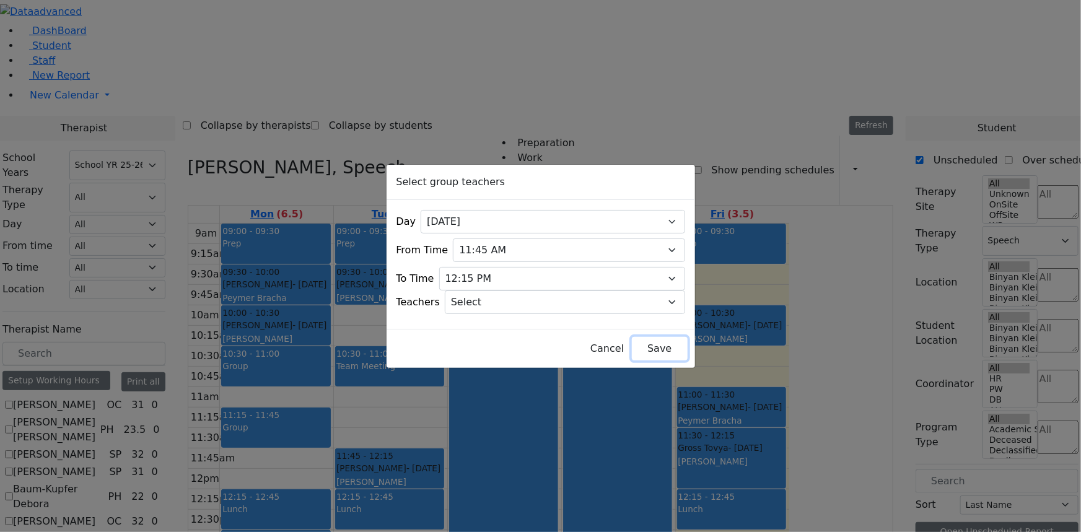
click at [632, 343] on button "Save" at bounding box center [659, 349] width 55 height 24
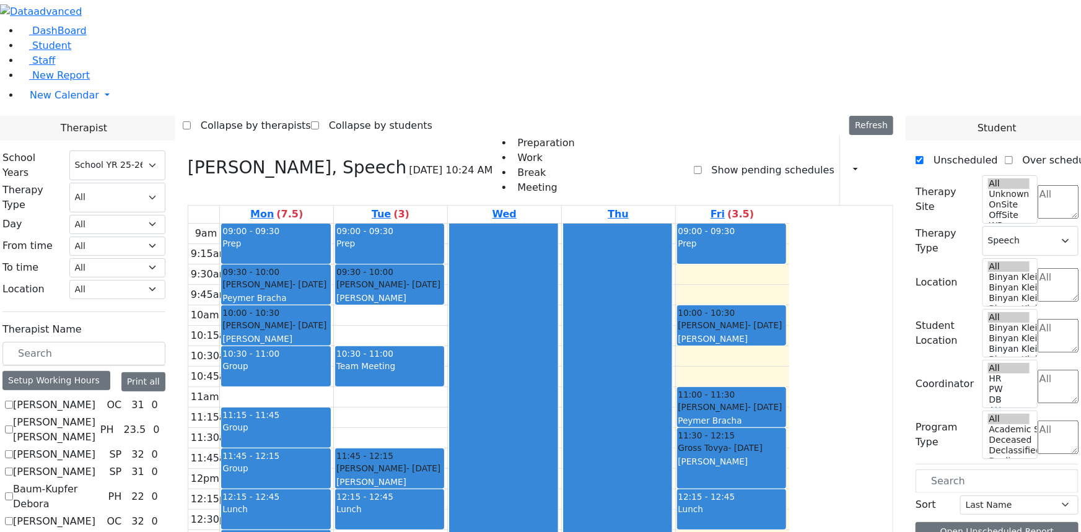
drag, startPoint x: 370, startPoint y: 429, endPoint x: 370, endPoint y: 450, distance: 20.4
click at [370, 450] on div "9am 9:15am 9:30am 9:45am 10am 10:15am 10:30am 10:45am 11am 11:15am 11:30am 11:4…" at bounding box center [488, 469] width 601 height 491
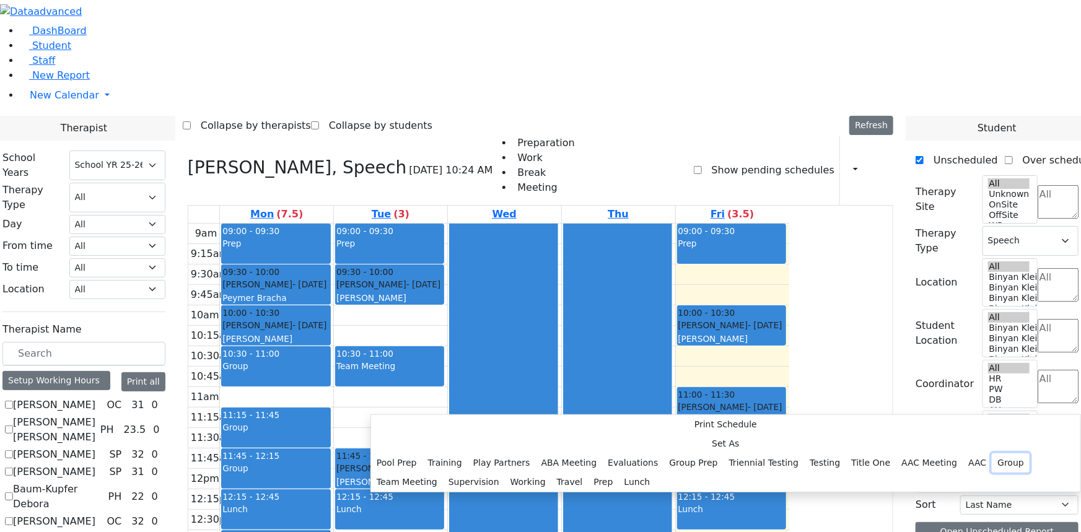
click at [992, 453] on button "Group" at bounding box center [1011, 462] width 38 height 19
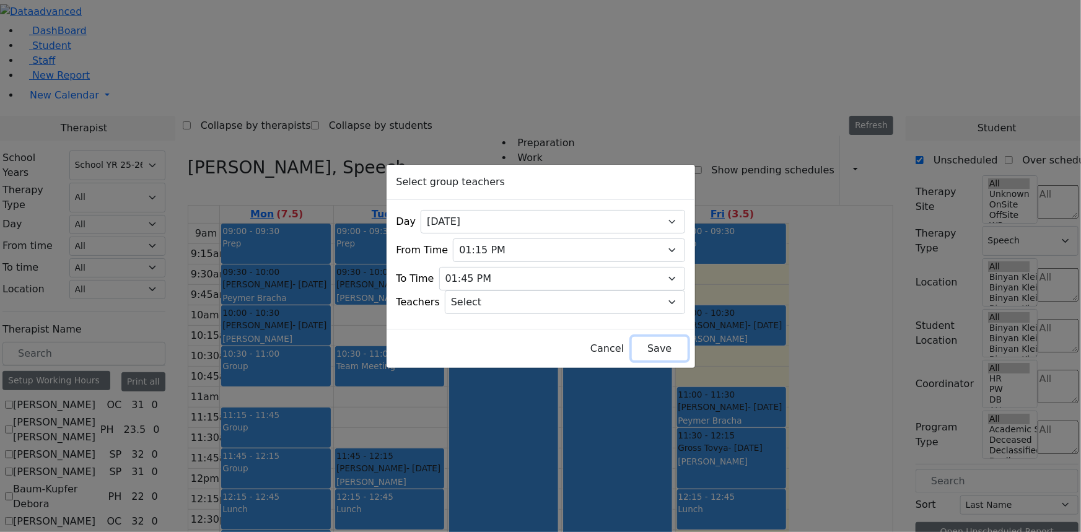
click at [632, 341] on button "Save" at bounding box center [659, 349] width 55 height 24
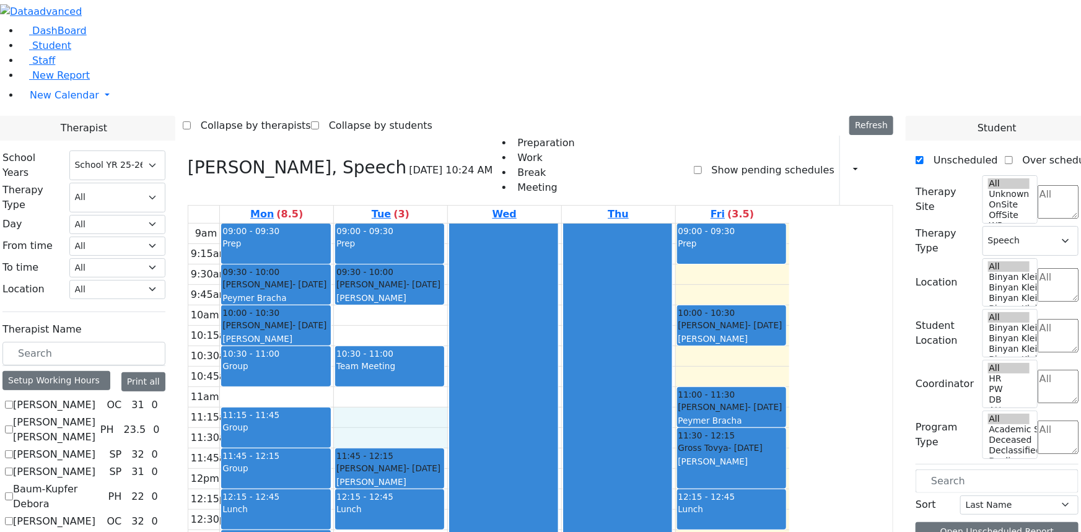
drag, startPoint x: 478, startPoint y: 267, endPoint x: 477, endPoint y: 284, distance: 17.4
click at [477, 284] on div "9am 9:15am 9:30am 9:45am 10am 10:15am 10:30am 10:45am 11am 11:15am 11:30am 11:4…" at bounding box center [488, 469] width 601 height 491
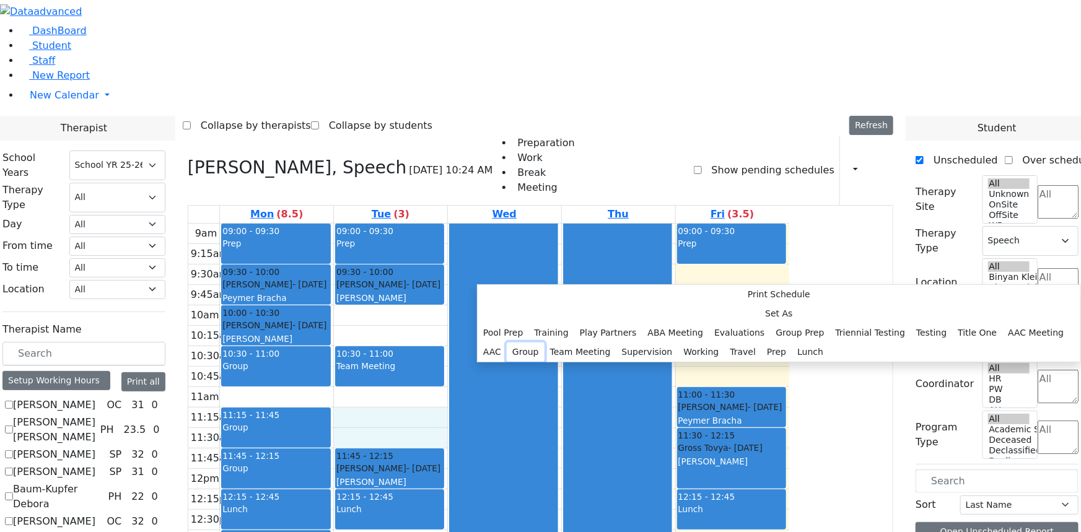
click at [544, 343] on button "Group" at bounding box center [526, 352] width 38 height 19
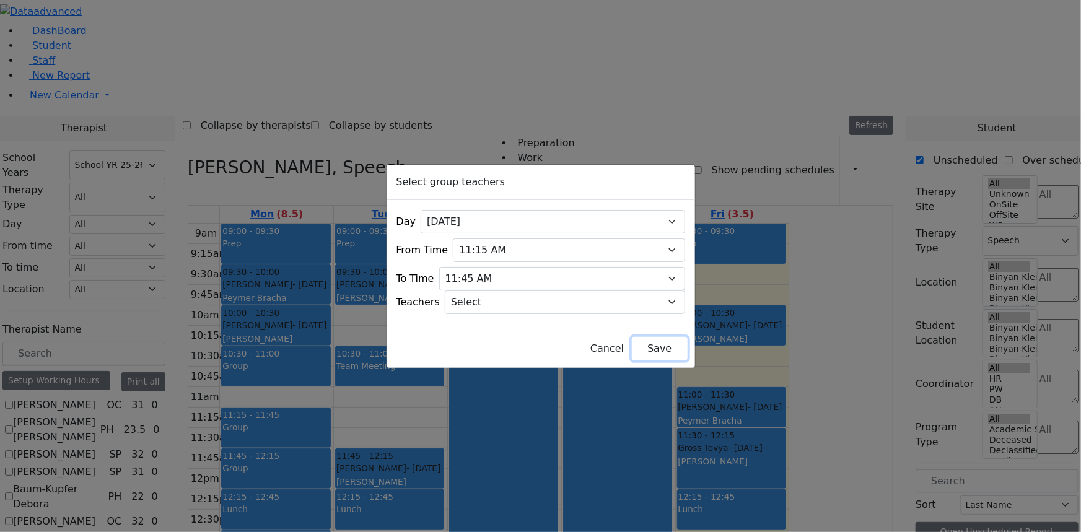
click at [642, 348] on button "Save" at bounding box center [659, 349] width 55 height 24
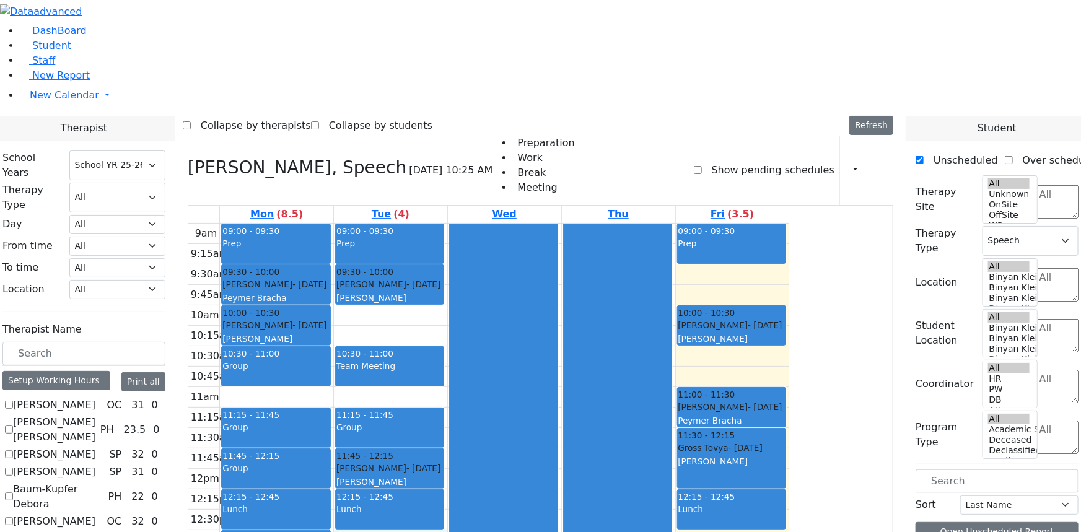
drag, startPoint x: 477, startPoint y: 395, endPoint x: 477, endPoint y: 411, distance: 16.7
click at [477, 411] on div "9am 9:15am 9:30am 9:45am 10am 10:15am 10:30am 10:45am 11am 11:15am 11:30am 11:4…" at bounding box center [488, 469] width 601 height 491
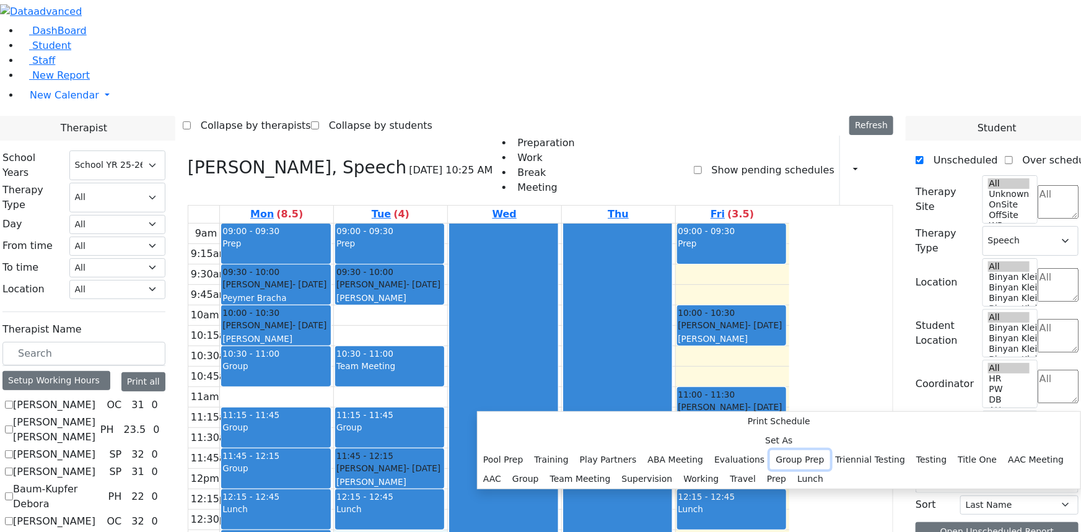
click at [770, 450] on button "Group Prep" at bounding box center [799, 459] width 59 height 19
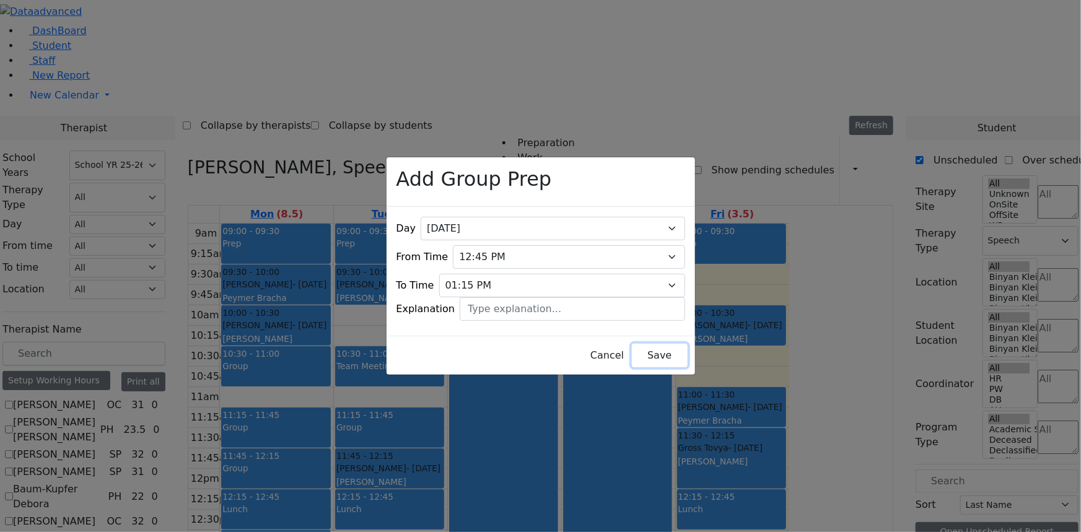
click at [639, 344] on button "Save" at bounding box center [659, 356] width 55 height 24
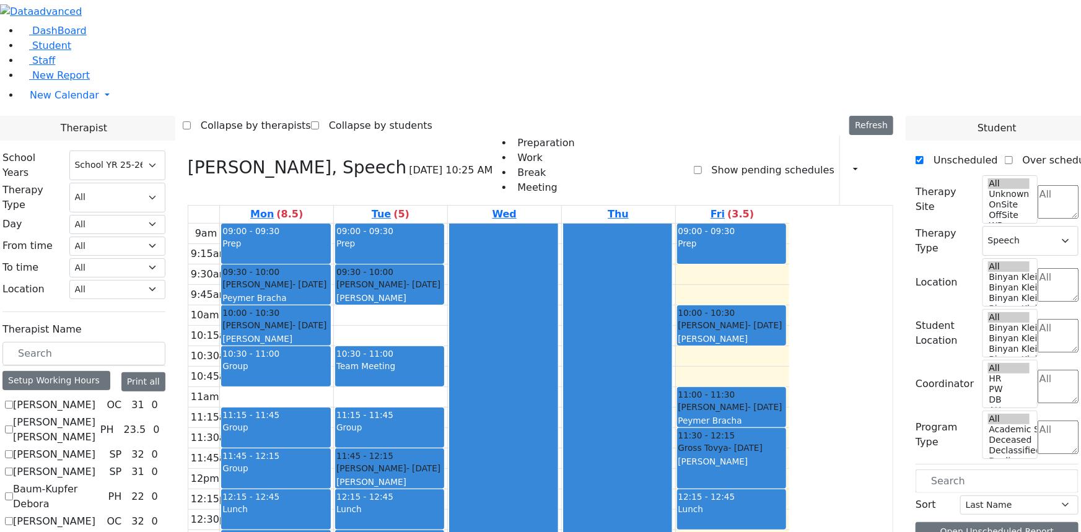
drag, startPoint x: 468, startPoint y: 431, endPoint x: 471, endPoint y: 450, distance: 18.8
click at [471, 450] on div "9am 9:15am 9:30am 9:45am 10am 10:15am 10:30am 10:45am 11am 11:15am 11:30am 11:4…" at bounding box center [488, 469] width 601 height 491
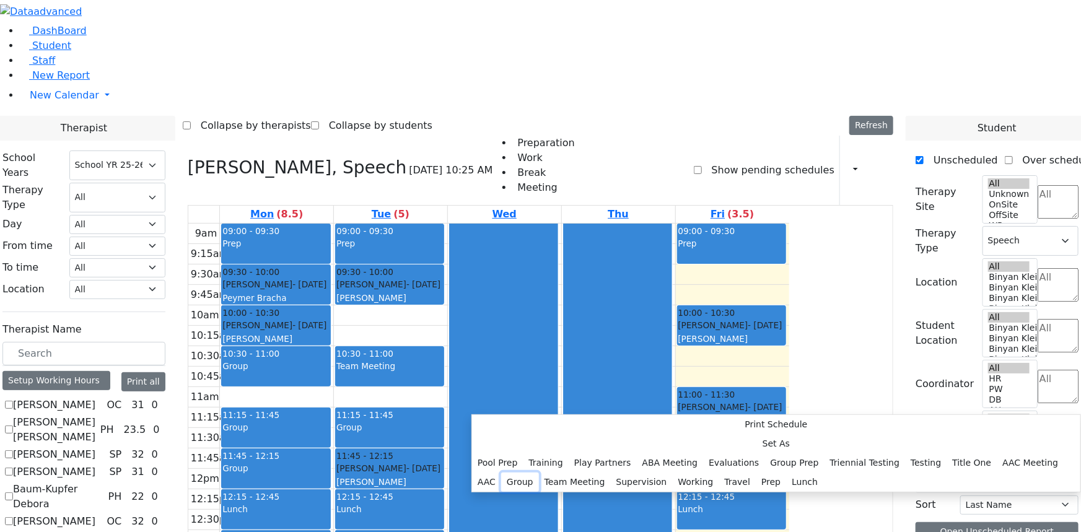
click at [539, 473] on button "Group" at bounding box center [520, 482] width 38 height 19
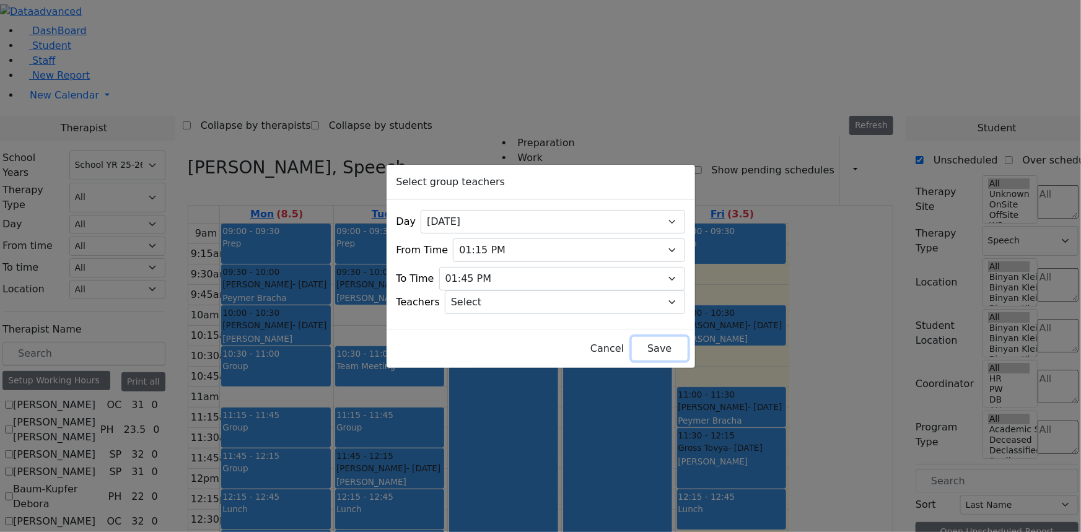
click at [640, 339] on button "Save" at bounding box center [659, 349] width 55 height 24
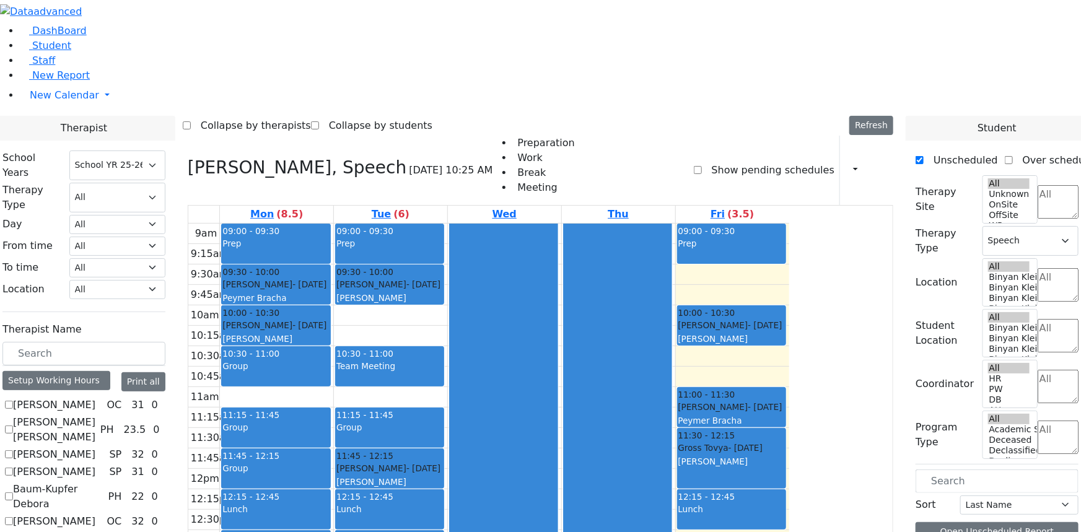
drag, startPoint x: 486, startPoint y: 477, endPoint x: 486, endPoint y: 486, distance: 9.3
click at [487, 492] on div "9am 9:15am 9:30am 9:45am 10am 10:15am 10:30am 10:45am 11am 11:15am 11:30am 11:4…" at bounding box center [488, 469] width 601 height 491
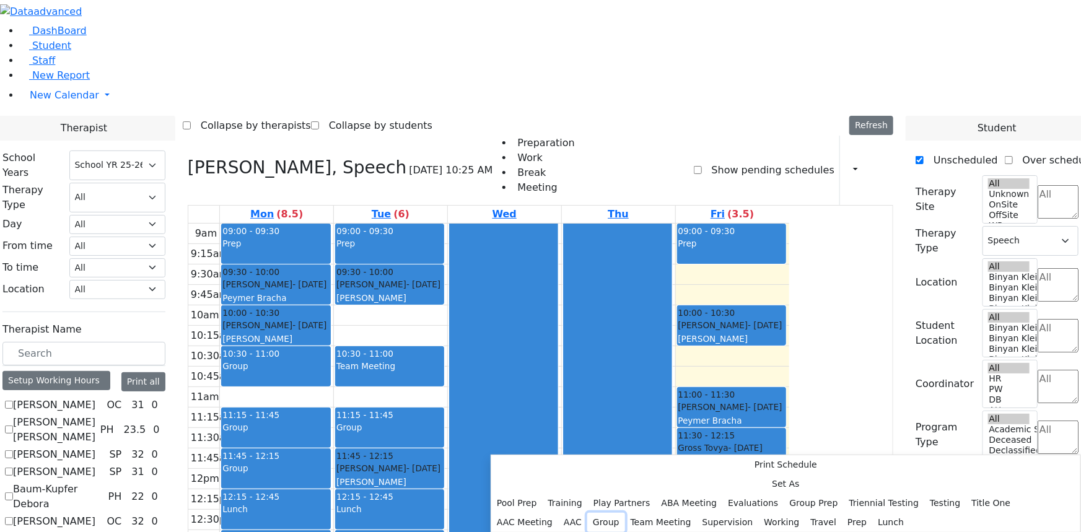
click at [608, 513] on button "Group" at bounding box center [606, 522] width 38 height 19
select select "13:45:00"
select select "14:15:00"
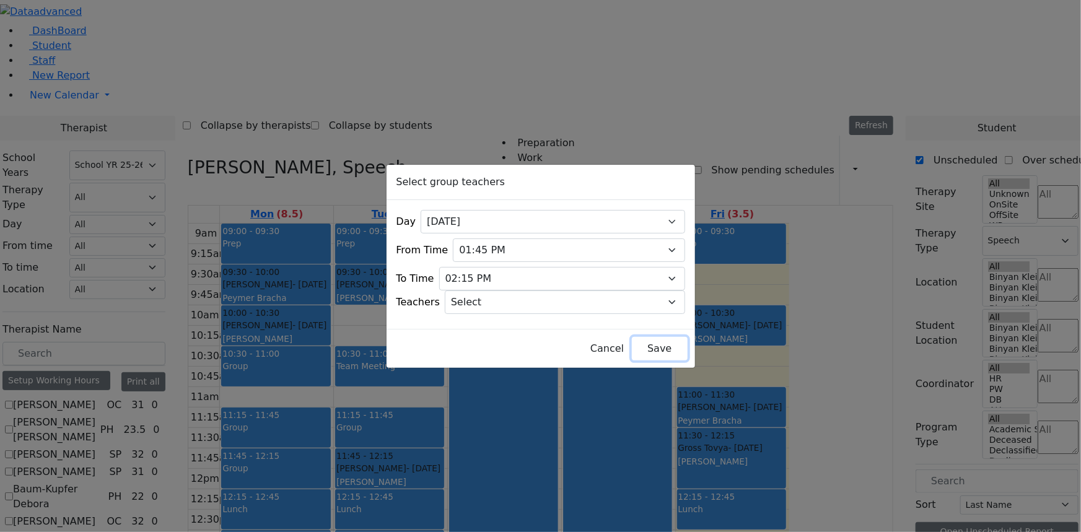
click at [634, 341] on button "Save" at bounding box center [659, 349] width 55 height 24
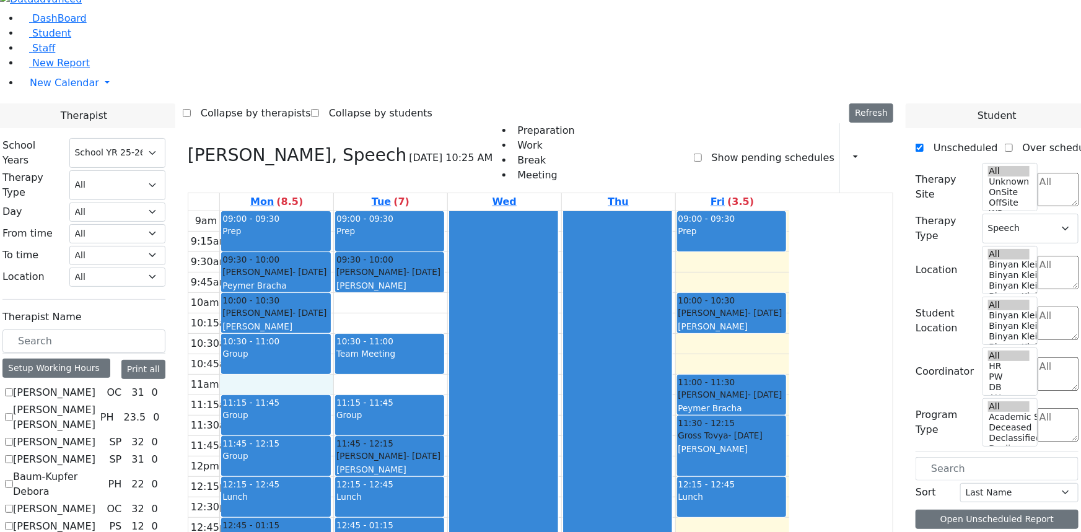
click at [380, 211] on div "9am 9:15am 9:30am 9:45am 10am 10:15am 10:30am 10:45am 11am 11:15am 11:30am 11:4…" at bounding box center [488, 456] width 601 height 491
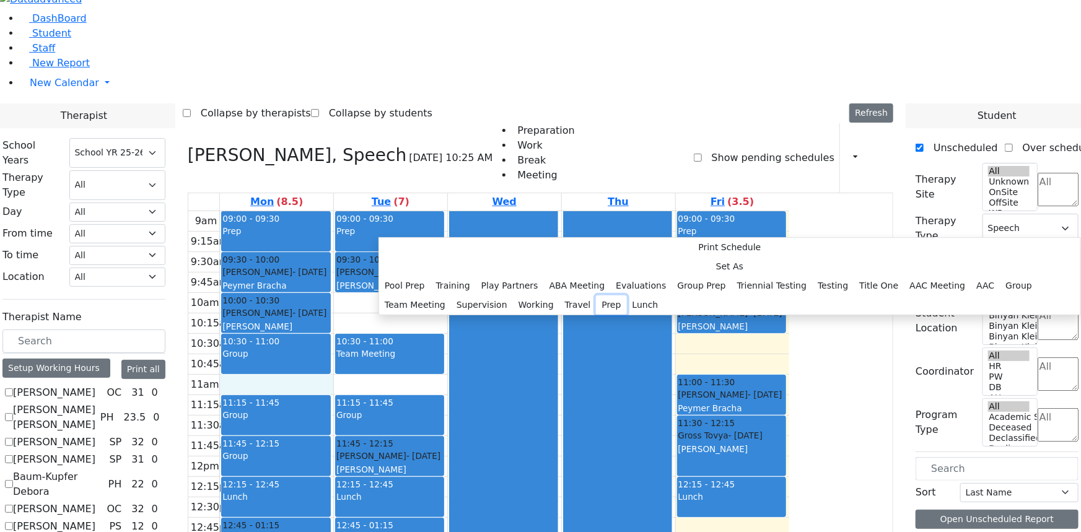
click at [596, 315] on button "Prep" at bounding box center [611, 304] width 30 height 19
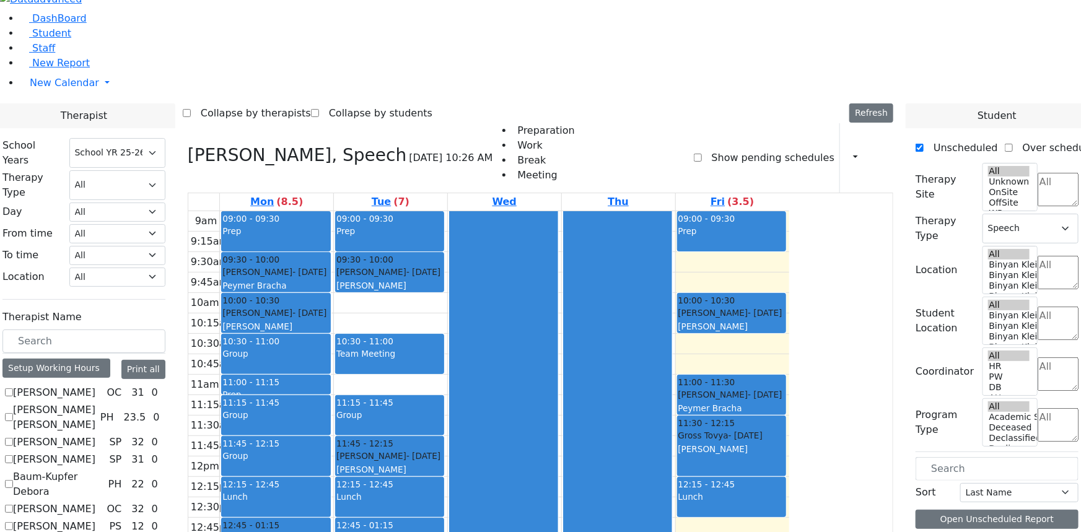
click at [496, 242] on div "9am 9:15am 9:30am 9:45am 10am 10:15am 10:30am 10:45am 11am 11:15am 11:30am 11:4…" at bounding box center [488, 456] width 601 height 491
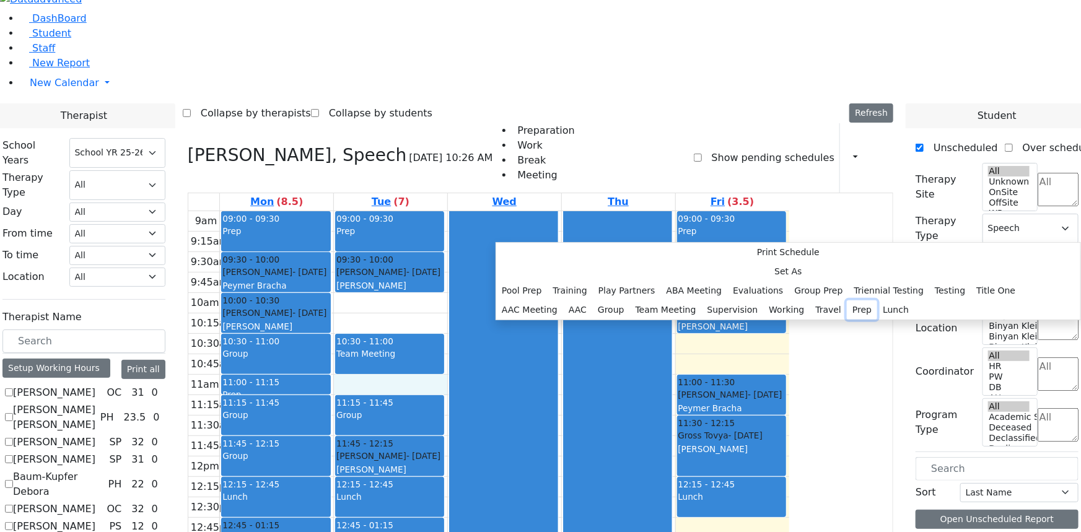
click at [847, 320] on button "Prep" at bounding box center [862, 309] width 30 height 19
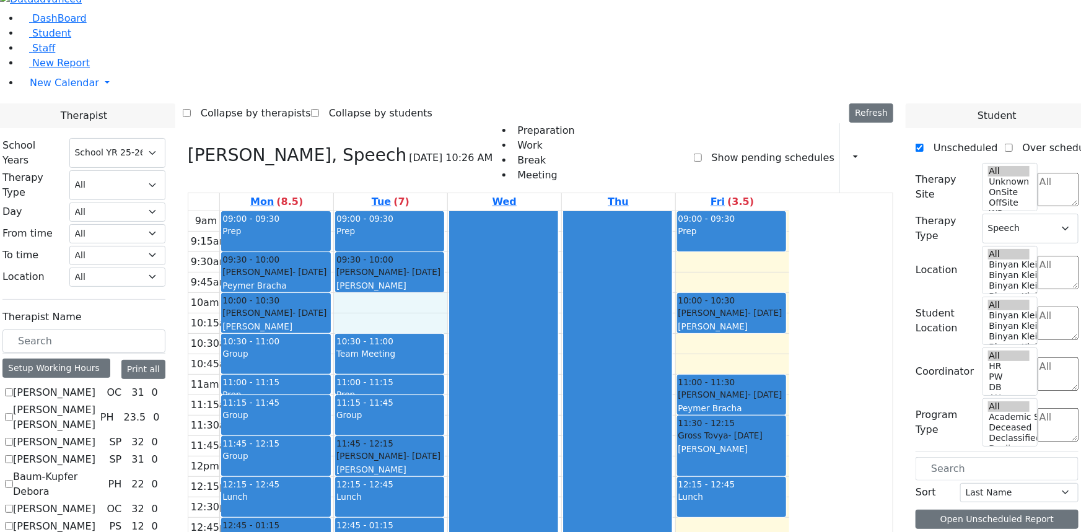
drag, startPoint x: 496, startPoint y: 154, endPoint x: 499, endPoint y: 171, distance: 17.6
click at [499, 211] on div "9am 9:15am 9:30am 9:45am 10am 10:15am 10:30am 10:45am 11am 11:15am 11:30am 11:4…" at bounding box center [488, 456] width 601 height 491
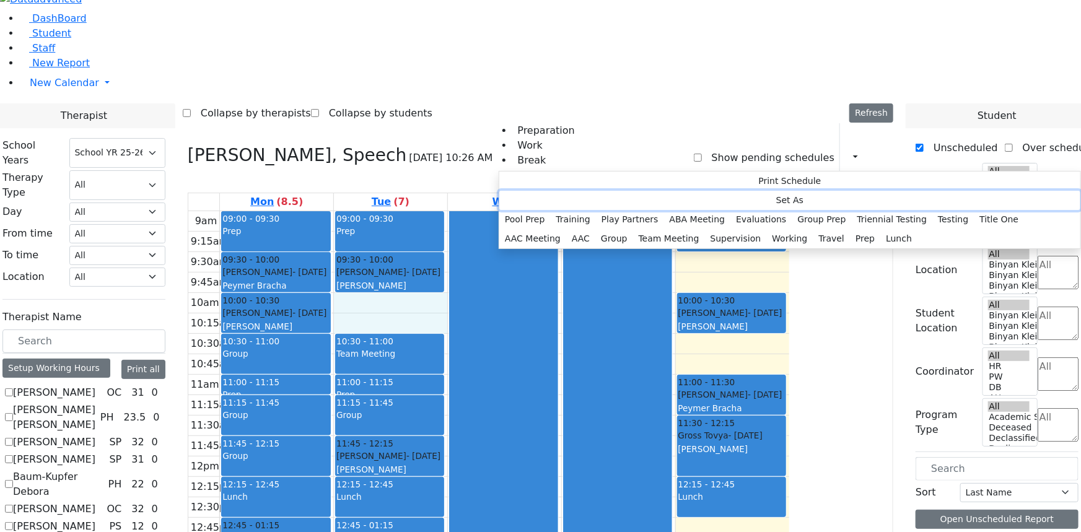
click at [534, 197] on button "Set As" at bounding box center [789, 200] width 581 height 19
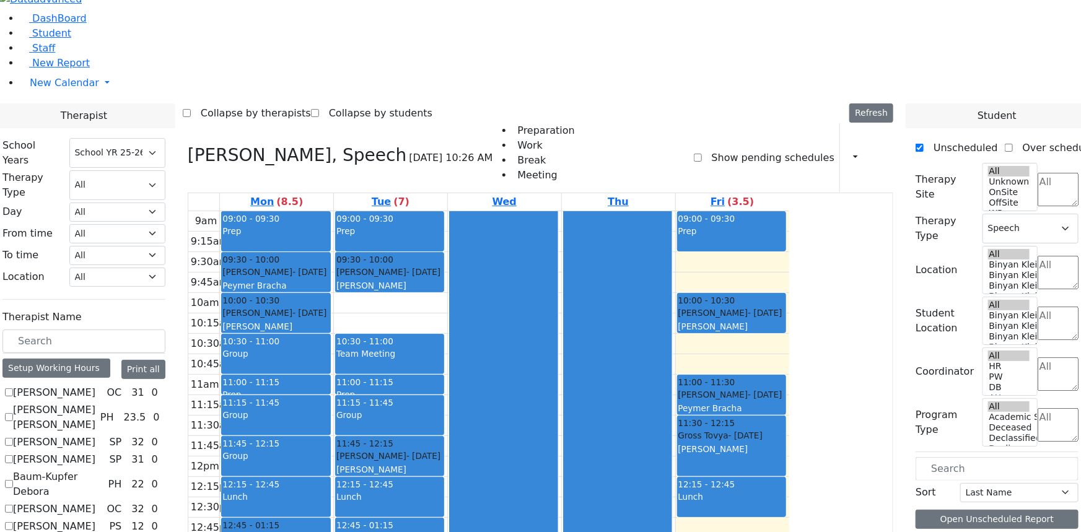
click at [557, 211] on div at bounding box center [504, 455] width 108 height 489
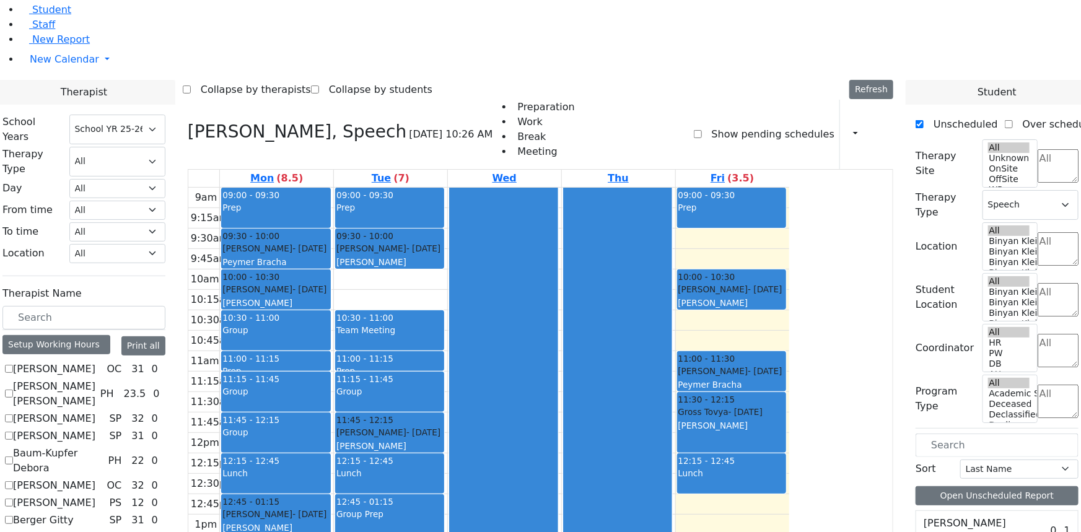
scroll to position [168, 0]
click at [49, 15] on span "Student" at bounding box center [51, 10] width 39 height 12
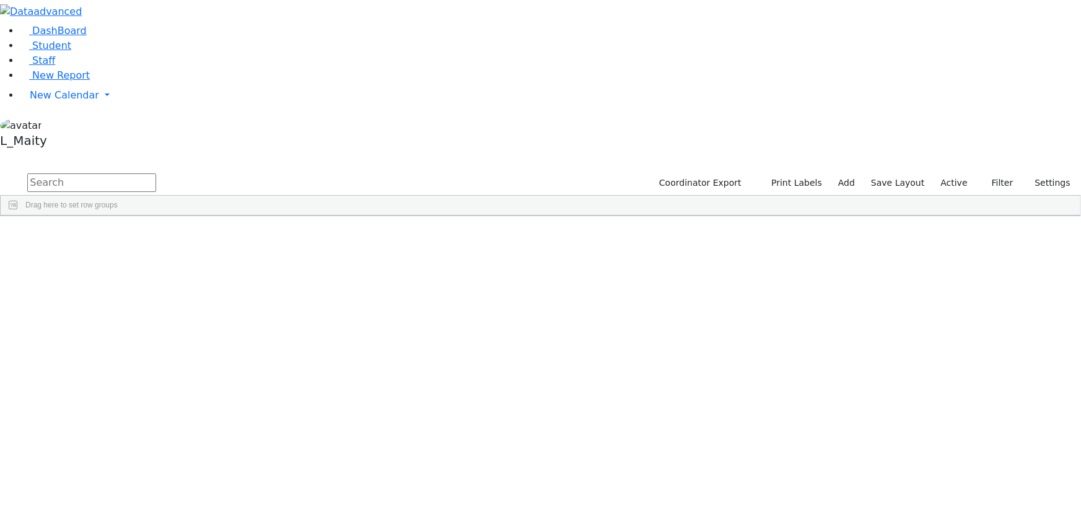
scroll to position [4955, 0]
click at [349, 531] on div "[PERSON_NAME]" at bounding box center [314, 539] width 70 height 17
click at [519, 504] on span "IEP Coordinator" at bounding box center [487, 512] width 63 height 17
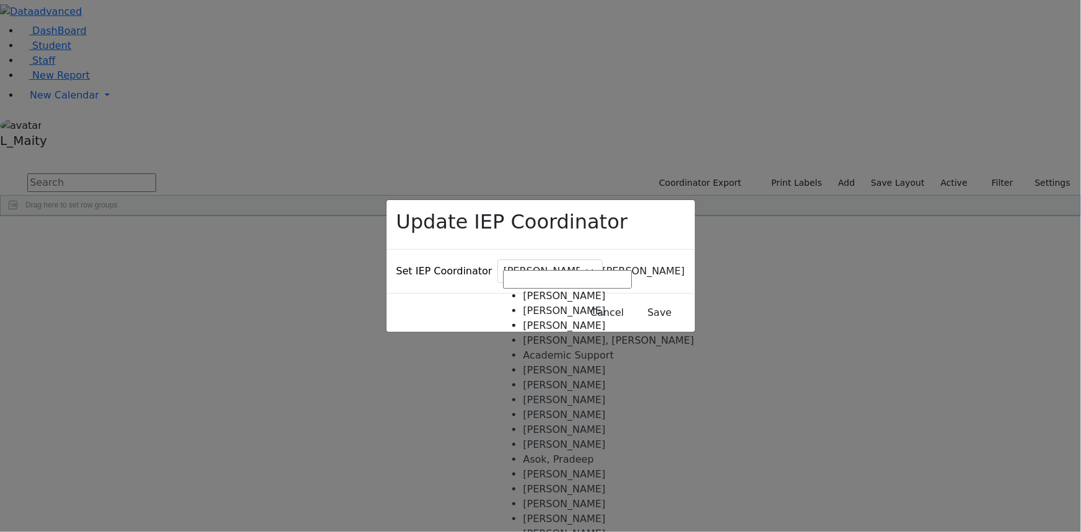
click at [603, 265] on span "[PERSON_NAME]" at bounding box center [644, 271] width 82 height 12
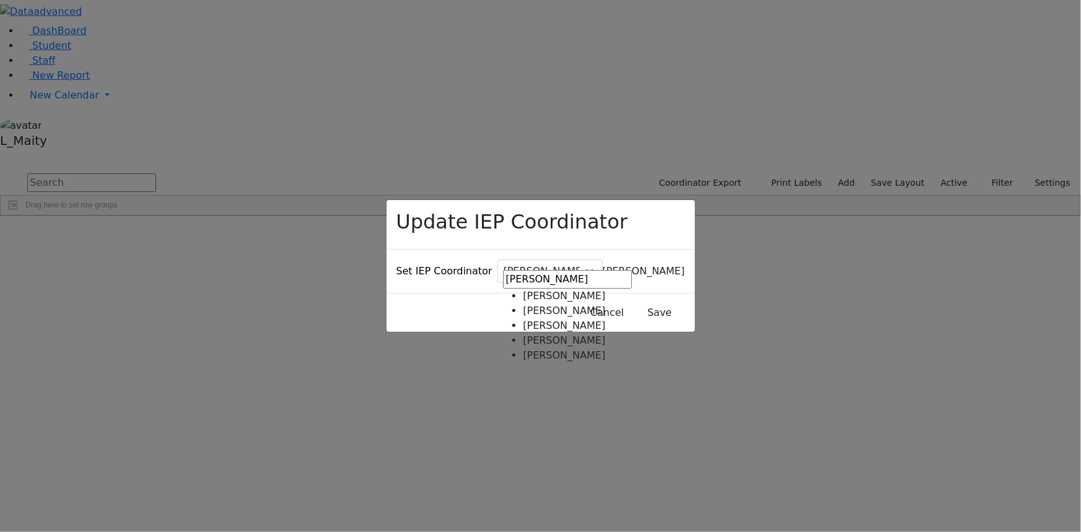
type input "[PERSON_NAME]"
select select "146"
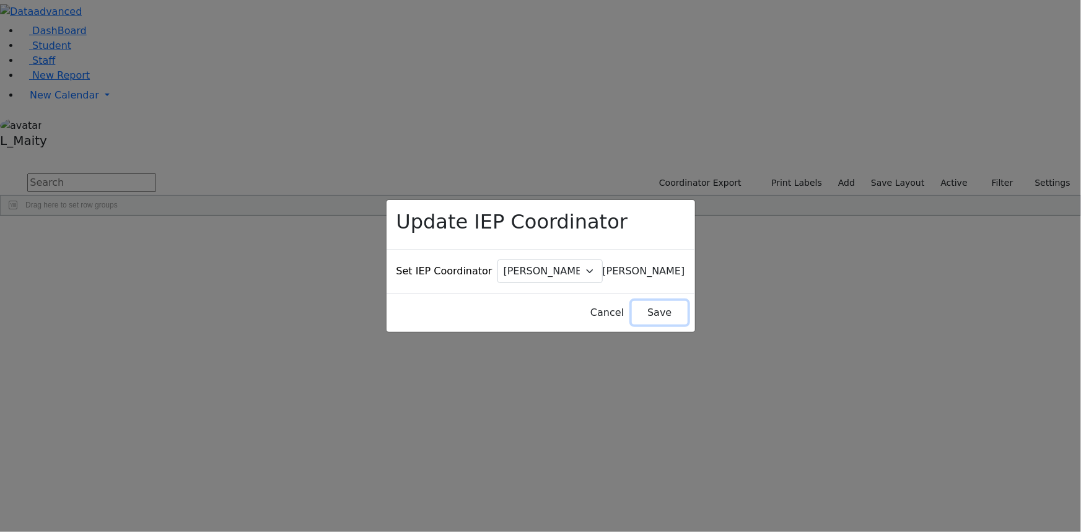
click at [641, 301] on button "Save" at bounding box center [659, 313] width 55 height 24
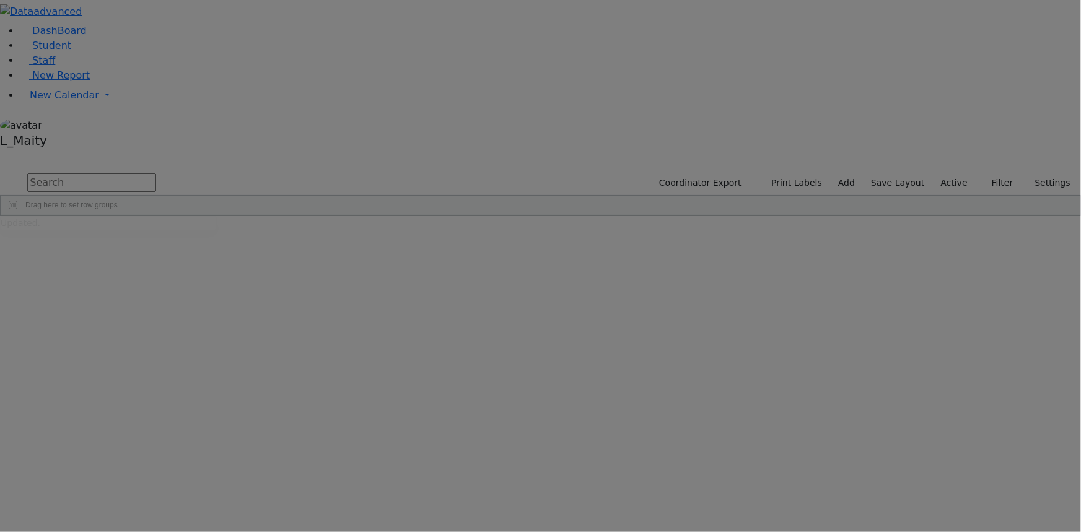
scroll to position [0, 0]
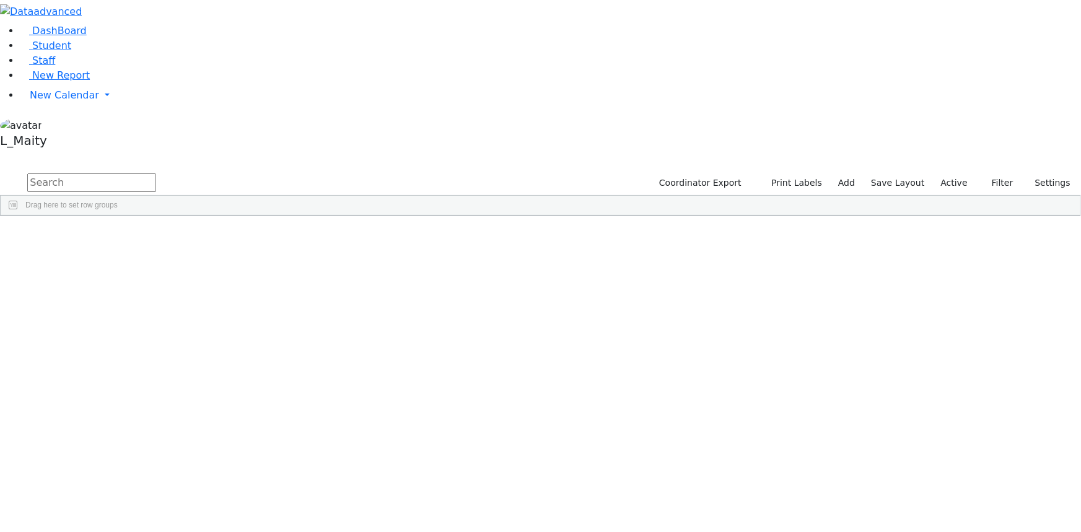
click at [349, 386] on div "[PERSON_NAME]" at bounding box center [314, 394] width 70 height 17
click at [528, 504] on span "IEP Coordinator" at bounding box center [496, 512] width 63 height 17
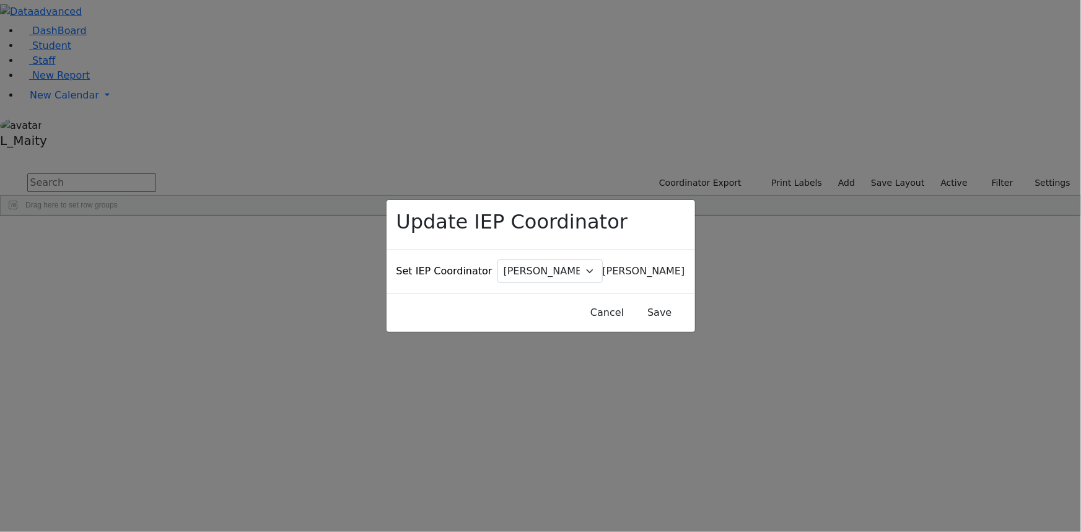
drag, startPoint x: 521, startPoint y: 258, endPoint x: 519, endPoint y: 267, distance: 9.5
click at [603, 265] on span "[PERSON_NAME]" at bounding box center [644, 271] width 82 height 12
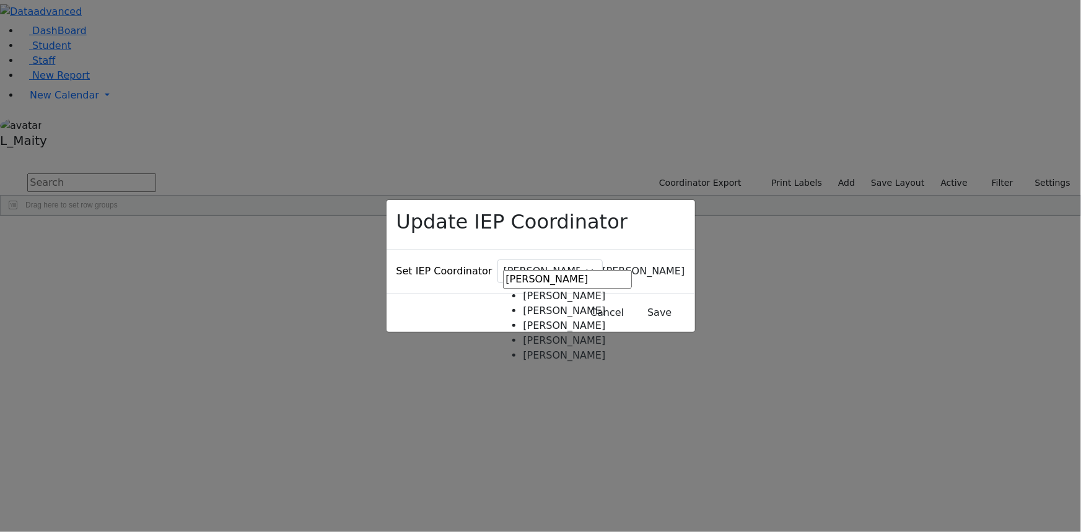
type input "[PERSON_NAME]"
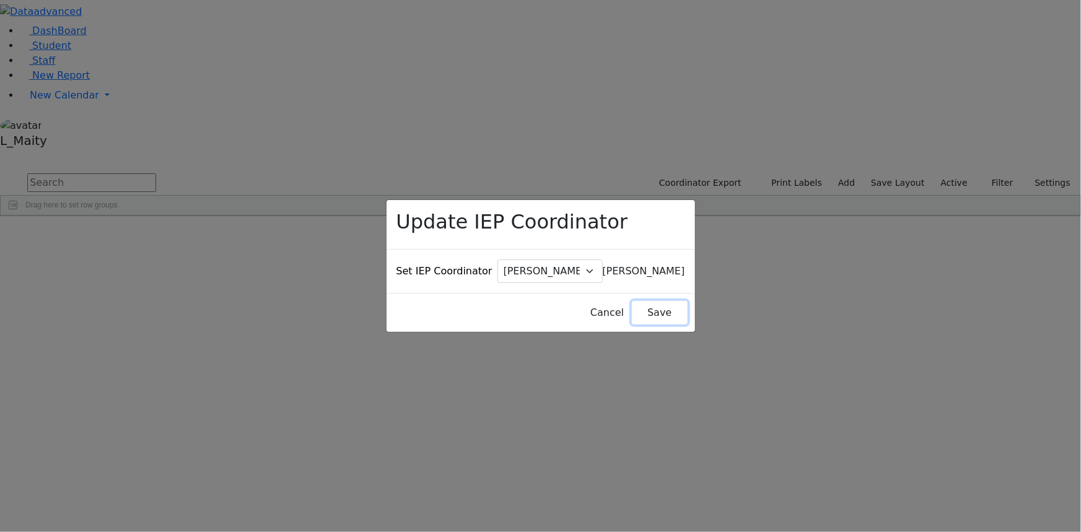
click at [633, 301] on button "Save" at bounding box center [659, 313] width 55 height 24
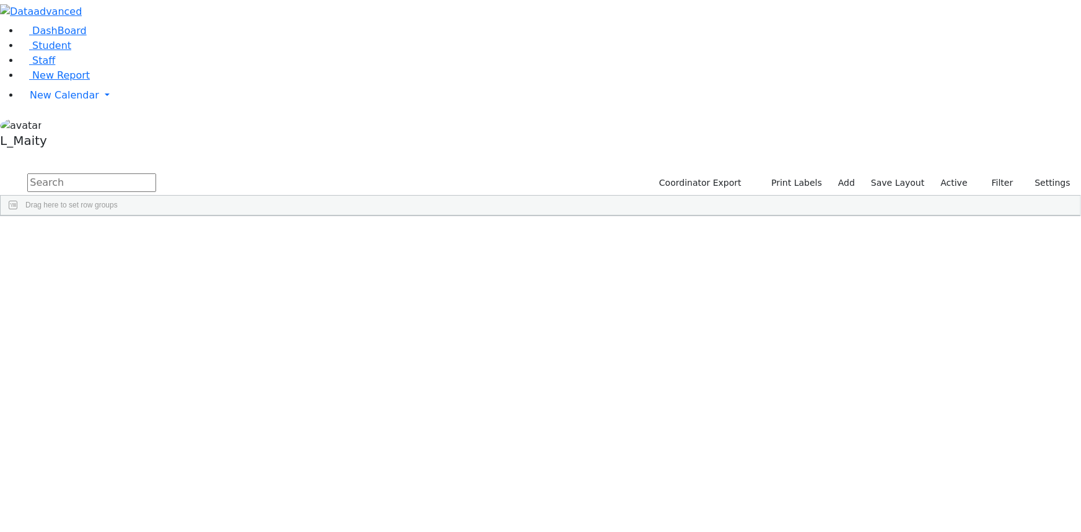
scroll to position [7545, 0]
click at [510, 504] on span "IEP Coordinator" at bounding box center [479, 512] width 63 height 17
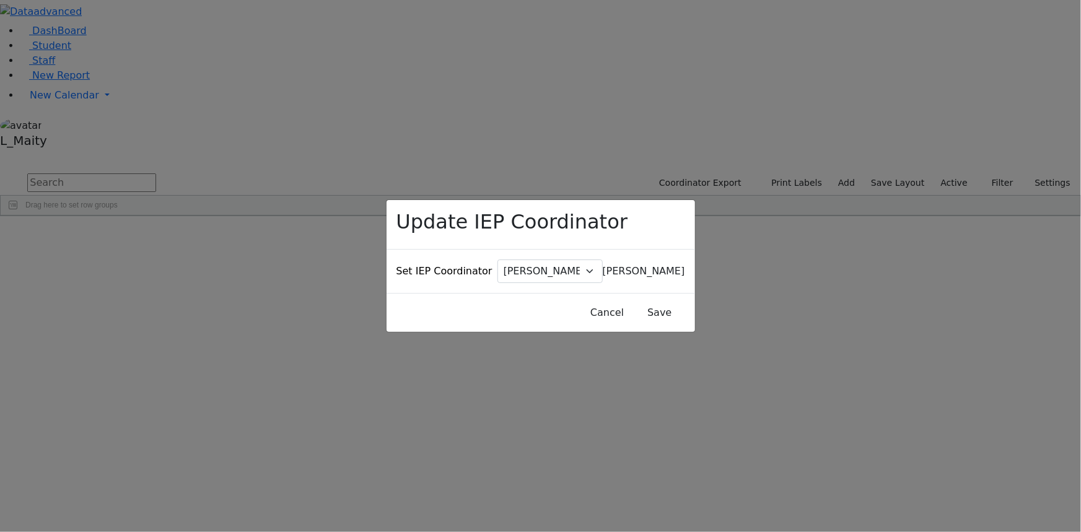
click at [603, 265] on span "[PERSON_NAME]" at bounding box center [644, 271] width 82 height 12
type input "schm"
select select "195"
click at [632, 301] on button "Save" at bounding box center [659, 313] width 55 height 24
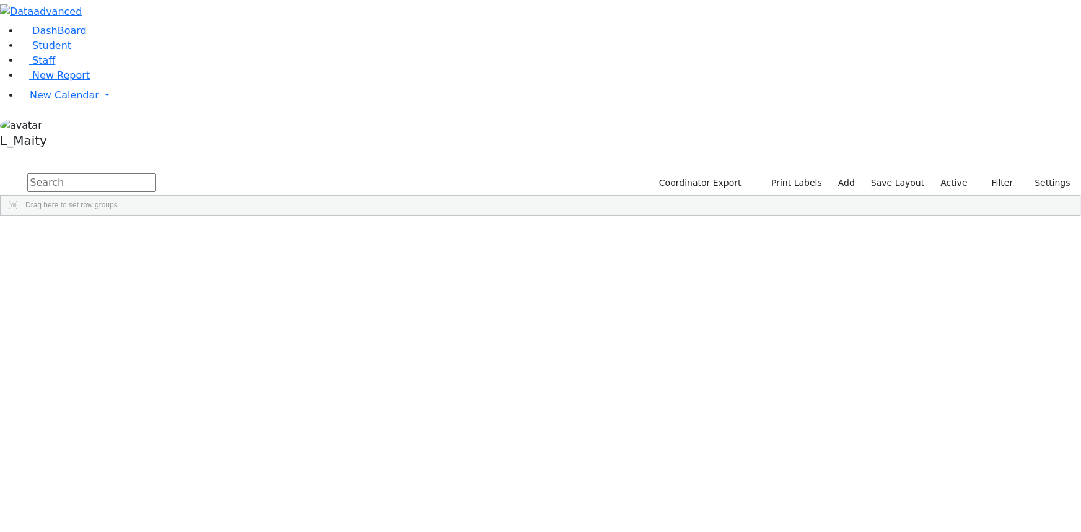
scroll to position [7038, 0]
click at [349, 505] on div "[PERSON_NAME]" at bounding box center [314, 513] width 70 height 17
click at [509, 504] on span "IEP Coordinator" at bounding box center [478, 512] width 63 height 17
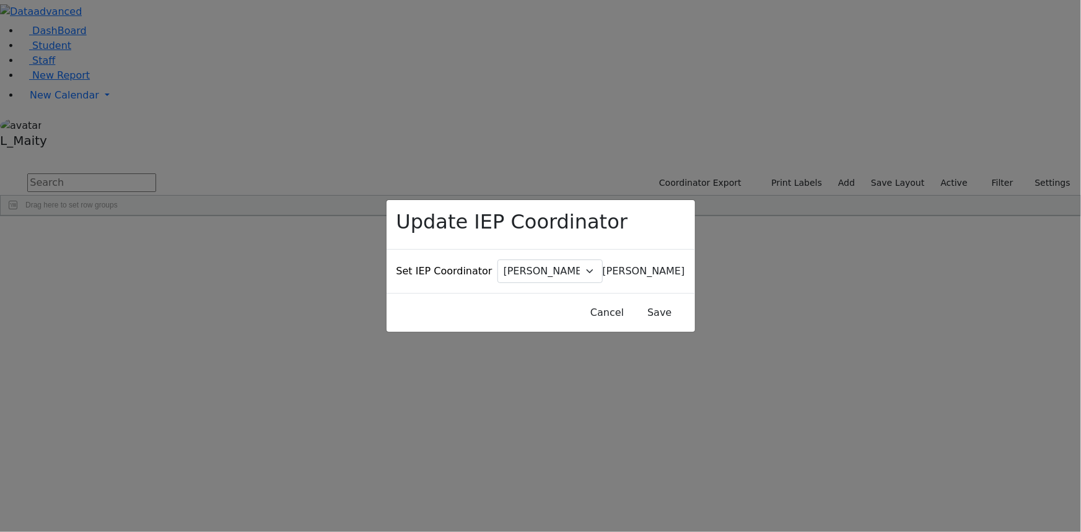
click at [603, 265] on span "[PERSON_NAME]" at bounding box center [644, 271] width 82 height 12
type input "schm"
click at [632, 301] on button "Save" at bounding box center [659, 313] width 55 height 24
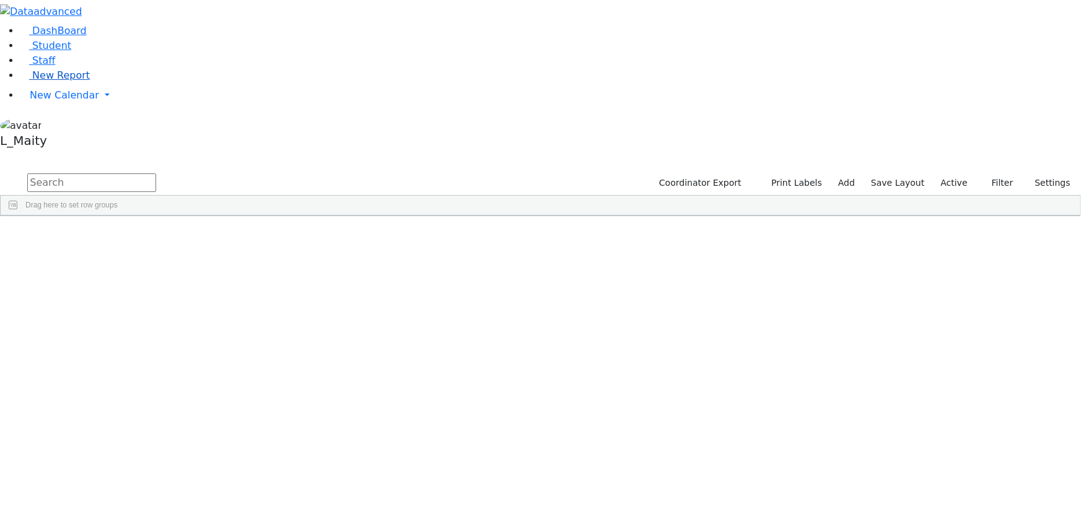
click at [54, 81] on span "New Report" at bounding box center [61, 75] width 58 height 12
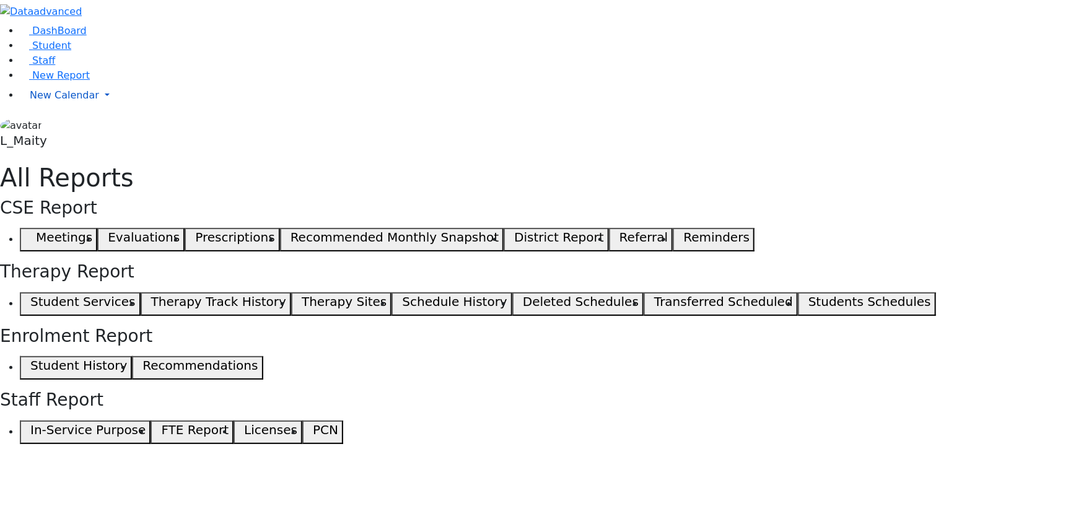
click at [48, 101] on span "New Calendar" at bounding box center [64, 95] width 69 height 12
click at [63, 126] on span "Calendar" at bounding box center [49, 120] width 45 height 12
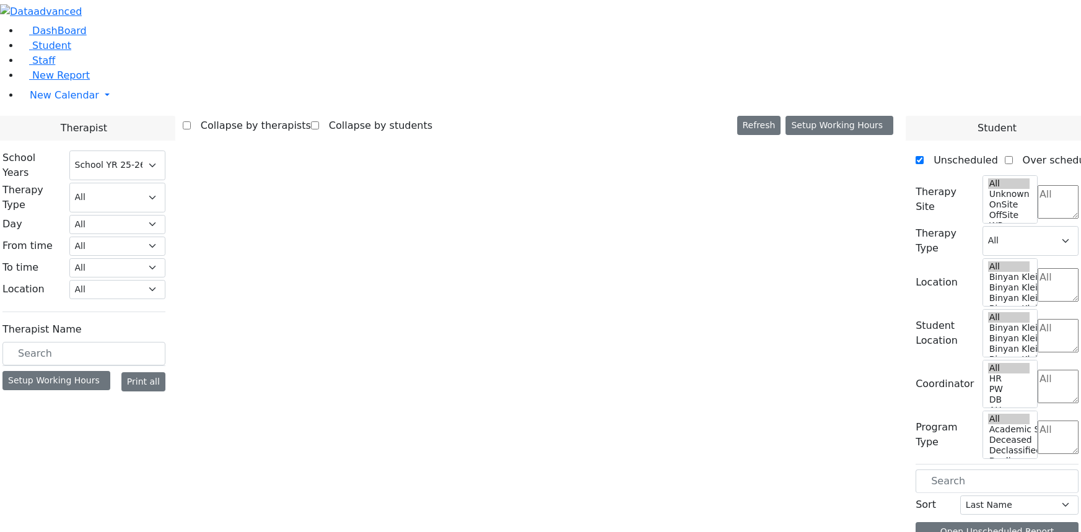
select select "212"
select select "3"
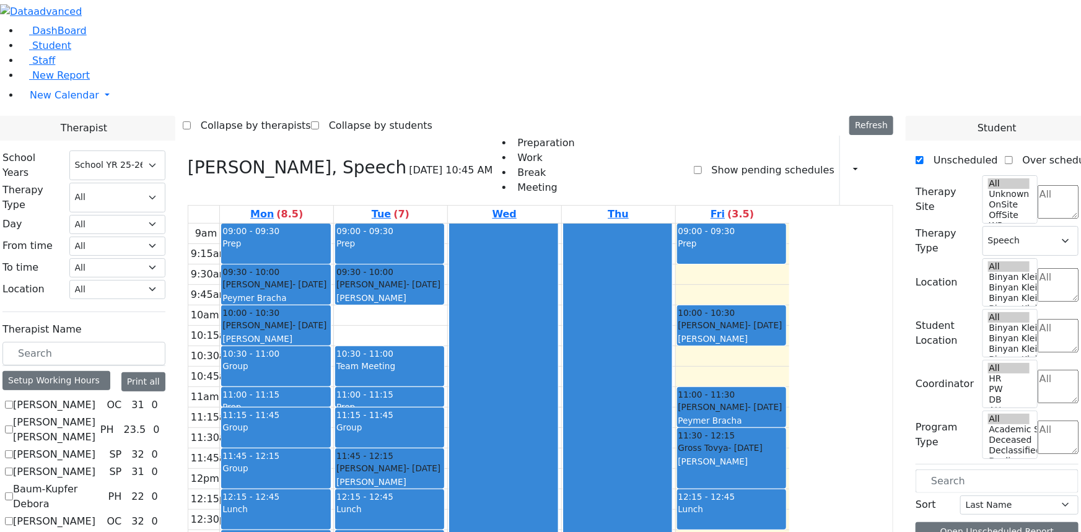
click at [95, 398] on label "[PERSON_NAME]" at bounding box center [54, 405] width 82 height 15
click at [13, 401] on input "[PERSON_NAME]" at bounding box center [9, 405] width 8 height 8
checkbox input "true"
select select
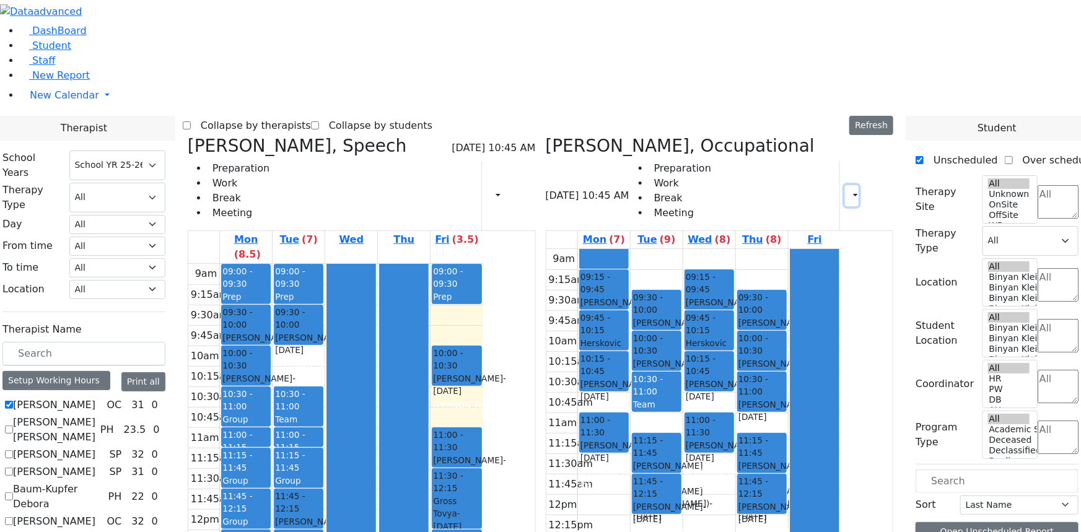
click at [845, 185] on button "button" at bounding box center [852, 195] width 14 height 21
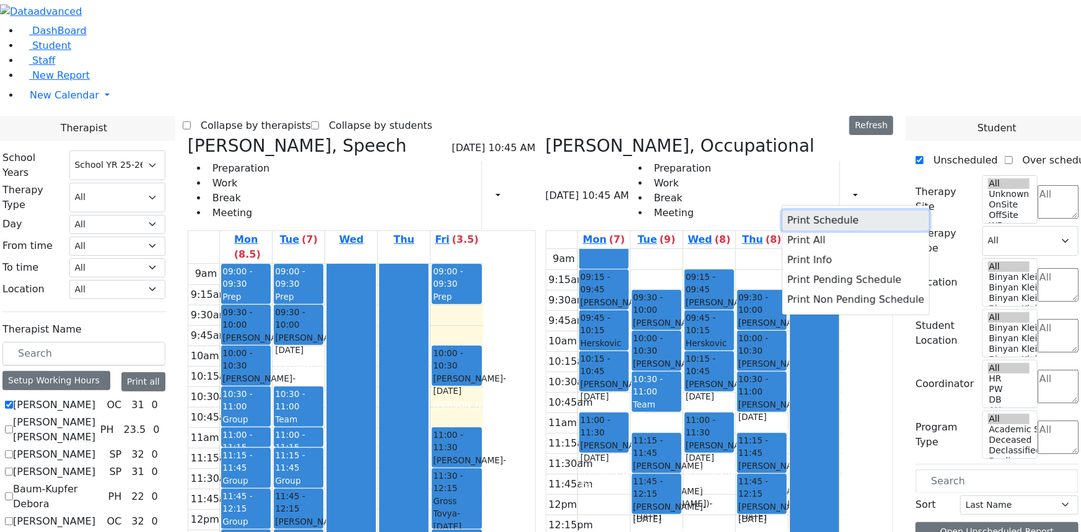
click at [823, 211] on button "Print Schedule" at bounding box center [855, 221] width 147 height 20
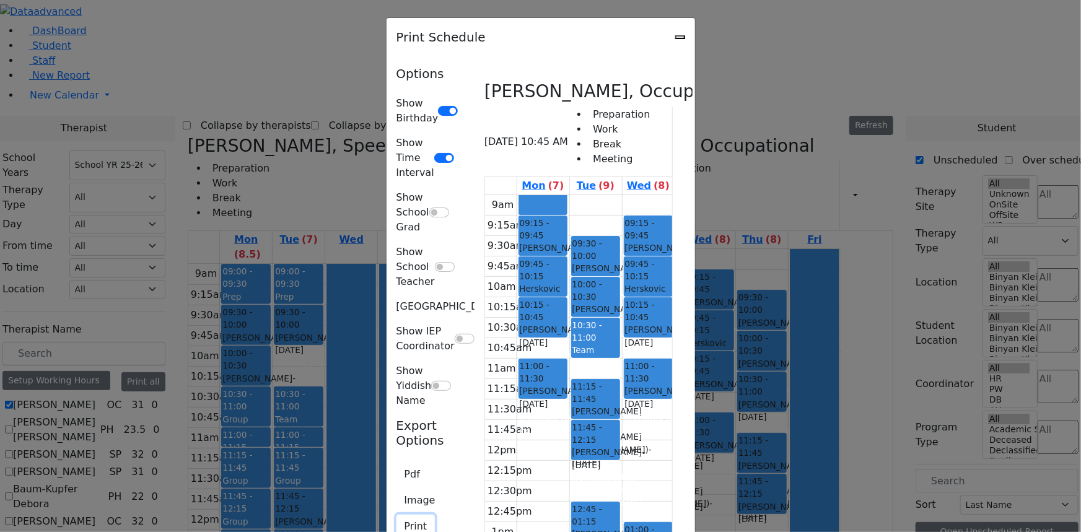
click at [396, 515] on button "Print" at bounding box center [415, 527] width 39 height 24
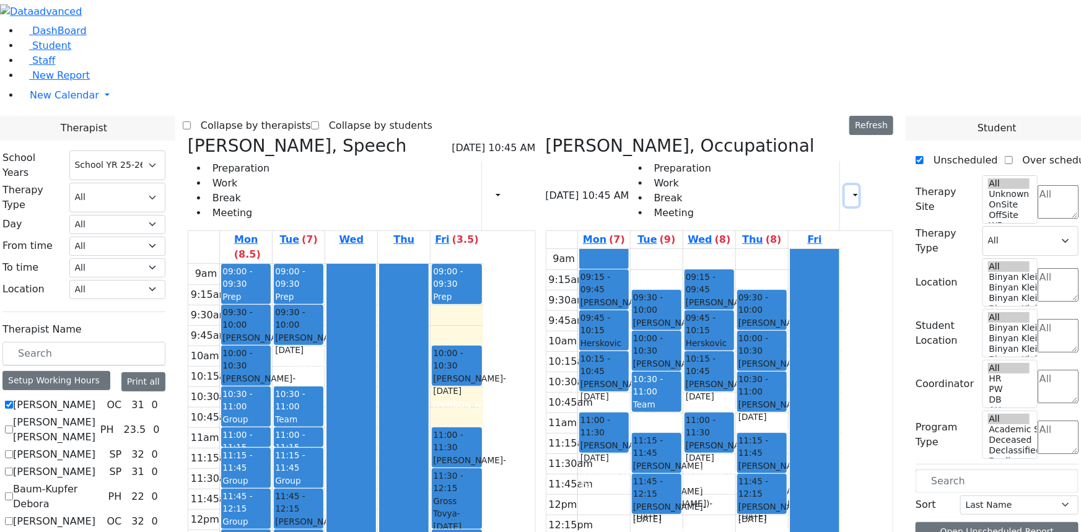
click at [852, 185] on button "button" at bounding box center [852, 195] width 14 height 21
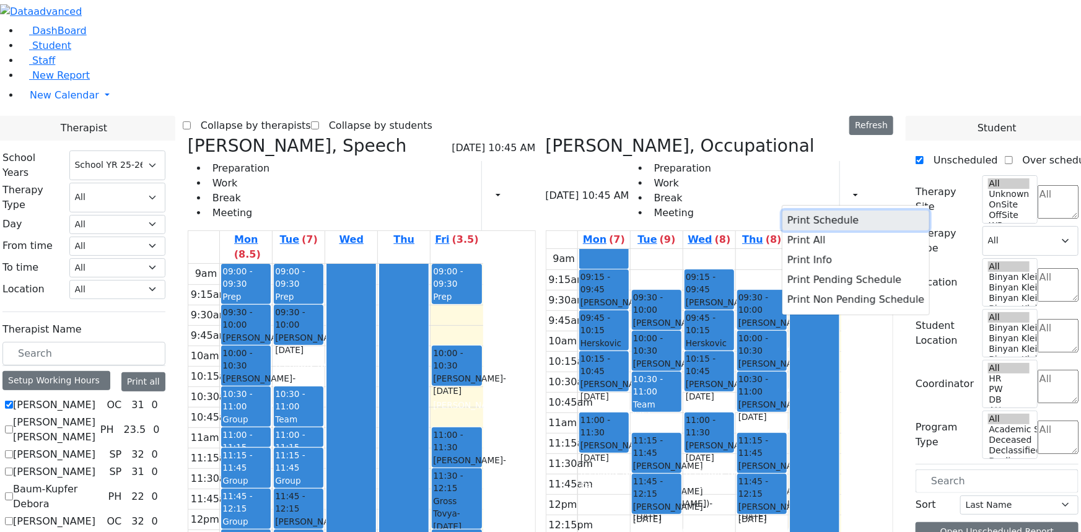
click at [818, 211] on button "Print Schedule" at bounding box center [855, 221] width 147 height 20
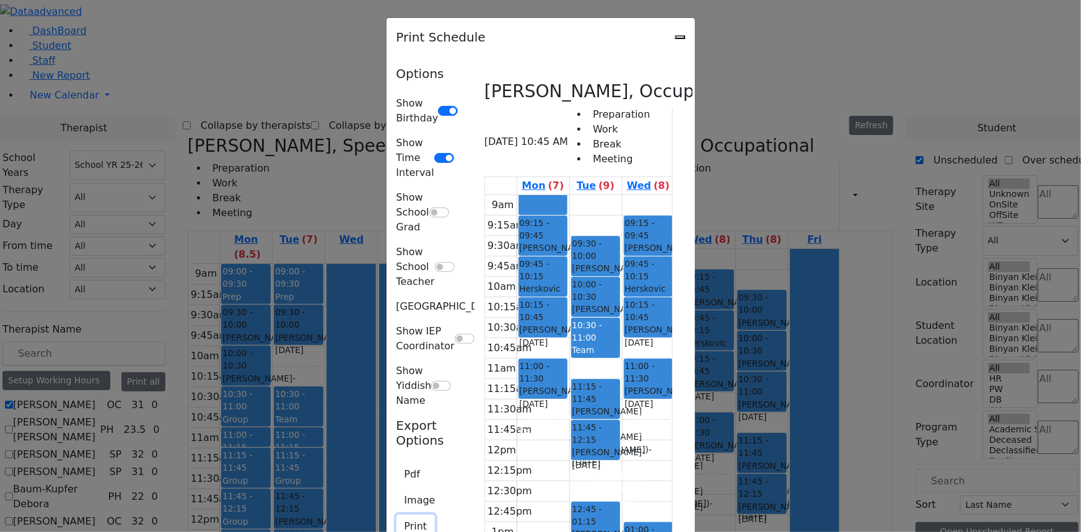
click at [396, 515] on button "Print" at bounding box center [415, 527] width 39 height 24
